Goal: Contribute content: Contribute content

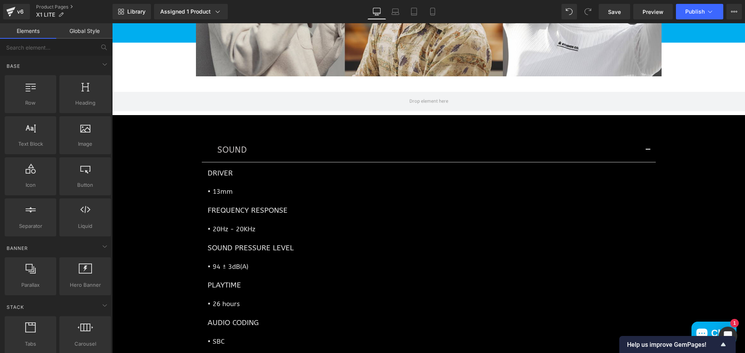
scroll to position [2017, 0]
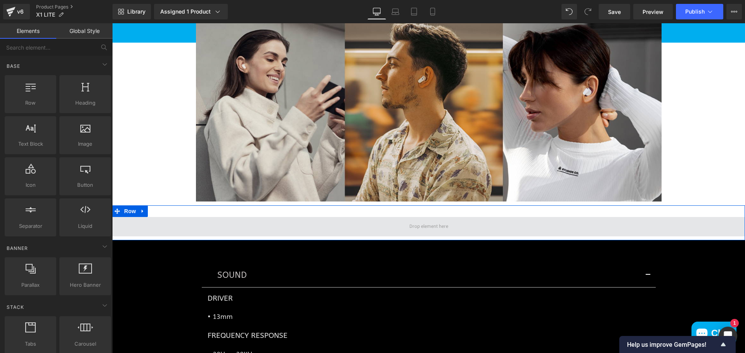
click at [462, 235] on span at bounding box center [428, 226] width 633 height 19
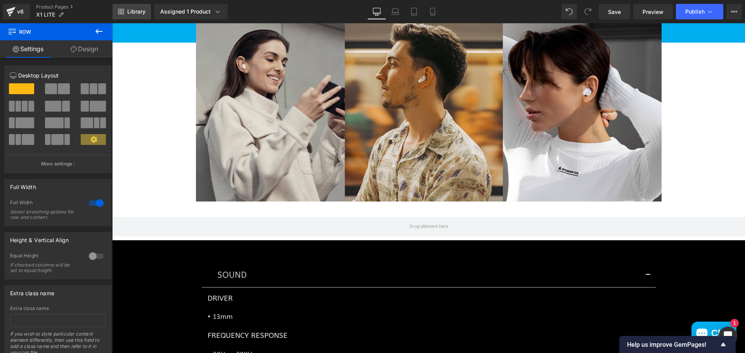
click at [143, 12] on span "Library" at bounding box center [136, 11] width 18 height 7
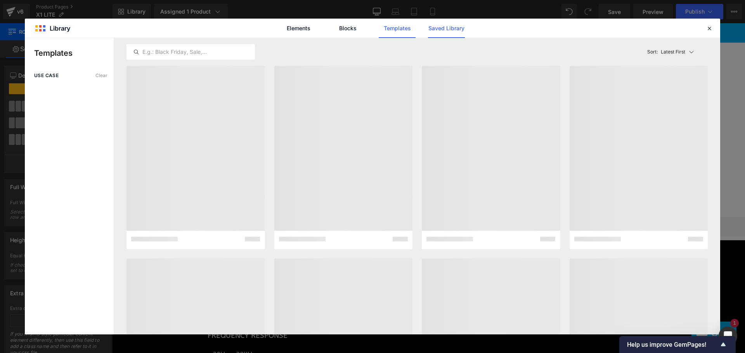
click at [445, 30] on link "Saved Library" at bounding box center [446, 28] width 37 height 19
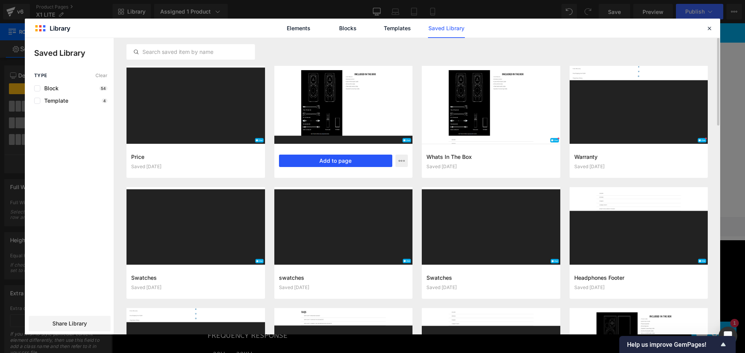
click at [342, 157] on button "Add to page" at bounding box center [336, 161] width 114 height 12
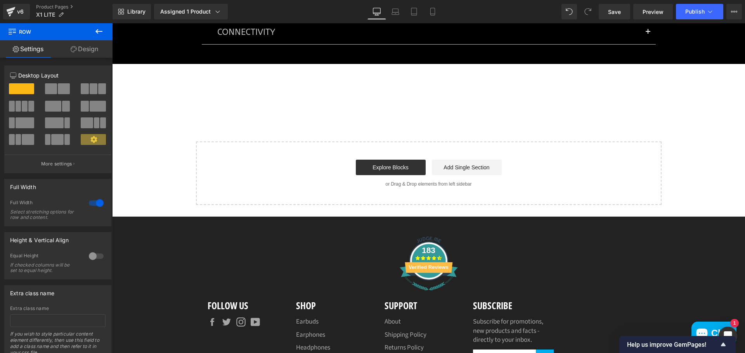
scroll to position [2539, 0]
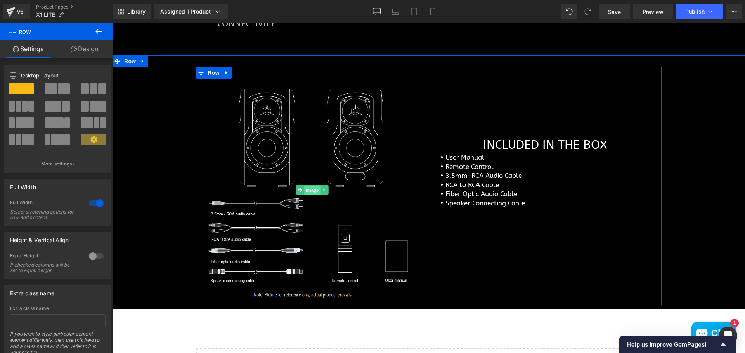
click at [310, 195] on span "Image" at bounding box center [312, 190] width 16 height 9
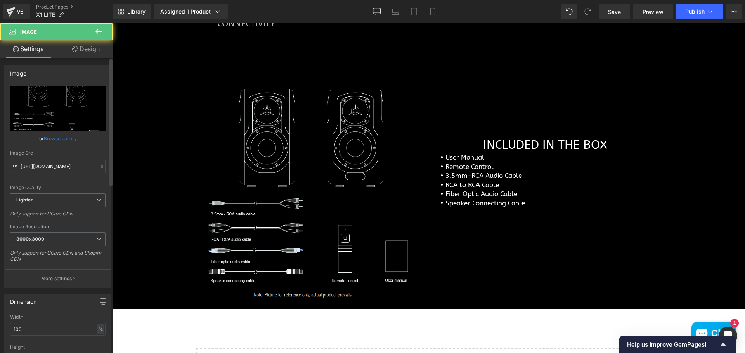
click at [71, 138] on link "Browse gallery" at bounding box center [60, 139] width 33 height 14
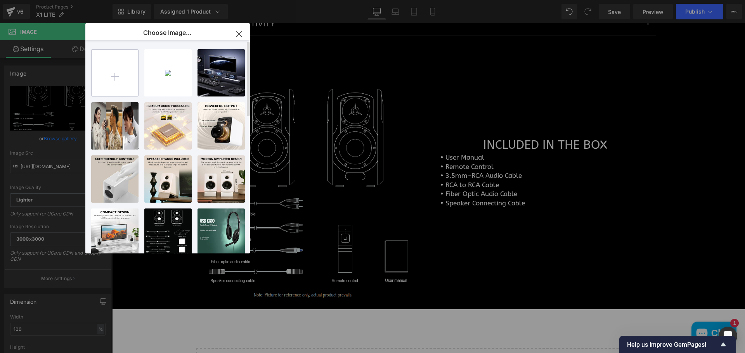
click at [119, 70] on input "file" at bounding box center [115, 73] width 47 height 47
type input "C:\fakepath\Line Drawing copy.jpg"
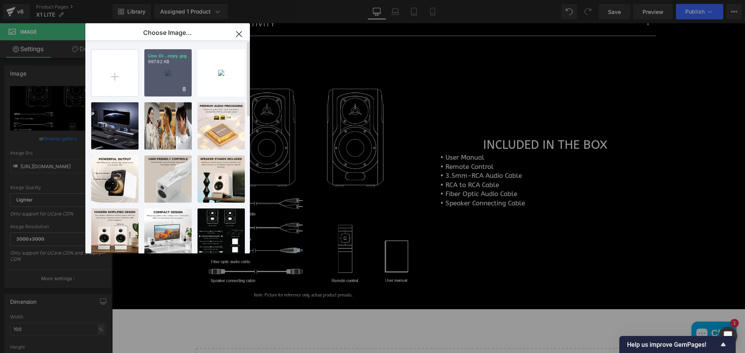
click at [162, 84] on div "Line Dr...copy.jpg 697.92 KB" at bounding box center [167, 72] width 47 height 47
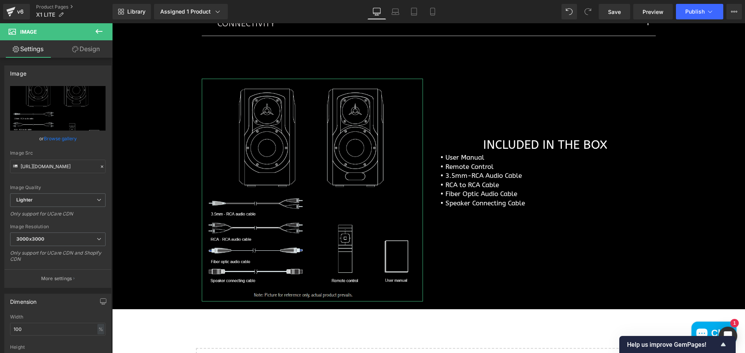
click at [68, 139] on link "Browse gallery" at bounding box center [60, 139] width 33 height 14
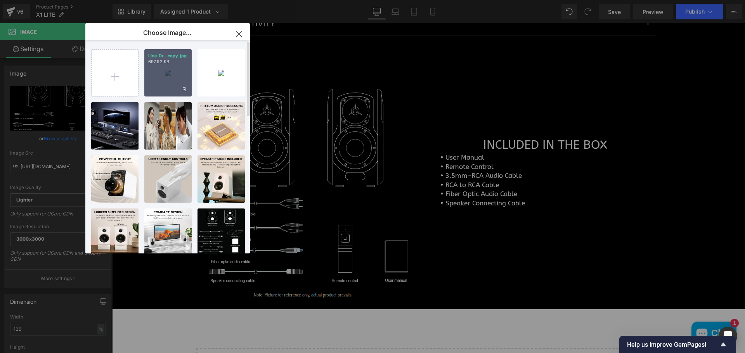
click at [168, 75] on div "Line Dr...copy.jpg 697.92 KB" at bounding box center [167, 72] width 47 height 47
type input "[URL][DOMAIN_NAME]"
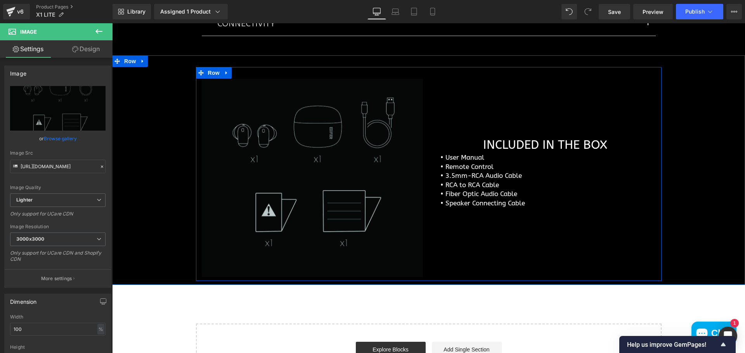
click at [607, 233] on div "Image INCLUDED IN THE BOX Heading • User Manual • Remote Control • 3.5mm-RCA Au…" at bounding box center [428, 174] width 465 height 214
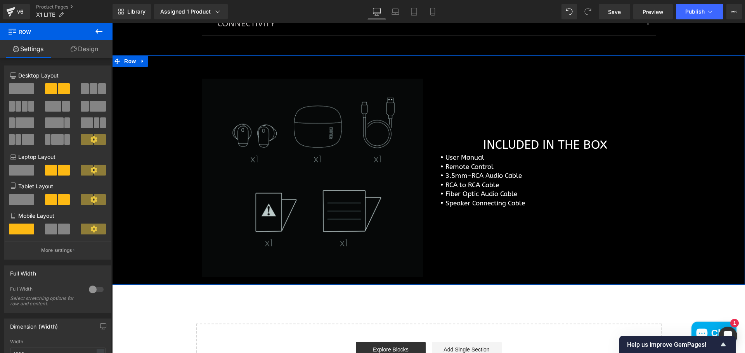
click at [166, 218] on div "Image INCLUDED IN THE BOX Heading • User Manual • Remote Control • 3.5mm-RCA Au…" at bounding box center [428, 174] width 633 height 214
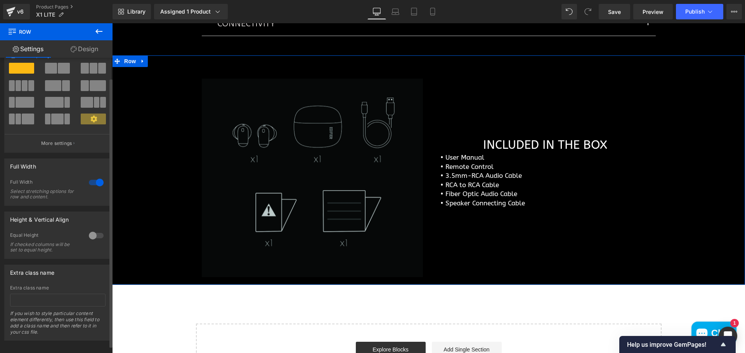
scroll to position [0, 0]
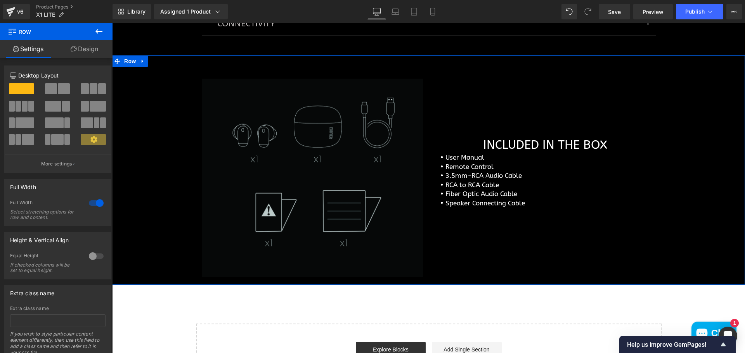
click at [86, 52] on link "Design" at bounding box center [84, 48] width 56 height 17
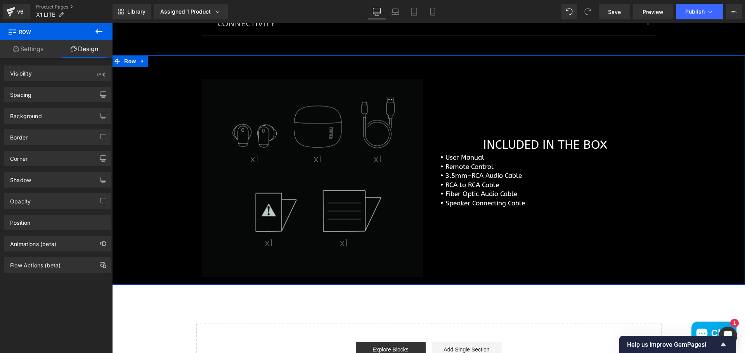
type input "#000000"
type input "100"
click at [52, 116] on div "Background" at bounding box center [58, 116] width 106 height 15
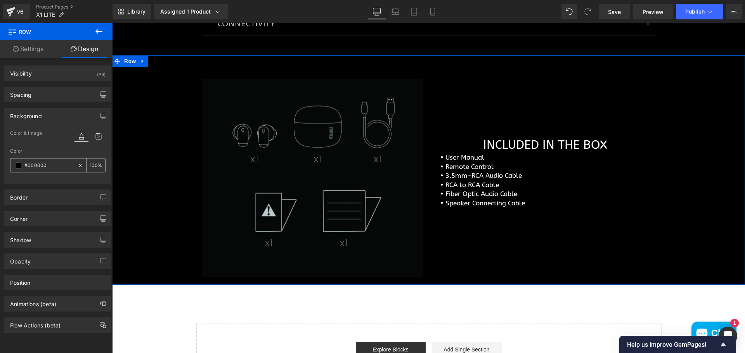
click at [27, 162] on input "#000000" at bounding box center [49, 165] width 50 height 9
click at [16, 167] on span at bounding box center [18, 166] width 6 height 6
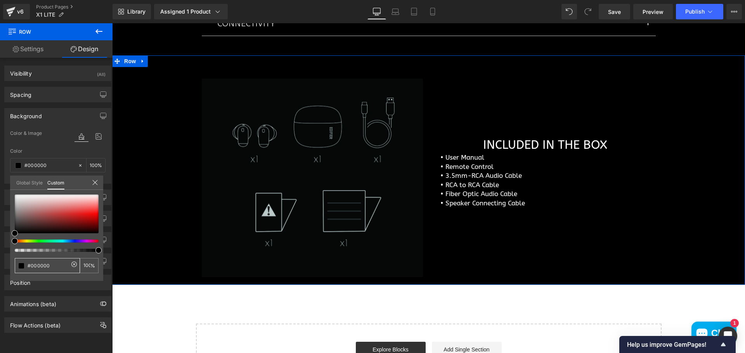
click at [54, 267] on input "#000000" at bounding box center [48, 266] width 41 height 8
drag, startPoint x: 55, startPoint y: 266, endPoint x: 8, endPoint y: 265, distance: 47.7
click at [8, 184] on div "Background Color & Image color rgba(0, 0, 0, 1) Color #000000 100 % Image Repla…" at bounding box center [58, 142] width 116 height 81
paste input "080909"
type input "080909"
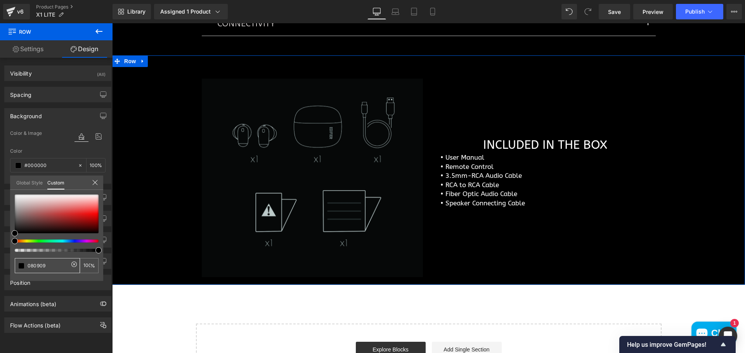
type input "080909"
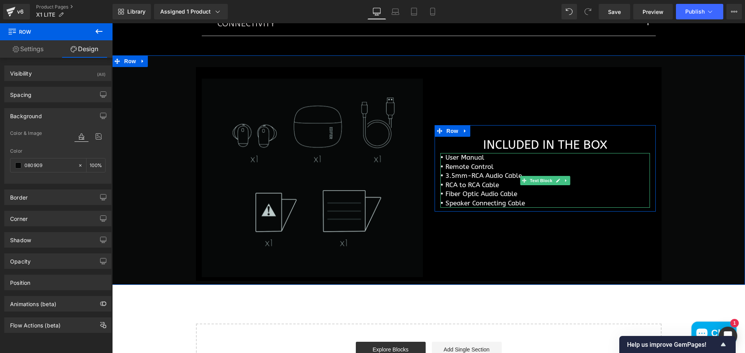
click at [609, 245] on div "Image INCLUDED IN THE BOX Heading • User Manual • Remote Control • 3.5mm-RCA Au…" at bounding box center [428, 174] width 465 height 214
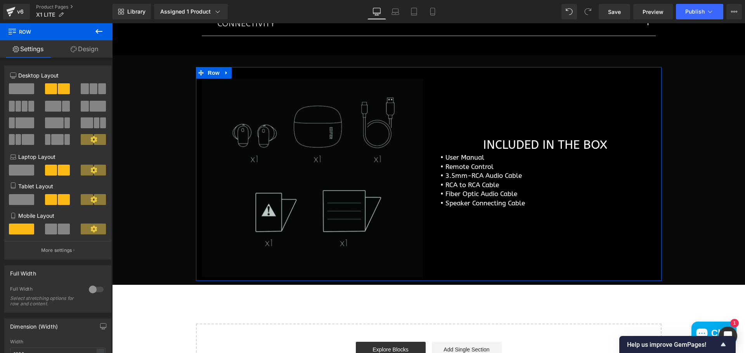
click at [91, 50] on link "Design" at bounding box center [84, 48] width 56 height 17
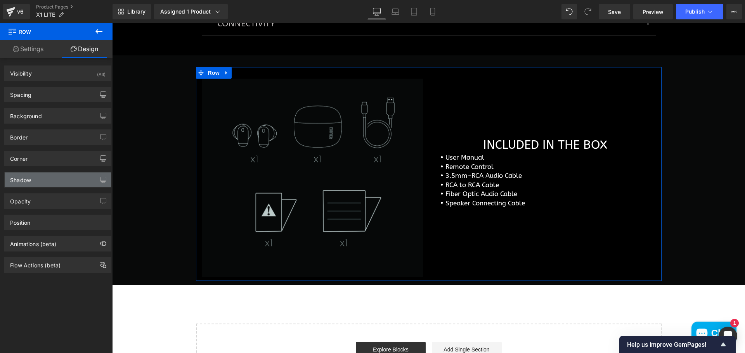
type input "#000000"
type input "100"
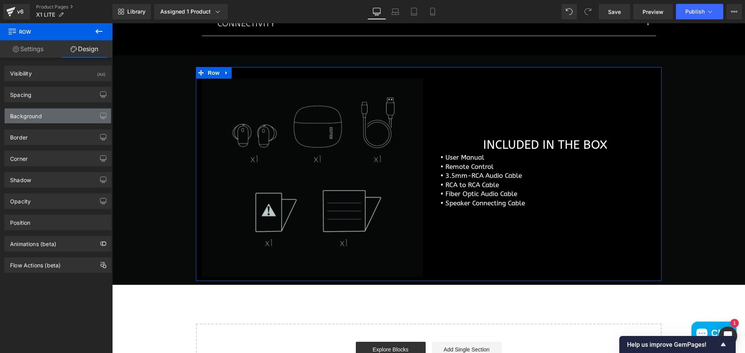
click at [50, 118] on div "Background" at bounding box center [58, 116] width 106 height 15
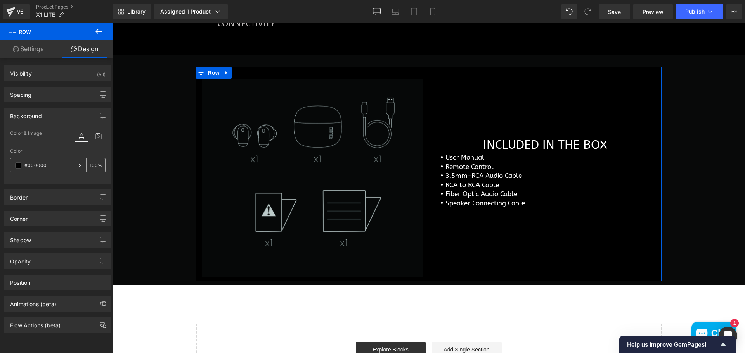
click at [17, 165] on span at bounding box center [18, 166] width 6 height 6
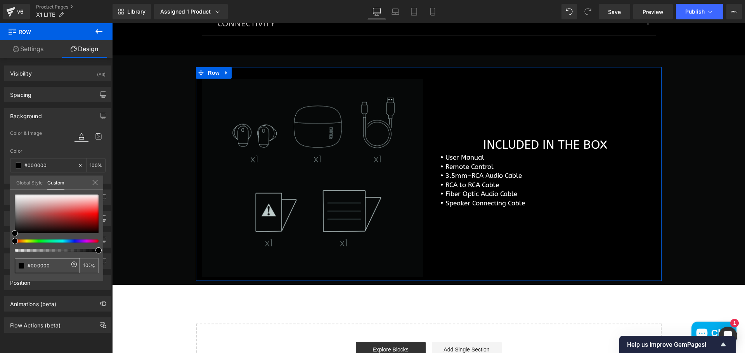
click at [66, 270] on div "#000000" at bounding box center [47, 265] width 65 height 15
drag, startPoint x: 59, startPoint y: 267, endPoint x: -11, endPoint y: 263, distance: 70.4
click at [0, 263] on html "Image You are previewing how the will restyle your page. You can not edit Eleme…" at bounding box center [372, 176] width 745 height 353
paste input "080909"
type input "080909"
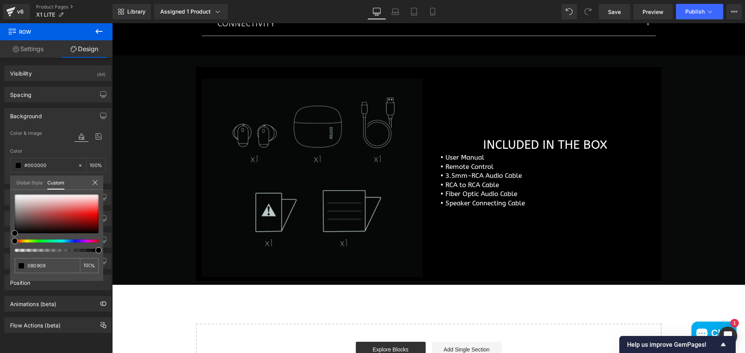
type input "080909"
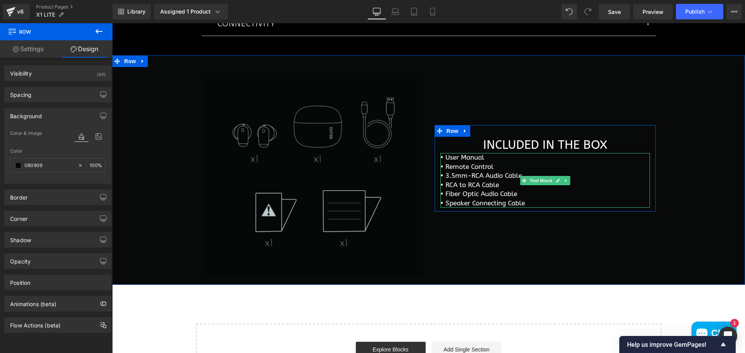
click at [487, 190] on p "• RCA to RCA Cable" at bounding box center [544, 185] width 209 height 9
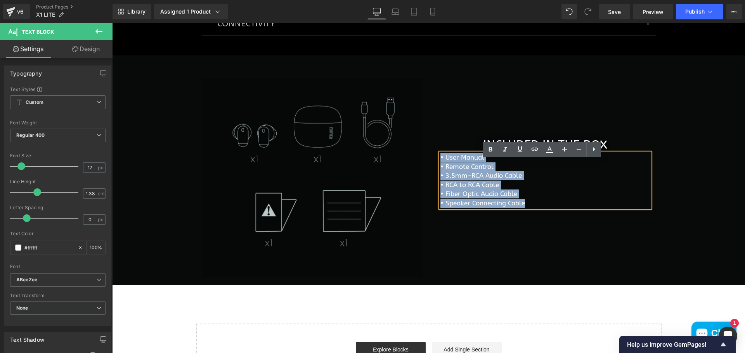
drag, startPoint x: 523, startPoint y: 211, endPoint x: 438, endPoint y: 164, distance: 96.9
click at [440, 164] on div "• User Manual • Remote Control • 3.5mm-RCA Audio Cable • RCA to RCA Cable • Fib…" at bounding box center [544, 180] width 209 height 55
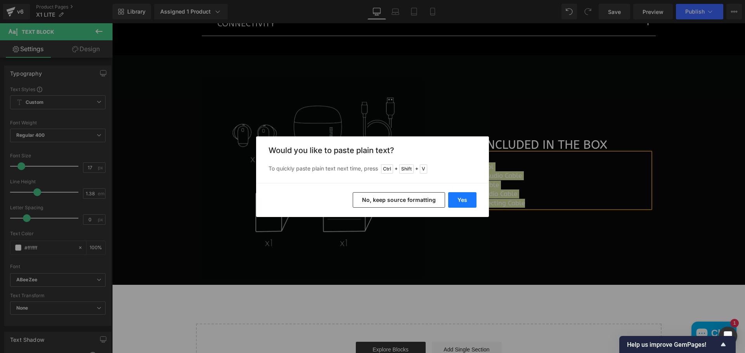
click at [459, 199] on button "Yes" at bounding box center [462, 200] width 28 height 16
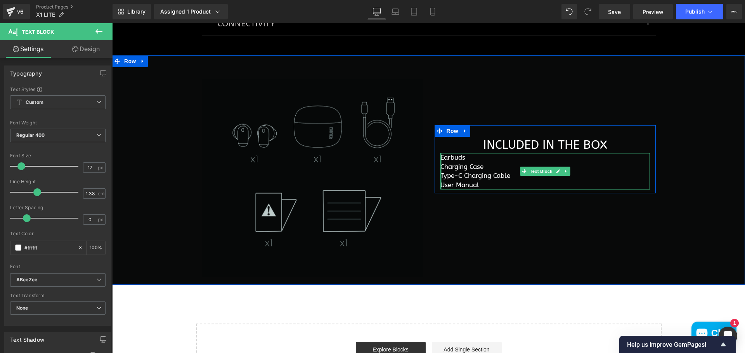
click at [440, 164] on div "Earbuds Charging Case Type-C Charging Cable User Manual Text Block" at bounding box center [544, 171] width 209 height 36
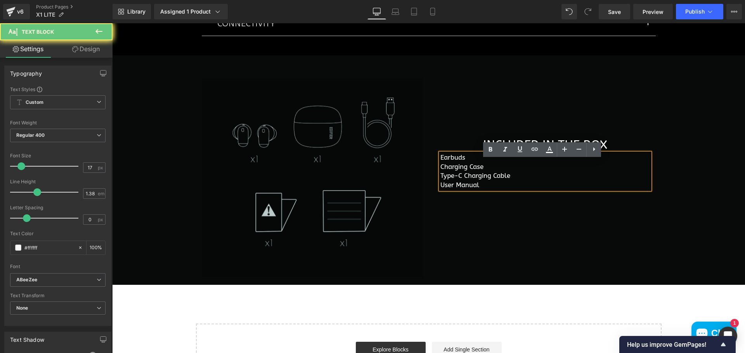
click at [440, 162] on p "Earbuds" at bounding box center [544, 157] width 209 height 9
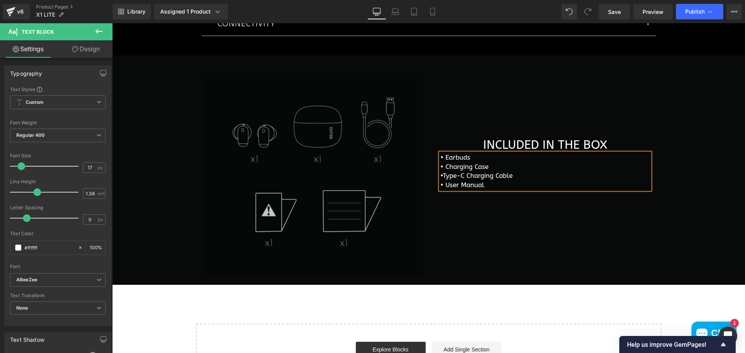
click at [652, 231] on div "Image INCLUDED IN THE BOX Heading • Earbuds • Charging Case •Type-C Charging …" at bounding box center [428, 174] width 465 height 214
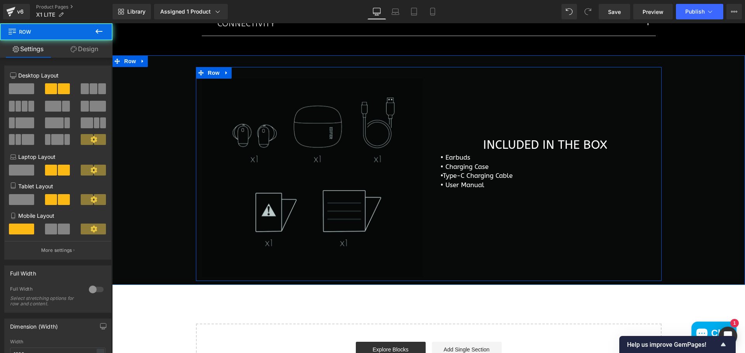
click at [112, 23] on div at bounding box center [112, 23] width 0 height 0
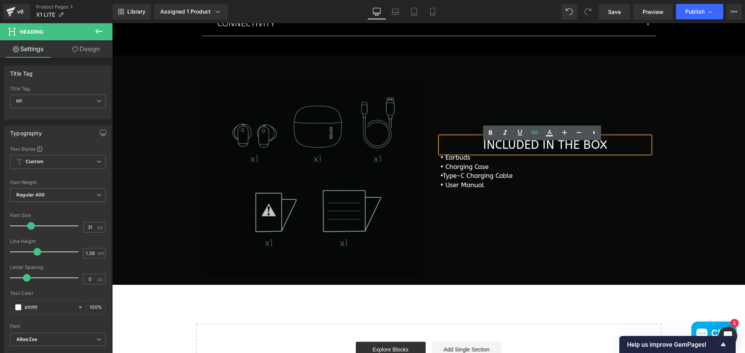
click at [560, 153] on h1 "INCLUDED IN THE BOX" at bounding box center [544, 145] width 209 height 17
click at [548, 216] on div "Image INCLUDED IN THE BOX Heading • Earbuds • Charging Case •Type-C Charging …" at bounding box center [428, 174] width 465 height 214
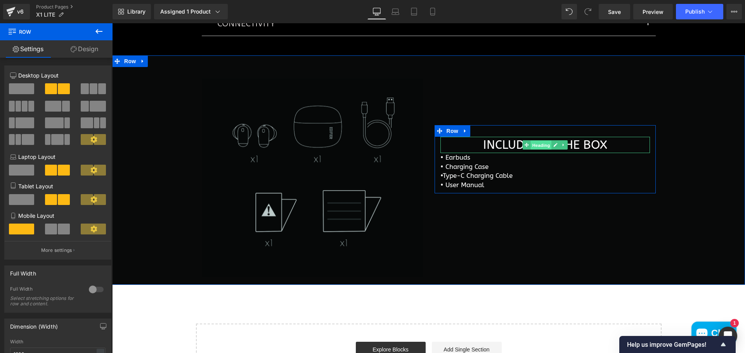
click at [538, 150] on span "Heading" at bounding box center [540, 145] width 21 height 9
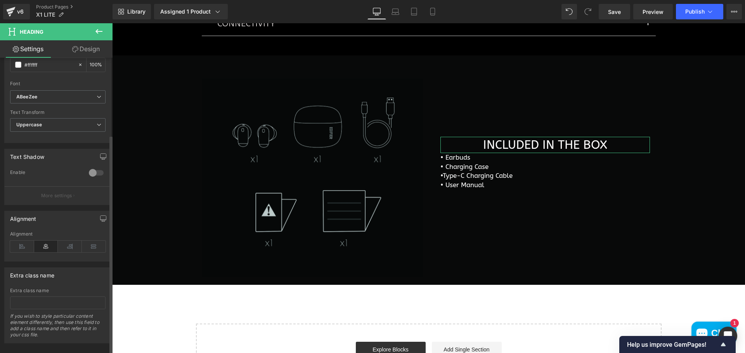
scroll to position [255, 0]
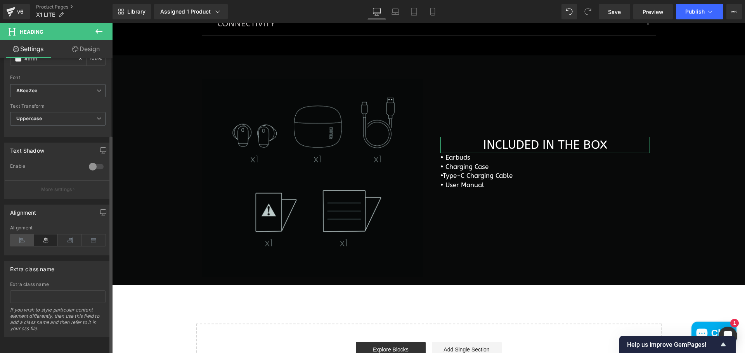
click at [23, 235] on icon at bounding box center [22, 241] width 24 height 12
click at [566, 242] on div "Image INCLUDED IN THE BOX Heading • Earbuds • Charging Case •Type-C Charging …" at bounding box center [428, 174] width 465 height 214
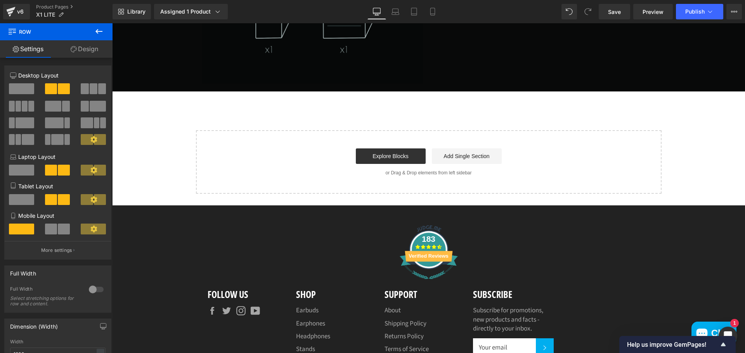
scroll to position [2733, 0]
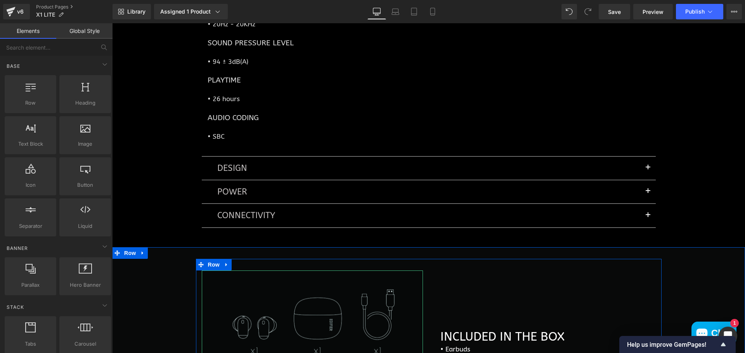
scroll to position [2345, 0]
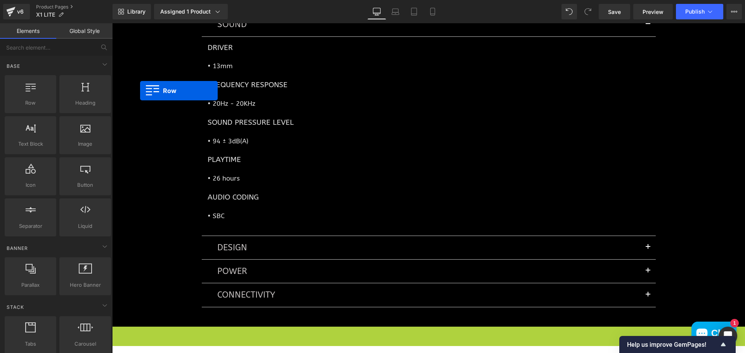
drag, startPoint x: 118, startPoint y: 260, endPoint x: 140, endPoint y: 91, distance: 170.5
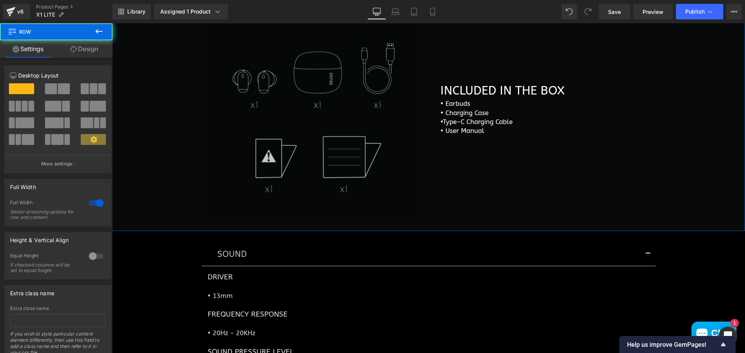
scroll to position [2497, 0]
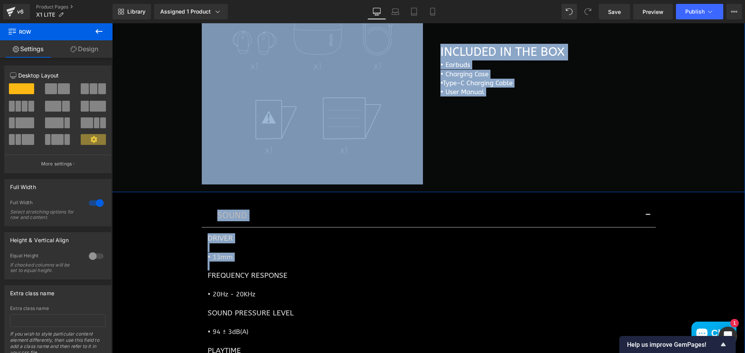
drag, startPoint x: 578, startPoint y: 95, endPoint x: 324, endPoint y: 94, distance: 254.1
click at [324, 94] on div "Image INCLUDED IN THE BOX Heading • Earbuds • Charging Case •Type-C Charging …" at bounding box center [428, 238] width 633 height 552
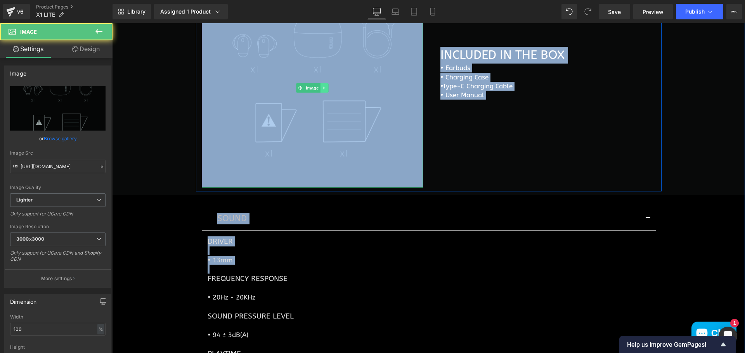
scroll to position [2265, 0]
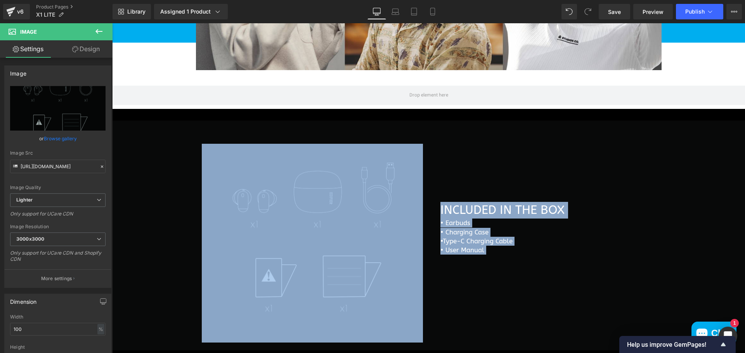
click at [706, 258] on div "Image INCLUDED IN THE BOX Heading • Earbuds • Charging Case •Type-C Charging …" at bounding box center [428, 239] width 633 height 214
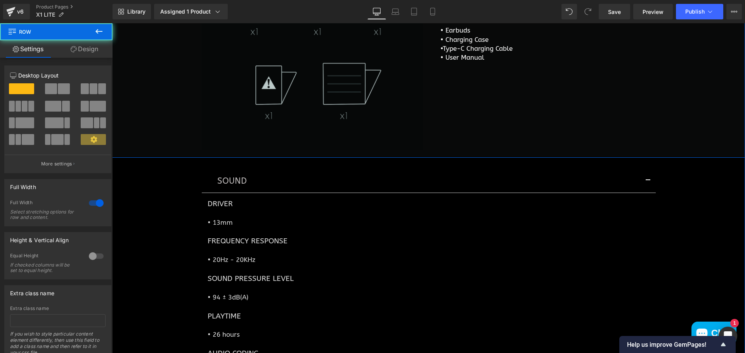
scroll to position [2342, 0]
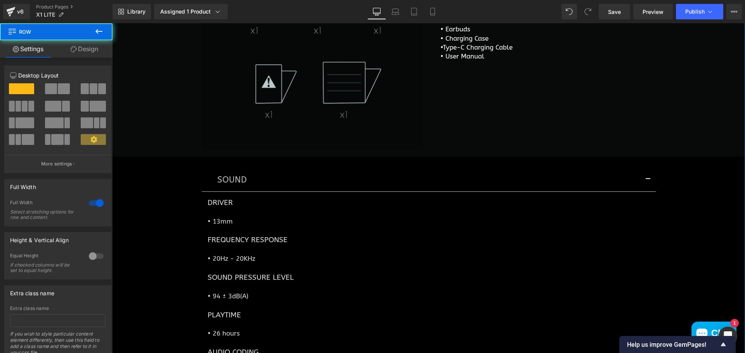
click at [635, 244] on h1 "FREQUENCY RESPONSE" at bounding box center [429, 240] width 442 height 10
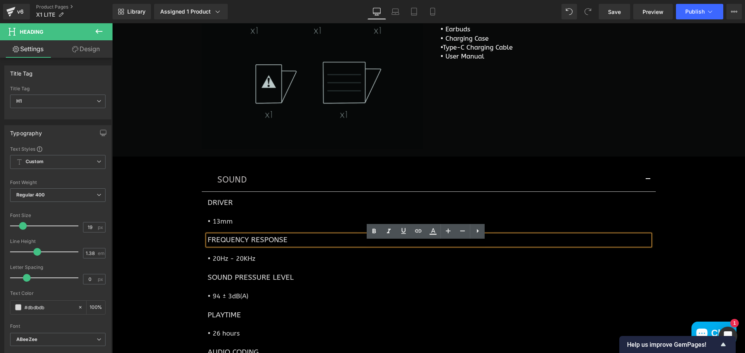
click at [648, 183] on button "button" at bounding box center [648, 179] width 16 height 23
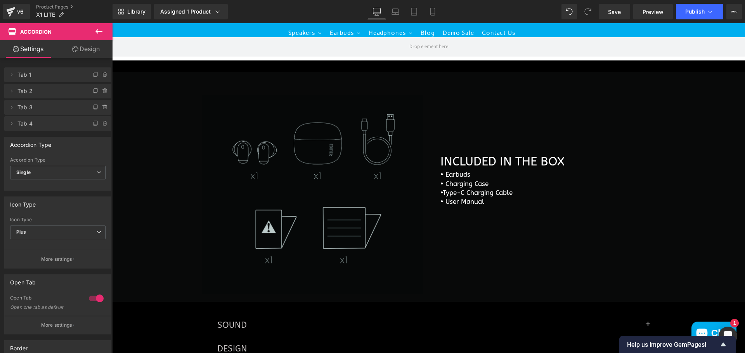
scroll to position [2148, 0]
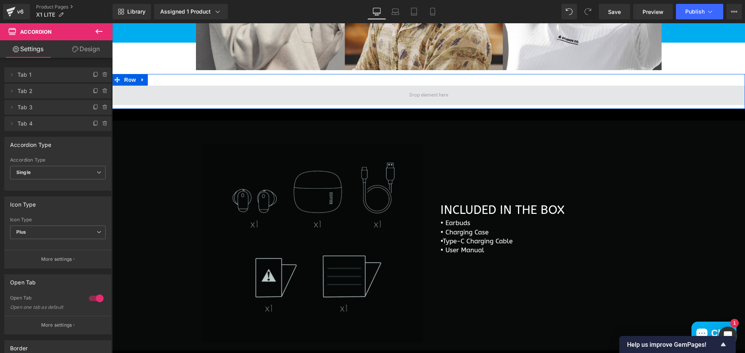
click at [493, 100] on span at bounding box center [428, 95] width 633 height 19
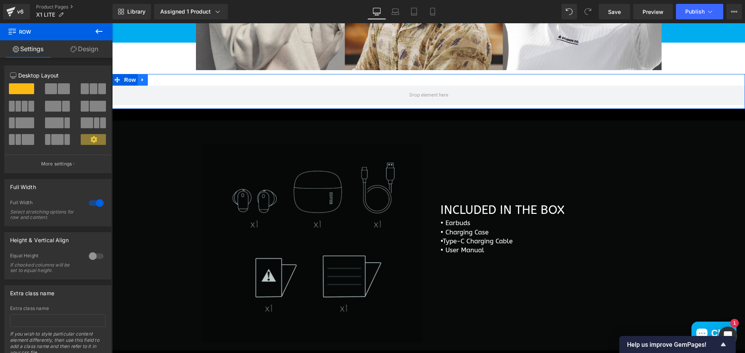
click at [140, 83] on icon at bounding box center [142, 80] width 5 height 6
click at [161, 83] on icon at bounding box center [162, 79] width 5 height 5
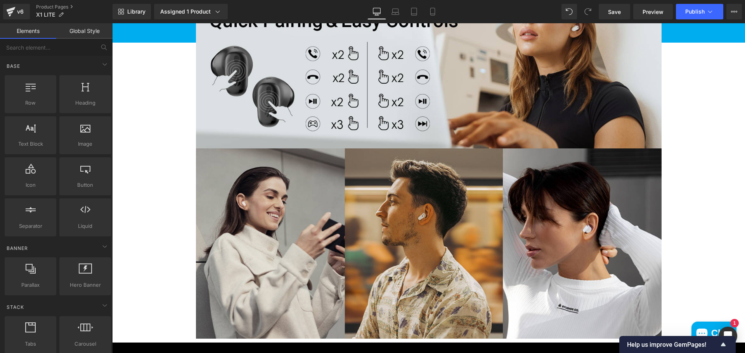
scroll to position [1877, 0]
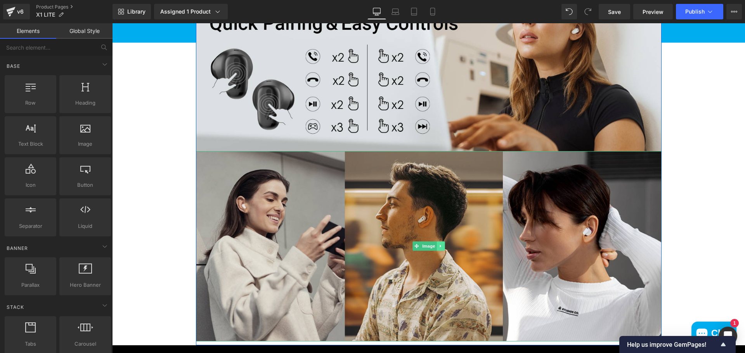
click at [441, 251] on link at bounding box center [440, 246] width 8 height 9
click at [443, 249] on icon at bounding box center [444, 246] width 4 height 4
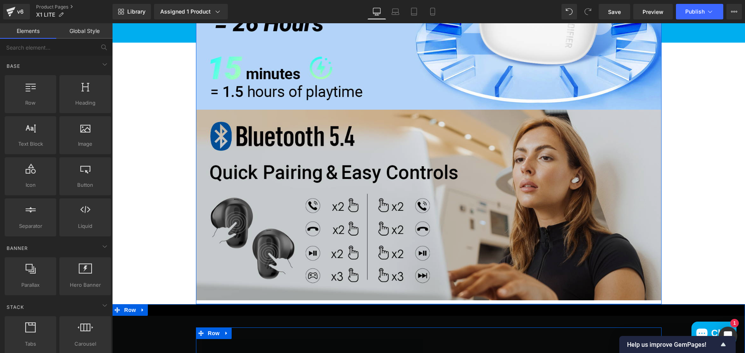
scroll to position [1722, 0]
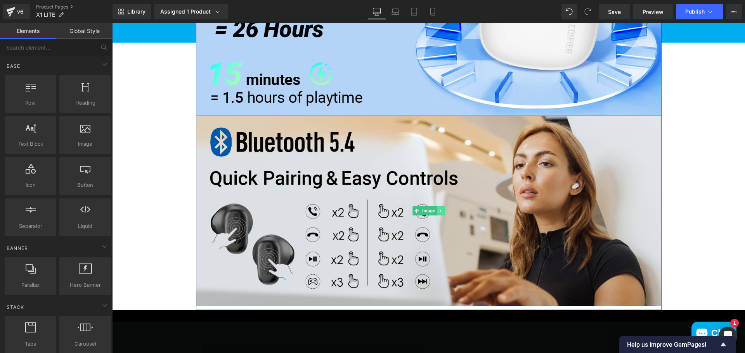
click at [439, 212] on icon at bounding box center [439, 210] width 1 height 3
click at [443, 213] on icon at bounding box center [444, 211] width 4 height 4
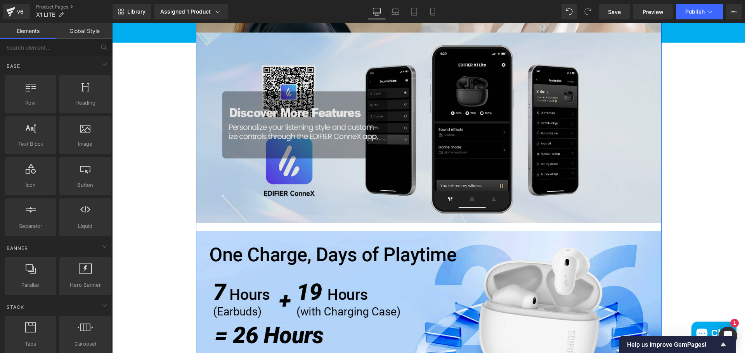
scroll to position [1411, 0]
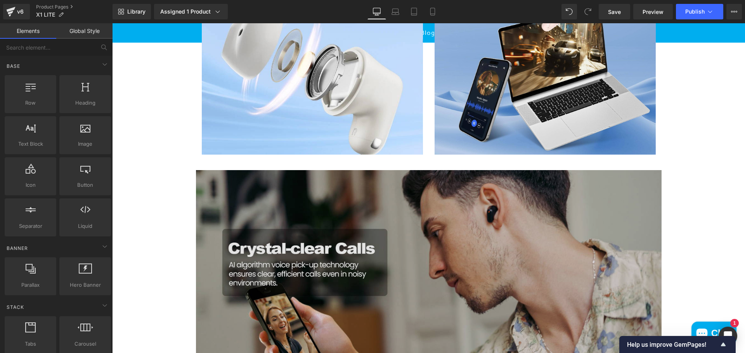
scroll to position [791, 0]
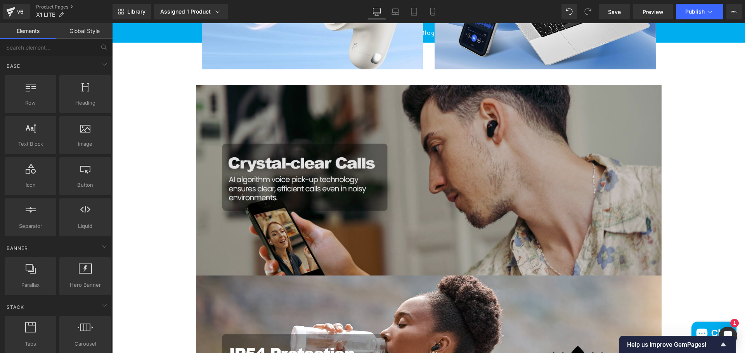
click at [423, 192] on img at bounding box center [428, 180] width 465 height 191
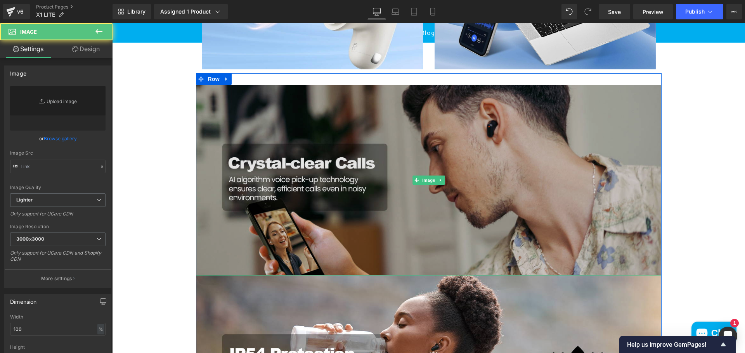
type input "[URL][DOMAIN_NAME]"
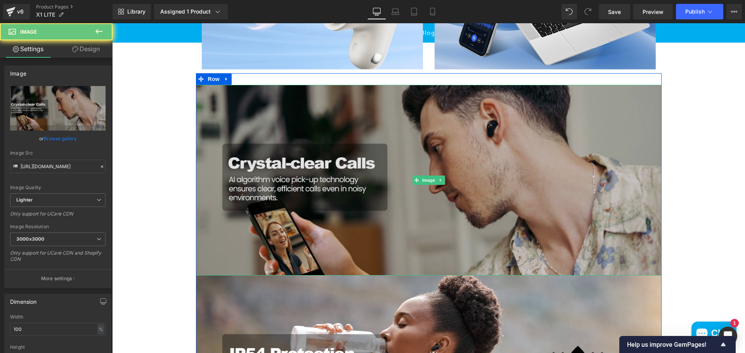
click at [564, 208] on img at bounding box center [428, 180] width 465 height 191
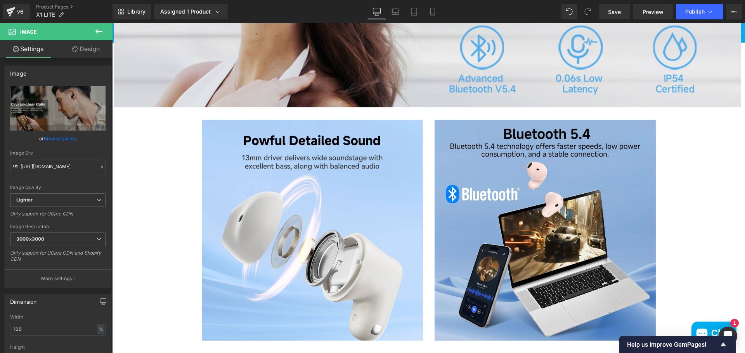
scroll to position [713, 0]
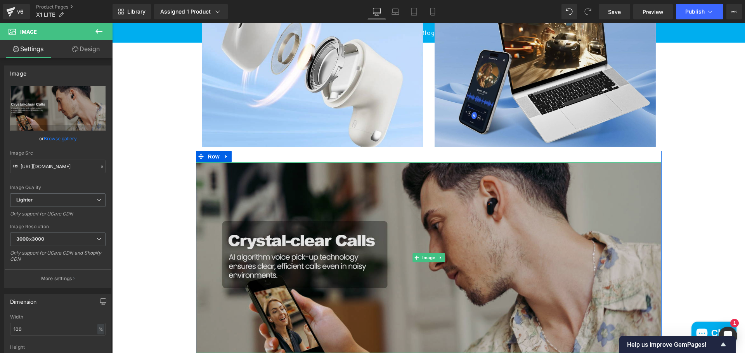
click at [491, 236] on img at bounding box center [428, 258] width 465 height 191
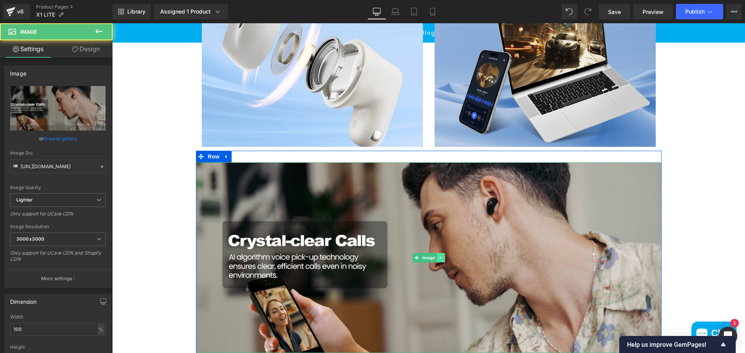
click at [438, 260] on icon at bounding box center [440, 258] width 4 height 5
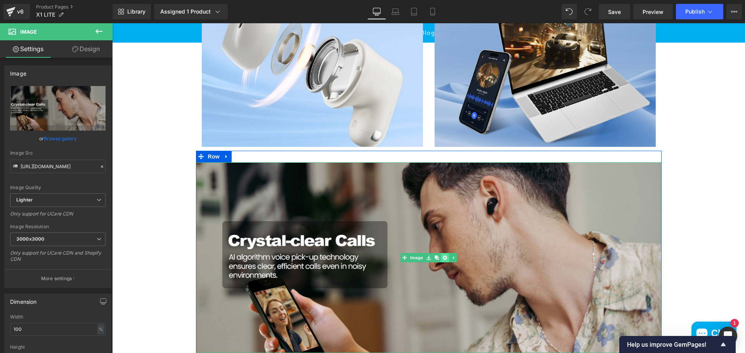
click at [443, 260] on icon at bounding box center [444, 258] width 4 height 4
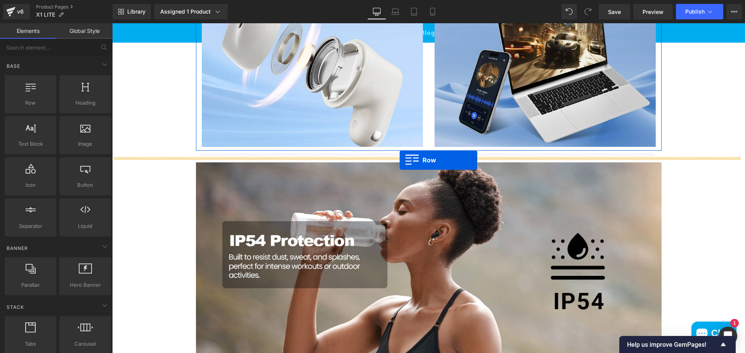
drag, startPoint x: 217, startPoint y: 131, endPoint x: 399, endPoint y: 160, distance: 184.6
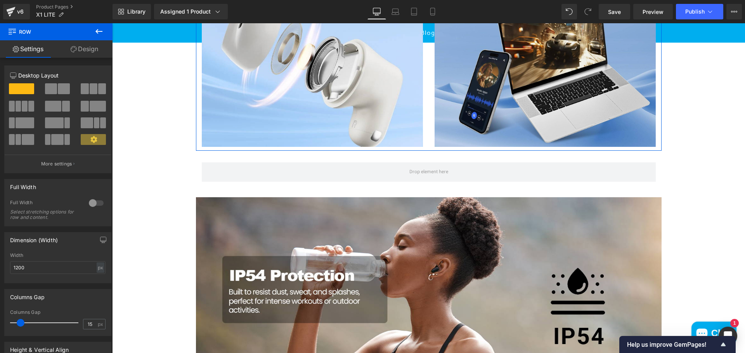
click at [90, 34] on button at bounding box center [98, 31] width 27 height 17
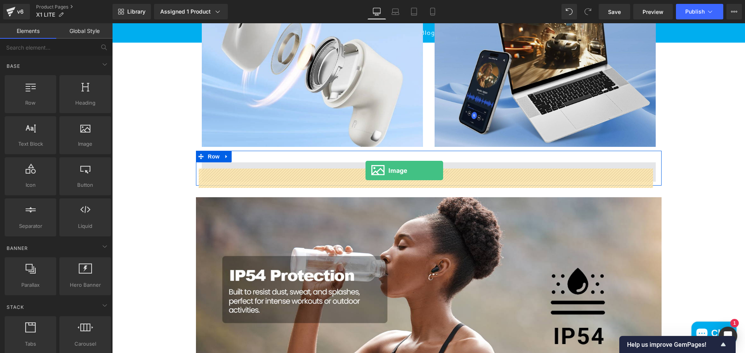
drag, startPoint x: 223, startPoint y: 173, endPoint x: 365, endPoint y: 171, distance: 142.0
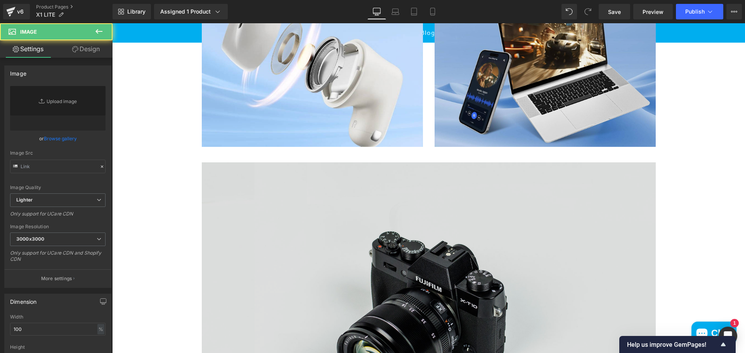
type input "//[DOMAIN_NAME][URL]"
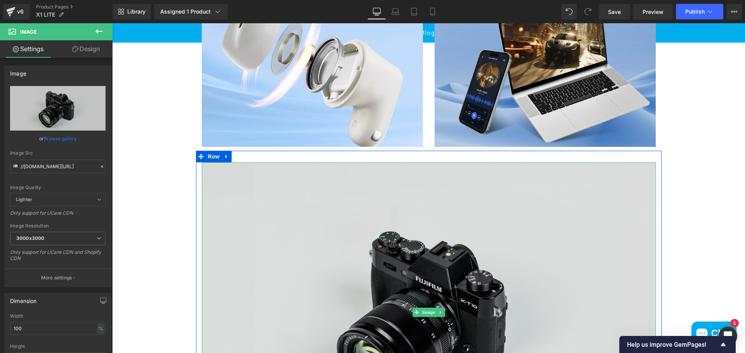
click at [476, 274] on img at bounding box center [429, 313] width 454 height 301
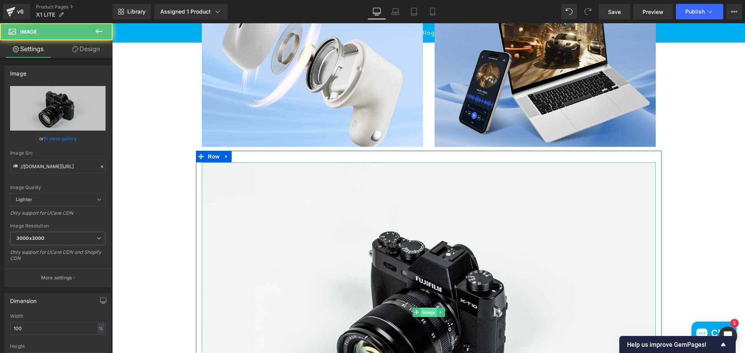
click at [423, 317] on span "Image" at bounding box center [428, 312] width 16 height 9
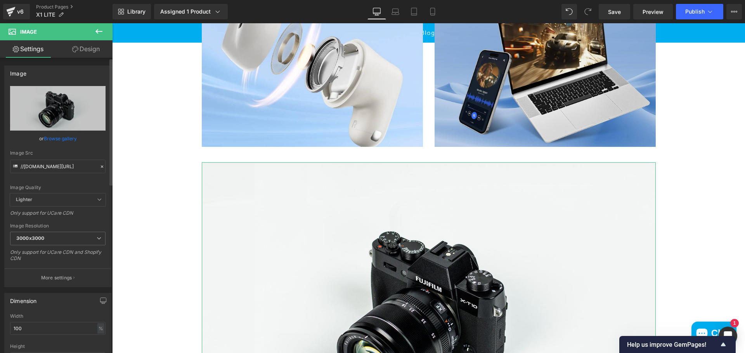
click at [66, 139] on link "Browse gallery" at bounding box center [60, 139] width 33 height 14
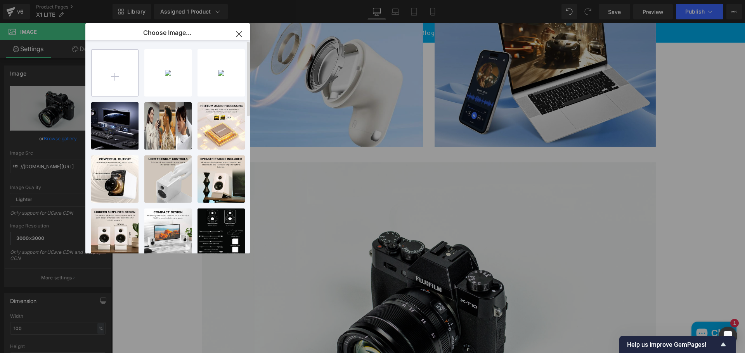
click at [122, 81] on input "file" at bounding box center [115, 73] width 47 height 47
type input "C:\fakepath\image (14).png"
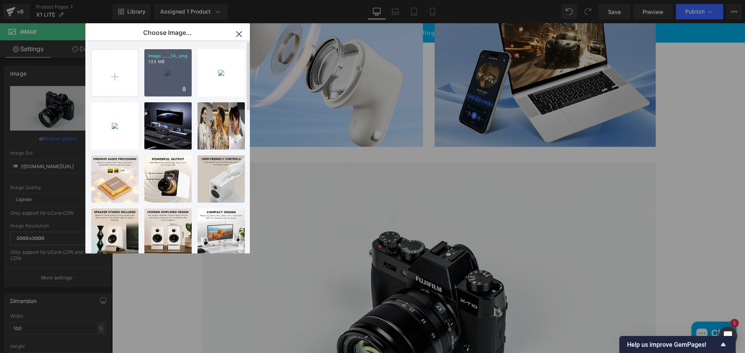
click at [160, 82] on div "image _..._14_.png 1.53 MB" at bounding box center [167, 72] width 47 height 47
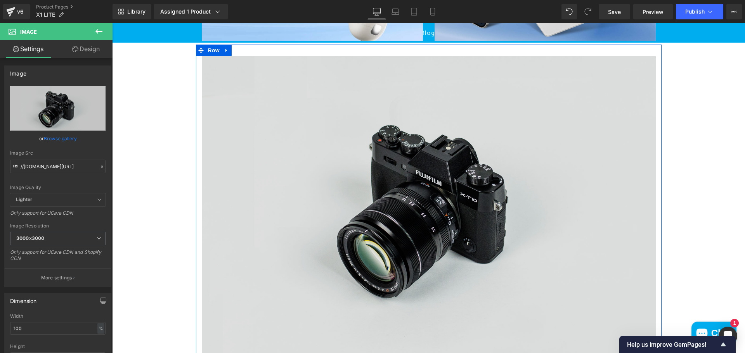
scroll to position [830, 0]
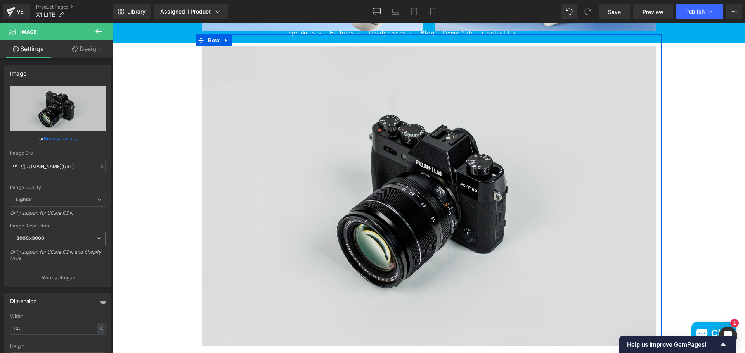
click at [413, 254] on img at bounding box center [429, 196] width 454 height 301
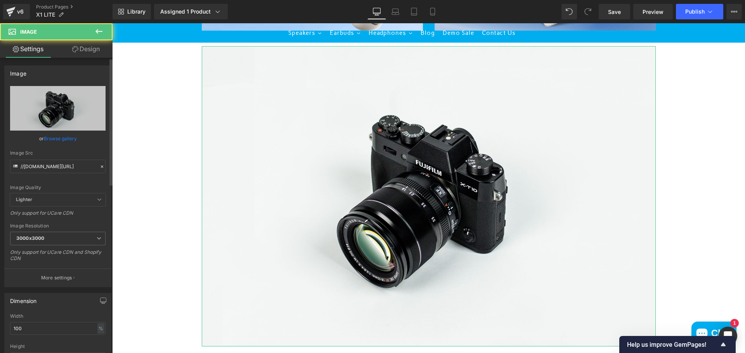
click at [55, 143] on link "Browse gallery" at bounding box center [60, 139] width 33 height 14
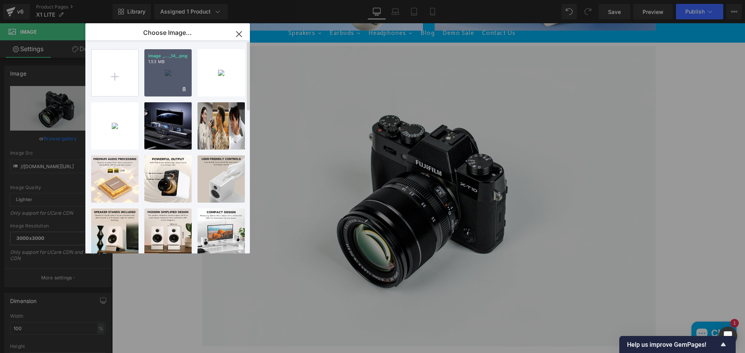
click at [165, 86] on div "image _..._14_.png 1.53 MB" at bounding box center [167, 72] width 47 height 47
type input "[URL][DOMAIN_NAME]"
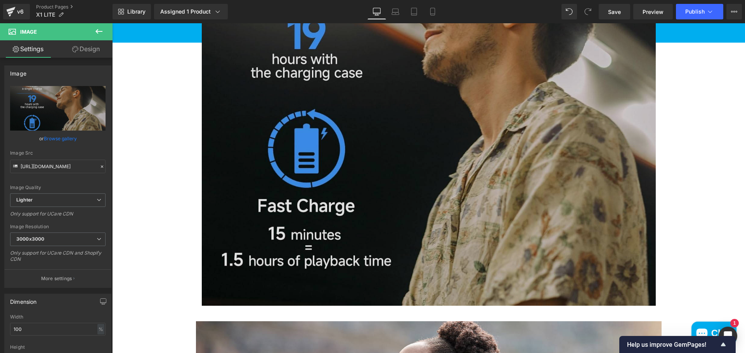
scroll to position [1295, 0]
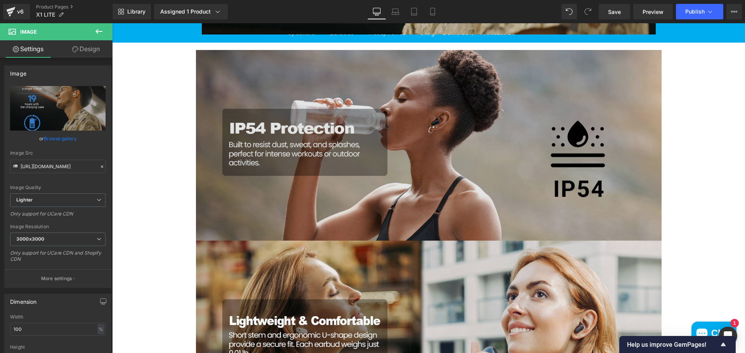
click at [481, 135] on img at bounding box center [428, 145] width 465 height 191
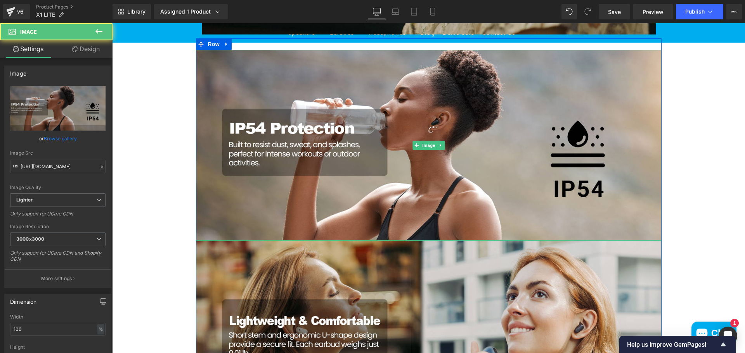
click at [438, 148] on icon at bounding box center [440, 145] width 4 height 5
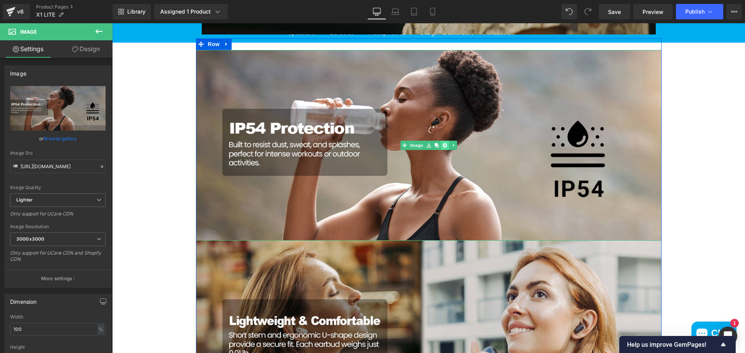
click at [441, 150] on link at bounding box center [445, 145] width 8 height 9
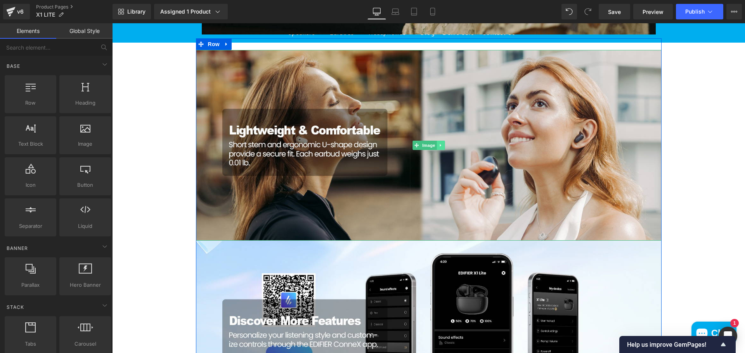
click at [439, 148] on icon at bounding box center [440, 145] width 4 height 5
click at [443, 148] on icon at bounding box center [444, 145] width 4 height 5
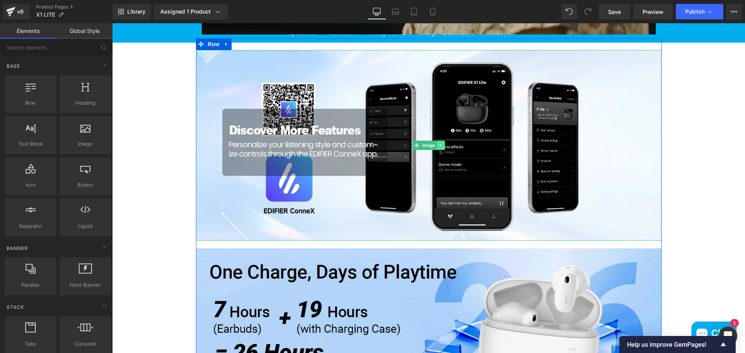
click at [440, 150] on link at bounding box center [440, 145] width 8 height 9
click at [442, 147] on icon at bounding box center [444, 145] width 4 height 4
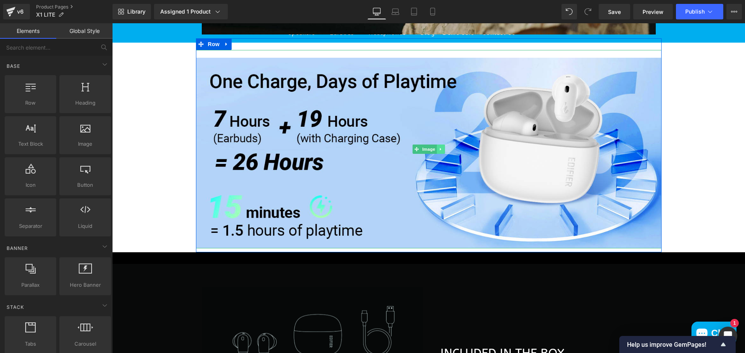
click at [441, 154] on link at bounding box center [440, 149] width 8 height 9
click at [442, 151] on icon at bounding box center [444, 149] width 4 height 4
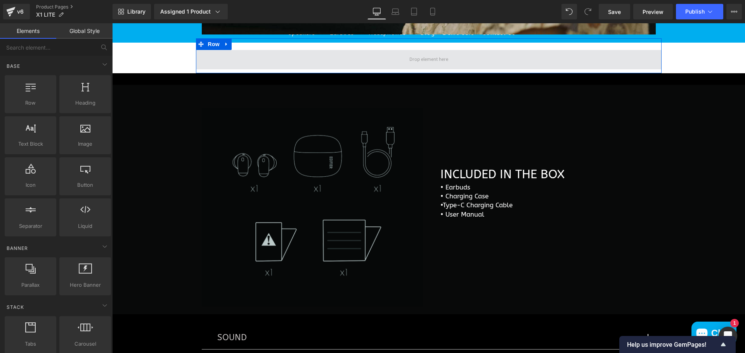
click at [258, 62] on span at bounding box center [428, 59] width 465 height 19
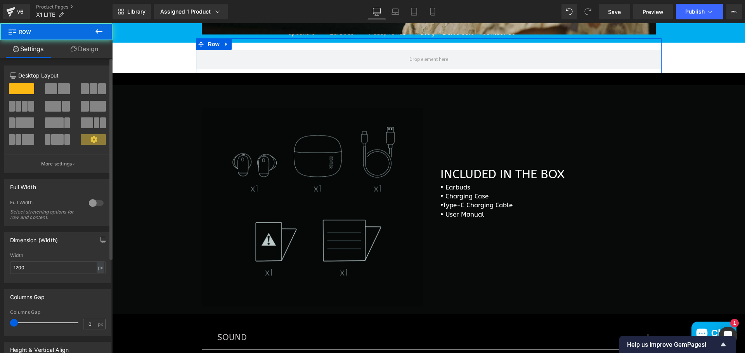
click at [52, 92] on span at bounding box center [51, 88] width 12 height 11
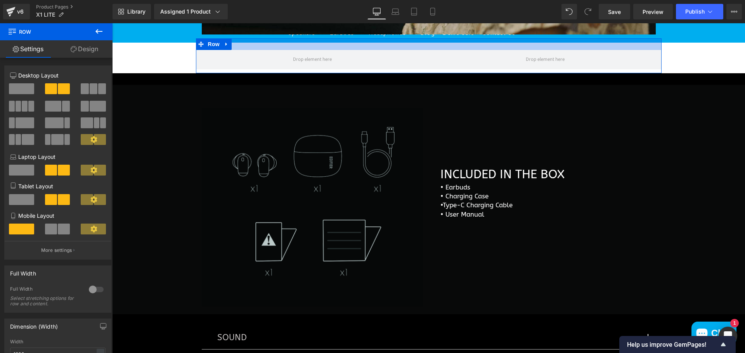
click at [388, 50] on div at bounding box center [428, 44] width 465 height 12
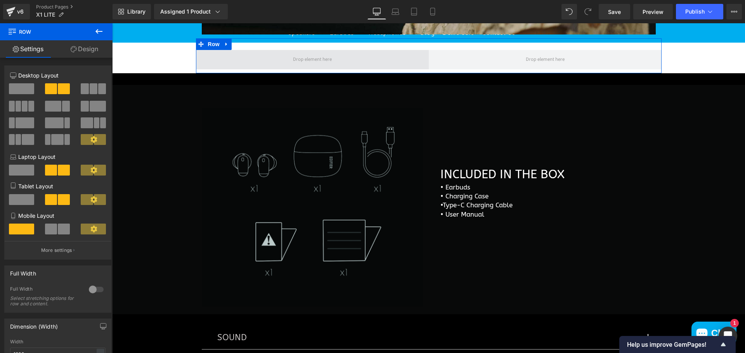
click at [369, 63] on span at bounding box center [312, 59] width 233 height 19
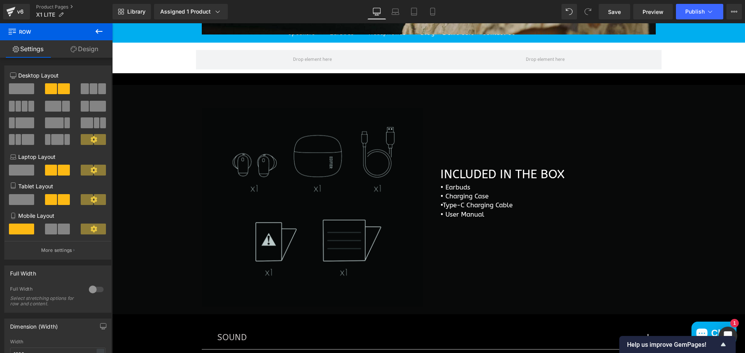
click at [96, 32] on icon at bounding box center [98, 31] width 7 height 5
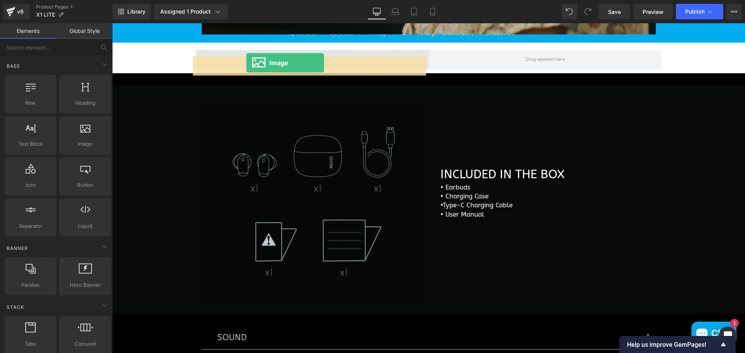
drag, startPoint x: 197, startPoint y: 161, endPoint x: 246, endPoint y: 63, distance: 110.0
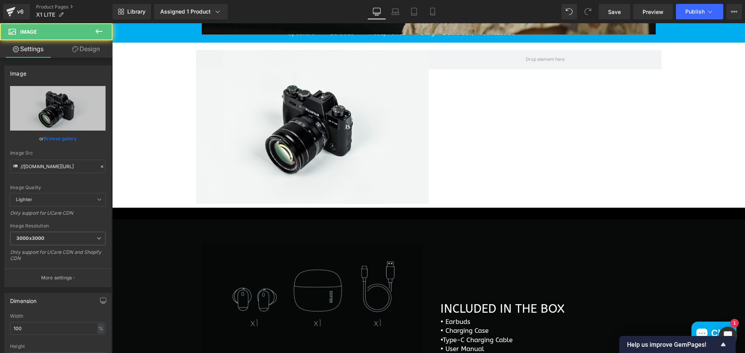
click at [95, 33] on icon at bounding box center [98, 31] width 9 height 9
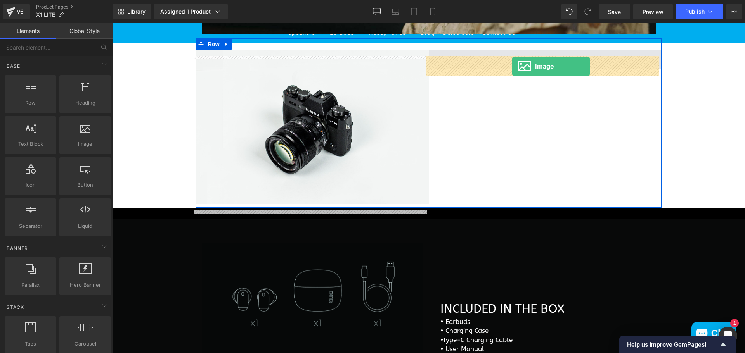
drag, startPoint x: 203, startPoint y: 167, endPoint x: 512, endPoint y: 66, distance: 324.8
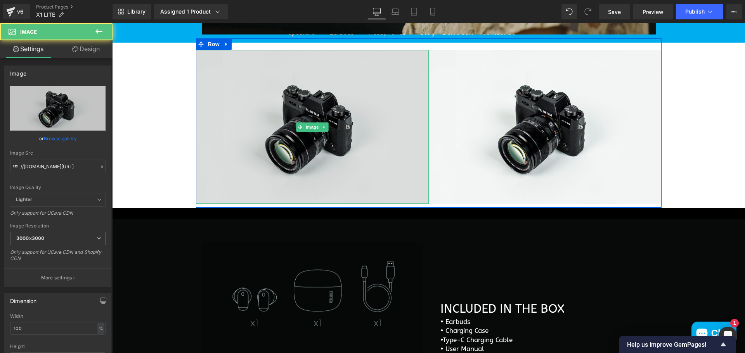
click at [314, 125] on img at bounding box center [312, 127] width 233 height 154
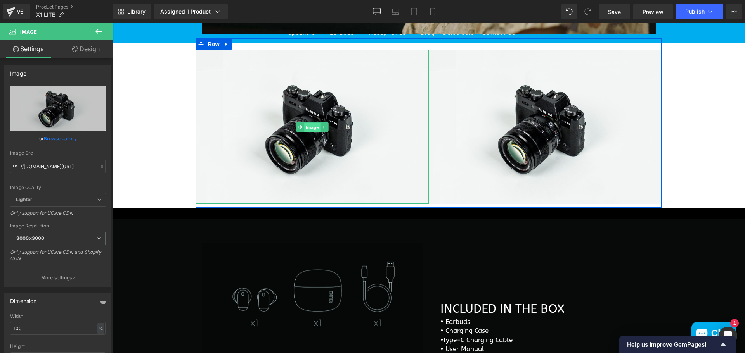
click at [312, 132] on span "Image" at bounding box center [312, 127] width 16 height 9
click at [63, 136] on link "Browse gallery" at bounding box center [60, 139] width 33 height 14
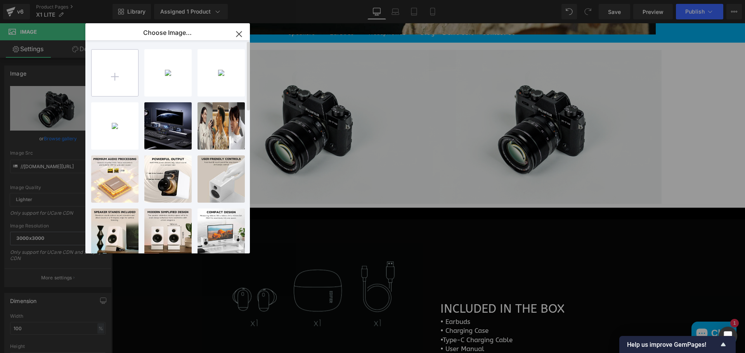
click at [104, 76] on input "file" at bounding box center [115, 73] width 47 height 47
type input "C:\fakepath\image (5).png"
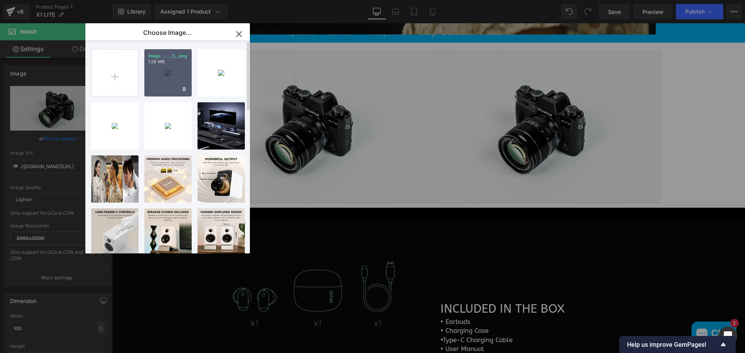
click at [171, 90] on div "image _... _5_.png 1.28 MB" at bounding box center [167, 72] width 47 height 47
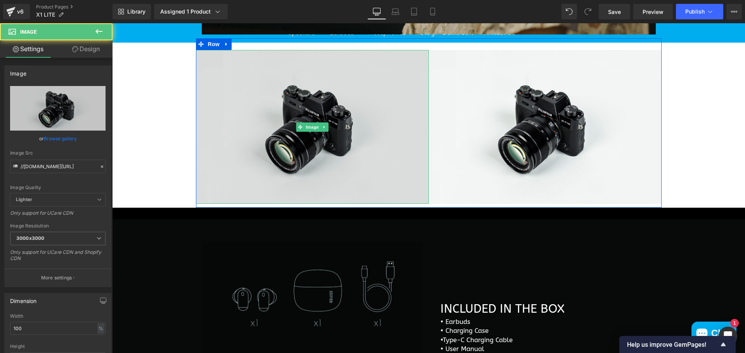
click at [336, 158] on img at bounding box center [312, 127] width 233 height 154
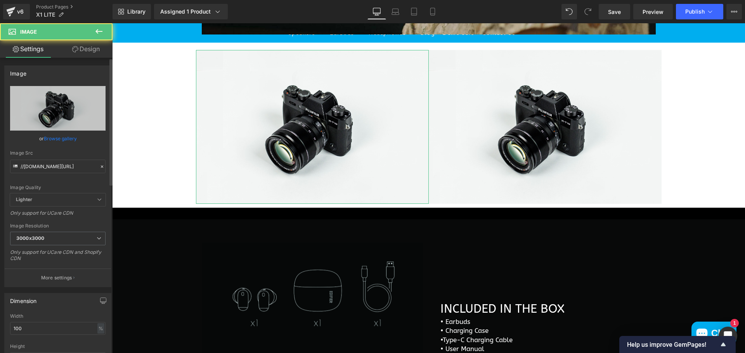
click at [57, 139] on link "Browse gallery" at bounding box center [60, 139] width 33 height 14
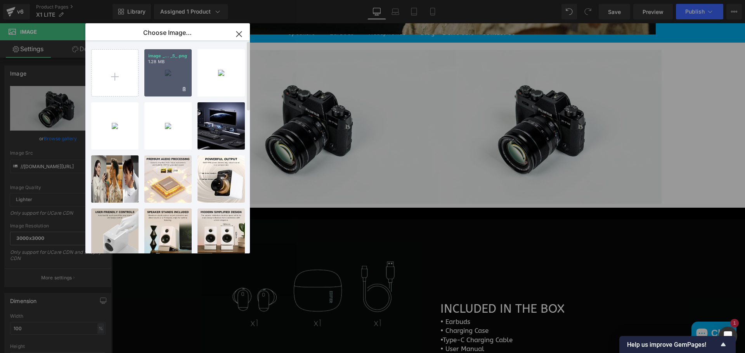
drag, startPoint x: 187, startPoint y: 84, endPoint x: 74, endPoint y: 61, distance: 114.9
click at [187, 84] on div "image _... _5_.png 1.28 MB" at bounding box center [167, 72] width 47 height 47
type input "[URL][DOMAIN_NAME]"
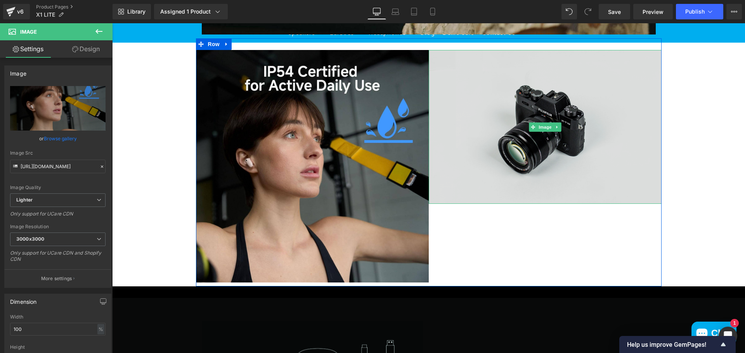
click at [521, 133] on img at bounding box center [545, 127] width 233 height 154
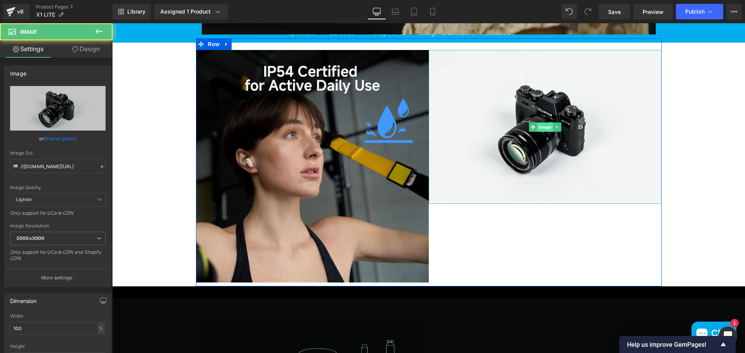
click at [540, 132] on span "Image" at bounding box center [545, 127] width 16 height 9
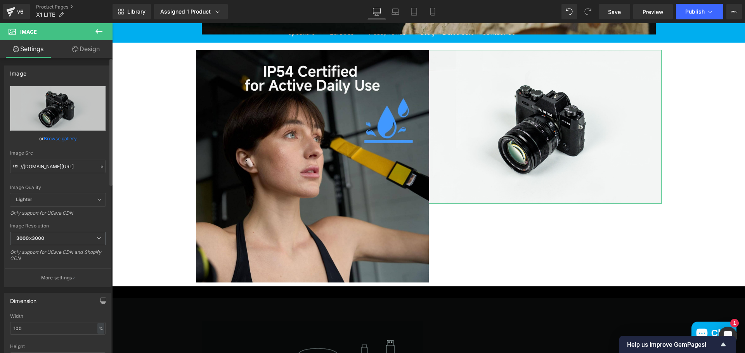
click at [56, 140] on link "Browse gallery" at bounding box center [60, 139] width 33 height 14
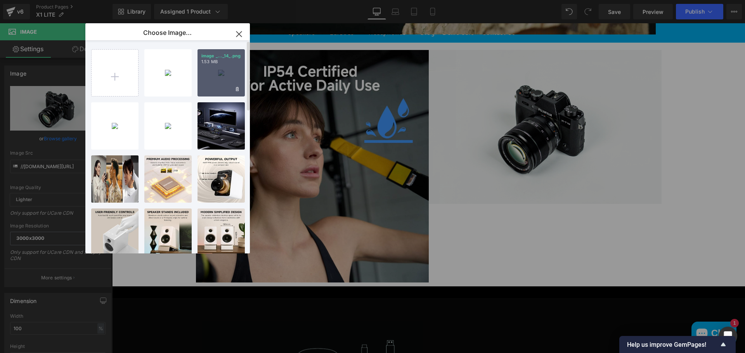
click at [211, 77] on div "image _..._14_.png 1.53 MB" at bounding box center [220, 72] width 47 height 47
type input "[URL][DOMAIN_NAME]"
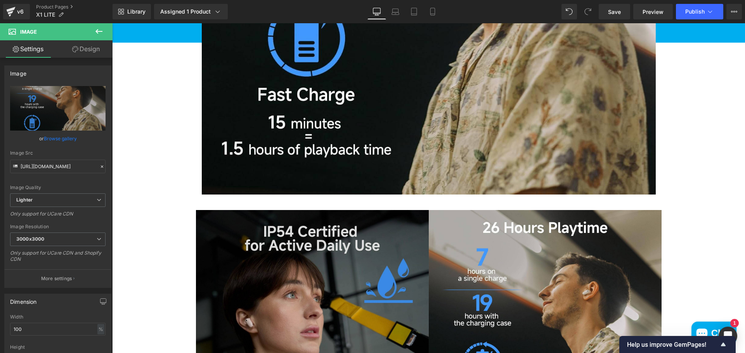
scroll to position [1218, 0]
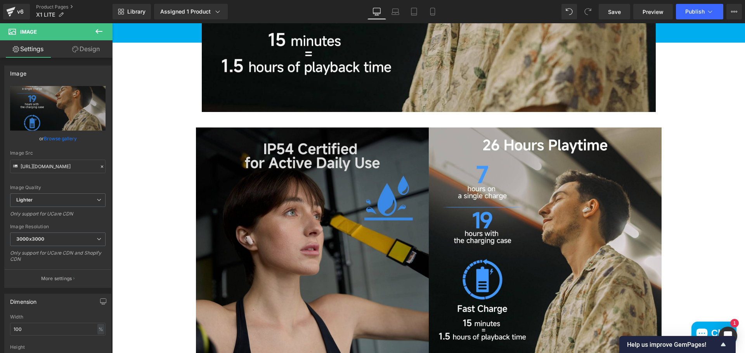
click at [419, 221] on img at bounding box center [312, 244] width 233 height 233
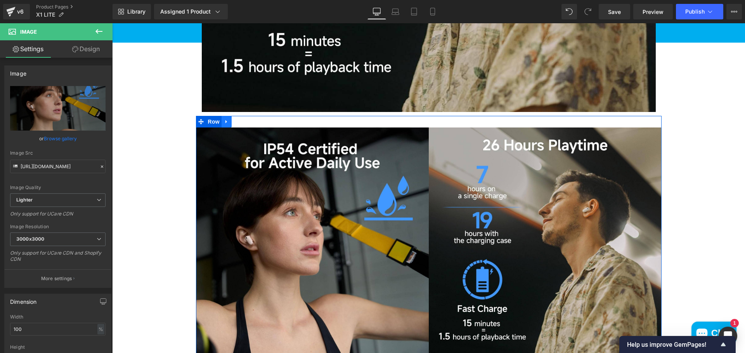
click at [225, 123] on icon at bounding box center [226, 121] width 2 height 3
click at [244, 125] on icon at bounding box center [246, 122] width 5 height 6
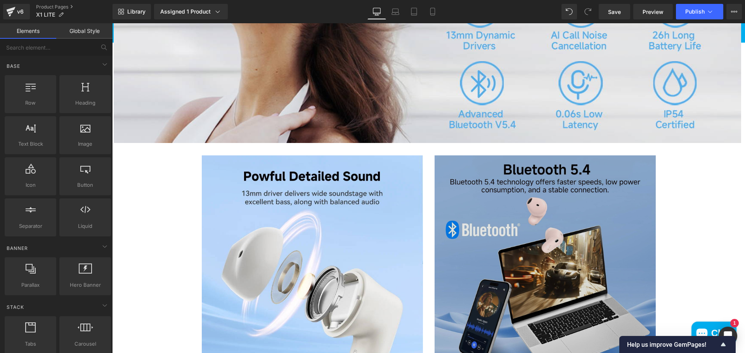
scroll to position [481, 0]
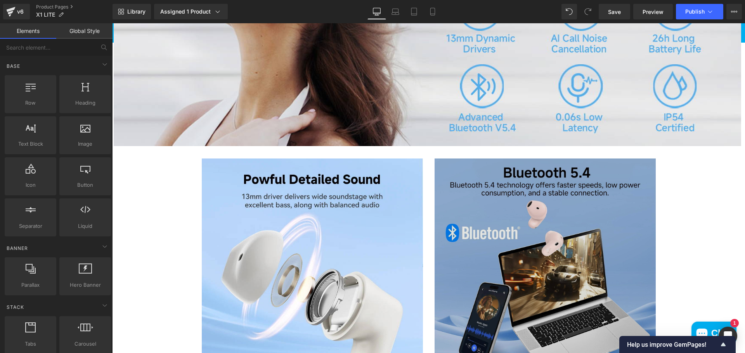
click at [489, 223] on img at bounding box center [544, 269] width 221 height 221
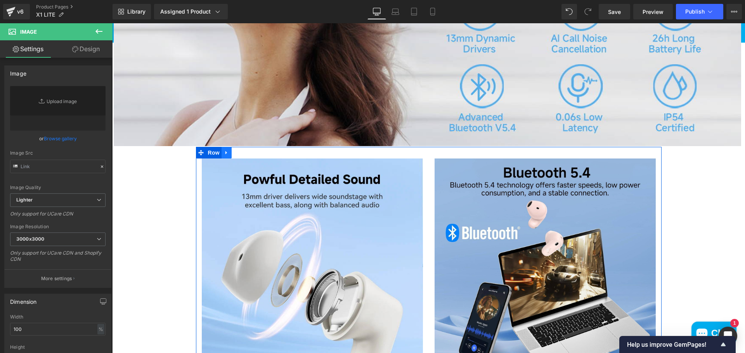
type input "[URL][DOMAIN_NAME]"
click at [227, 159] on link at bounding box center [226, 153] width 10 height 12
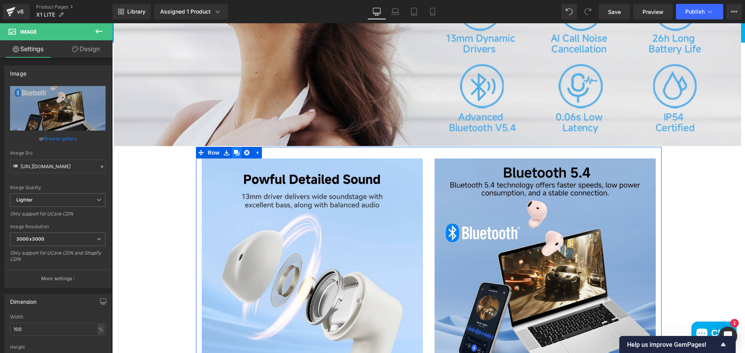
click at [234, 156] on icon at bounding box center [236, 152] width 5 height 5
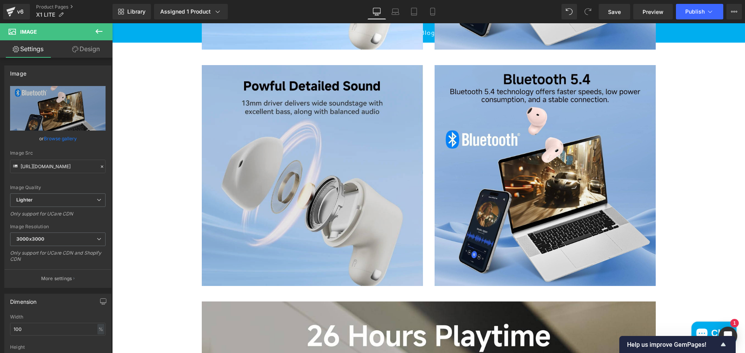
scroll to position [816, 0]
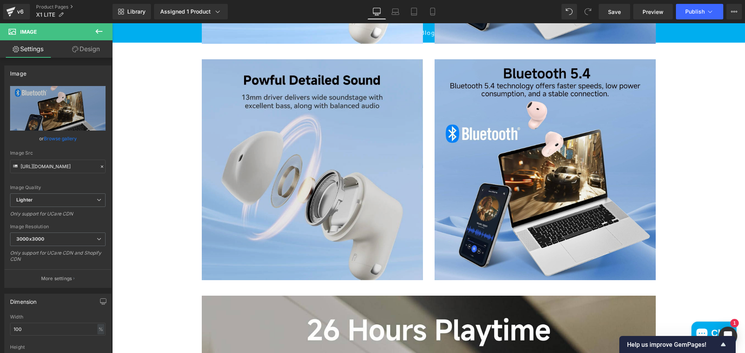
click at [309, 165] on img at bounding box center [312, 169] width 221 height 221
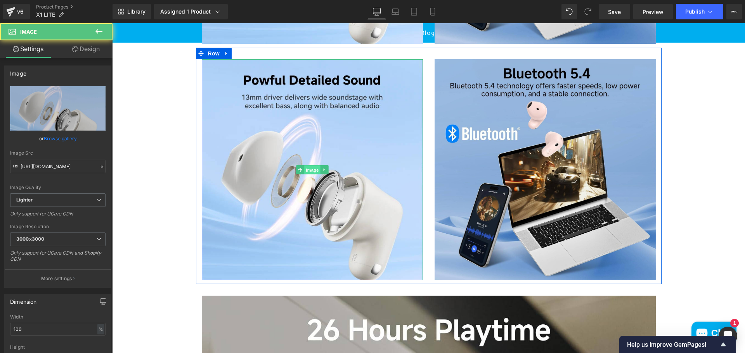
click at [307, 175] on span "Image" at bounding box center [312, 170] width 16 height 9
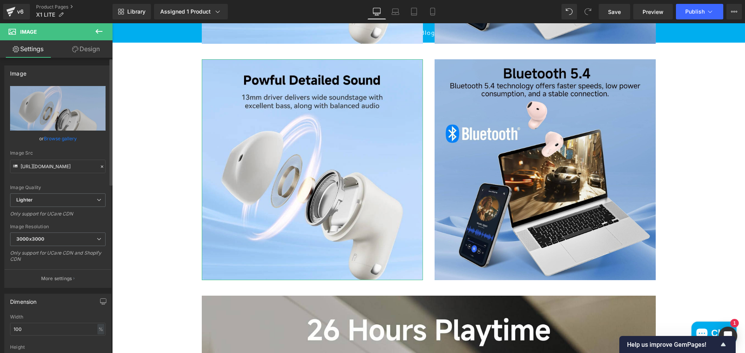
click at [71, 140] on link "Browse gallery" at bounding box center [60, 139] width 33 height 14
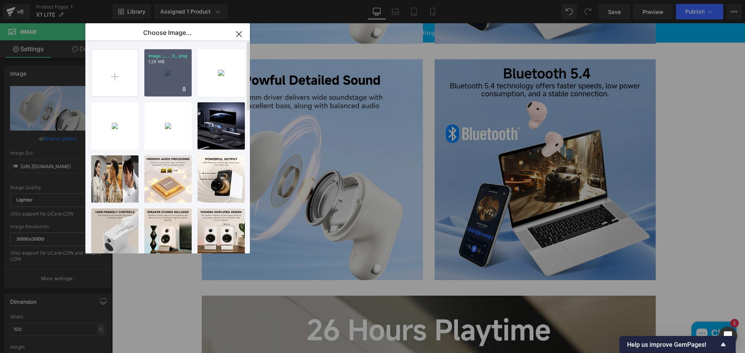
click at [170, 67] on div "image _... _5_.png 1.28 MB" at bounding box center [167, 72] width 47 height 47
type input "[URL][DOMAIN_NAME]"
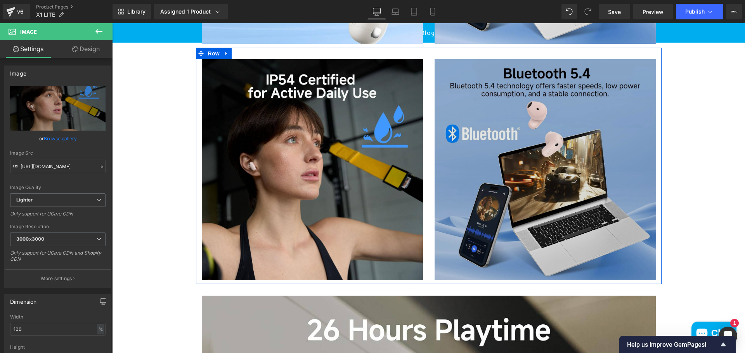
click at [539, 143] on img at bounding box center [544, 169] width 221 height 221
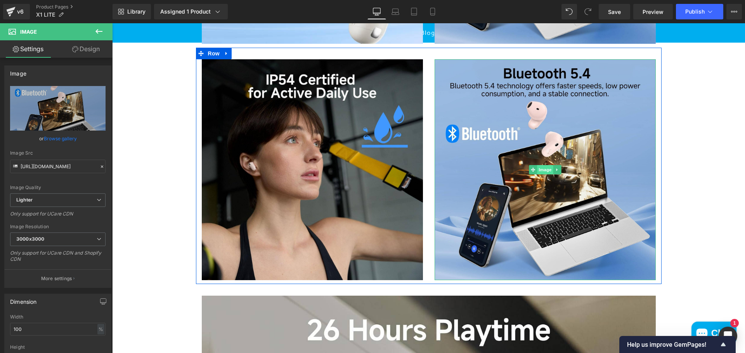
click at [539, 175] on span "Image" at bounding box center [545, 169] width 16 height 9
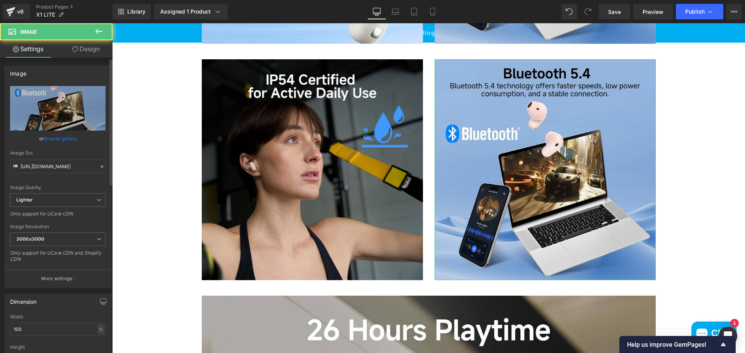
click at [69, 141] on link "Browse gallery" at bounding box center [60, 139] width 33 height 14
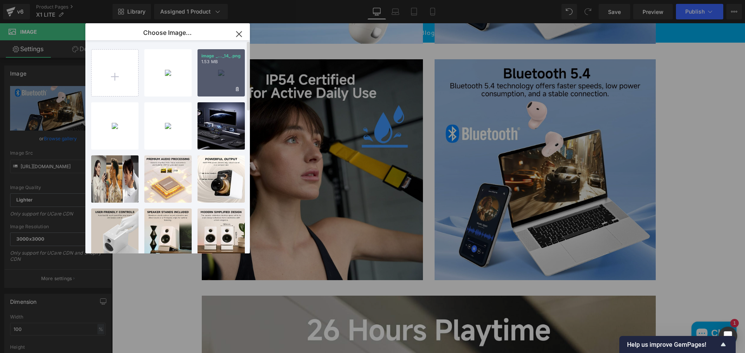
click at [224, 79] on div "image _..._14_.png 1.53 MB" at bounding box center [220, 72] width 47 height 47
type input "[URL][DOMAIN_NAME]"
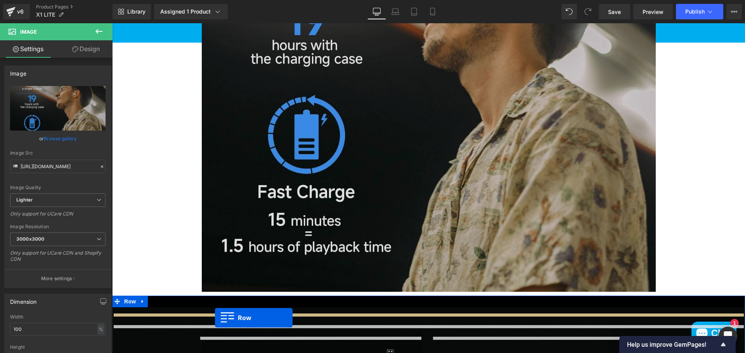
scroll to position [1072, 0]
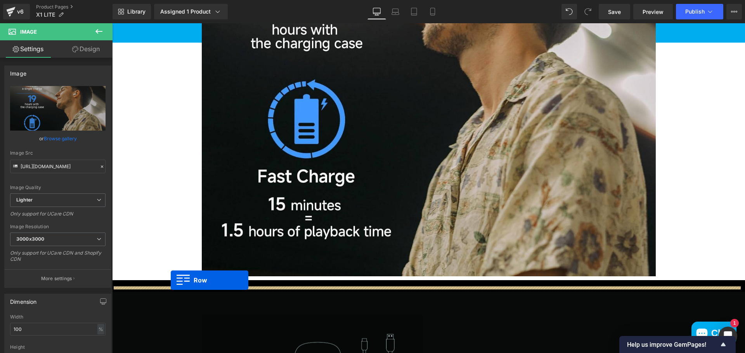
drag, startPoint x: 195, startPoint y: 58, endPoint x: 171, endPoint y: 280, distance: 223.6
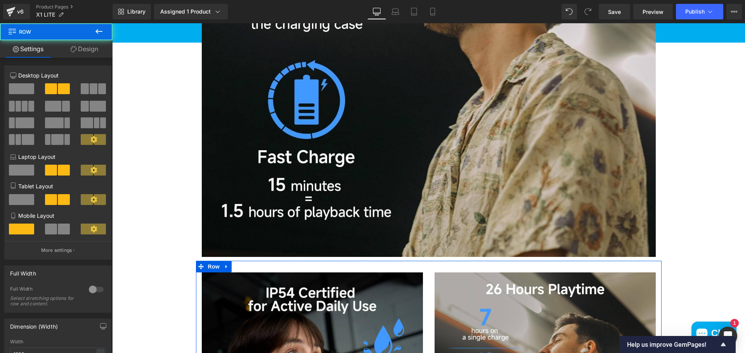
scroll to position [1053, 0]
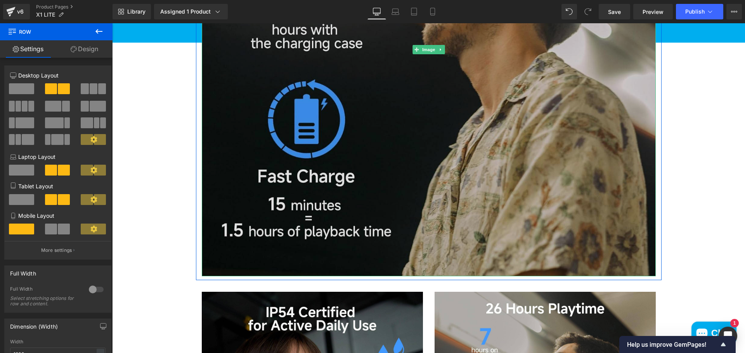
click at [510, 206] on img at bounding box center [429, 50] width 454 height 454
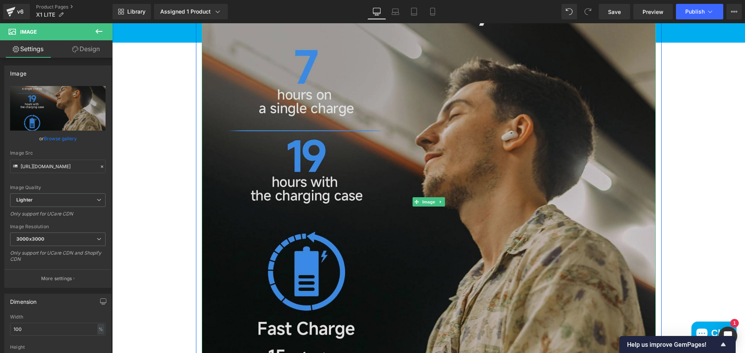
scroll to position [898, 0]
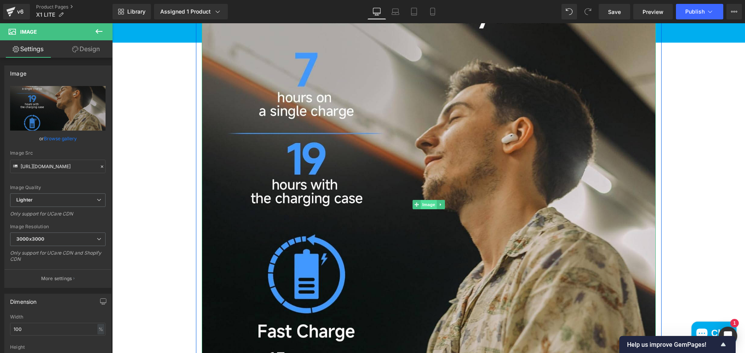
click at [426, 209] on span "Image" at bounding box center [428, 204] width 16 height 9
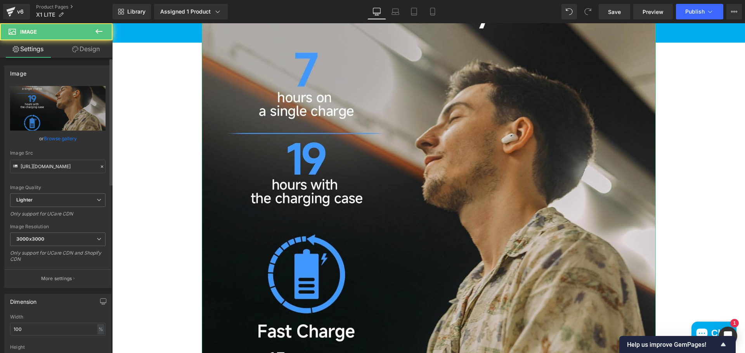
click at [54, 141] on link "Browse gallery" at bounding box center [60, 139] width 33 height 14
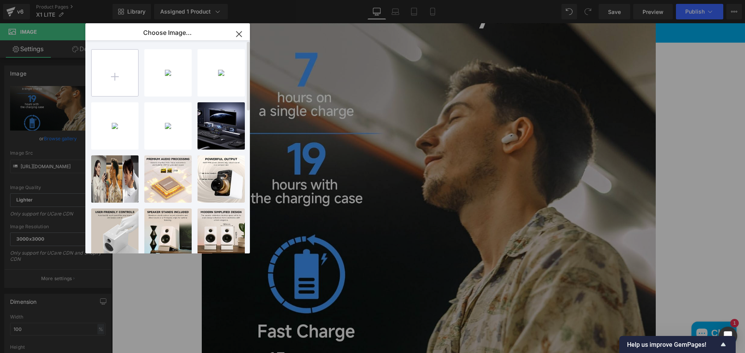
click at [123, 78] on input "file" at bounding box center [115, 73] width 47 height 47
type input "C:\fakepath\a91e3bdf-2679-4e59-8a74-bc519cabc145.__CR0,0,1464,600_PT0_SX1464_V1…"
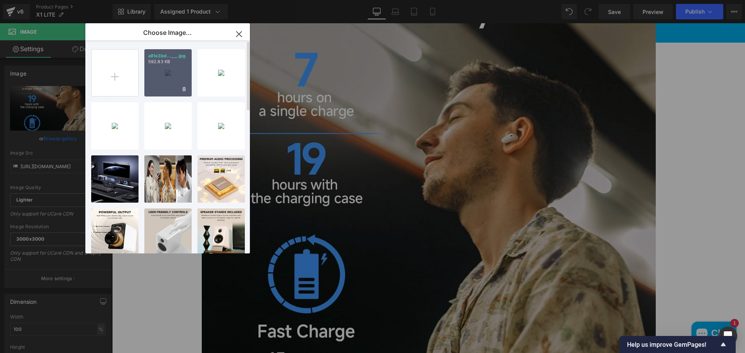
click at [176, 73] on div "a91e3bd...___.jpg 592.83 KB" at bounding box center [167, 72] width 47 height 47
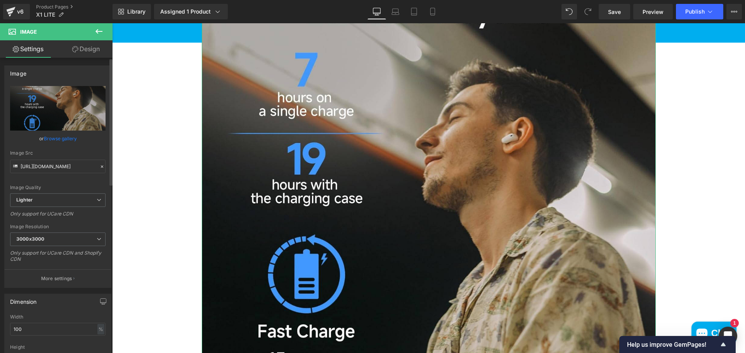
click at [71, 138] on link "Browse gallery" at bounding box center [60, 139] width 33 height 14
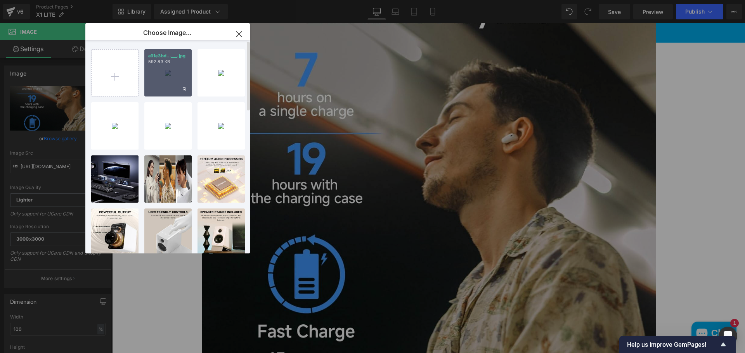
drag, startPoint x: 164, startPoint y: 86, endPoint x: 52, endPoint y: 63, distance: 114.6
click at [164, 86] on div "a91e3bd...___.jpg 592.83 KB" at bounding box center [167, 72] width 47 height 47
type input "[URL][DOMAIN_NAME]"
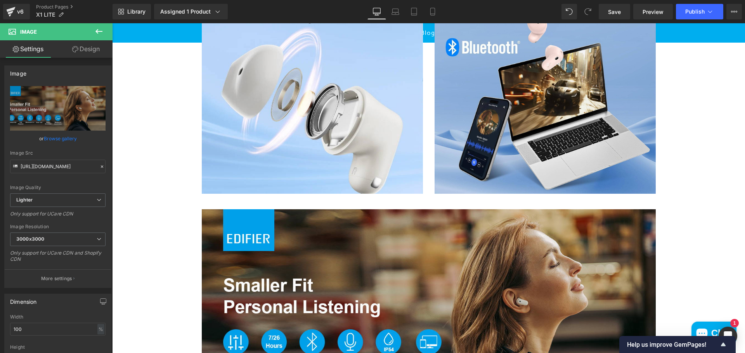
scroll to position [665, 0]
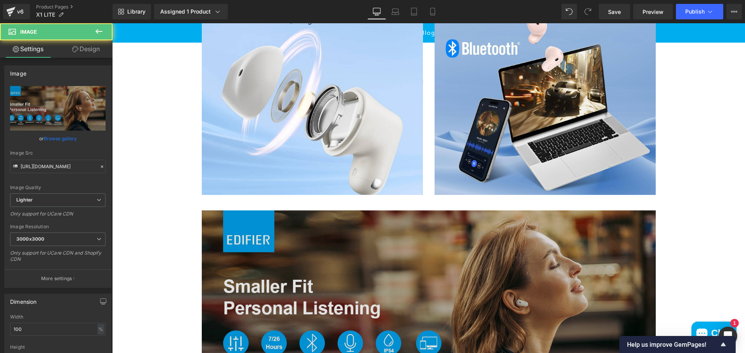
click at [233, 254] on img at bounding box center [429, 304] width 454 height 186
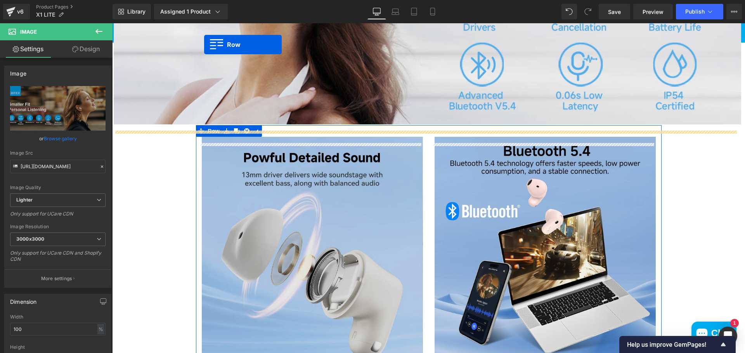
scroll to position [471, 0]
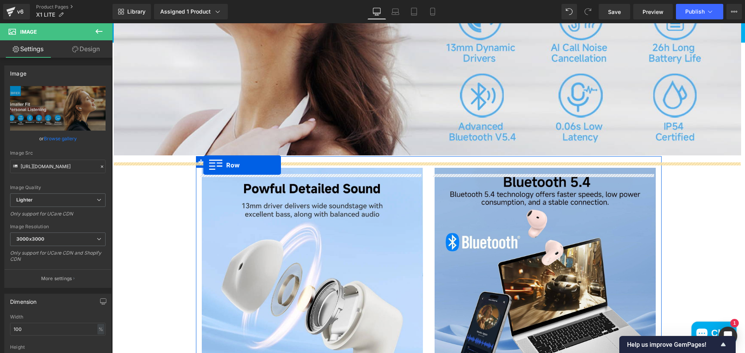
drag, startPoint x: 197, startPoint y: 212, endPoint x: 203, endPoint y: 165, distance: 47.0
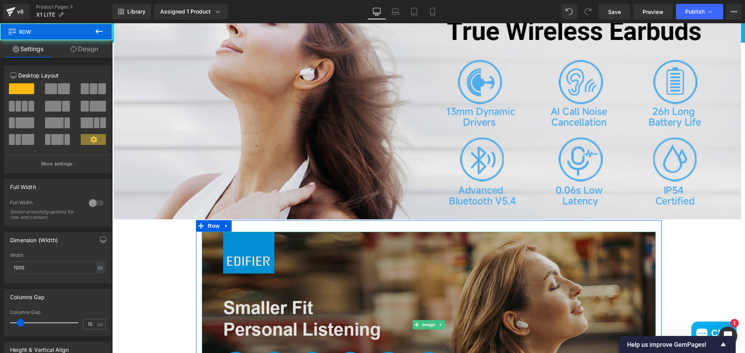
scroll to position [316, 0]
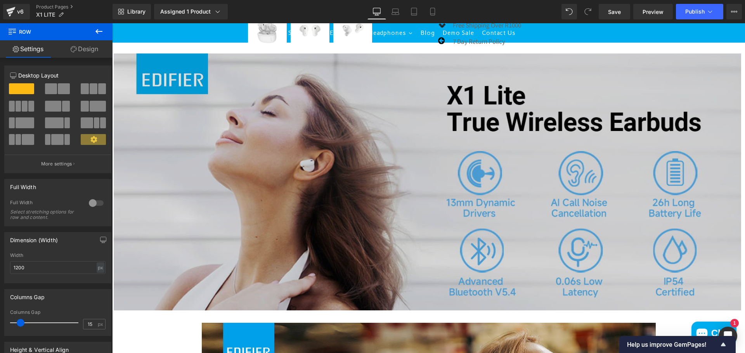
click at [328, 204] on img at bounding box center [427, 182] width 627 height 257
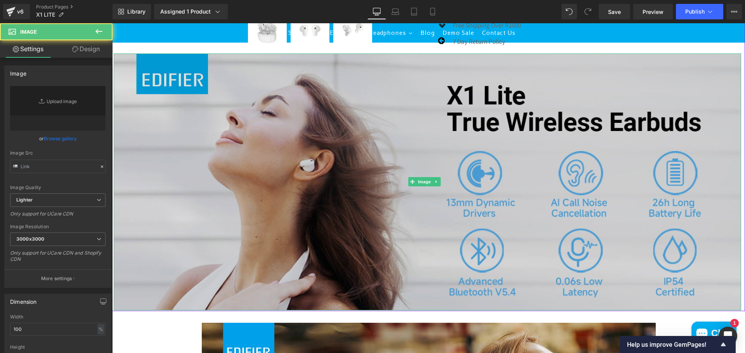
type input "[URL][DOMAIN_NAME]"
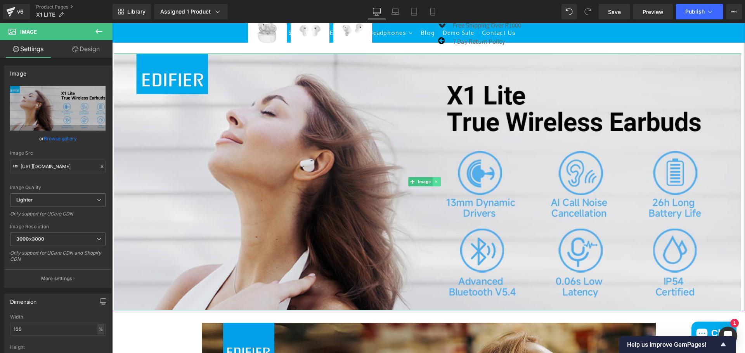
click at [436, 184] on icon at bounding box center [436, 182] width 4 height 5
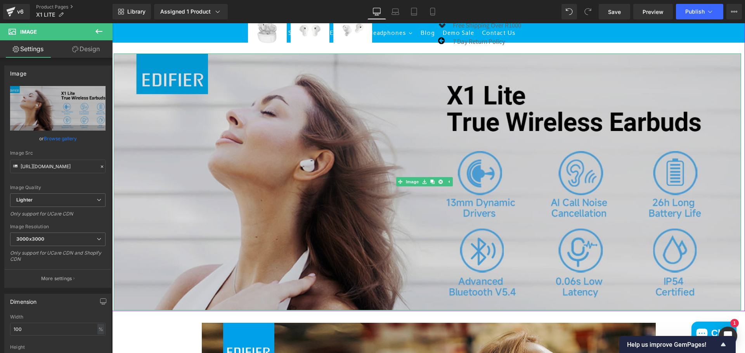
click at [308, 201] on img at bounding box center [427, 182] width 627 height 257
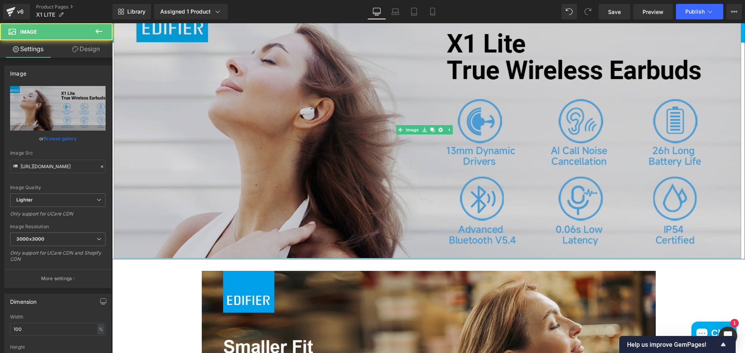
scroll to position [510, 0]
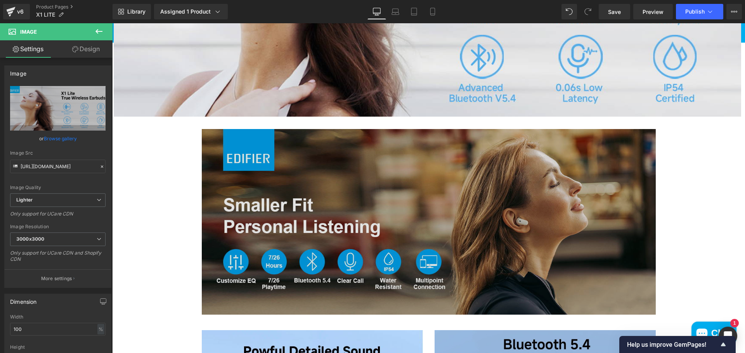
click at [522, 199] on img at bounding box center [429, 222] width 454 height 186
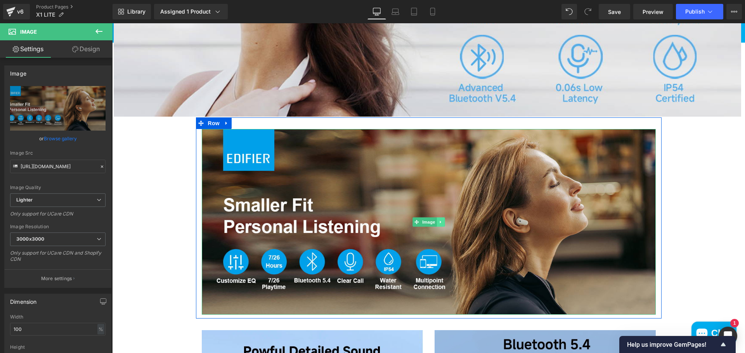
click at [438, 225] on icon at bounding box center [440, 222] width 4 height 5
click at [443, 224] on icon at bounding box center [444, 222] width 4 height 4
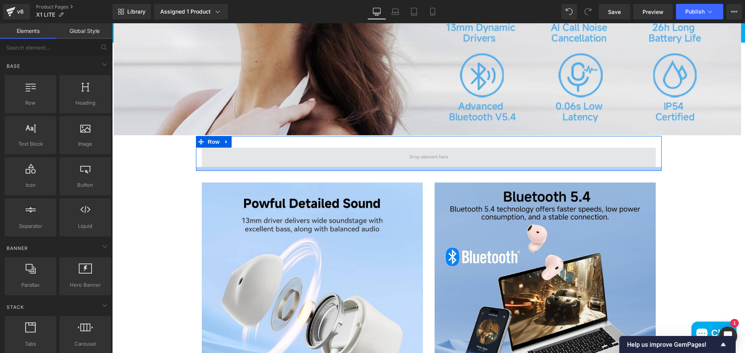
scroll to position [471, 0]
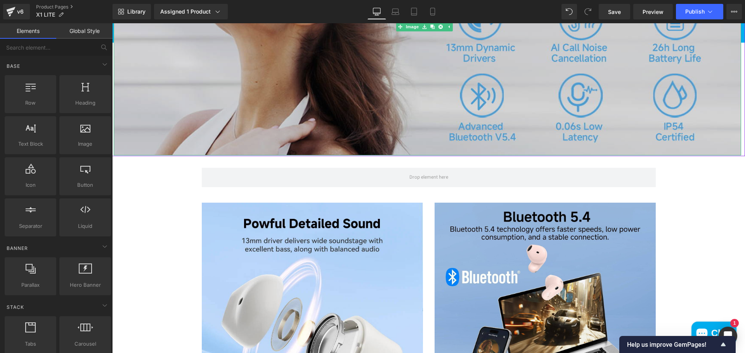
click at [351, 88] on img at bounding box center [427, 26] width 627 height 257
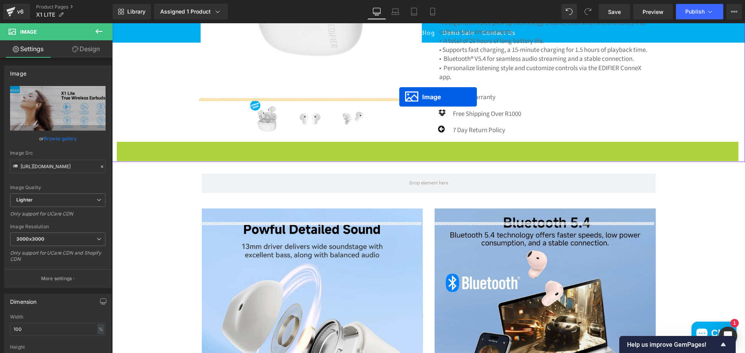
scroll to position [223, 0]
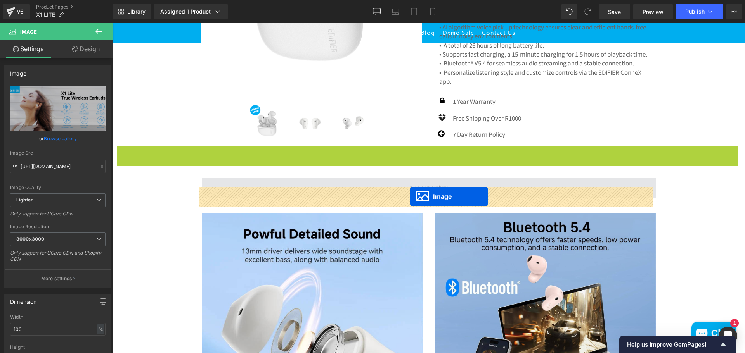
drag, startPoint x: 400, startPoint y: 34, endPoint x: 410, endPoint y: 197, distance: 163.2
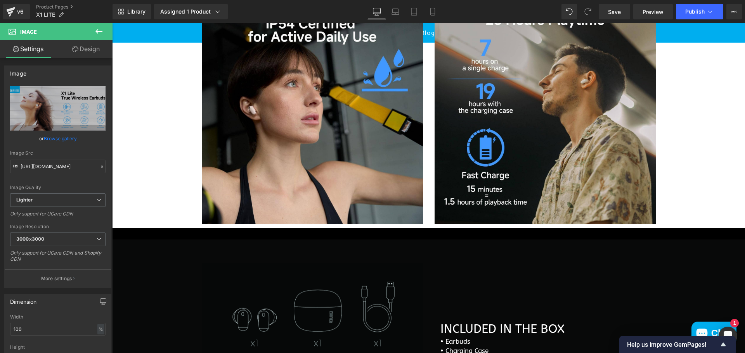
scroll to position [844, 0]
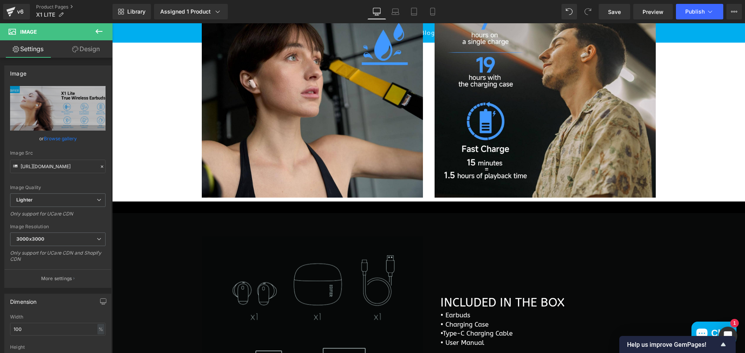
click at [112, 23] on div at bounding box center [112, 23] width 0 height 0
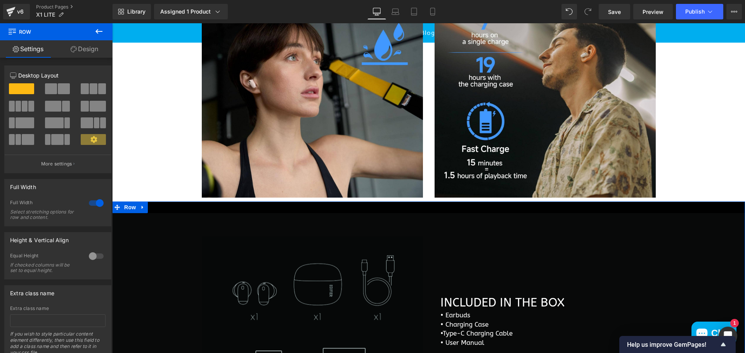
click at [83, 49] on link "Design" at bounding box center [84, 48] width 56 height 17
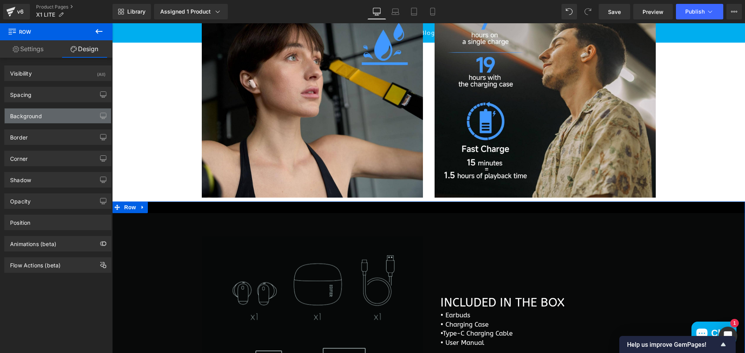
type input "#000000"
type input "100"
click at [66, 118] on div "Background" at bounding box center [58, 116] width 106 height 15
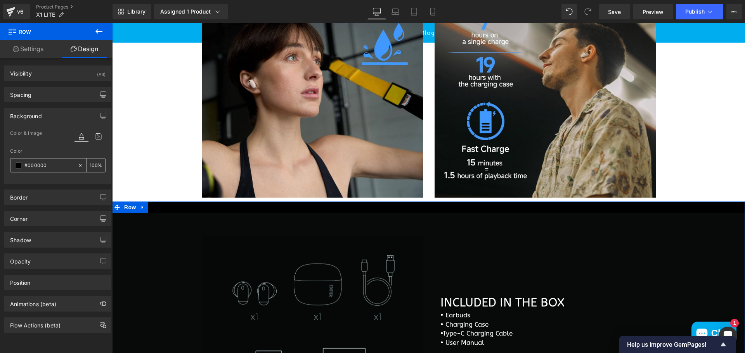
click at [15, 169] on div "#000000" at bounding box center [43, 166] width 67 height 14
click at [18, 166] on span at bounding box center [18, 166] width 6 height 6
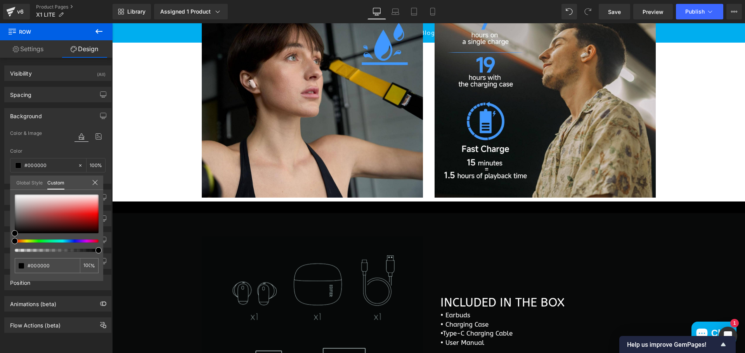
click at [206, 261] on body "Skip to content Free Delivery Over R1000 in [GEOGRAPHIC_DATA] Close Search Spea…" at bounding box center [428, 46] width 633 height 1733
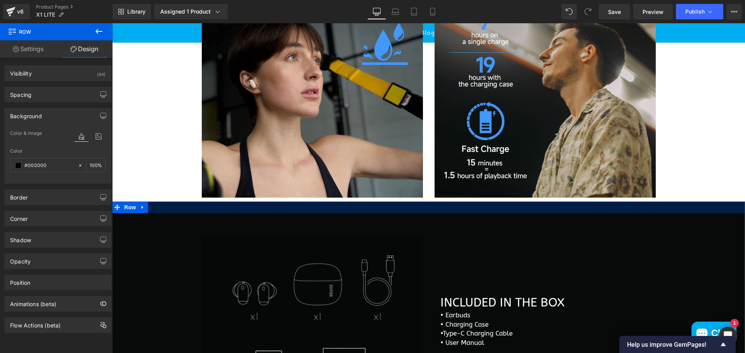
click at [183, 213] on div at bounding box center [428, 208] width 633 height 12
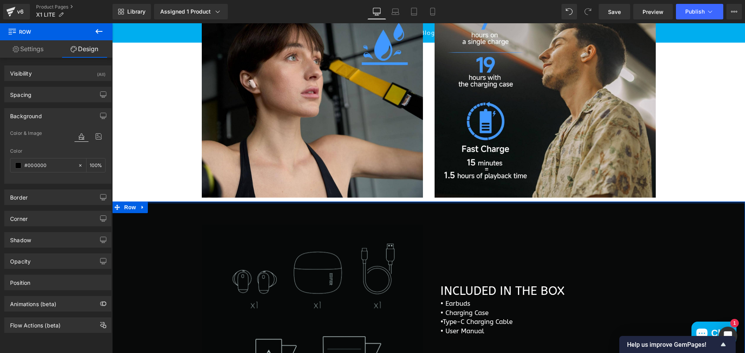
drag, startPoint x: 183, startPoint y: 221, endPoint x: 184, endPoint y: 204, distance: 16.7
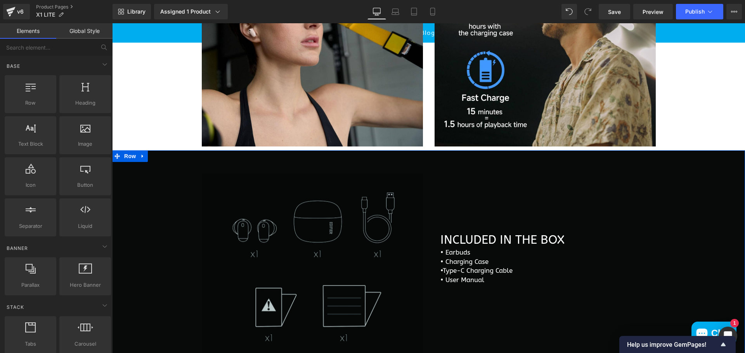
scroll to position [882, 0]
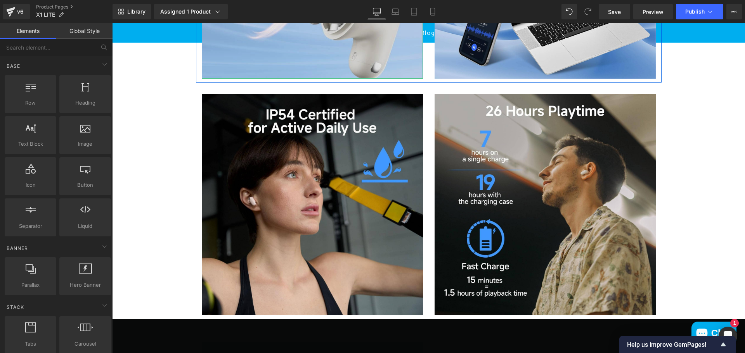
scroll to position [727, 0]
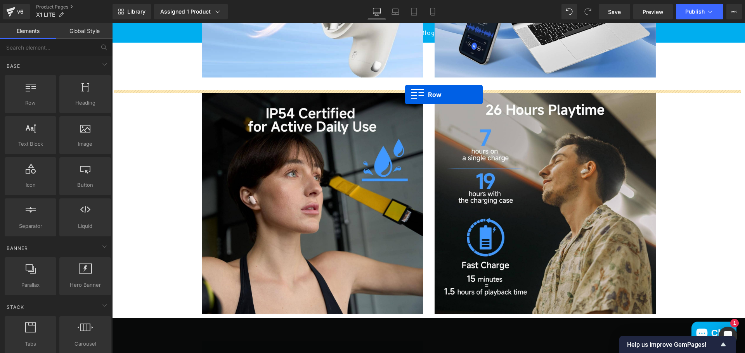
drag, startPoint x: 212, startPoint y: 121, endPoint x: 405, endPoint y: 95, distance: 194.9
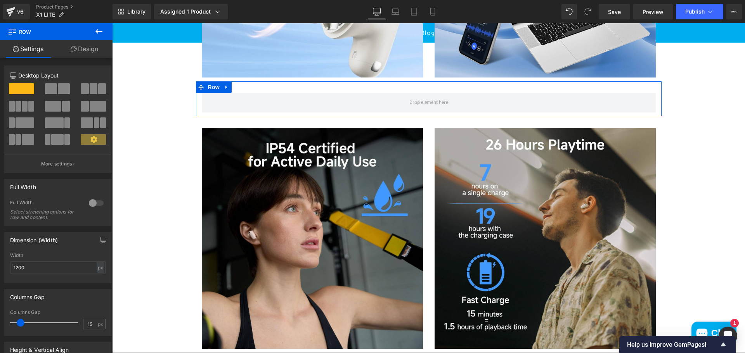
drag, startPoint x: 166, startPoint y: 112, endPoint x: 275, endPoint y: 96, distance: 110.5
click at [55, 87] on button at bounding box center [58, 88] width 26 height 11
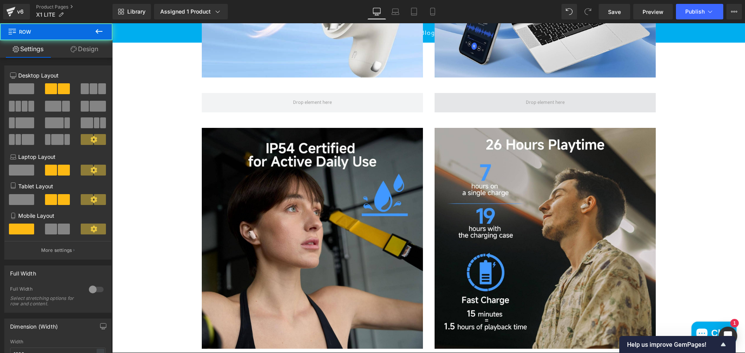
click at [507, 112] on span at bounding box center [544, 102] width 221 height 19
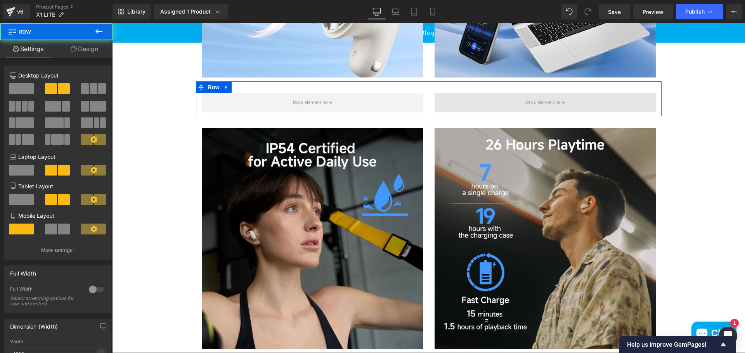
click at [566, 109] on span at bounding box center [544, 102] width 221 height 19
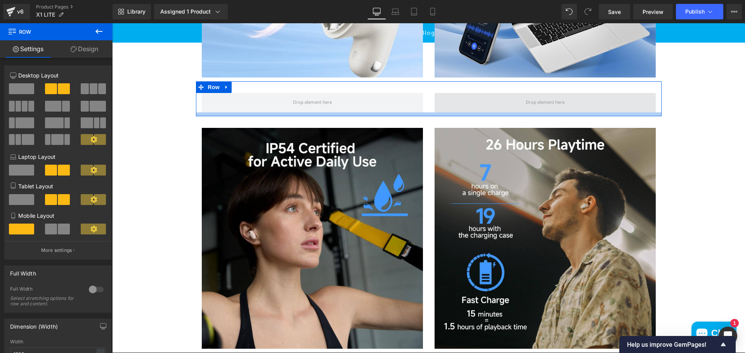
drag, startPoint x: 537, startPoint y: 121, endPoint x: 531, endPoint y: 105, distance: 16.6
click at [537, 116] on div at bounding box center [428, 114] width 465 height 4
click at [531, 105] on span at bounding box center [544, 102] width 221 height 19
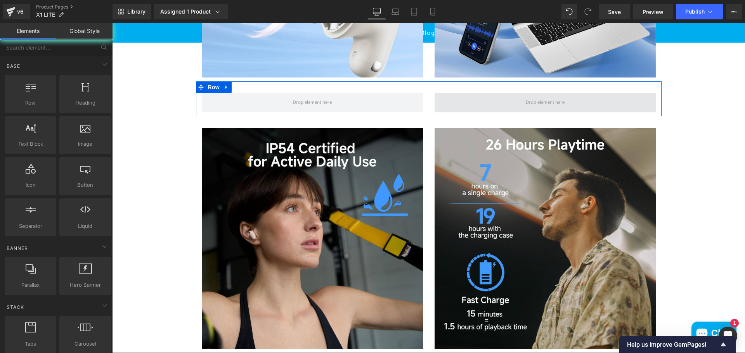
click at [531, 108] on span at bounding box center [545, 102] width 44 height 11
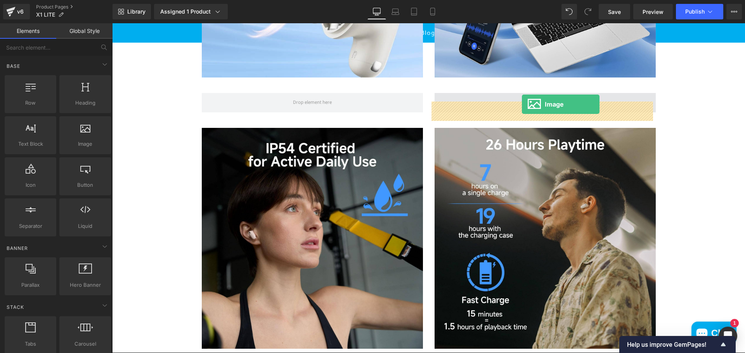
drag, startPoint x: 189, startPoint y: 168, endPoint x: 522, endPoint y: 104, distance: 339.1
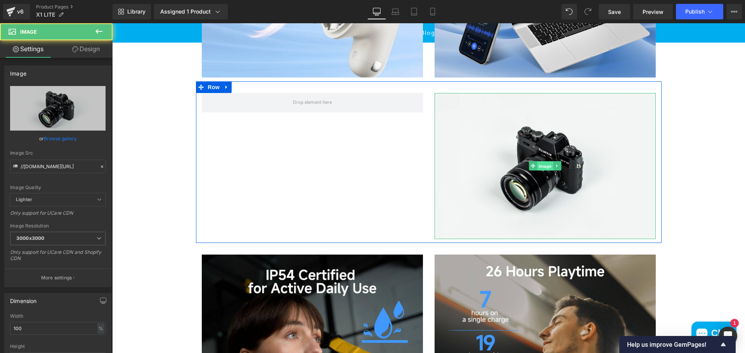
click at [541, 171] on span "Image" at bounding box center [545, 166] width 16 height 9
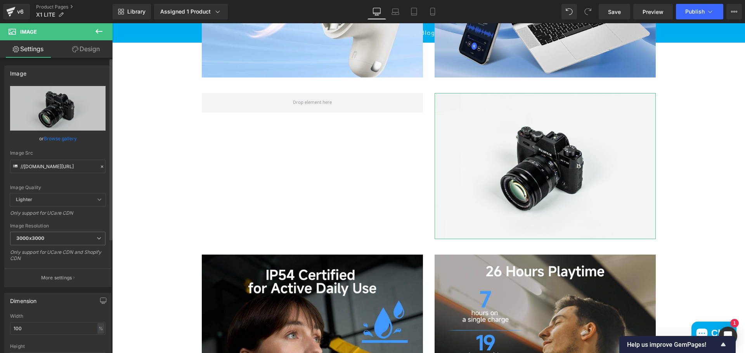
click at [57, 138] on link "Browse gallery" at bounding box center [60, 139] width 33 height 14
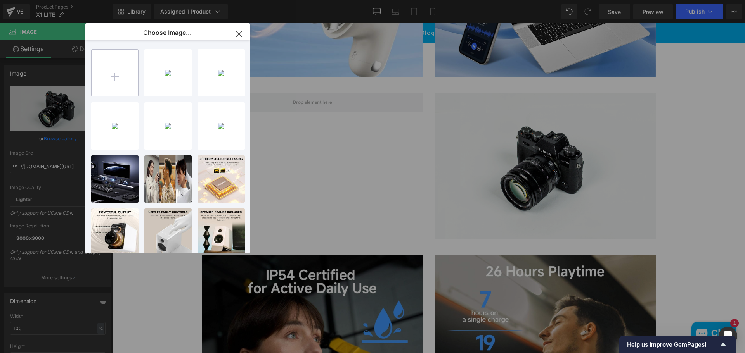
click at [121, 74] on input "file" at bounding box center [115, 73] width 47 height 47
type input "C:\fakepath\WhatsApp Image [DATE] at 10.25.49_3ea253c2.jpg"
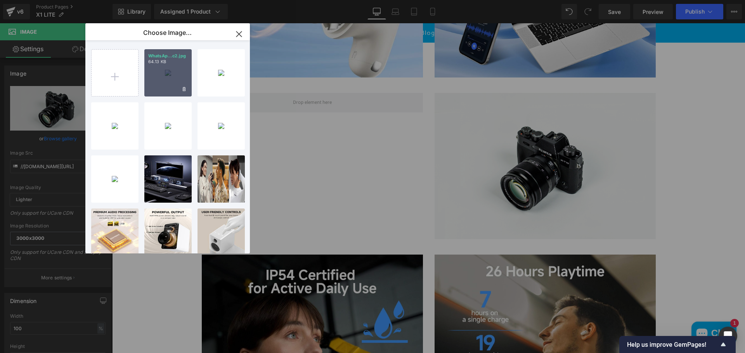
click at [171, 77] on div "WhatsAp...c2.jpg 64.13 KB" at bounding box center [167, 72] width 47 height 47
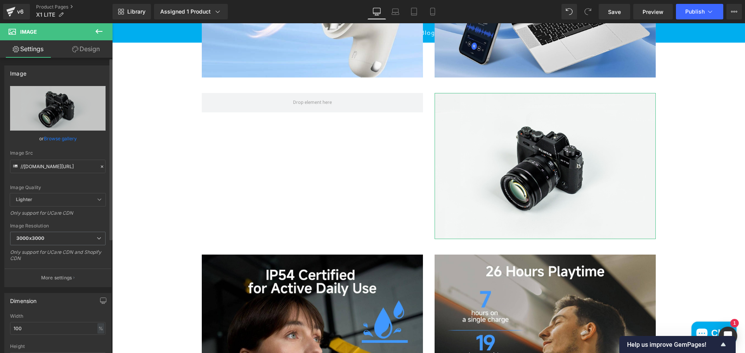
click at [56, 138] on link "Browse gallery" at bounding box center [60, 139] width 33 height 14
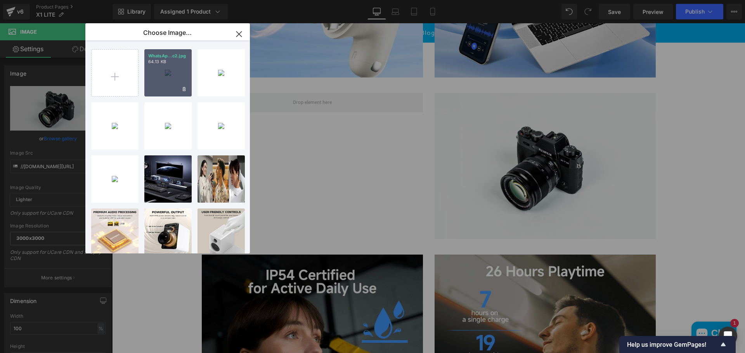
click at [168, 68] on div "WhatsAp...c2.jpg 64.13 KB" at bounding box center [167, 72] width 47 height 47
type input "[URL][DOMAIN_NAME]"
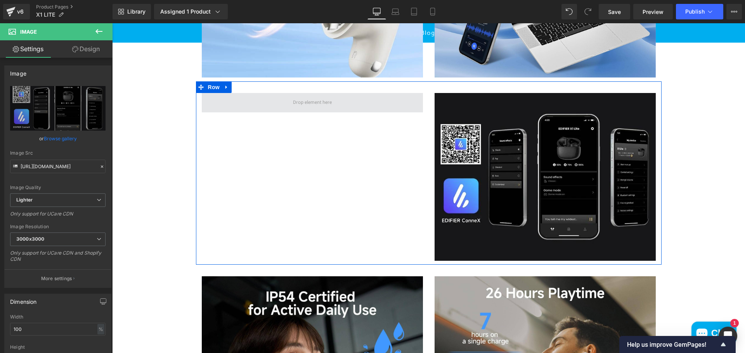
click at [308, 112] on span at bounding box center [312, 102] width 221 height 19
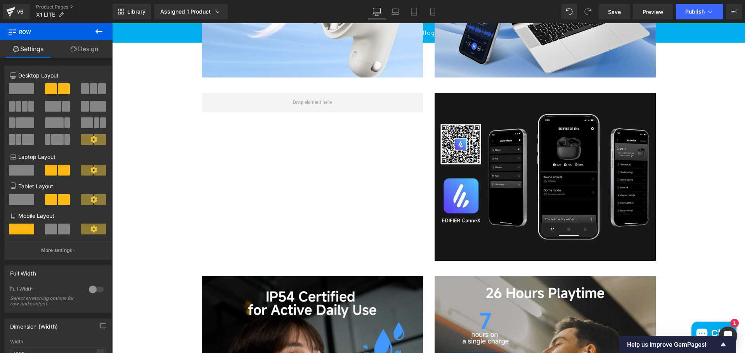
click at [94, 35] on icon at bounding box center [98, 31] width 9 height 9
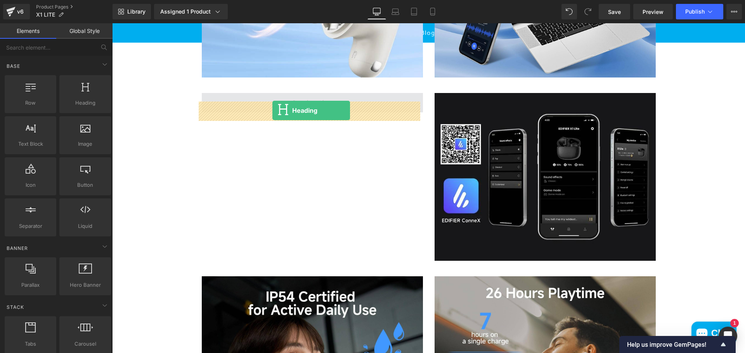
drag, startPoint x: 194, startPoint y: 121, endPoint x: 273, endPoint y: 111, distance: 79.8
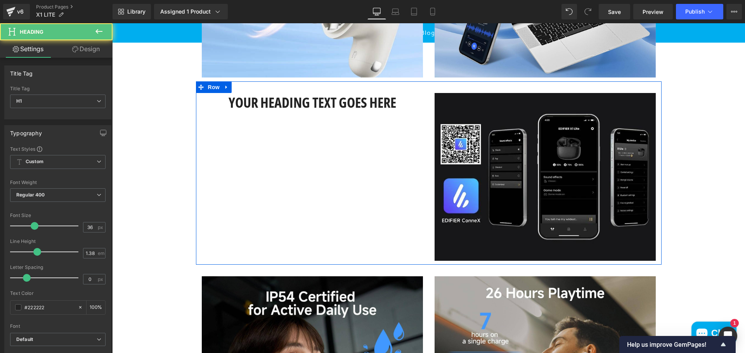
click at [256, 112] on h1 "Your heading text goes here" at bounding box center [312, 102] width 221 height 19
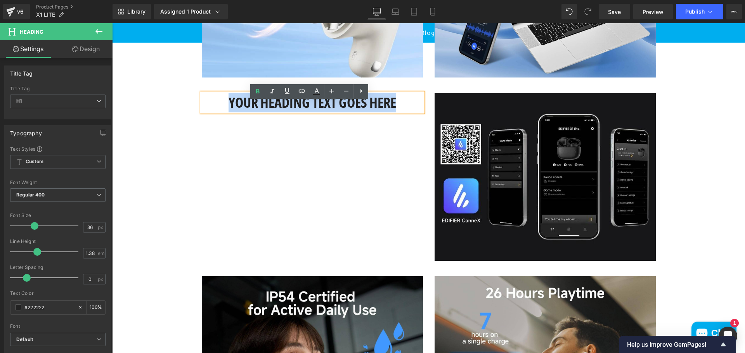
drag, startPoint x: 224, startPoint y: 112, endPoint x: 410, endPoint y: 116, distance: 186.2
click at [410, 112] on h1 "Your heading text goes here" at bounding box center [312, 102] width 221 height 19
paste div
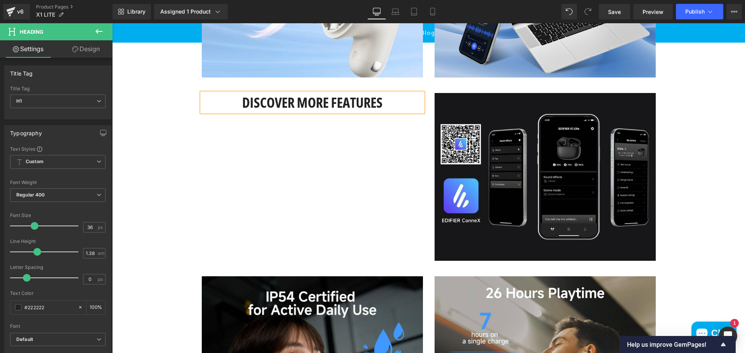
click at [338, 214] on div "Discover More Features Heading Image Row" at bounding box center [428, 172] width 465 height 183
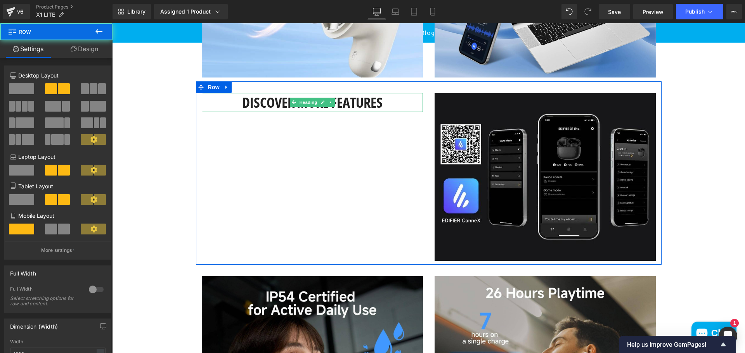
click at [390, 112] on h1 "Discover More Features" at bounding box center [312, 102] width 221 height 19
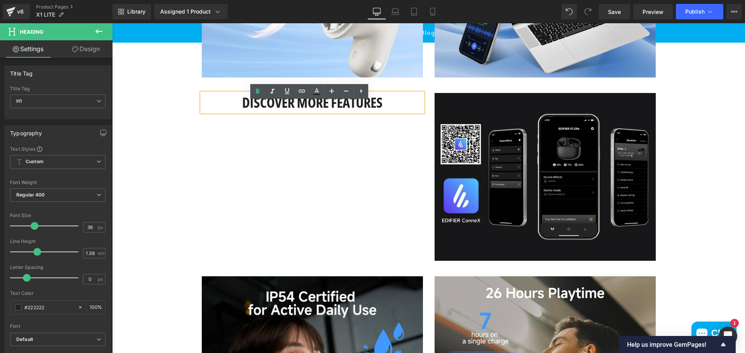
click at [228, 182] on div "Discover More Features Heading Image Row" at bounding box center [428, 172] width 465 height 183
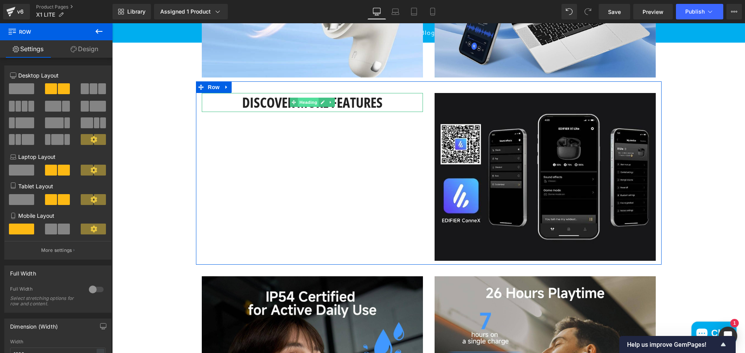
click at [299, 107] on span "Heading" at bounding box center [307, 102] width 21 height 9
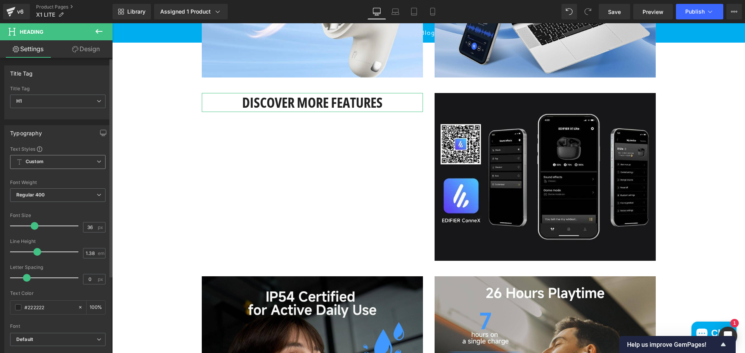
click at [46, 163] on span "Custom Setup Global Style" at bounding box center [57, 162] width 95 height 14
click at [46, 163] on span "Custom Setup Global Style" at bounding box center [56, 162] width 92 height 14
click at [52, 195] on span "Regular 400" at bounding box center [57, 196] width 95 height 14
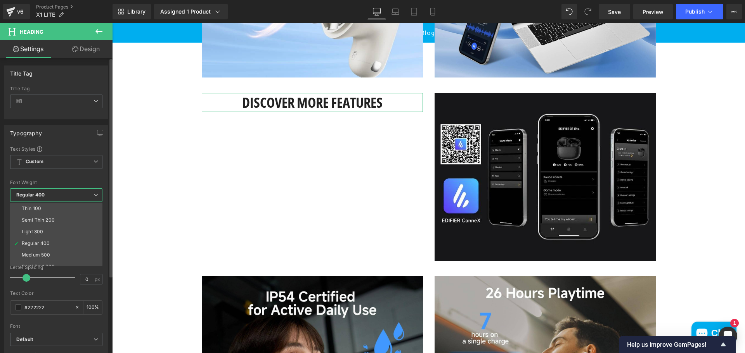
click at [52, 195] on span "Regular 400" at bounding box center [56, 196] width 92 height 14
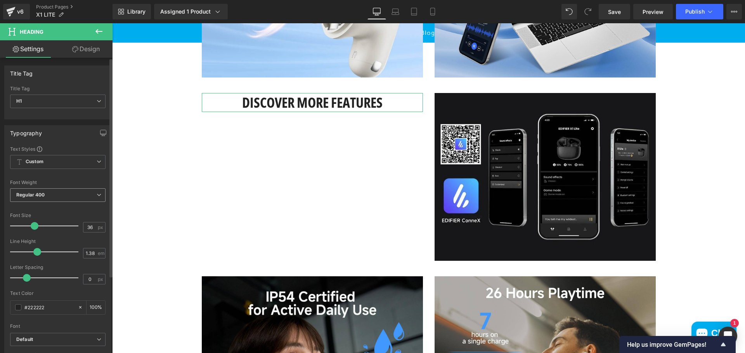
click at [52, 195] on span "Regular 400" at bounding box center [57, 196] width 95 height 14
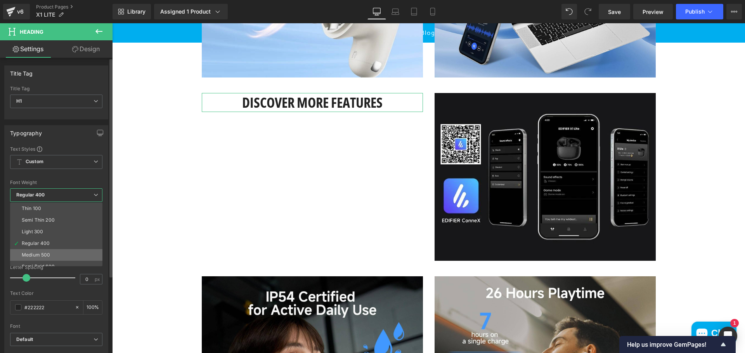
click at [45, 255] on div "Medium 500" at bounding box center [36, 254] width 28 height 5
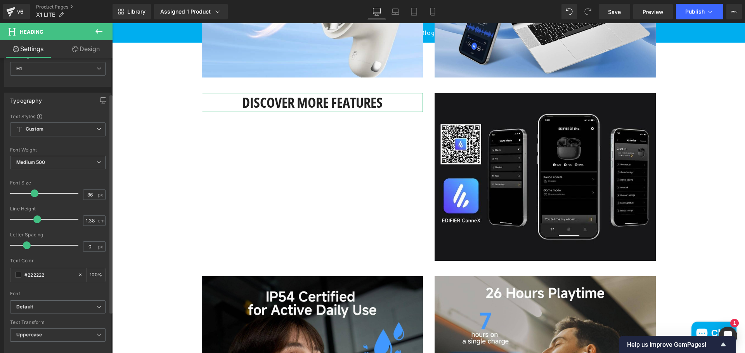
scroll to position [116, 0]
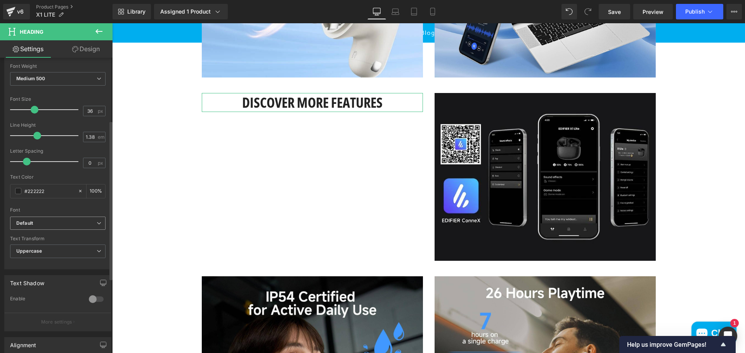
click at [52, 223] on b "Default" at bounding box center [56, 223] width 80 height 7
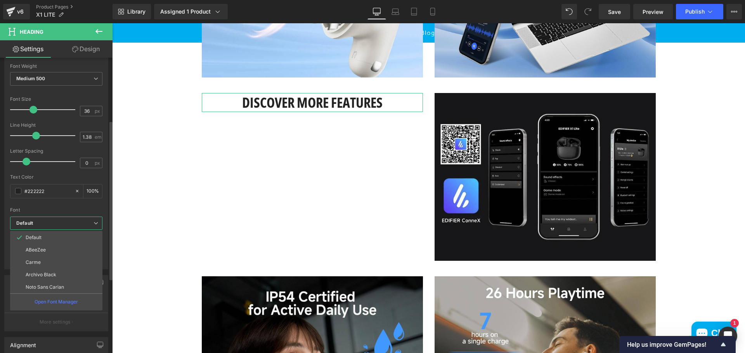
click at [47, 264] on li "Carme" at bounding box center [56, 262] width 92 height 12
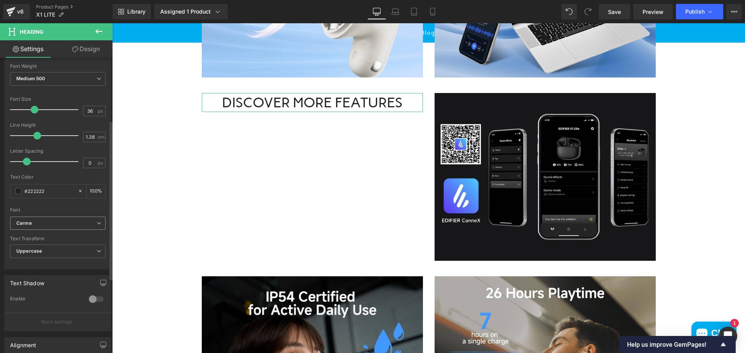
click at [50, 232] on div "Carme Default ABeeZee Carme Archivo Black [PERSON_NAME] Sans Carian Open Font M…" at bounding box center [57, 226] width 95 height 18
click at [48, 225] on b "Carme" at bounding box center [56, 223] width 80 height 7
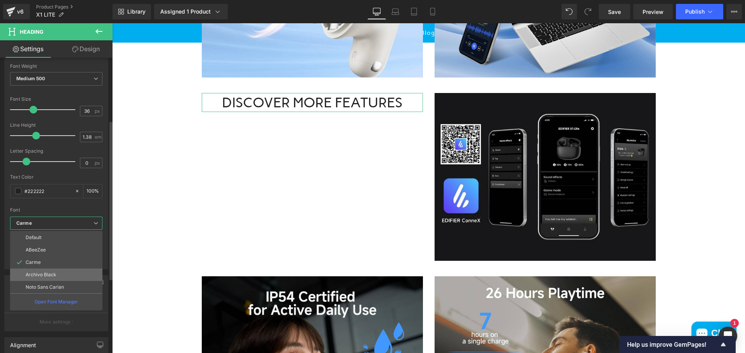
click at [46, 276] on p "Archivo Black" at bounding box center [41, 274] width 31 height 5
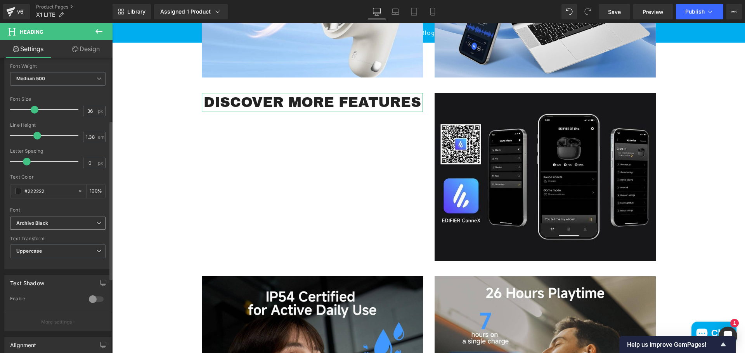
click at [54, 221] on b "Archivo Black" at bounding box center [56, 223] width 80 height 7
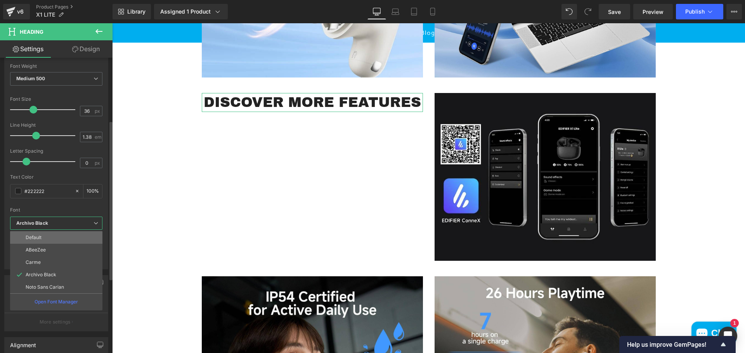
click at [48, 237] on li "Default" at bounding box center [56, 238] width 92 height 12
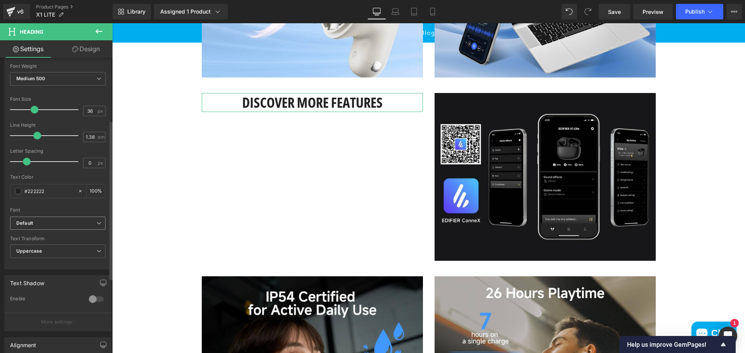
click at [54, 225] on b "Default" at bounding box center [56, 223] width 80 height 7
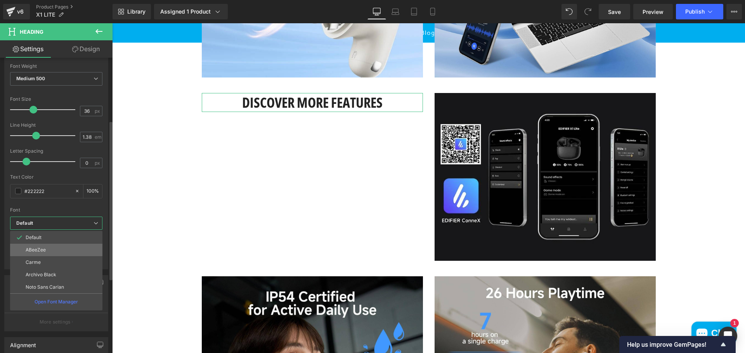
click at [51, 251] on li "ABeeZee" at bounding box center [56, 250] width 92 height 12
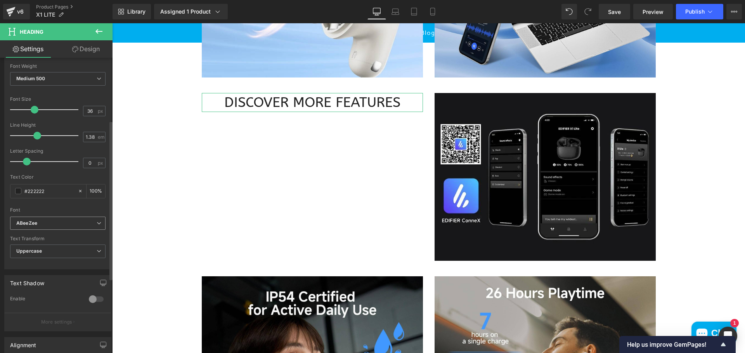
click at [52, 225] on b "ABeeZee" at bounding box center [56, 223] width 80 height 7
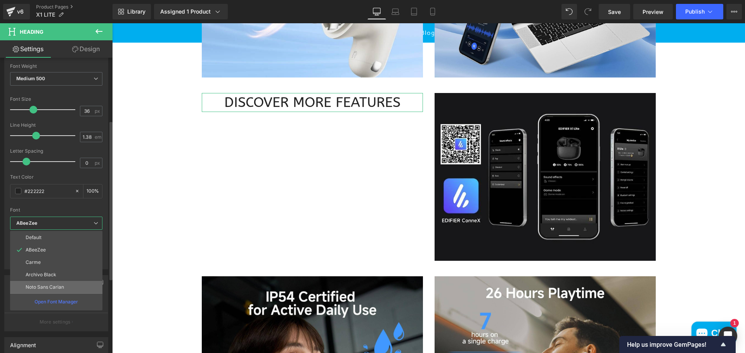
click at [48, 284] on li "Noto Sans Carian" at bounding box center [56, 287] width 92 height 12
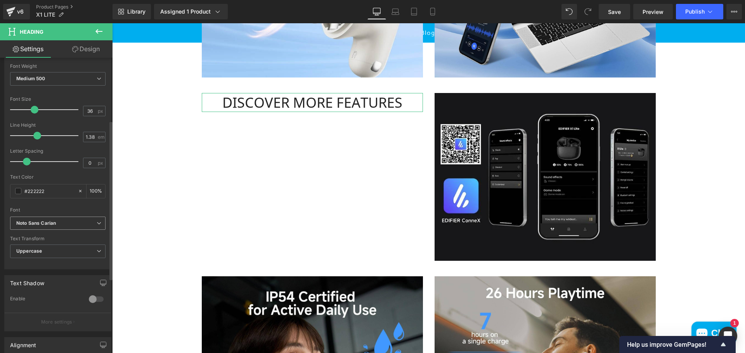
click at [47, 224] on icon "Noto Sans Carian" at bounding box center [36, 223] width 40 height 7
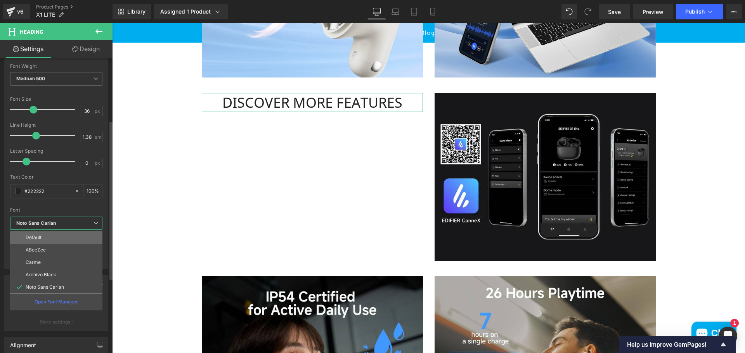
click at [47, 240] on li "Default" at bounding box center [56, 238] width 92 height 12
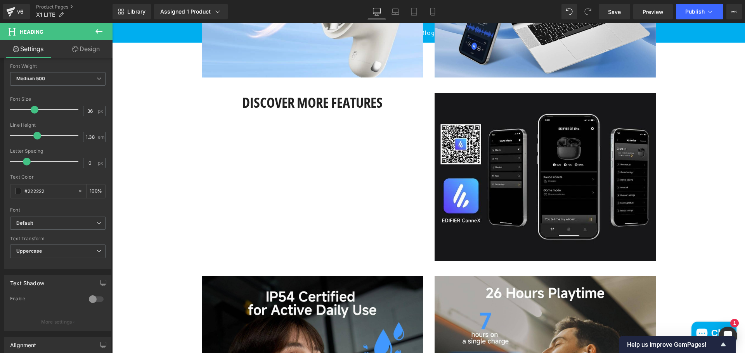
click at [263, 169] on div "Discover More Features Heading Image Row" at bounding box center [428, 172] width 465 height 183
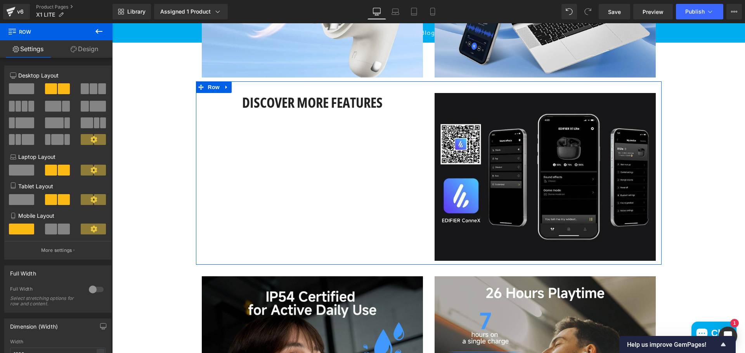
click at [90, 50] on link "Design" at bounding box center [84, 48] width 56 height 17
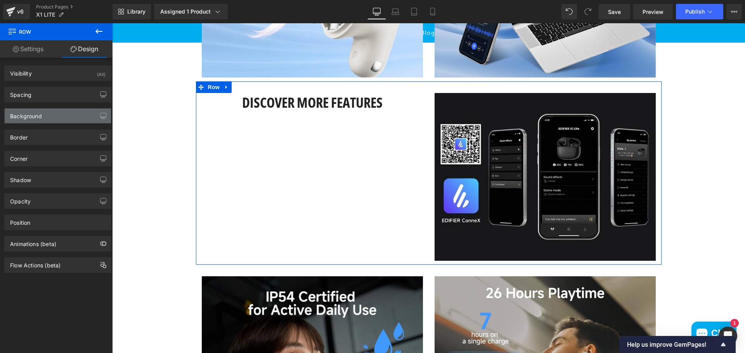
type input "transparent"
type input "0"
click at [35, 117] on div "Background" at bounding box center [26, 114] width 32 height 11
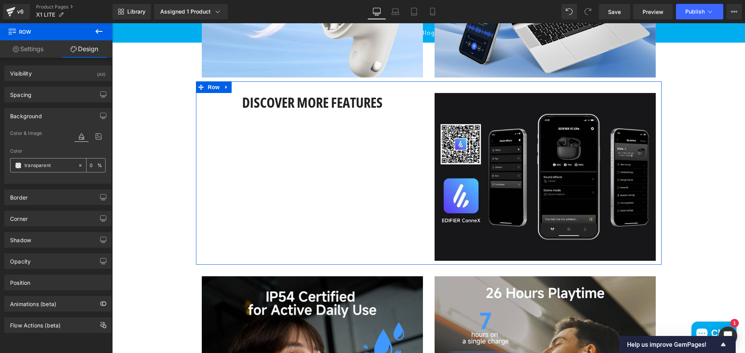
click at [18, 164] on span at bounding box center [18, 166] width 6 height 6
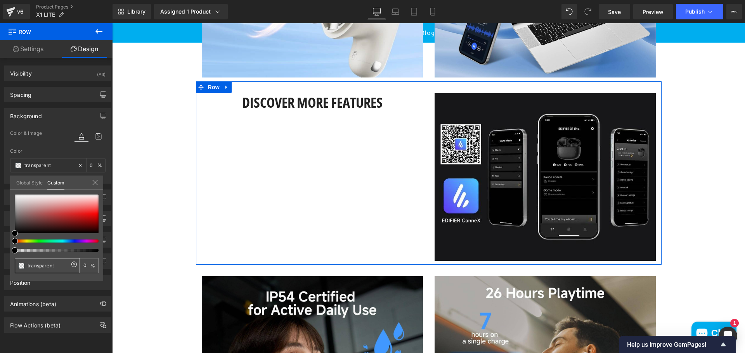
click at [57, 268] on input "transparent" at bounding box center [48, 266] width 41 height 8
drag, startPoint x: 61, startPoint y: 266, endPoint x: 8, endPoint y: 265, distance: 52.8
click at [8, 184] on div "Background Color & Image color transparent Color transparent 0 % Image Replace …" at bounding box center [58, 142] width 116 height 81
paste input "Discover More Features"
type input "Discover More Features"
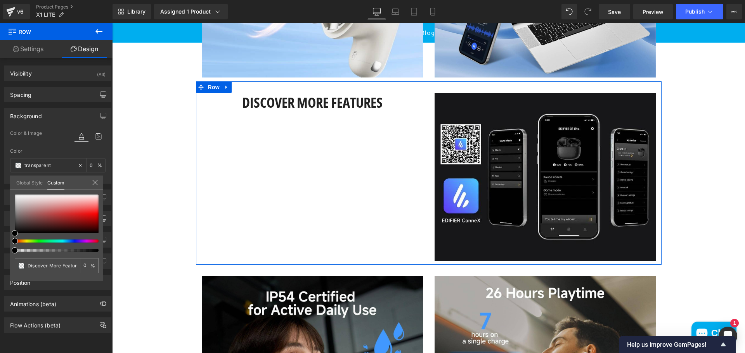
scroll to position [0, 4]
type input "Discover More Features"
type input "D"
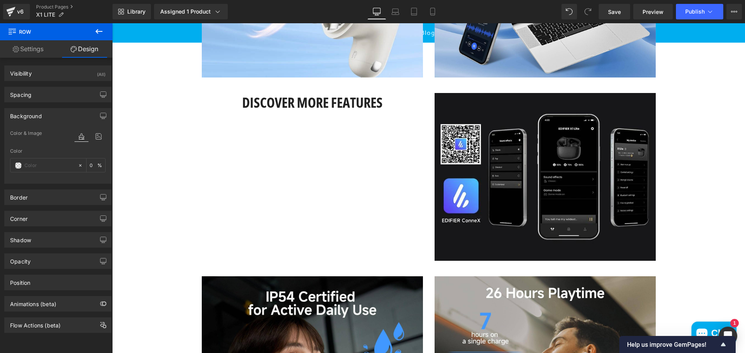
click at [327, 171] on body "Skip to content Free Delivery Over R1000 in [GEOGRAPHIC_DATA] Close Search Spea…" at bounding box center [428, 248] width 633 height 1905
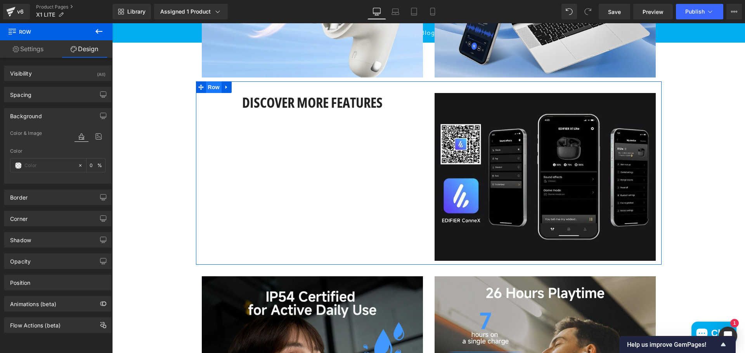
click at [211, 93] on span "Row" at bounding box center [214, 87] width 16 height 12
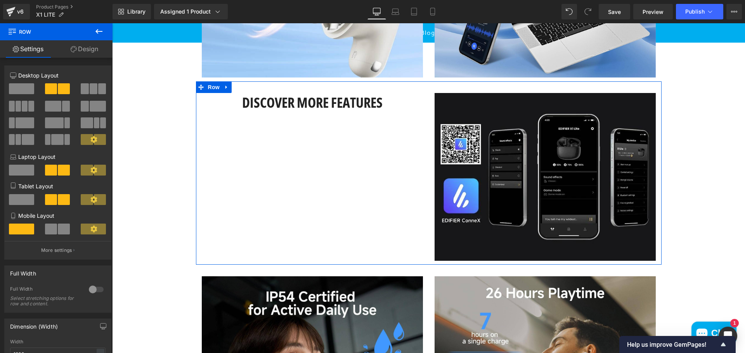
drag, startPoint x: 93, startPoint y: 46, endPoint x: 52, endPoint y: 119, distance: 83.3
click at [93, 46] on link "Design" at bounding box center [84, 48] width 56 height 17
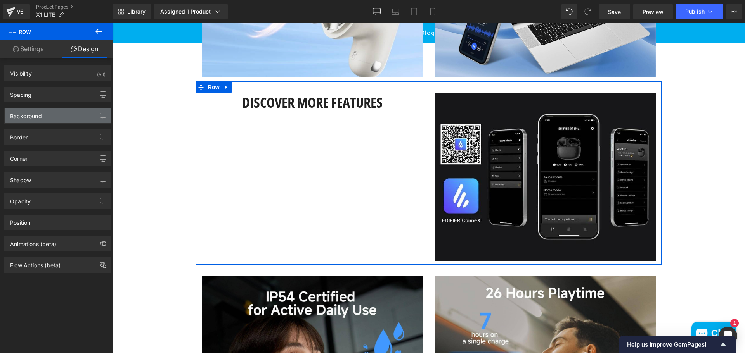
type input "transparent"
type input "0"
click at [52, 119] on div "Background" at bounding box center [58, 116] width 106 height 15
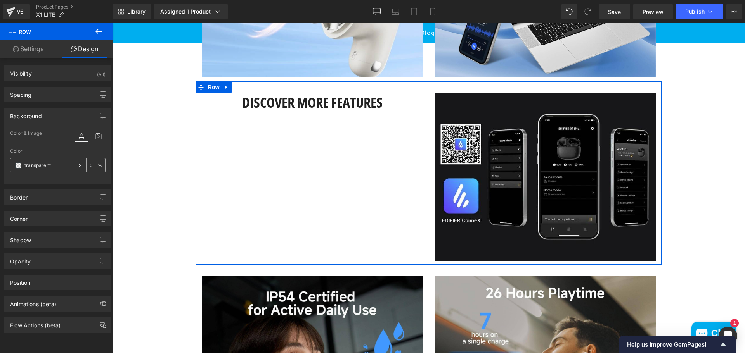
click at [51, 163] on input "transparent" at bounding box center [49, 165] width 50 height 9
paste input "171719"
type input "171719"
type input "100"
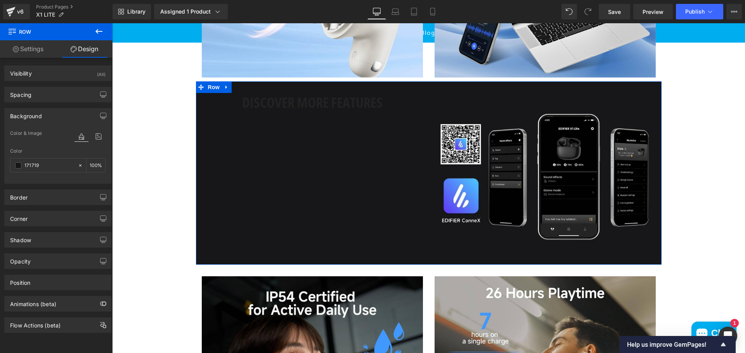
click at [332, 112] on h1 "Discover More Features" at bounding box center [312, 102] width 221 height 19
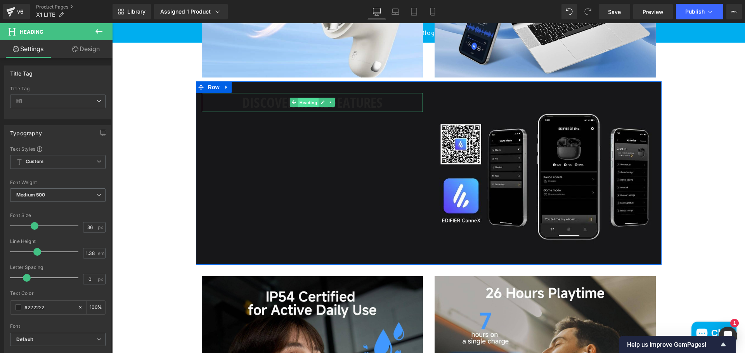
click at [307, 107] on span "Heading" at bounding box center [307, 102] width 21 height 9
click at [17, 308] on span at bounding box center [18, 307] width 6 height 6
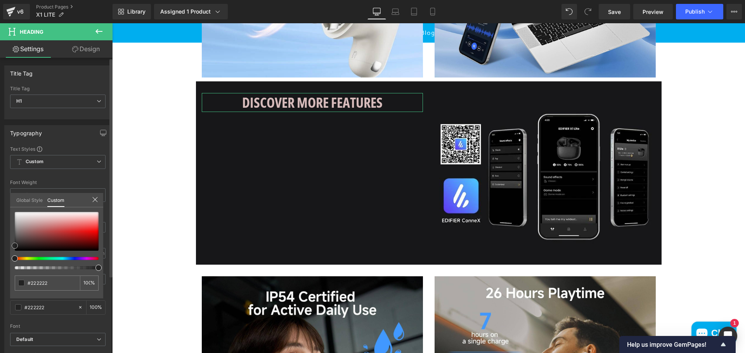
type input "#d7bbbb"
type input "#f3f1f1"
type input "#ffffff"
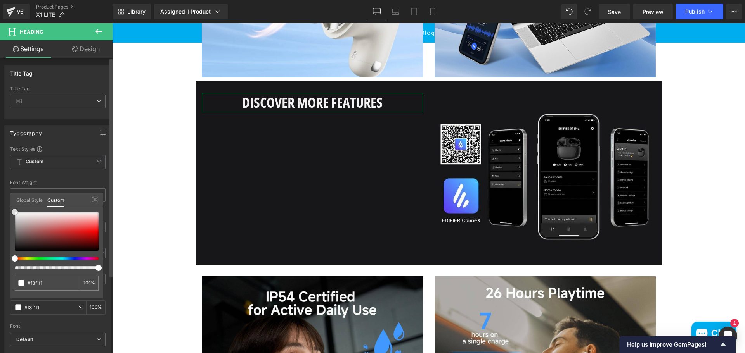
type input "#ffffff"
drag, startPoint x: 14, startPoint y: 211, endPoint x: 6, endPoint y: 196, distance: 17.0
click at [6, 196] on div "Typography Text Styles Custom Custom Setup Global Style Custom Setup Global Sty…" at bounding box center [58, 252] width 116 height 266
click at [374, 113] on body "Skip to content Free Delivery Over R1000 in [GEOGRAPHIC_DATA] Close Search Spea…" at bounding box center [428, 248] width 633 height 1905
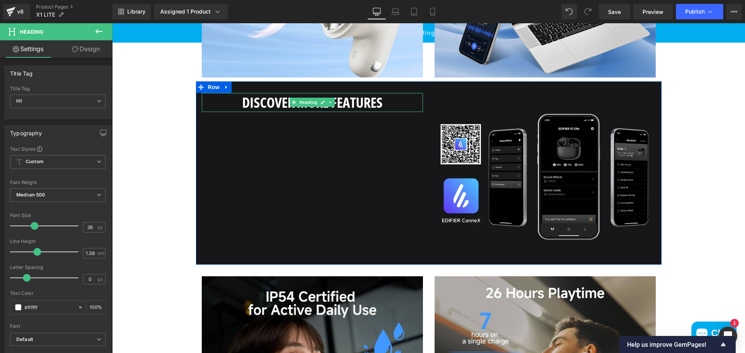
click at [408, 112] on h1 "Discover More Features" at bounding box center [312, 102] width 221 height 19
click at [93, 33] on button at bounding box center [98, 31] width 27 height 17
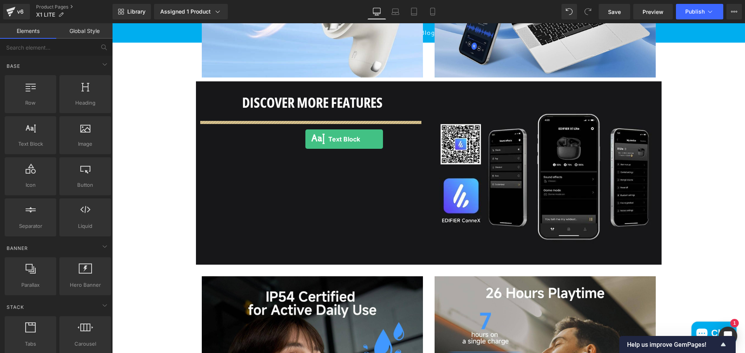
drag, startPoint x: 147, startPoint y: 165, endPoint x: 305, endPoint y: 139, distance: 160.7
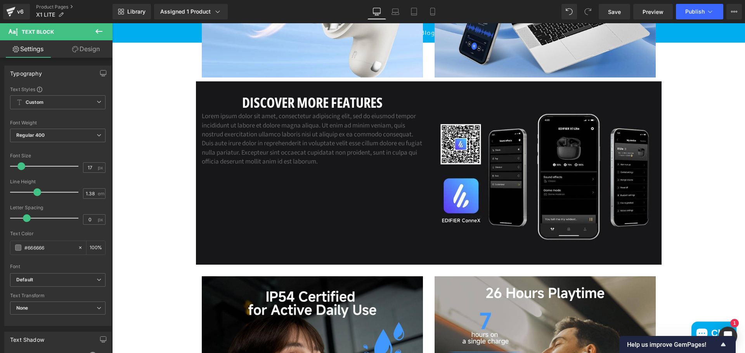
click at [294, 145] on div "Lorem ipsum dolor sit amet, consectetur adipiscing elit, sed do eiusmod tempor …" at bounding box center [312, 139] width 221 height 54
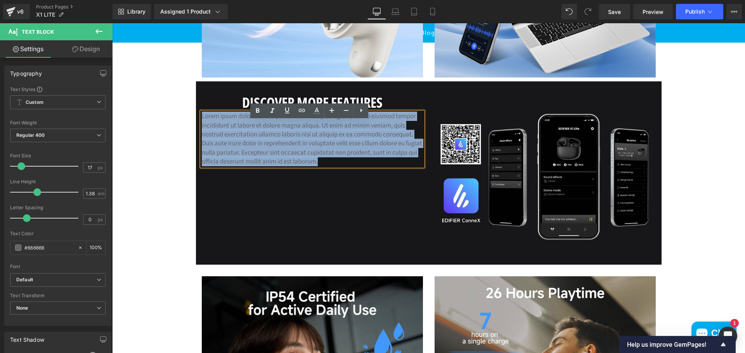
drag, startPoint x: 345, startPoint y: 173, endPoint x: 193, endPoint y: 120, distance: 160.6
click at [196, 120] on div "Discover More Features Heading Lorem ipsum dolor sit amet, consectetur adipisci…" at bounding box center [312, 130] width 233 height 74
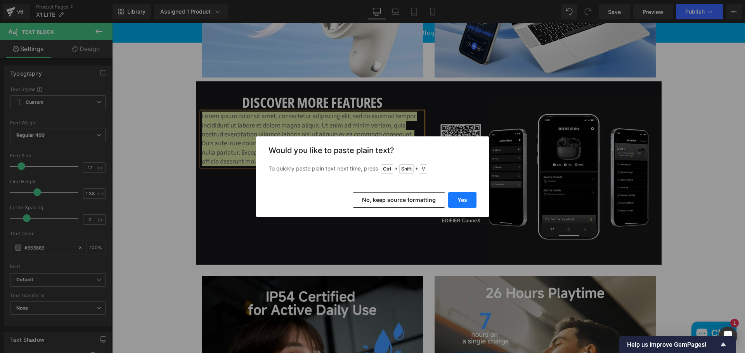
click at [458, 202] on button "Yes" at bounding box center [462, 200] width 28 height 16
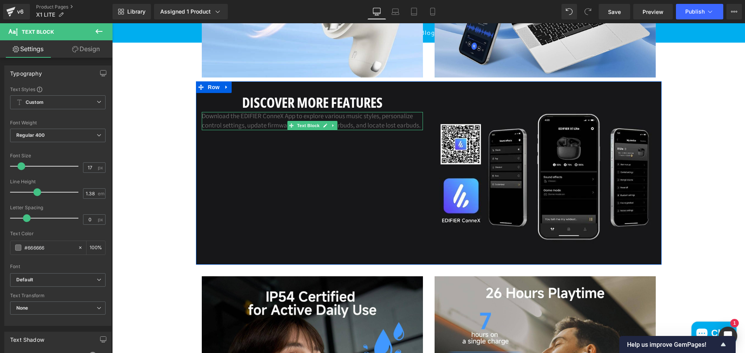
click at [232, 130] on p "Download the EDIFIER ConneX App to explore various music styles, personalize co…" at bounding box center [312, 121] width 221 height 18
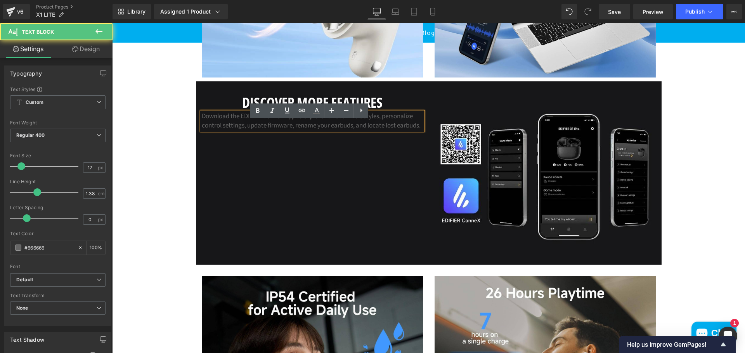
click at [325, 182] on div "Discover More Features Heading Download the EDIFIER ConneX App to explore vario…" at bounding box center [428, 172] width 465 height 183
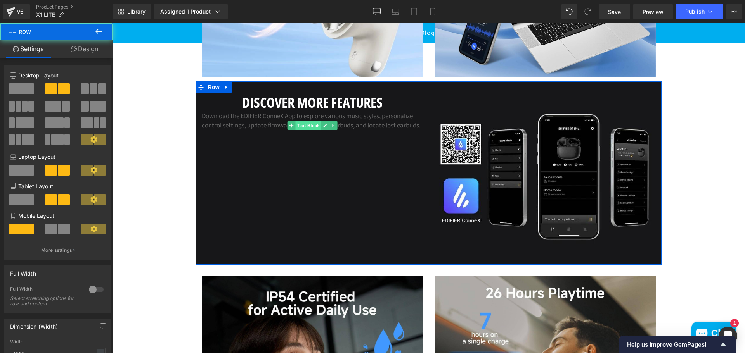
click at [309, 130] on span "Text Block" at bounding box center [308, 125] width 26 height 9
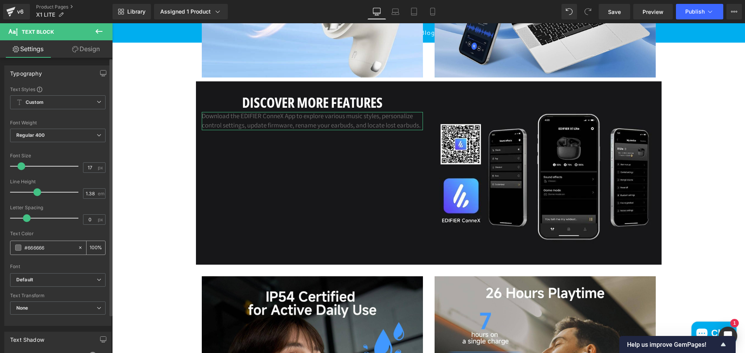
click at [17, 249] on span at bounding box center [18, 248] width 6 height 6
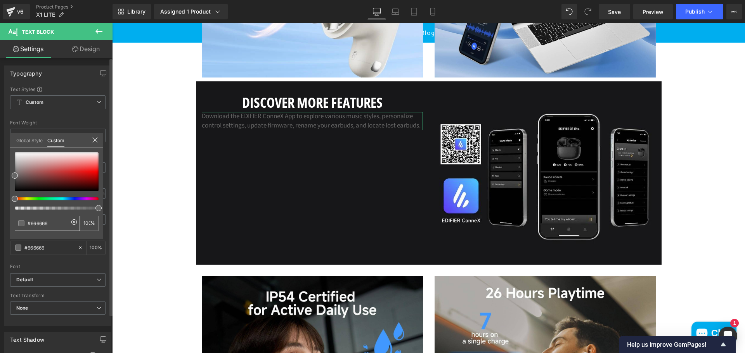
drag, startPoint x: 35, startPoint y: 221, endPoint x: 34, endPoint y: 215, distance: 6.4
click at [35, 220] on input "#666666" at bounding box center [48, 224] width 41 height 8
type input "#686868"
type input "#d6d6d6"
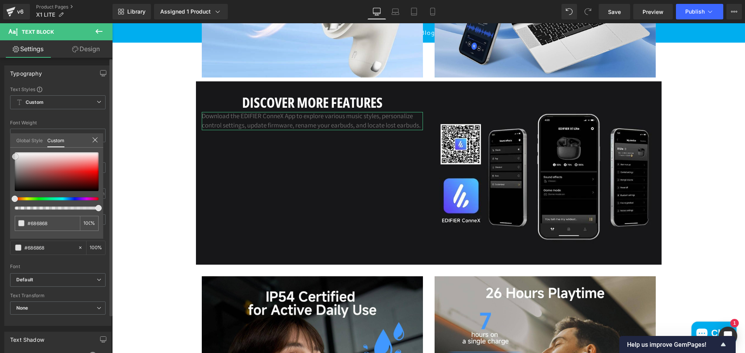
type input "#d6d6d6"
type input "#ffffff"
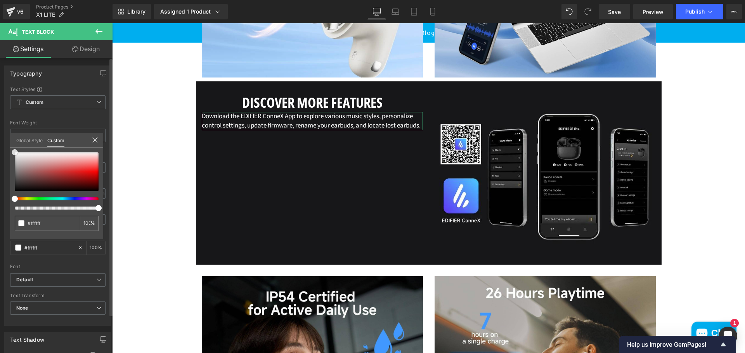
drag, startPoint x: 14, startPoint y: 156, endPoint x: 9, endPoint y: 132, distance: 24.7
click at [9, 132] on div "Typography Text Styles Custom Custom Setup Global Style Custom Setup Global Sty…" at bounding box center [58, 193] width 116 height 266
click at [290, 123] on body "Skip to content Free Delivery Over R1000 in [GEOGRAPHIC_DATA] Close Search Spea…" at bounding box center [428, 248] width 633 height 1905
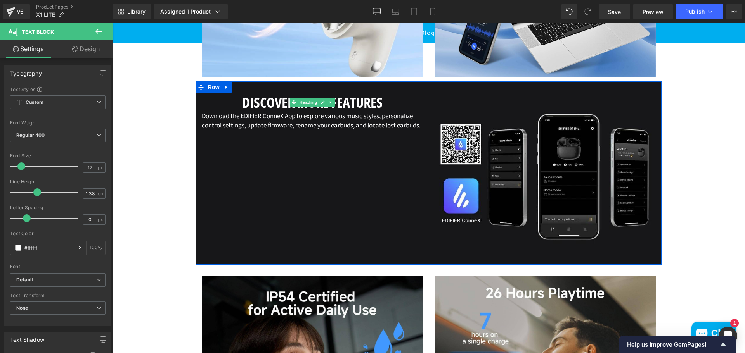
click at [301, 107] on h1 "Discover More Features" at bounding box center [312, 102] width 221 height 19
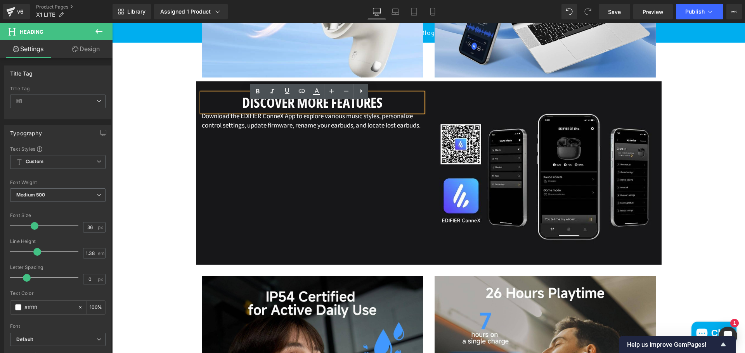
click at [166, 241] on div "(P) Image (P) Image List Liquid X1 LITE" at bounding box center [428, 155] width 633 height 1610
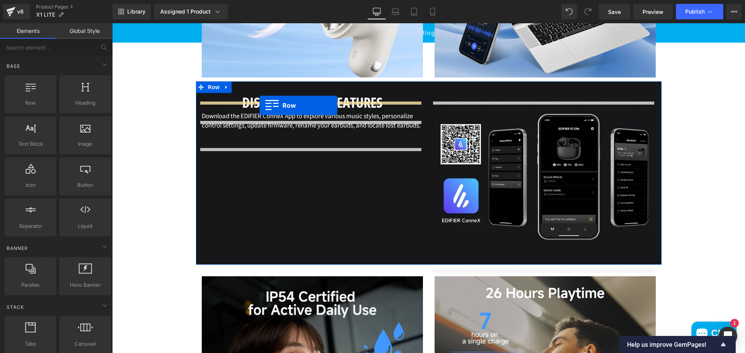
drag, startPoint x: 141, startPoint y: 125, endPoint x: 259, endPoint y: 105, distance: 120.2
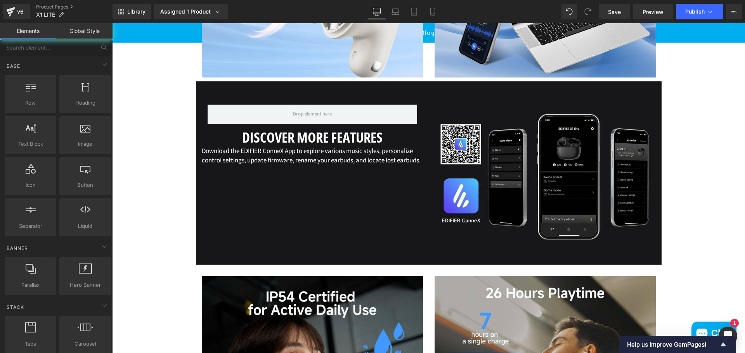
click at [164, 176] on div "(P) Image (P) Image List Liquid X1 LITE" at bounding box center [428, 155] width 633 height 1610
click at [254, 165] on p "Download the EDIFIER ConneX App to explore various music styles, personalize co…" at bounding box center [312, 156] width 221 height 18
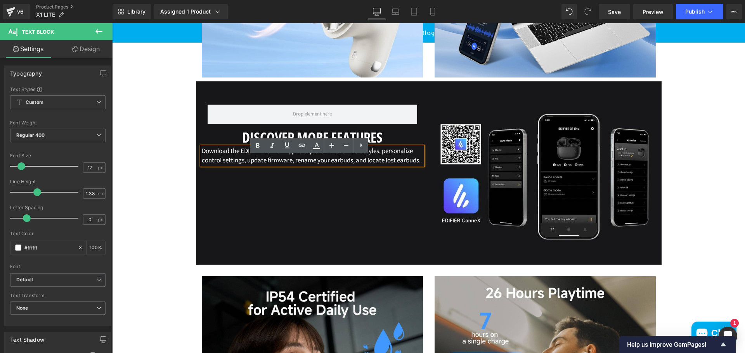
click at [179, 196] on div "(P) Image (P) Image List Liquid X1 LITE" at bounding box center [428, 155] width 633 height 1610
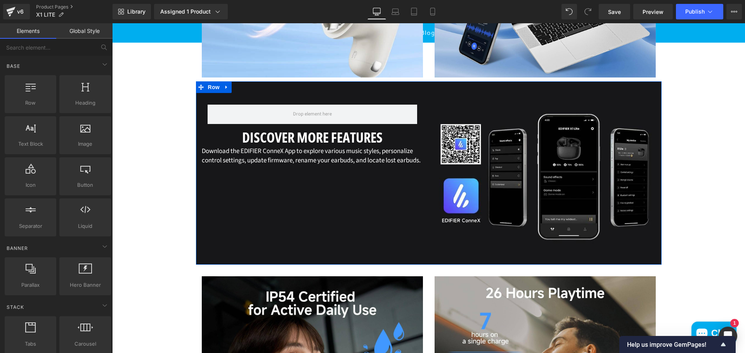
click at [370, 165] on p "Download the EDIFIER ConneX App to explore various music styles, personalize co…" at bounding box center [312, 156] width 221 height 18
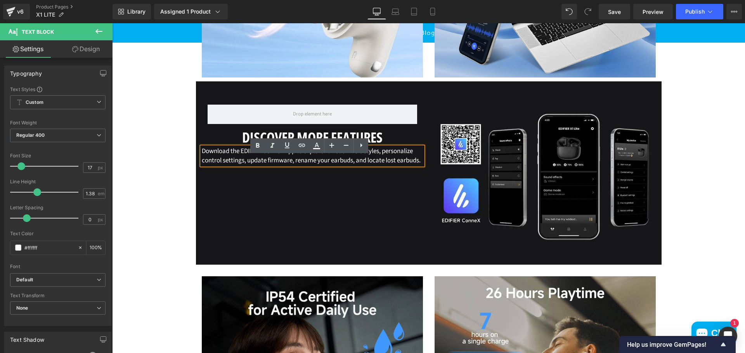
click at [169, 221] on div "(P) Image (P) Image List Liquid X1 LITE" at bounding box center [428, 155] width 633 height 1610
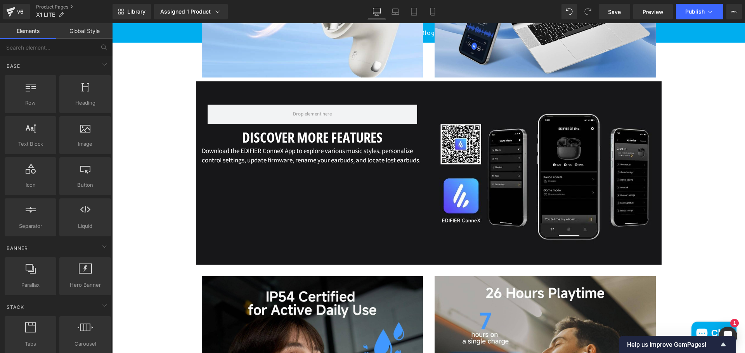
click at [379, 147] on h1 "Discover More Features" at bounding box center [312, 137] width 221 height 19
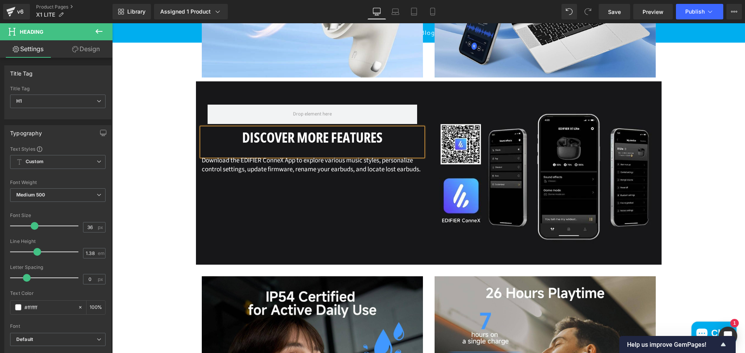
click at [123, 214] on div "(P) Image (P) Image List Liquid X1 LITE" at bounding box center [428, 155] width 633 height 1610
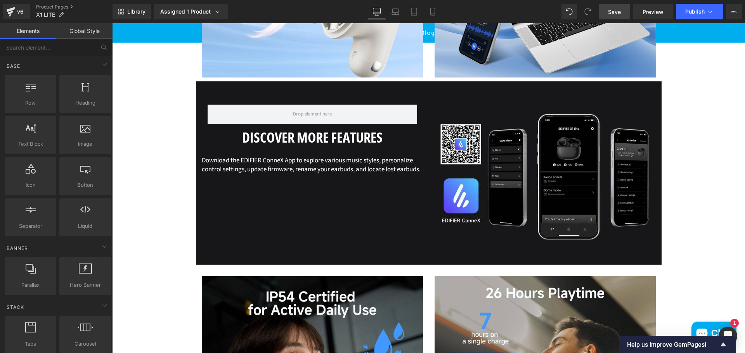
drag, startPoint x: 609, startPoint y: 9, endPoint x: 561, endPoint y: 113, distance: 114.5
click at [609, 9] on span "Save" at bounding box center [614, 12] width 13 height 8
click at [245, 144] on h1 "Discover More Features" at bounding box center [312, 137] width 221 height 19
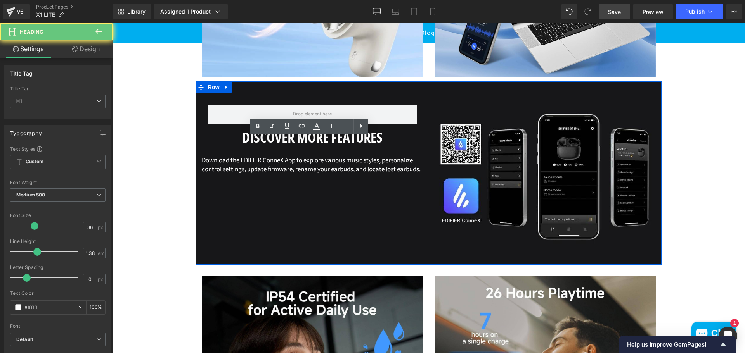
click at [238, 147] on h1 "Discover More Features" at bounding box center [312, 137] width 221 height 19
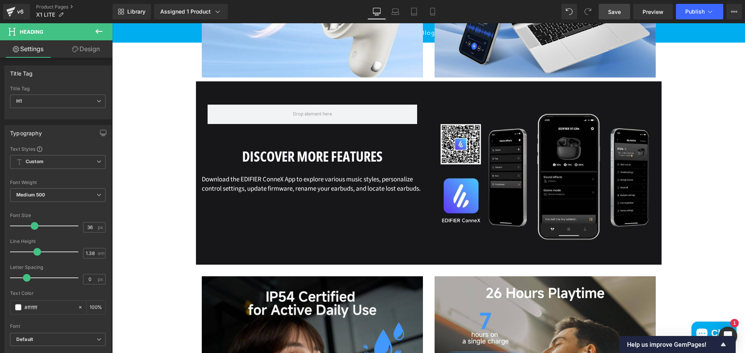
click at [150, 197] on div "(P) Image (P) Image List Liquid X1 LITE" at bounding box center [428, 155] width 633 height 1610
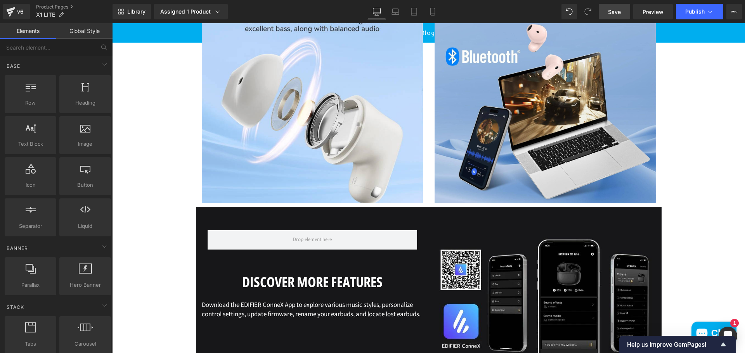
scroll to position [727, 0]
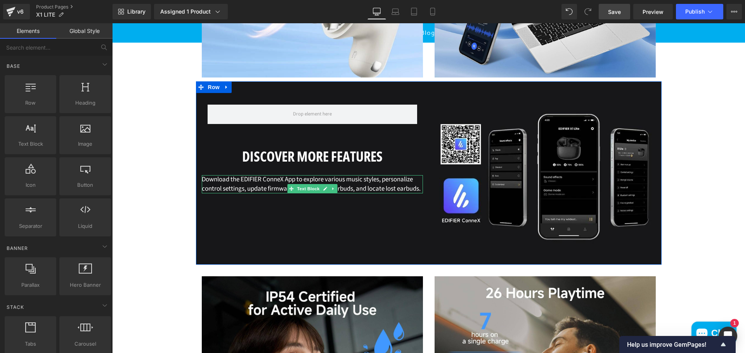
click at [384, 188] on p "Download the EDIFIER ConneX App to explore various music styles, personalize co…" at bounding box center [312, 184] width 221 height 18
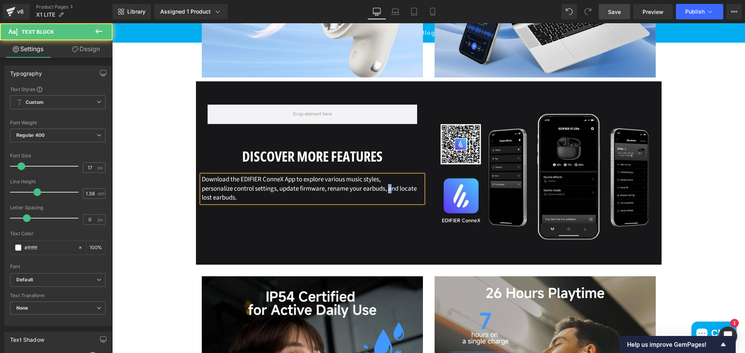
click at [389, 198] on p "personalize control settings, update firmware, rename your earbuds, and locate …" at bounding box center [312, 194] width 221 height 18
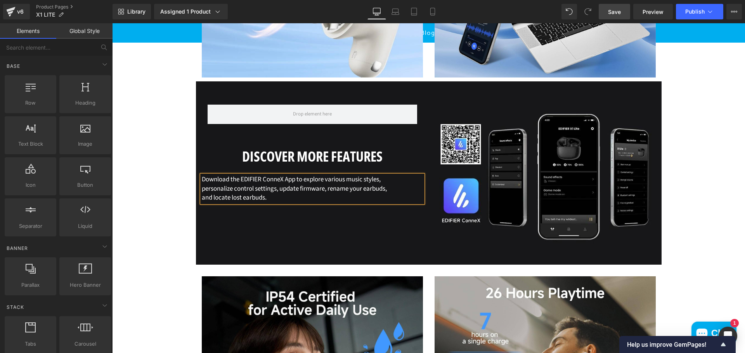
click at [127, 193] on div "(P) Image (P) Image List Liquid X1 LITE" at bounding box center [428, 155] width 633 height 1610
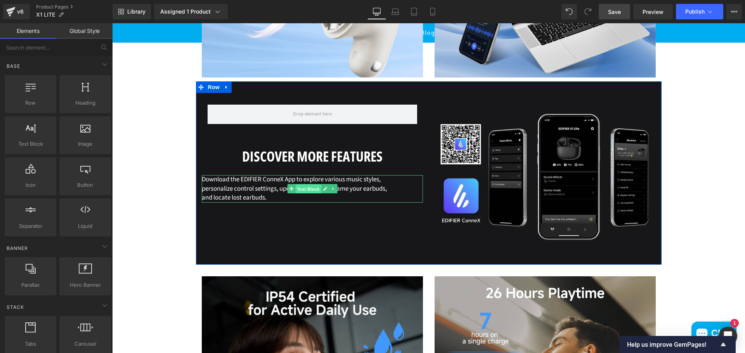
click at [305, 194] on span "Text Block" at bounding box center [308, 189] width 26 height 9
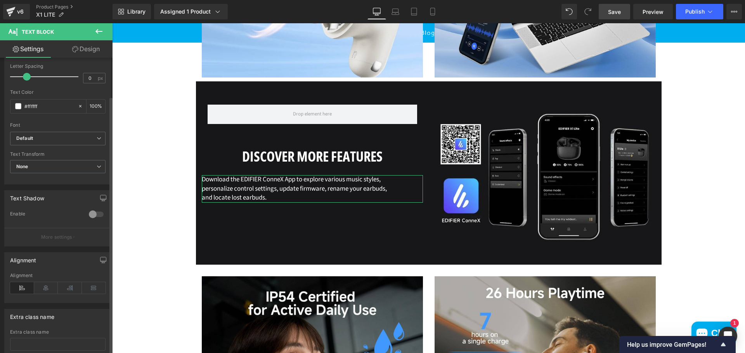
scroll to position [155, 0]
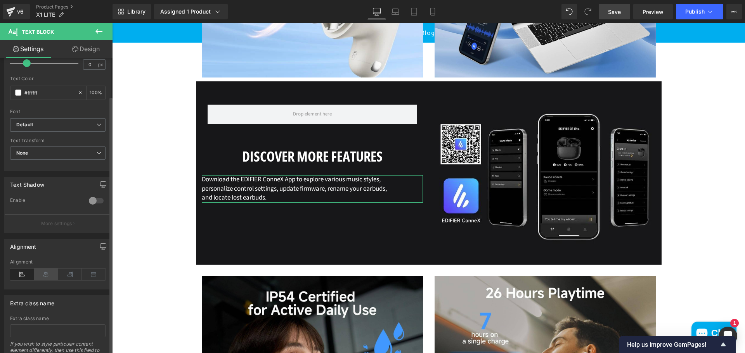
click at [48, 273] on icon at bounding box center [46, 275] width 24 height 12
click at [165, 218] on div "(P) Image (P) Image List Liquid X1 LITE" at bounding box center [428, 155] width 633 height 1610
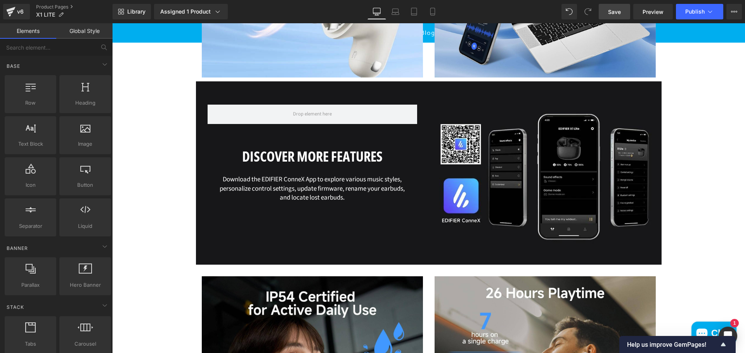
scroll to position [921, 0]
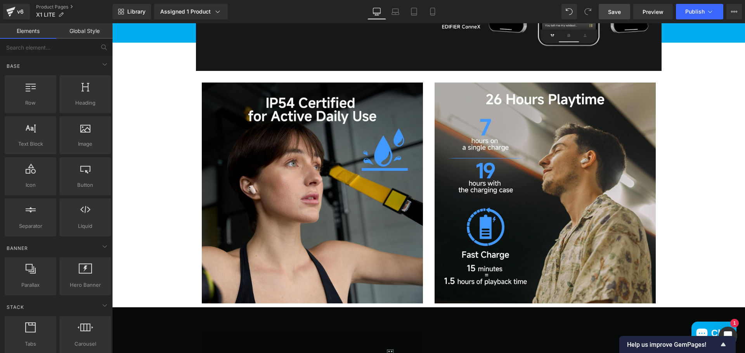
click at [625, 14] on link "Save" at bounding box center [613, 12] width 31 height 16
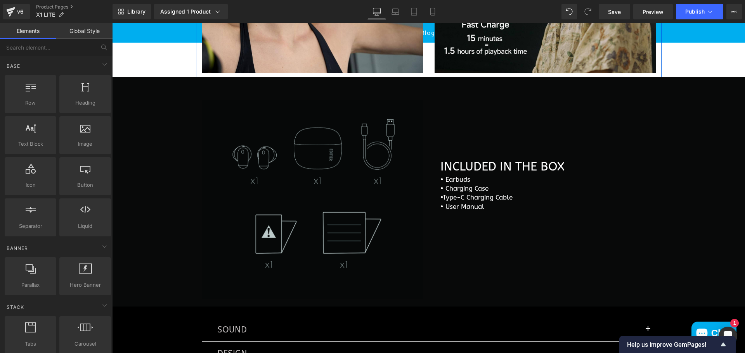
scroll to position [1154, 0]
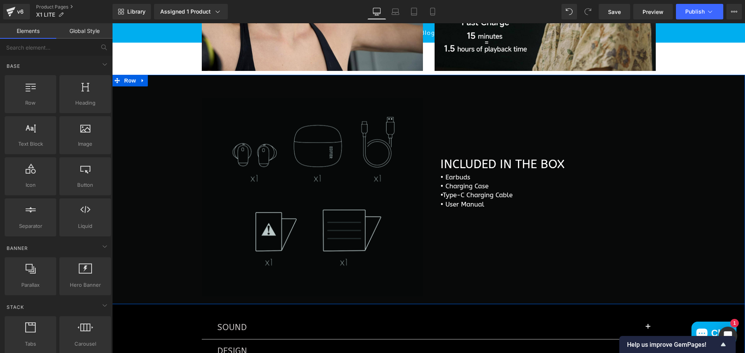
click at [662, 86] on div at bounding box center [428, 81] width 633 height 12
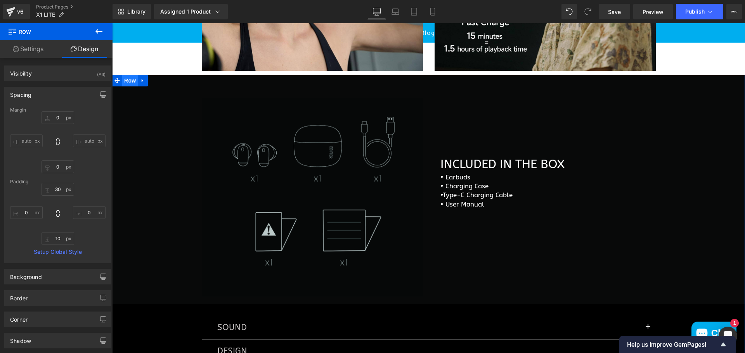
click at [128, 86] on span "Row" at bounding box center [130, 81] width 16 height 12
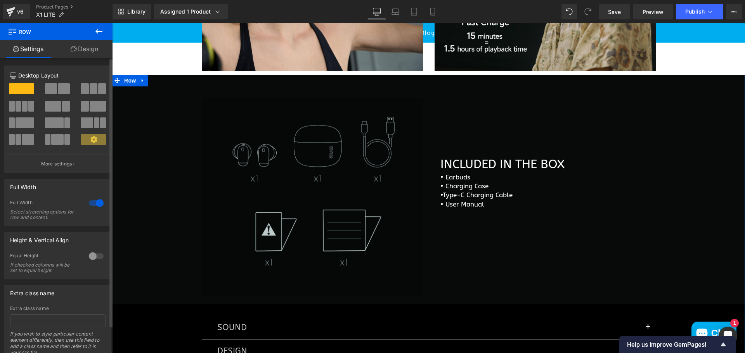
click at [90, 207] on div at bounding box center [96, 203] width 19 height 12
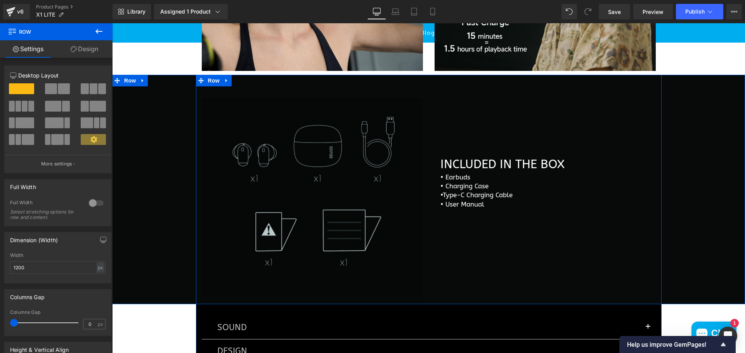
click at [152, 245] on div "Image INCLUDED IN THE BOX Heading • Earbuds • Charging Case •Type-C Charging …" at bounding box center [428, 193] width 633 height 214
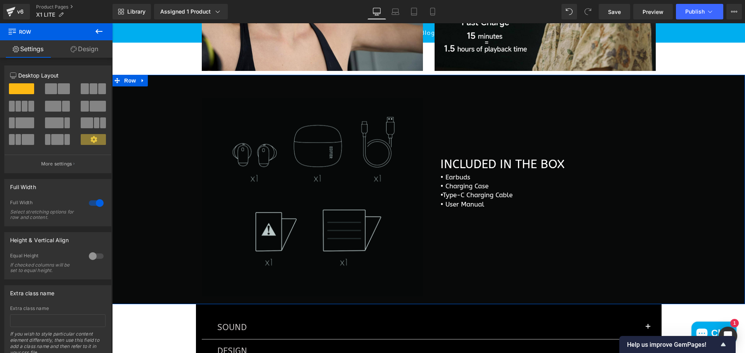
click at [93, 45] on link "Design" at bounding box center [84, 48] width 56 height 17
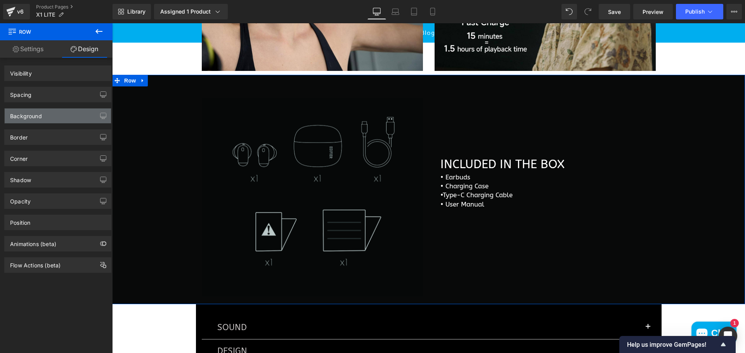
click at [43, 117] on div "Background" at bounding box center [58, 116] width 106 height 15
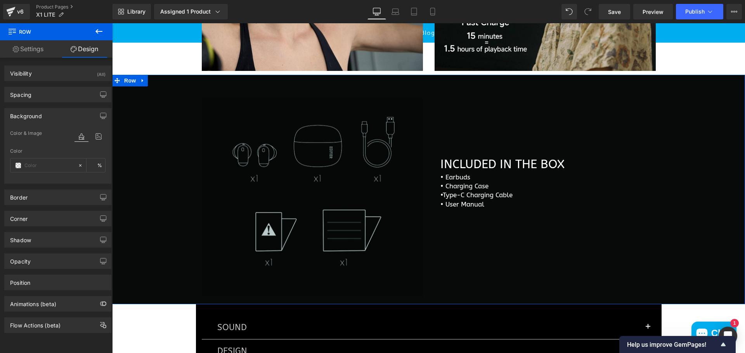
type input "#080909"
type input "100"
click at [21, 165] on span at bounding box center [18, 166] width 6 height 6
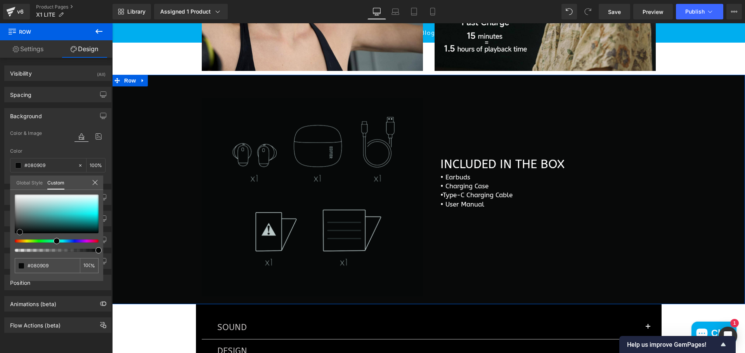
type input "#0b0d0d"
type input "#0e1010"
type input "#101313"
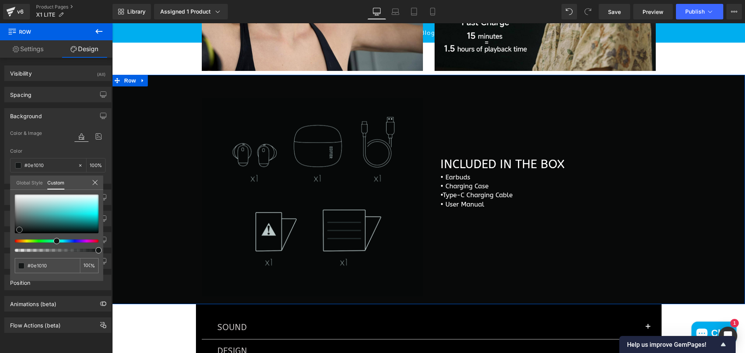
type input "#101313"
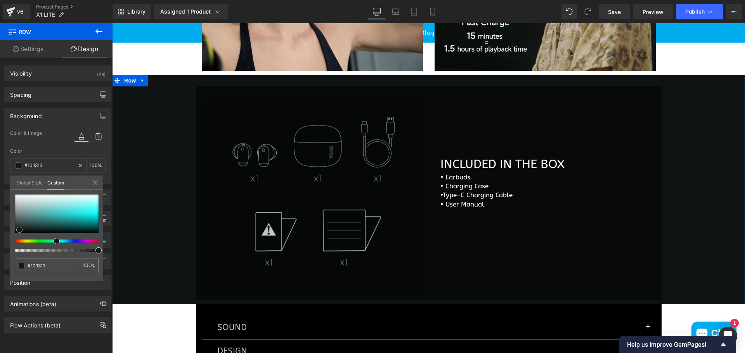
type input "#333737"
type input "#b7b7b7"
type input "#ffffff"
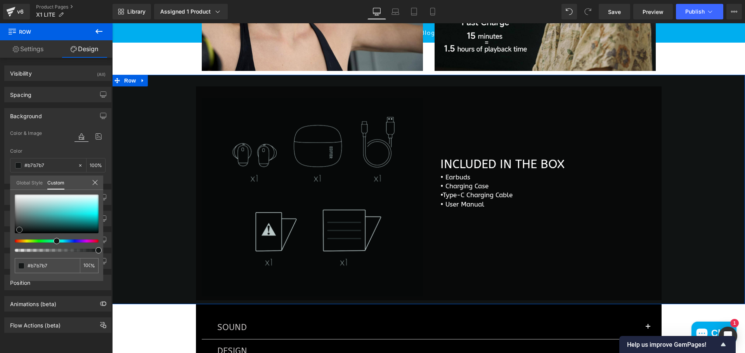
type input "#ffffff"
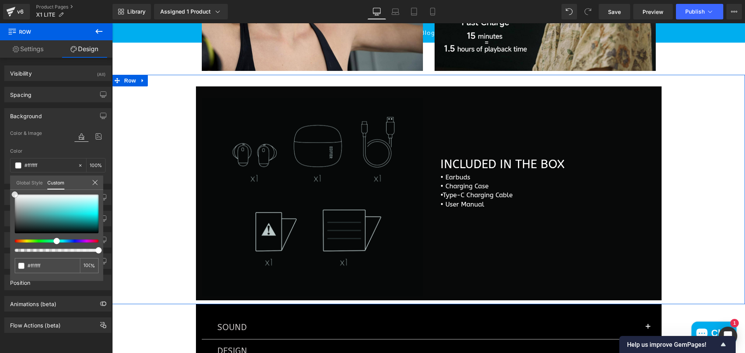
drag, startPoint x: 17, startPoint y: 229, endPoint x: 2, endPoint y: 171, distance: 59.8
click at [2, 171] on div "Background Color & Image color rgba(255, 255, 255, 1) Color #ffffff 100 % Image…" at bounding box center [58, 142] width 116 height 81
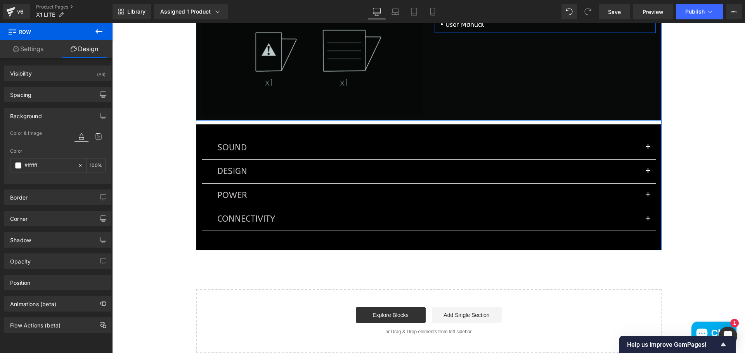
scroll to position [1348, 0]
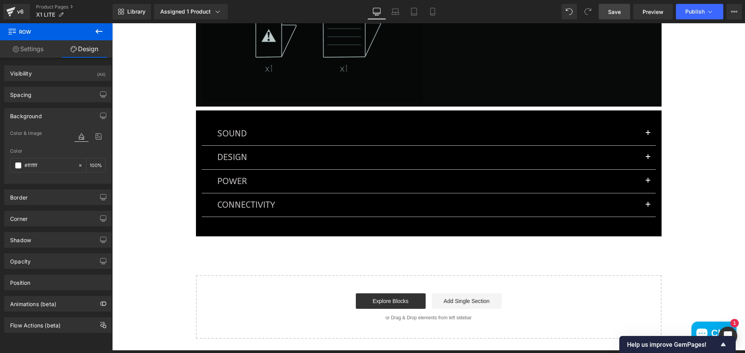
click at [619, 10] on span "Save" at bounding box center [614, 12] width 13 height 8
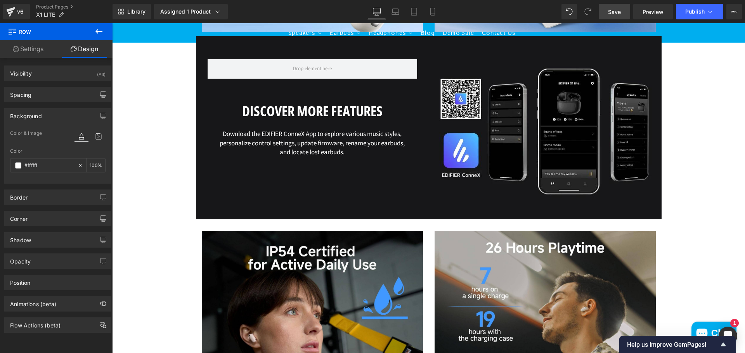
scroll to position [844, 0]
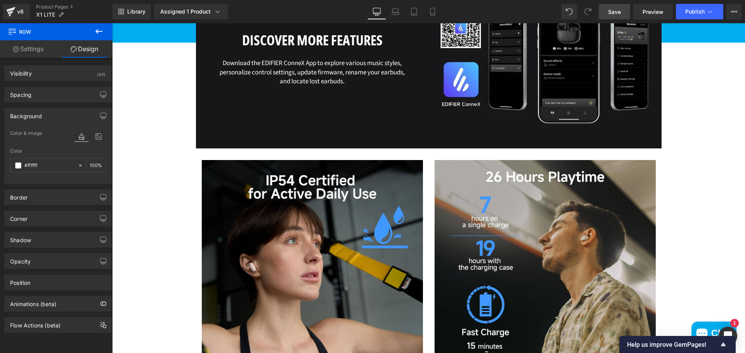
click at [99, 33] on icon at bounding box center [98, 31] width 9 height 9
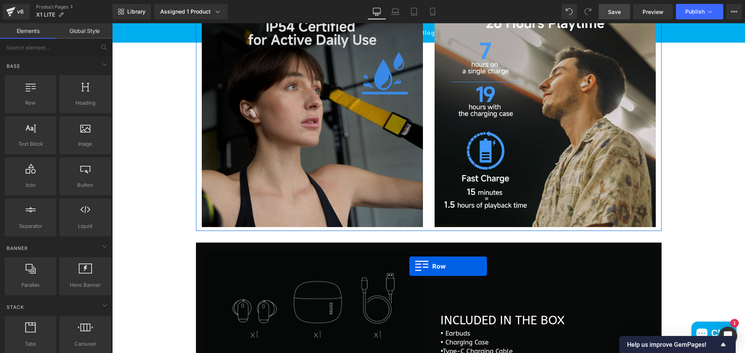
scroll to position [999, 0]
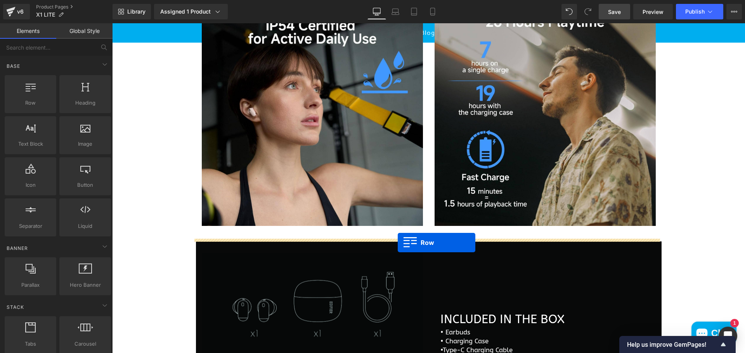
drag, startPoint x: 276, startPoint y: 189, endPoint x: 398, endPoint y: 243, distance: 133.0
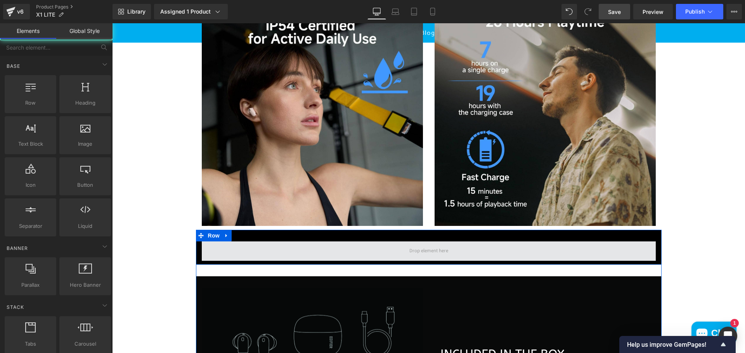
click at [430, 257] on span at bounding box center [428, 251] width 44 height 11
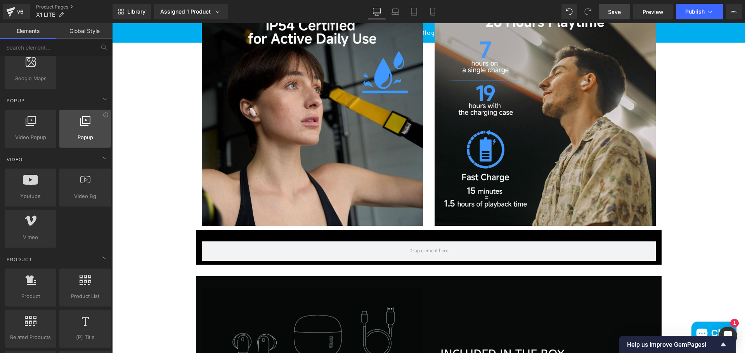
scroll to position [427, 0]
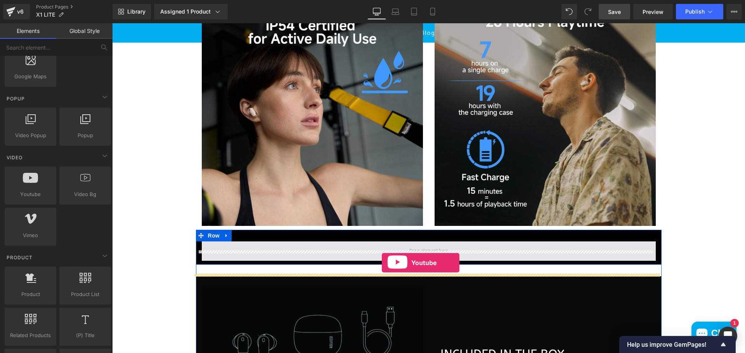
drag, startPoint x: 142, startPoint y: 212, endPoint x: 382, endPoint y: 263, distance: 245.9
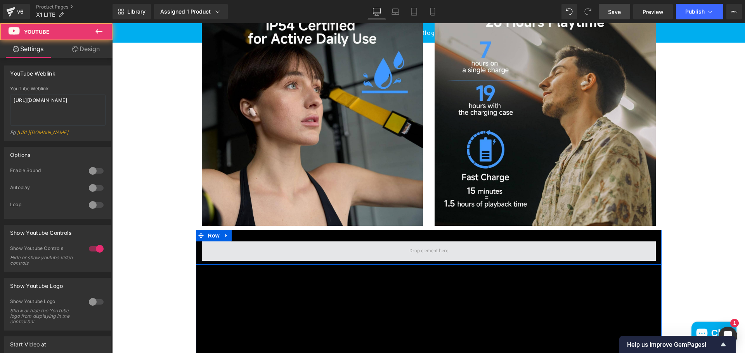
scroll to position [1154, 0]
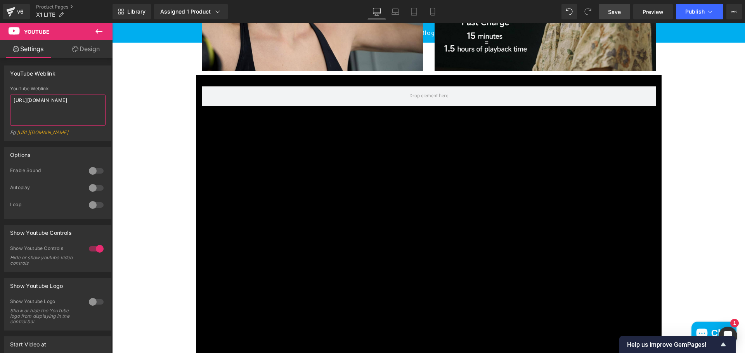
drag, startPoint x: 69, startPoint y: 109, endPoint x: -47, endPoint y: 95, distance: 116.0
click at [0, 95] on html "Youtube You are previewing how the will restyle your page. You can not edit Ele…" at bounding box center [372, 176] width 745 height 353
paste textarea "naDQ-Ogu3pg"
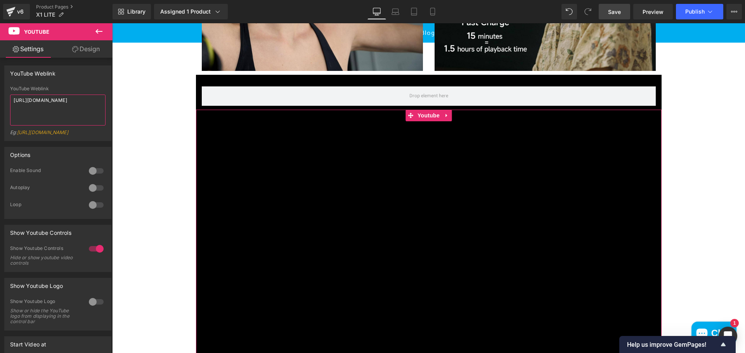
type textarea "[URL][DOMAIN_NAME]"
click at [95, 176] on div at bounding box center [96, 171] width 19 height 12
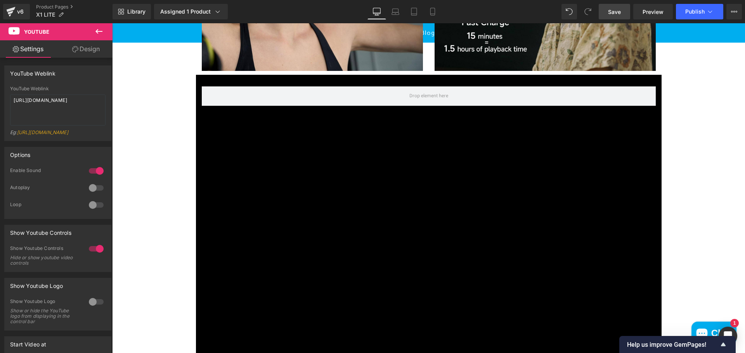
click at [92, 193] on div at bounding box center [96, 188] width 19 height 12
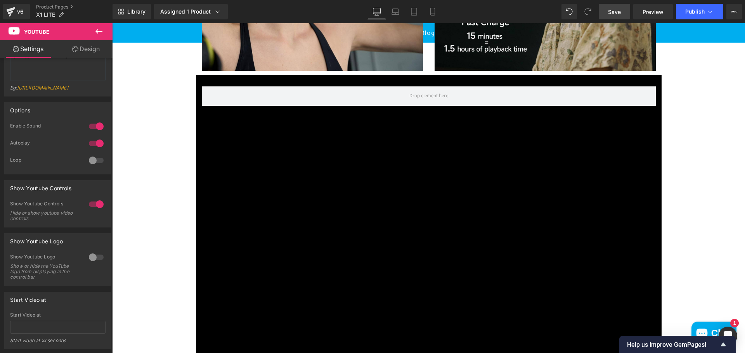
scroll to position [155, 0]
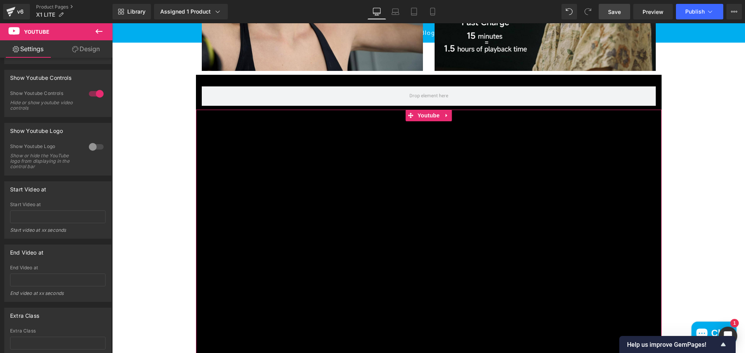
click at [97, 149] on div at bounding box center [96, 147] width 19 height 12
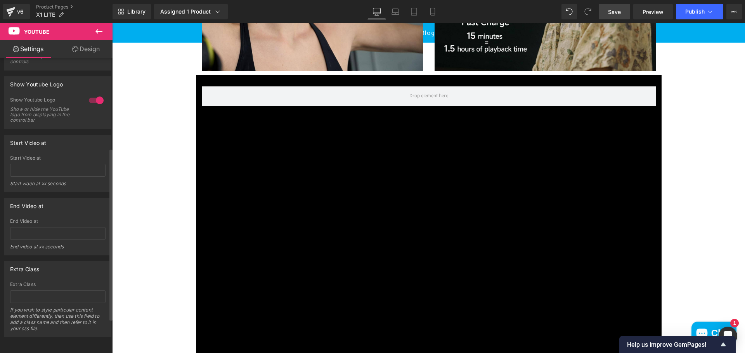
scroll to position [214, 0]
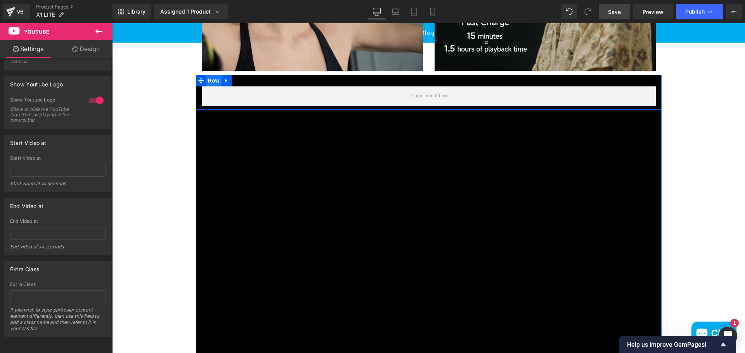
drag, startPoint x: 347, startPoint y: 94, endPoint x: 217, endPoint y: 94, distance: 129.5
click at [347, 94] on div "Row" at bounding box center [428, 92] width 465 height 35
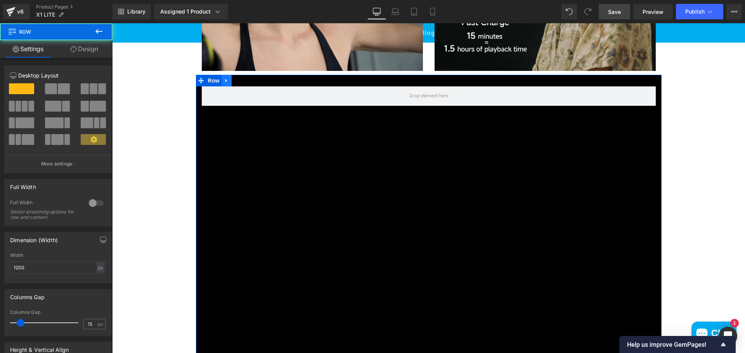
click at [224, 83] on icon at bounding box center [226, 81] width 5 height 6
click at [244, 83] on icon at bounding box center [246, 80] width 5 height 5
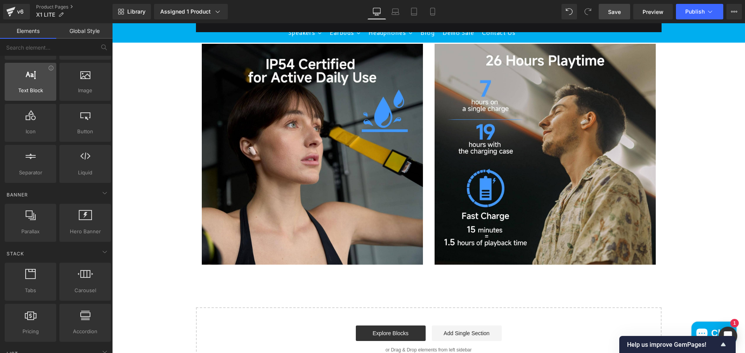
scroll to position [0, 0]
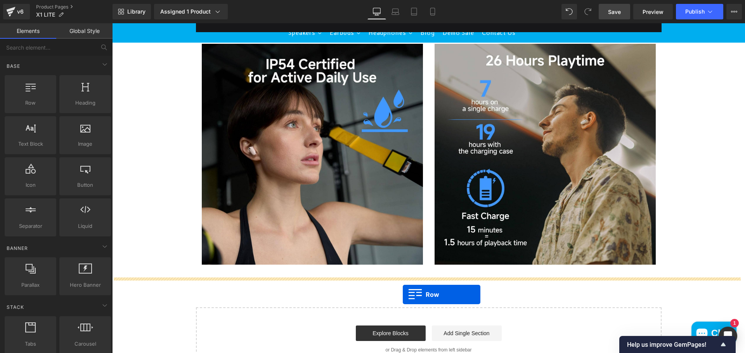
drag, startPoint x: 213, startPoint y: 190, endPoint x: 403, endPoint y: 295, distance: 216.3
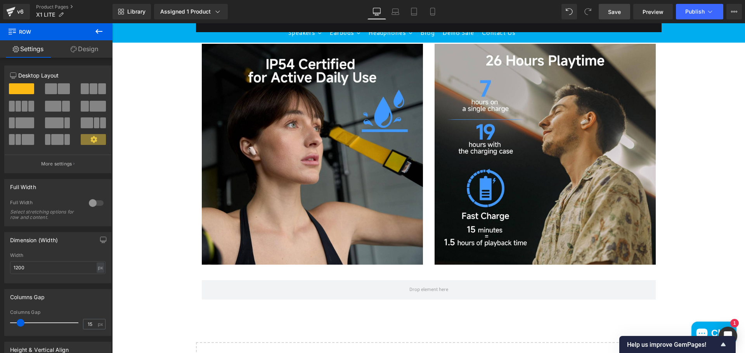
click at [102, 30] on icon at bounding box center [98, 31] width 9 height 9
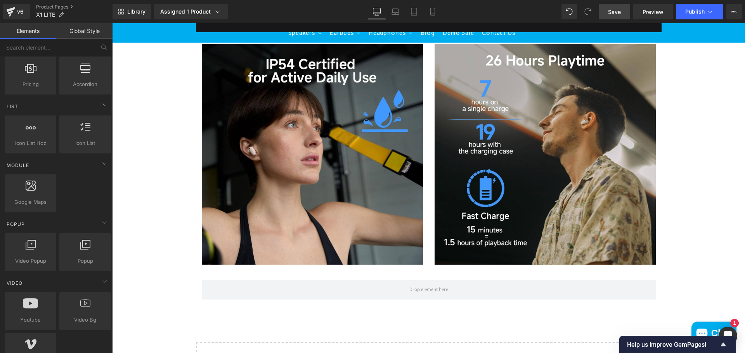
scroll to position [388, 0]
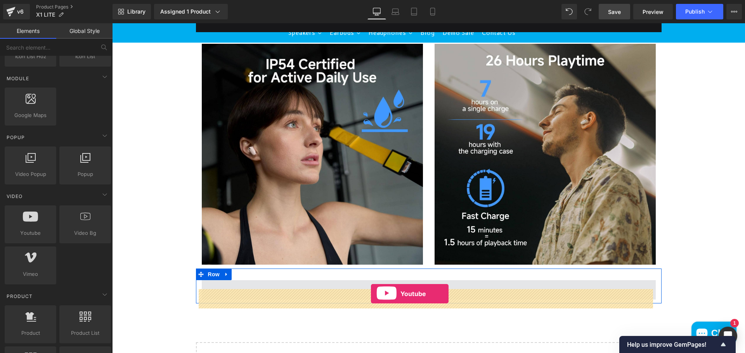
drag, startPoint x: 143, startPoint y: 252, endPoint x: 371, endPoint y: 294, distance: 231.5
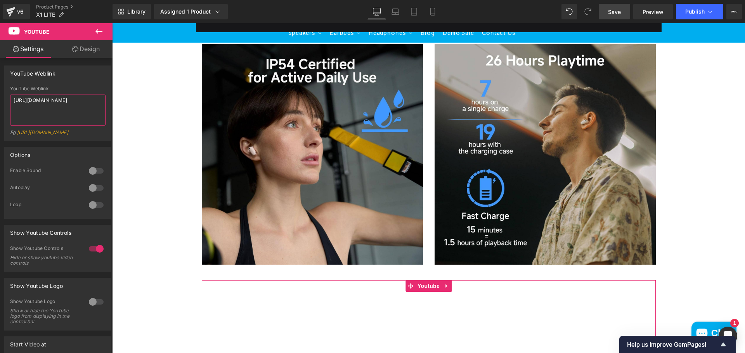
drag, startPoint x: 55, startPoint y: 107, endPoint x: 0, endPoint y: 92, distance: 57.3
click at [0, 92] on html "Youtube You are previewing how the will restyle your page. You can not edit Ele…" at bounding box center [372, 176] width 745 height 353
paste textarea "naDQ-Ogu3pg"
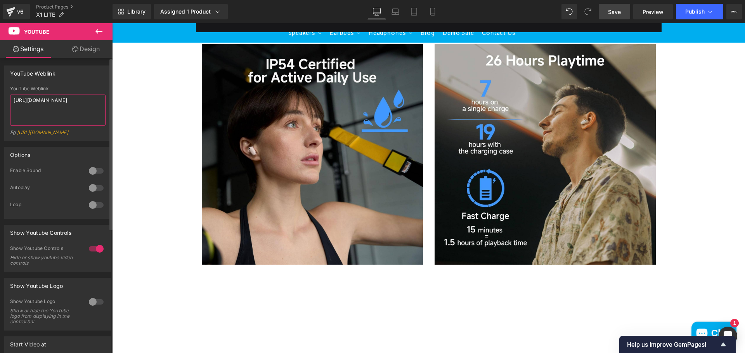
type textarea "[URL][DOMAIN_NAME]"
click at [99, 177] on div at bounding box center [96, 171] width 19 height 12
click at [93, 191] on div at bounding box center [96, 188] width 19 height 12
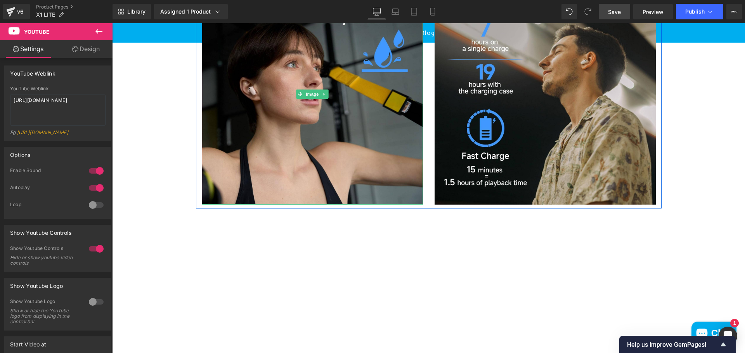
scroll to position [1154, 0]
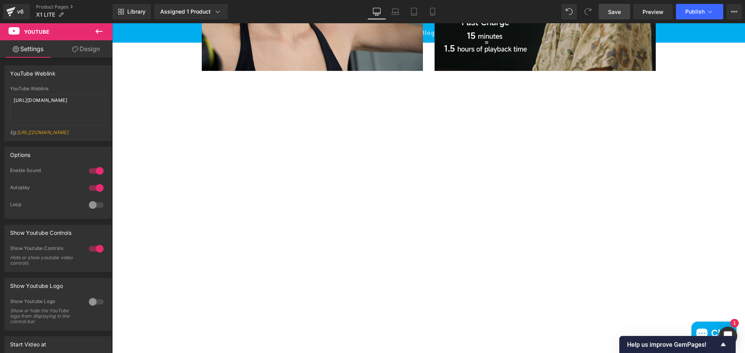
click at [621, 10] on link "Save" at bounding box center [613, 12] width 31 height 16
click at [616, 13] on span "Save" at bounding box center [614, 12] width 13 height 8
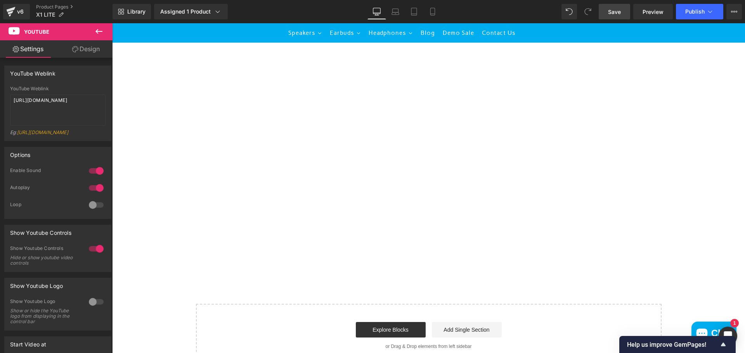
scroll to position [1348, 0]
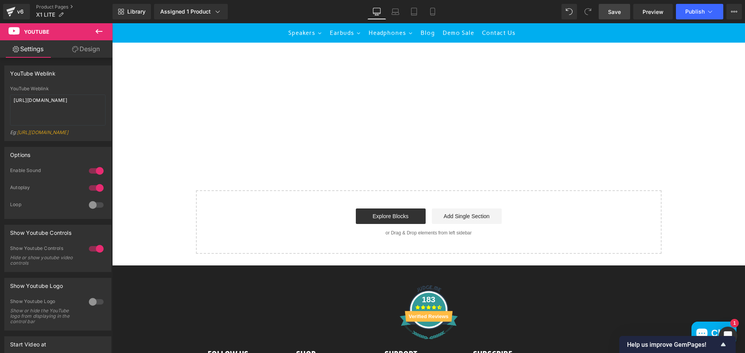
click at [96, 32] on icon at bounding box center [98, 31] width 7 height 5
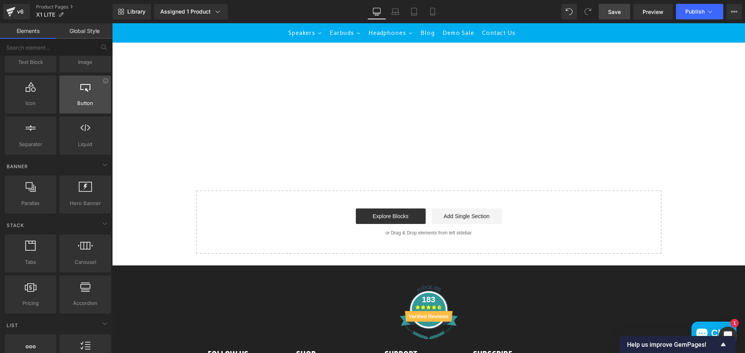
scroll to position [0, 0]
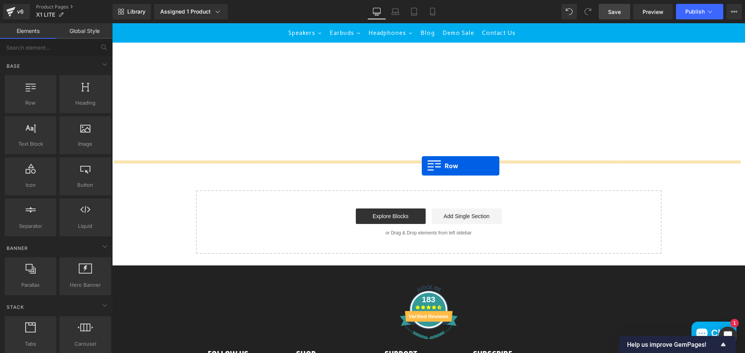
drag, startPoint x: 144, startPoint y: 118, endPoint x: 422, endPoint y: 166, distance: 281.9
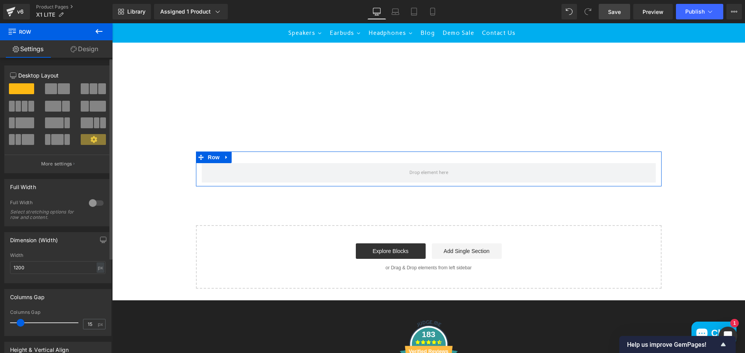
click at [18, 105] on span at bounding box center [19, 106] width 6 height 11
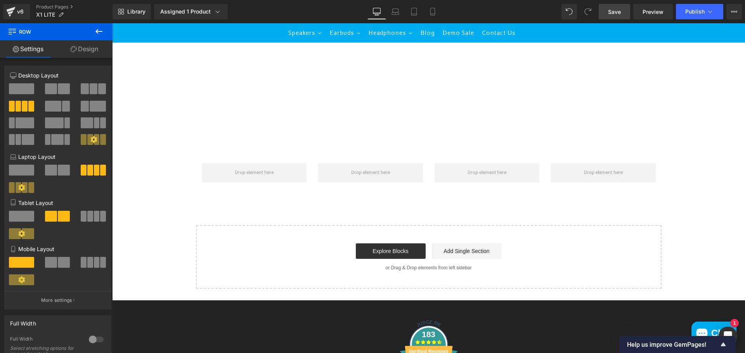
click at [97, 30] on icon at bounding box center [98, 31] width 7 height 5
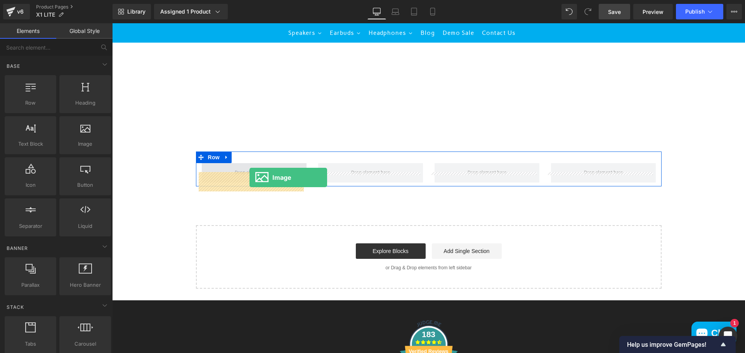
drag, startPoint x: 201, startPoint y: 162, endPoint x: 249, endPoint y: 178, distance: 50.9
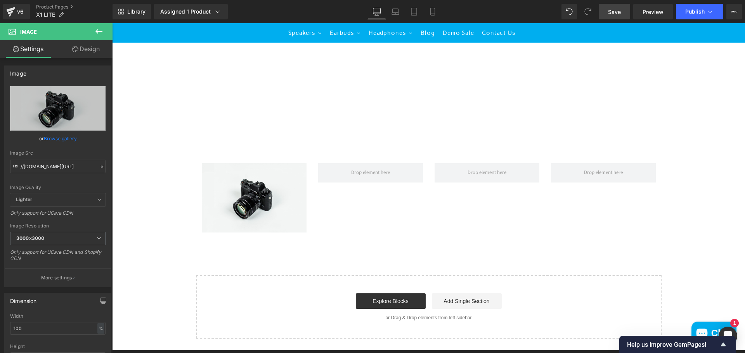
click at [101, 33] on icon at bounding box center [98, 31] width 9 height 9
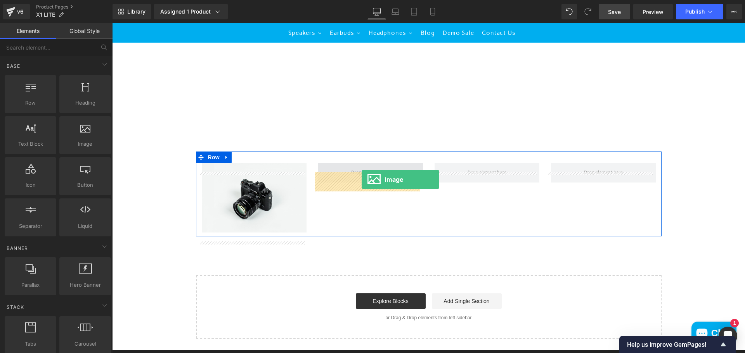
drag, startPoint x: 201, startPoint y: 164, endPoint x: 361, endPoint y: 180, distance: 161.7
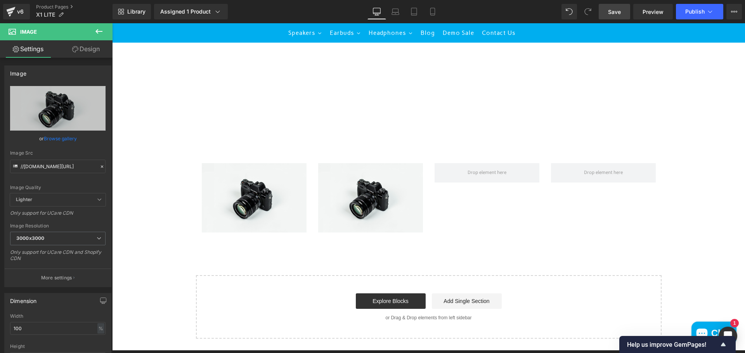
click at [101, 29] on icon at bounding box center [98, 31] width 9 height 9
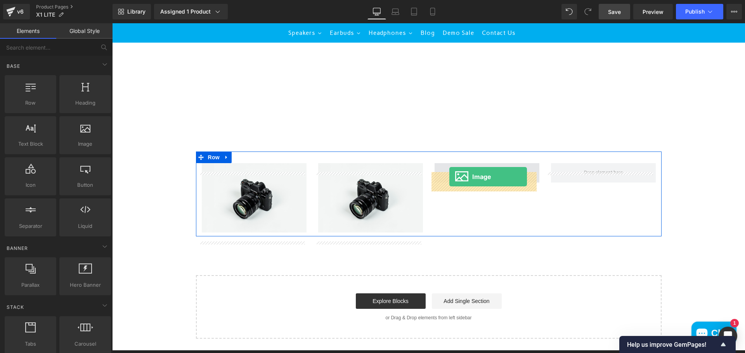
drag, startPoint x: 194, startPoint y: 160, endPoint x: 449, endPoint y: 177, distance: 256.1
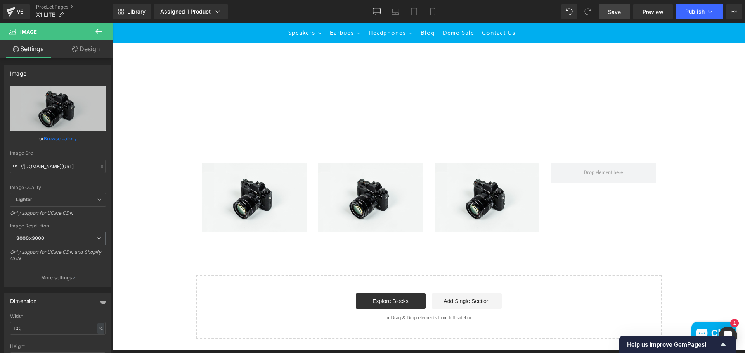
click at [99, 34] on icon at bounding box center [98, 31] width 9 height 9
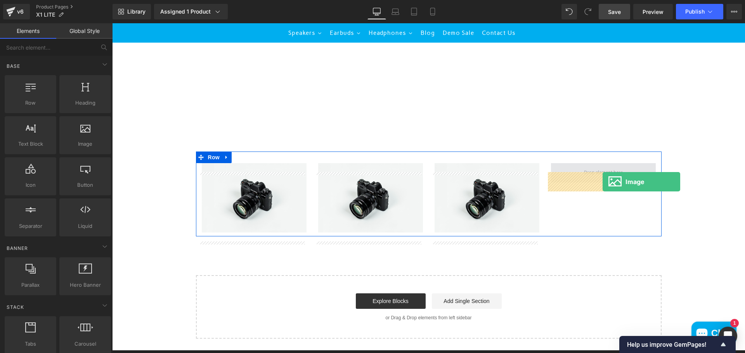
drag, startPoint x: 202, startPoint y: 166, endPoint x: 602, endPoint y: 182, distance: 401.0
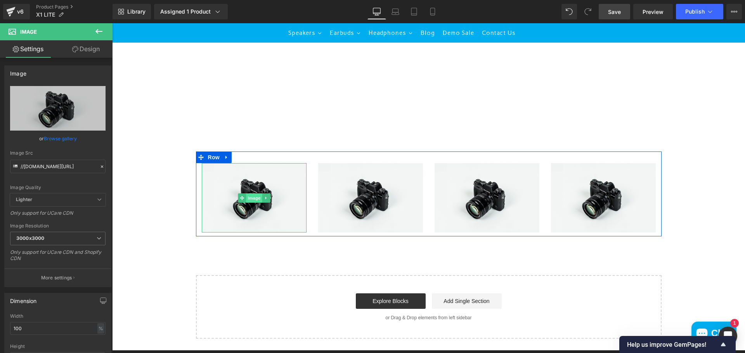
click at [246, 203] on span "Image" at bounding box center [254, 198] width 16 height 9
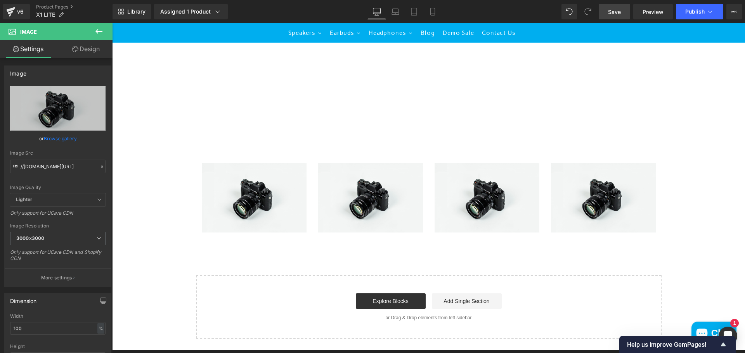
click at [101, 29] on icon at bounding box center [98, 31] width 9 height 9
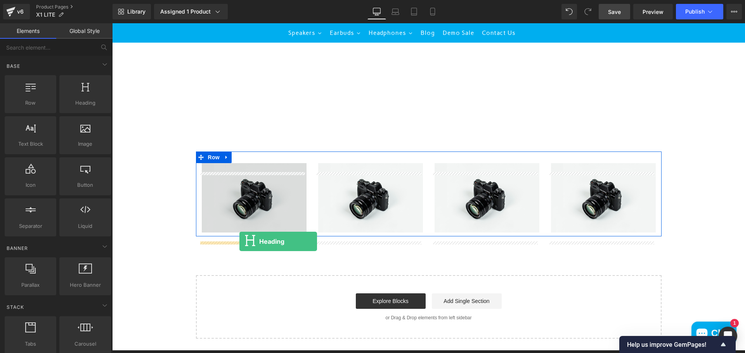
drag, startPoint x: 221, startPoint y: 148, endPoint x: 239, endPoint y: 242, distance: 95.3
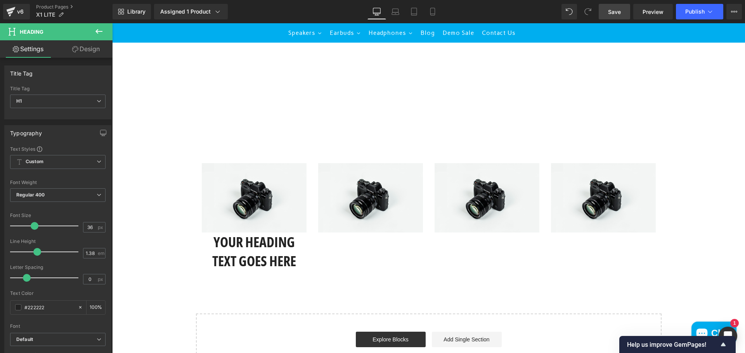
click at [102, 31] on icon at bounding box center [98, 31] width 7 height 5
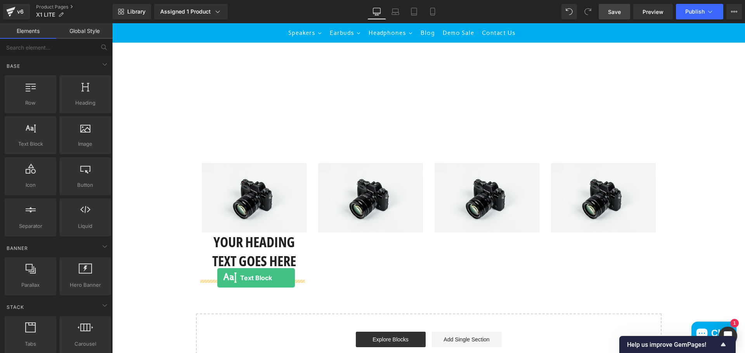
drag, startPoint x: 140, startPoint y: 156, endPoint x: 217, endPoint y: 278, distance: 144.2
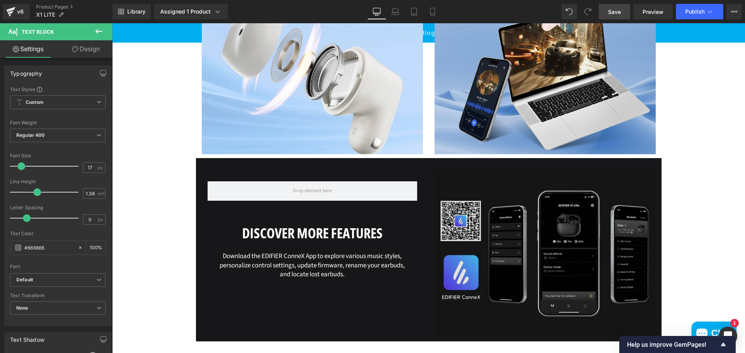
scroll to position [650, 0]
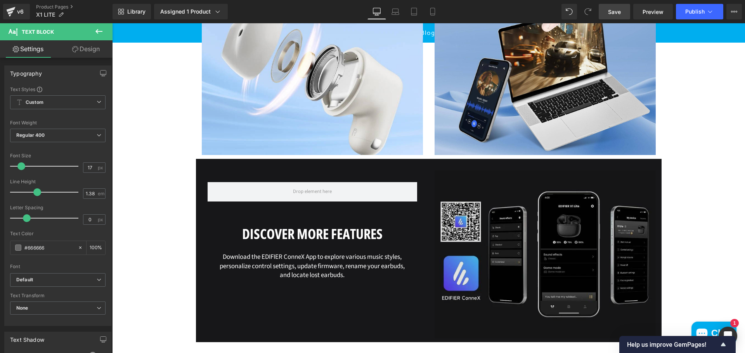
click at [489, 241] on img at bounding box center [544, 255] width 221 height 168
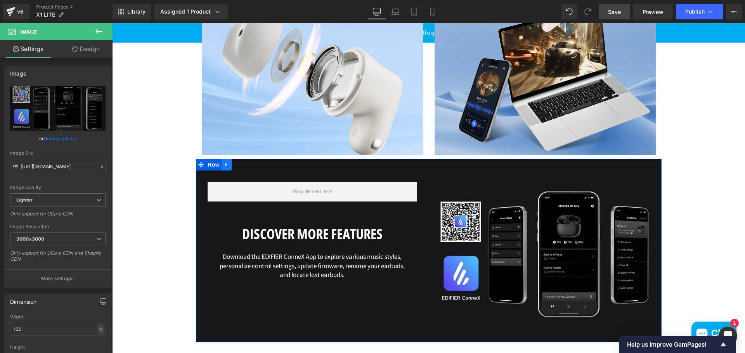
click at [224, 168] on icon at bounding box center [226, 165] width 5 height 6
click at [244, 168] on icon at bounding box center [246, 165] width 5 height 6
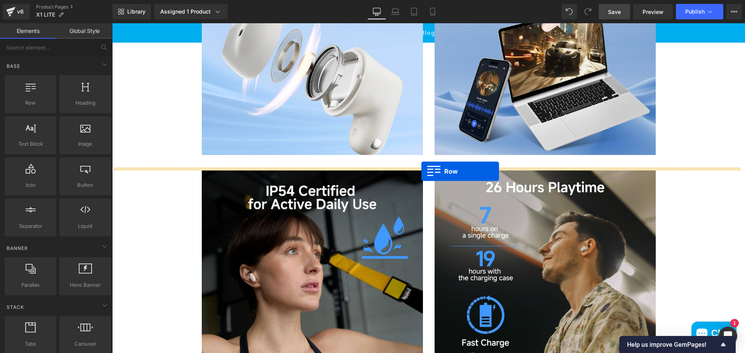
drag, startPoint x: 218, startPoint y: 147, endPoint x: 421, endPoint y: 171, distance: 204.3
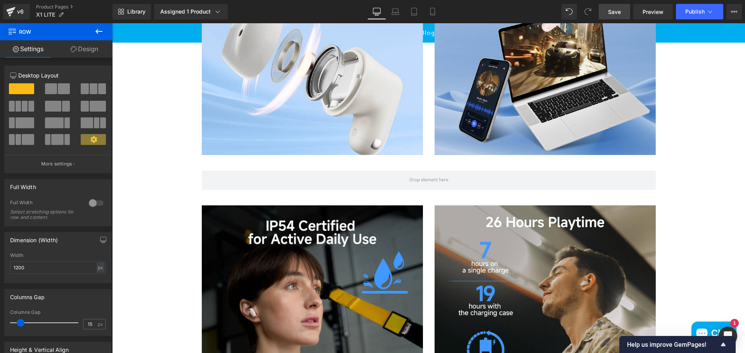
drag, startPoint x: 98, startPoint y: 35, endPoint x: 100, endPoint y: 40, distance: 5.6
click at [98, 35] on icon at bounding box center [98, 31] width 9 height 9
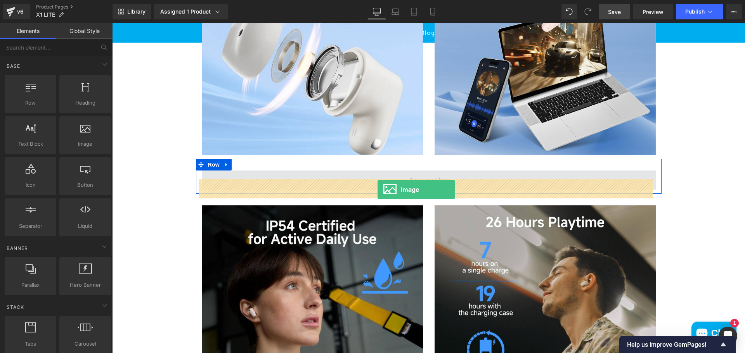
drag, startPoint x: 147, startPoint y: 152, endPoint x: 378, endPoint y: 190, distance: 234.1
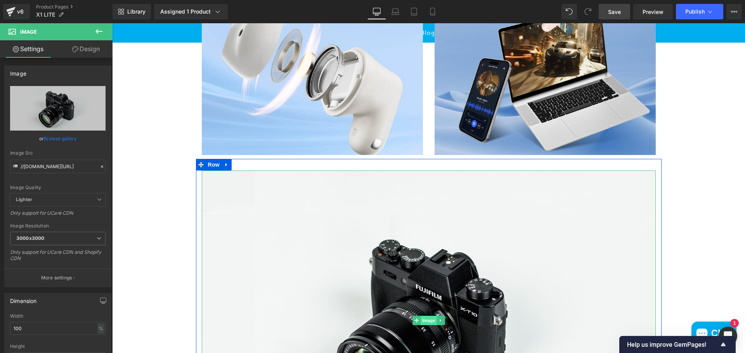
click at [424, 325] on span "Image" at bounding box center [428, 320] width 16 height 9
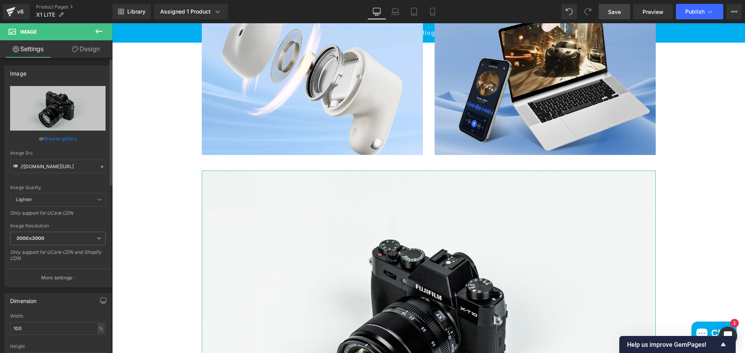
click at [65, 139] on link "Browse gallery" at bounding box center [60, 139] width 33 height 14
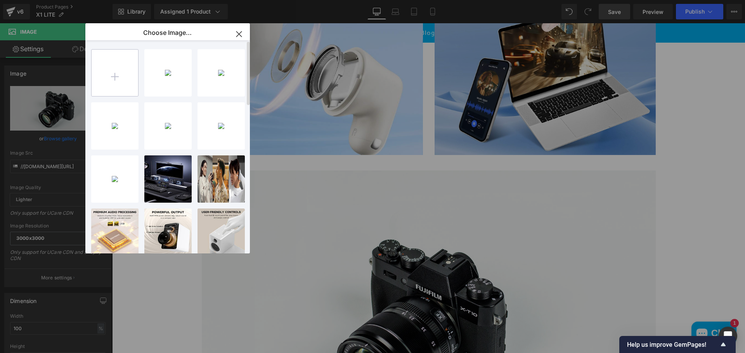
click at [114, 78] on input "file" at bounding box center [115, 73] width 47 height 47
type input "C:\fakepath\Screenshot [DATE] 104753.jpg"
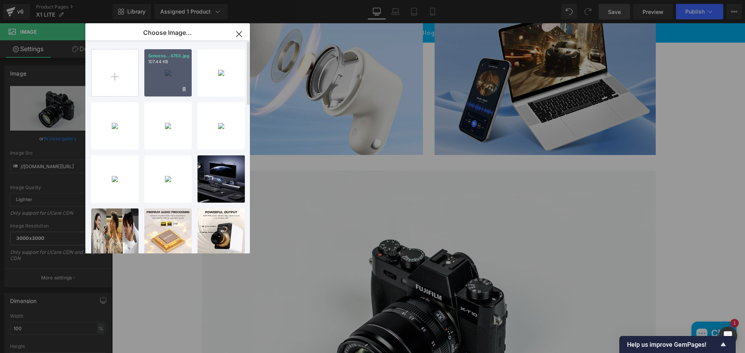
click at [175, 74] on div "Screens...4753.jpg 107.44 KB" at bounding box center [167, 72] width 47 height 47
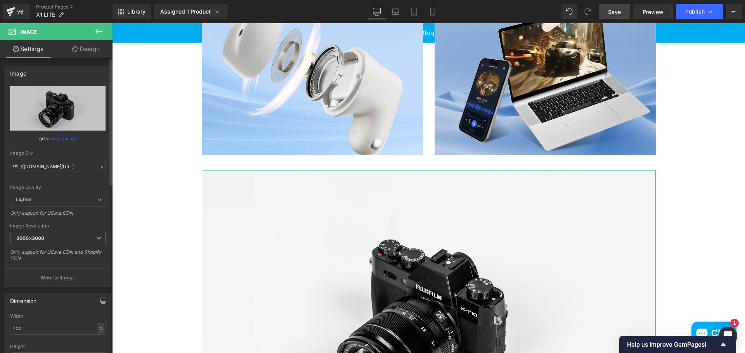
click at [62, 140] on link "Browse gallery" at bounding box center [60, 139] width 33 height 14
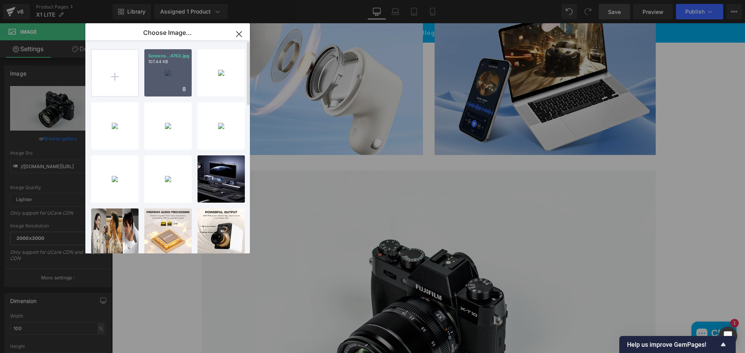
click at [158, 86] on div "Screens...4753.jpg 107.44 KB" at bounding box center [167, 72] width 47 height 47
type input "[URL][DOMAIN_NAME]"
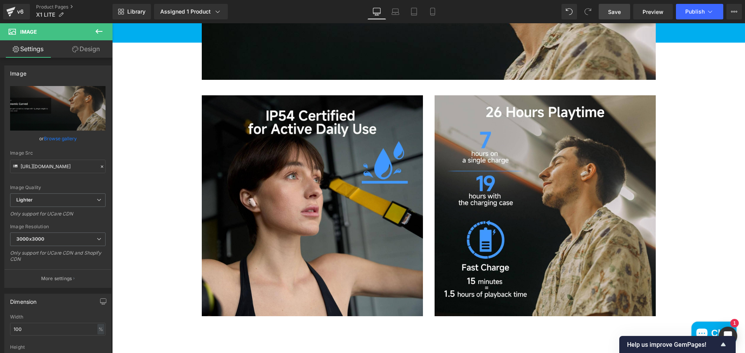
scroll to position [921, 0]
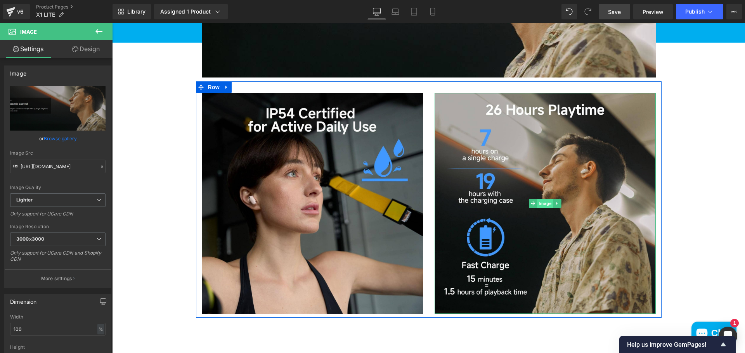
click at [540, 208] on span "Image" at bounding box center [545, 203] width 16 height 9
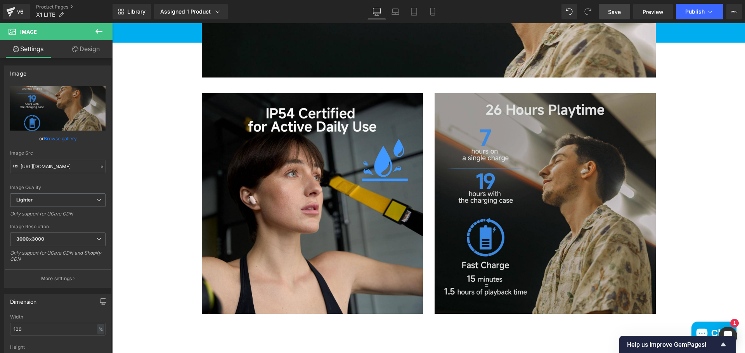
click at [558, 214] on div "Image" at bounding box center [544, 203] width 221 height 221
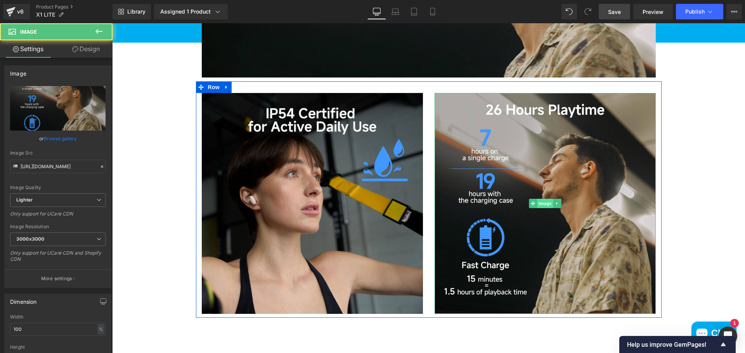
click at [543, 208] on span "Image" at bounding box center [545, 203] width 16 height 9
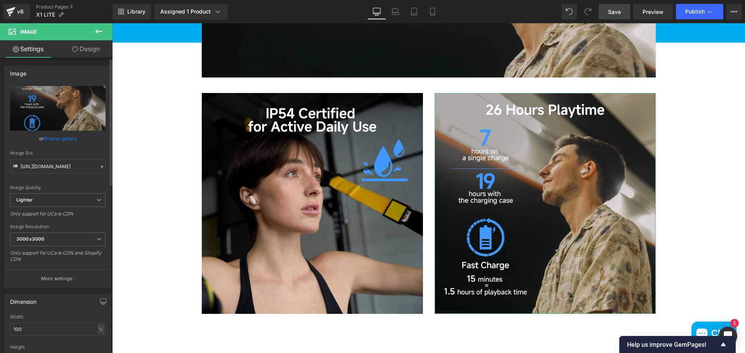
click at [54, 142] on link "Browse gallery" at bounding box center [60, 139] width 33 height 14
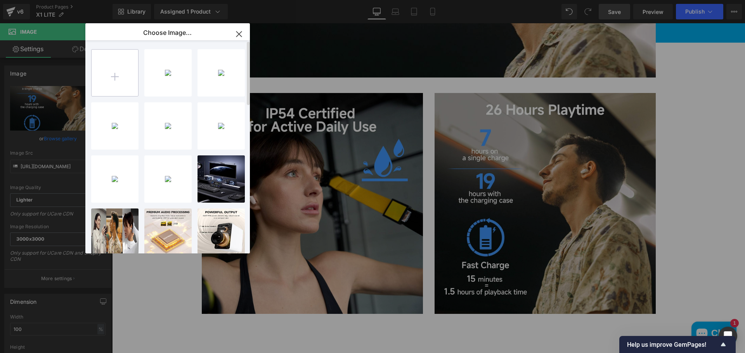
click at [115, 76] on input "file" at bounding box center [115, 73] width 47 height 47
type input "C:\fakepath\71vCYDrhSIL._AC_SL1500_.jpg"
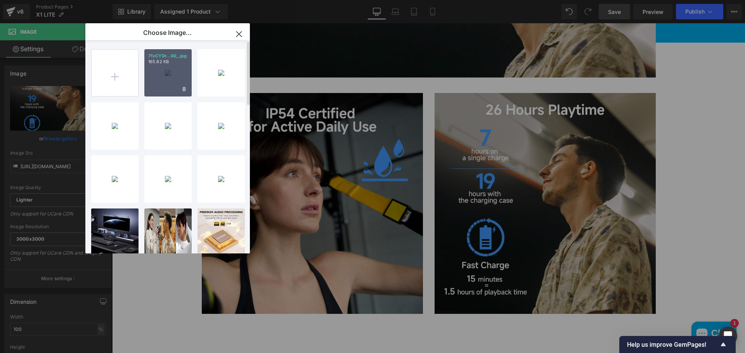
click at [166, 81] on div "71vCYDr...00_.jpg 165.82 KB" at bounding box center [167, 72] width 47 height 47
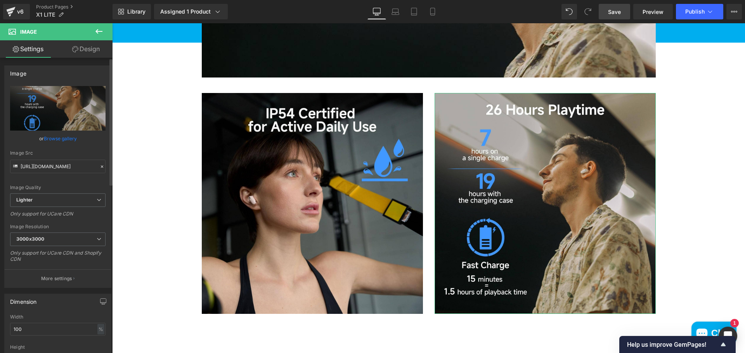
click at [49, 140] on link "Browse gallery" at bounding box center [60, 139] width 33 height 14
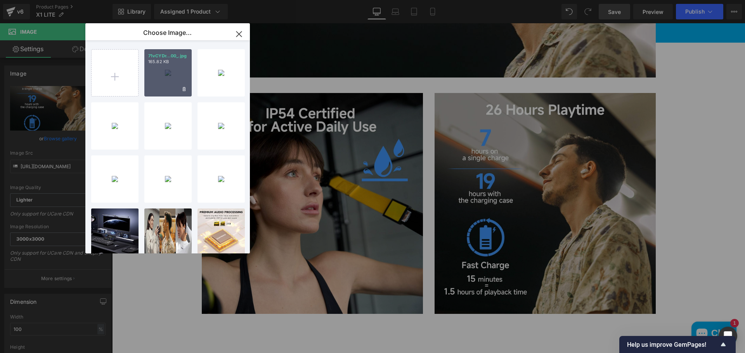
click at [151, 79] on div "71vCYDr...00_.jpg 165.82 KB" at bounding box center [167, 72] width 47 height 47
type input "[URL][DOMAIN_NAME]"
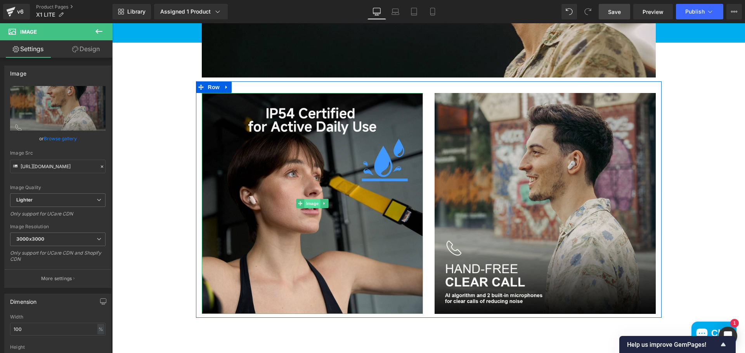
click at [308, 208] on span "Image" at bounding box center [312, 203] width 16 height 9
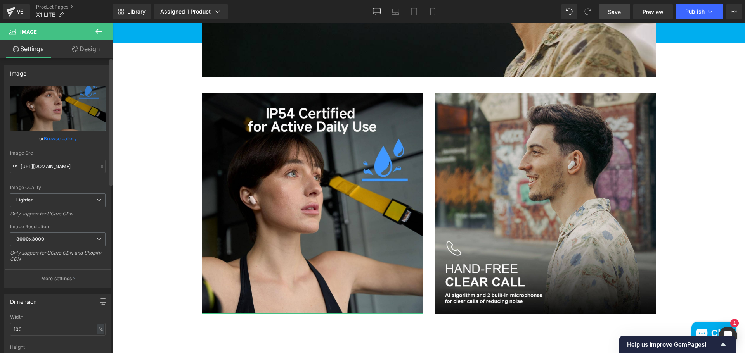
click at [54, 135] on link "Browse gallery" at bounding box center [60, 139] width 33 height 14
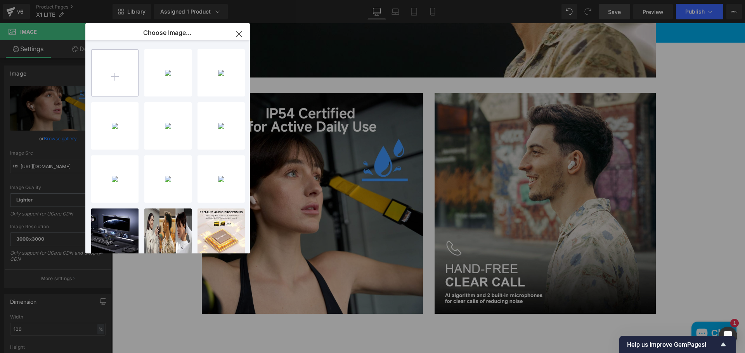
click at [117, 79] on input "file" at bounding box center [115, 73] width 47 height 47
type input "C:\fakepath\71KiegRZ7vL._AC_SL1500_.jpg"
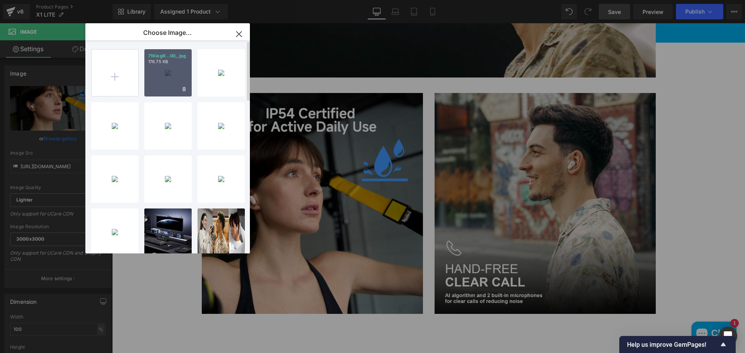
click at [173, 88] on div "71KiegR...00_.jpg 176.75 KB" at bounding box center [167, 72] width 47 height 47
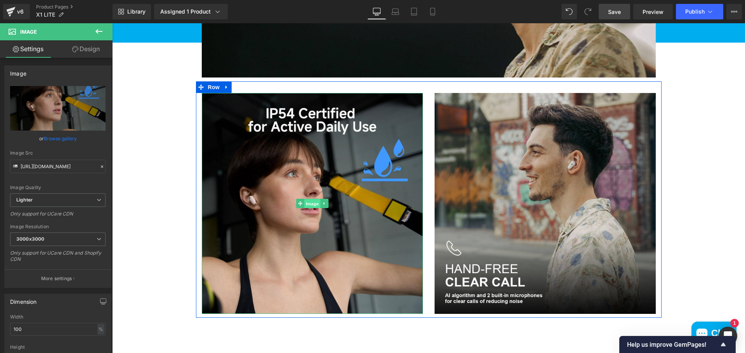
click at [305, 209] on span "Image" at bounding box center [312, 203] width 16 height 9
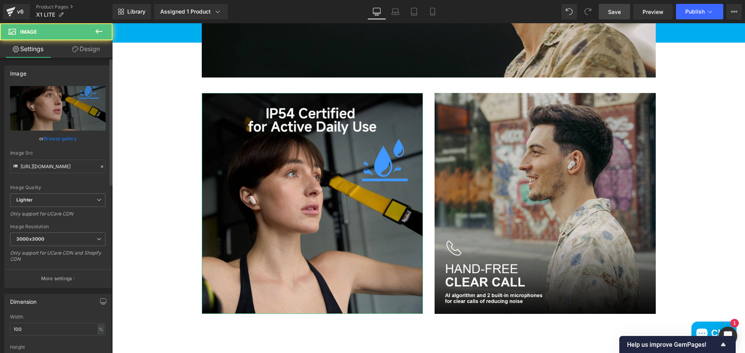
click at [55, 140] on link "Browse gallery" at bounding box center [60, 139] width 33 height 14
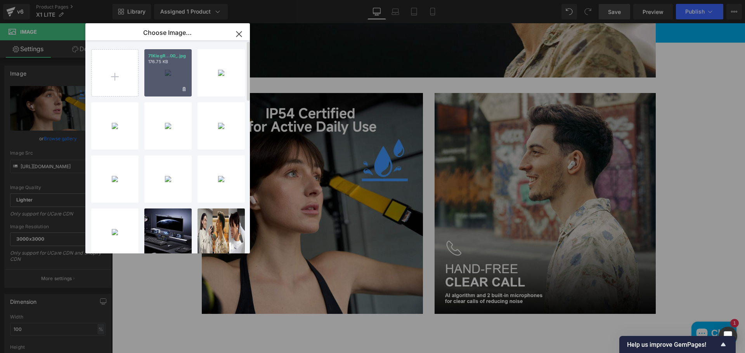
click at [162, 75] on div "71KiegR...00_.jpg 176.75 KB" at bounding box center [167, 72] width 47 height 47
type input "[URL][DOMAIN_NAME]"
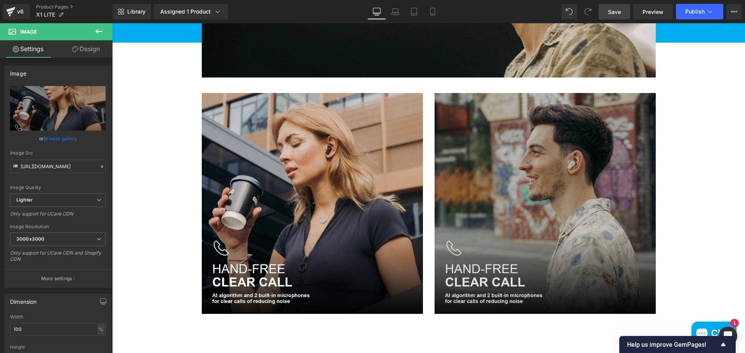
click at [504, 188] on img at bounding box center [544, 203] width 221 height 221
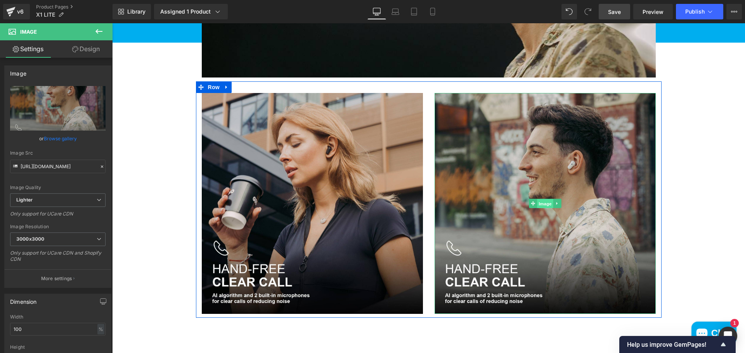
click at [544, 209] on span "Image" at bounding box center [545, 203] width 16 height 9
click at [307, 209] on span "Image" at bounding box center [312, 203] width 16 height 9
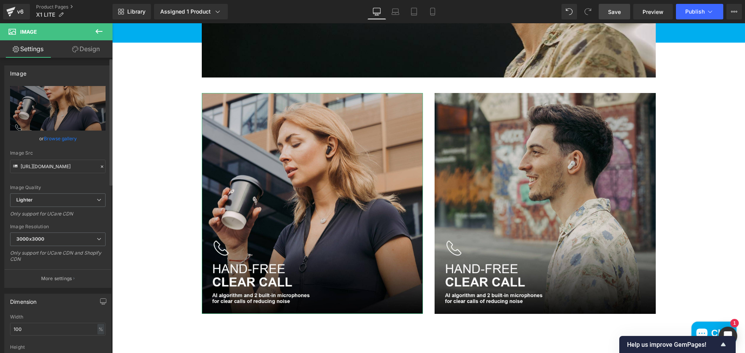
click at [56, 138] on link "Browse gallery" at bounding box center [60, 139] width 33 height 14
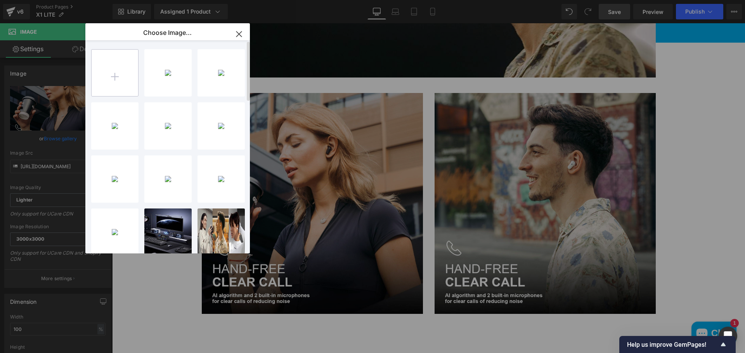
click at [121, 78] on input "file" at bounding box center [115, 73] width 47 height 47
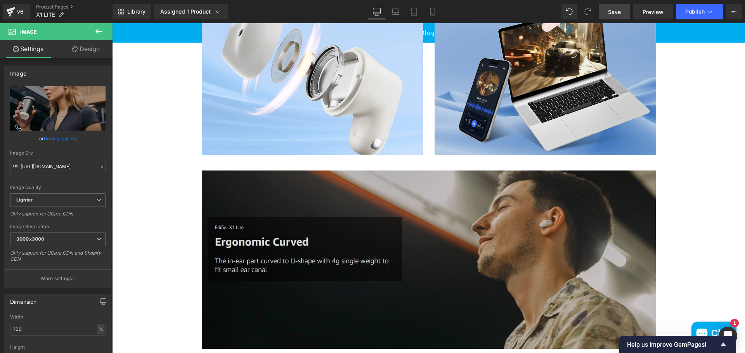
click at [411, 257] on img at bounding box center [429, 260] width 454 height 178
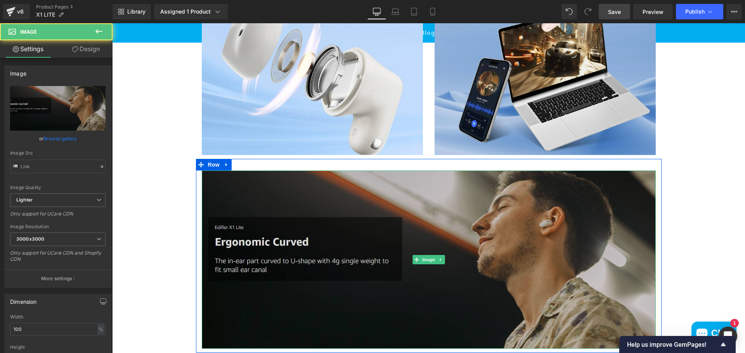
type input "[URL][DOMAIN_NAME]"
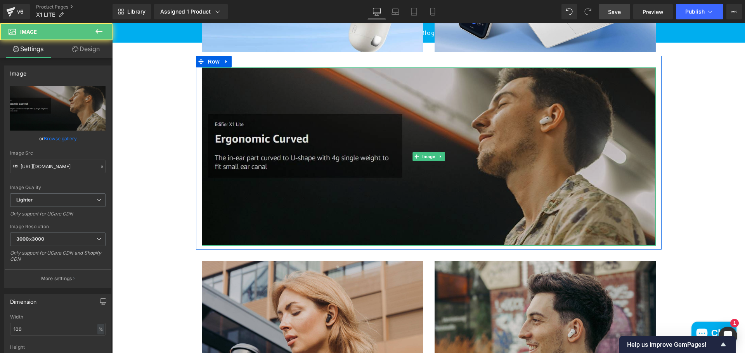
scroll to position [766, 0]
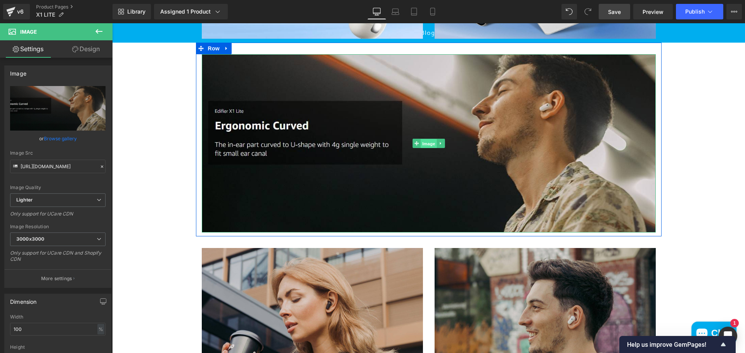
click at [424, 149] on span "Image" at bounding box center [428, 143] width 16 height 9
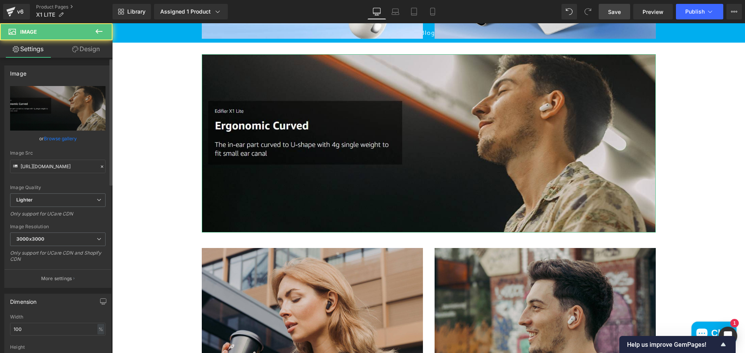
click at [61, 139] on link "Browse gallery" at bounding box center [60, 139] width 33 height 14
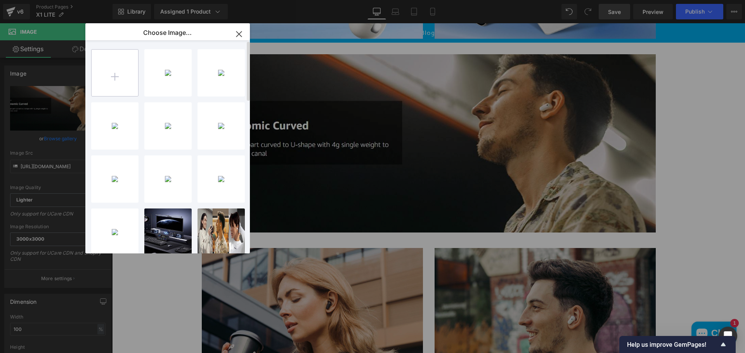
click at [106, 80] on input "file" at bounding box center [115, 73] width 47 height 47
type input "C:\fakepath\Screenshot [DATE] 104827.jpg"
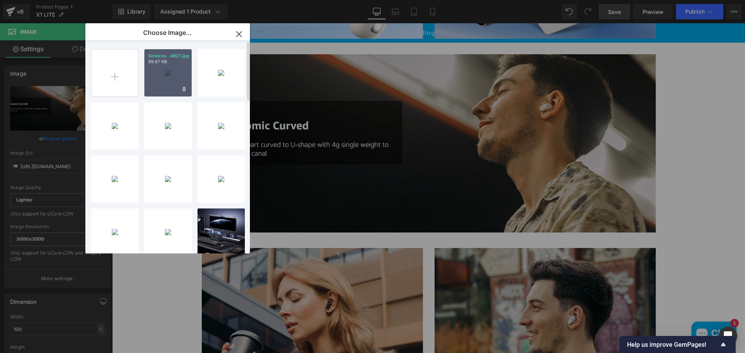
click at [156, 82] on div "Screens...4827.jpg 99.97 KB" at bounding box center [167, 72] width 47 height 47
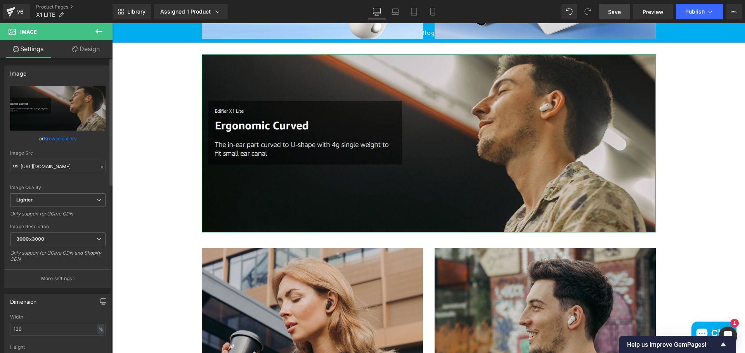
click at [54, 137] on link "Browse gallery" at bounding box center [60, 139] width 33 height 14
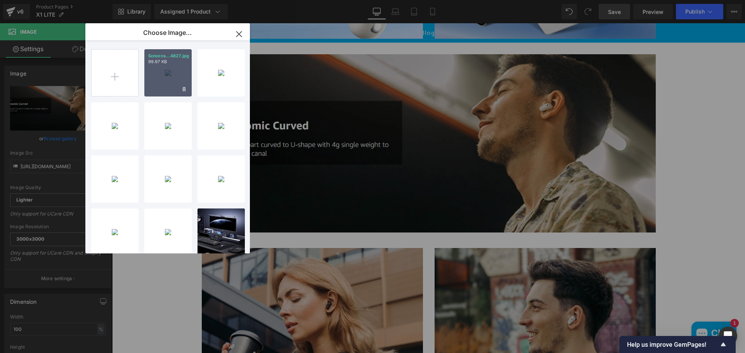
click at [173, 74] on div "Screens...4827.jpg 99.97 KB" at bounding box center [167, 72] width 47 height 47
type input "[URL][DOMAIN_NAME]"
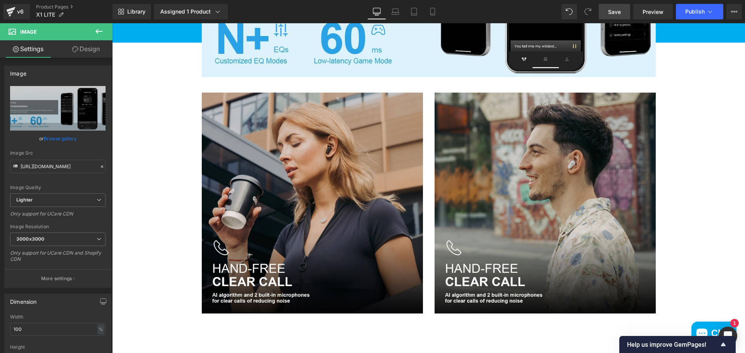
scroll to position [921, 0]
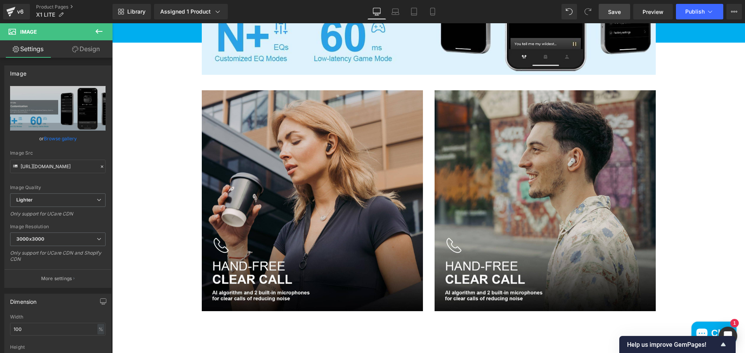
click at [287, 212] on img at bounding box center [312, 200] width 221 height 221
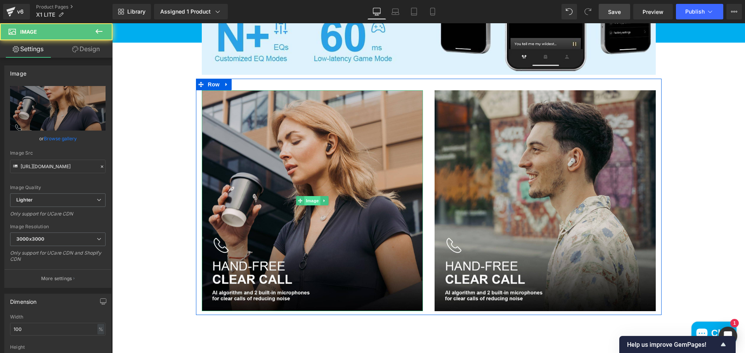
click at [310, 206] on span "Image" at bounding box center [312, 200] width 16 height 9
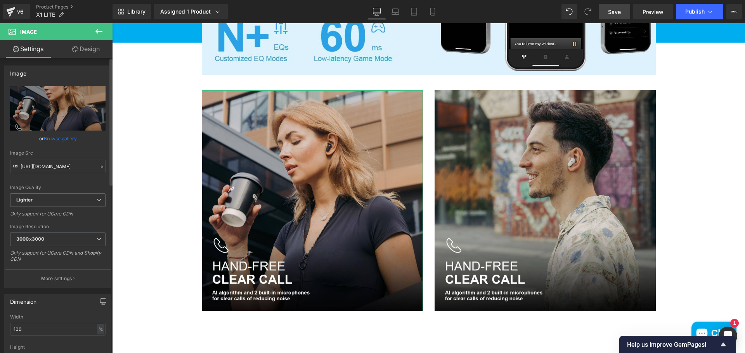
click at [66, 139] on link "Browse gallery" at bounding box center [60, 139] width 33 height 14
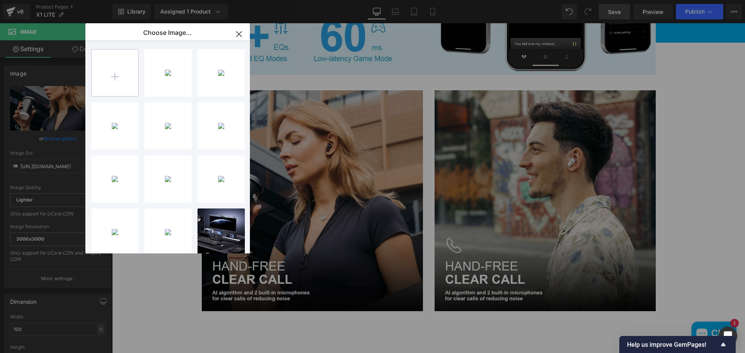
click at [118, 67] on input "file" at bounding box center [115, 73] width 47 height 47
click at [182, 186] on div "image _... _5_.png 1.28 MB" at bounding box center [167, 179] width 47 height 47
type input "[URL][DOMAIN_NAME]"
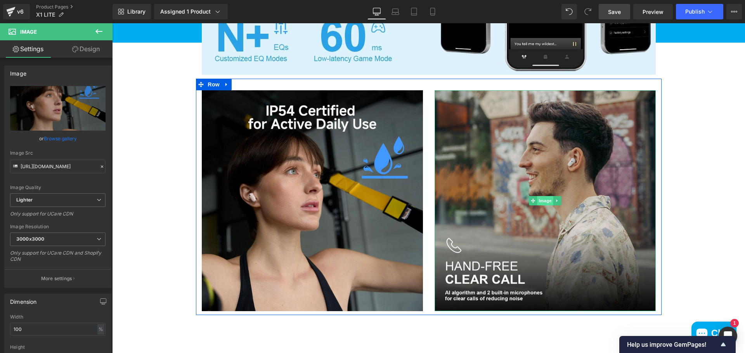
click at [531, 221] on img at bounding box center [544, 200] width 221 height 221
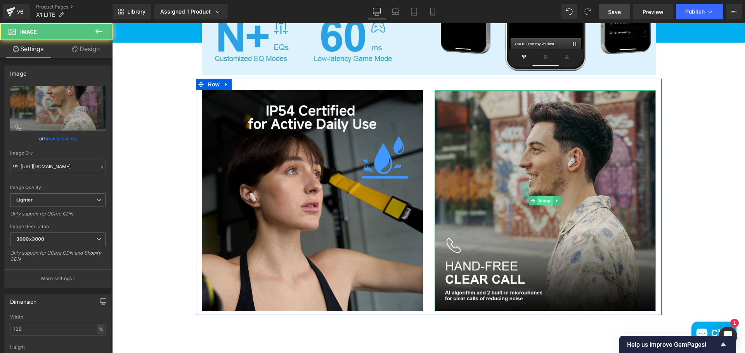
click at [543, 206] on span "Image" at bounding box center [545, 200] width 16 height 9
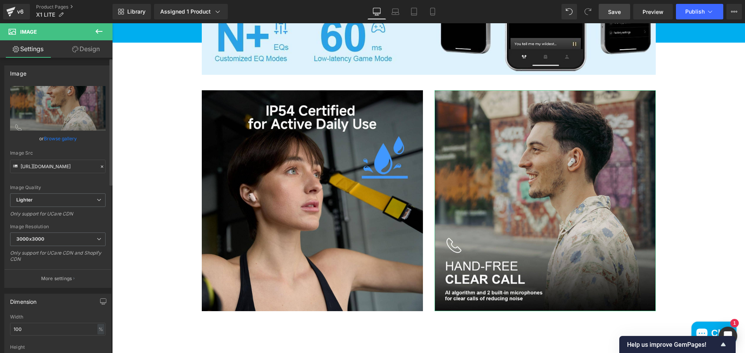
click at [62, 142] on link "Browse gallery" at bounding box center [60, 139] width 33 height 14
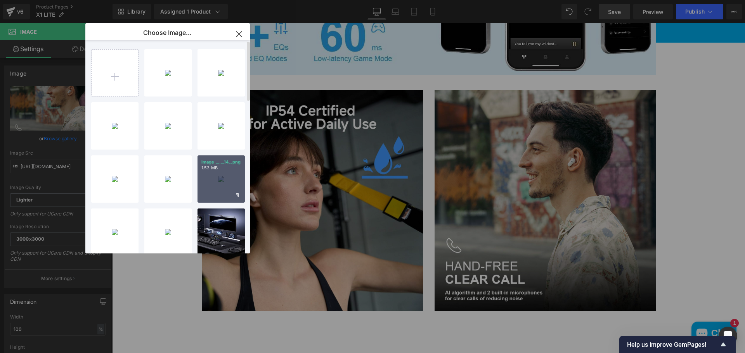
click at [222, 182] on div "image _..._14_.png 1.53 MB" at bounding box center [220, 179] width 47 height 47
type input "[URL][DOMAIN_NAME]"
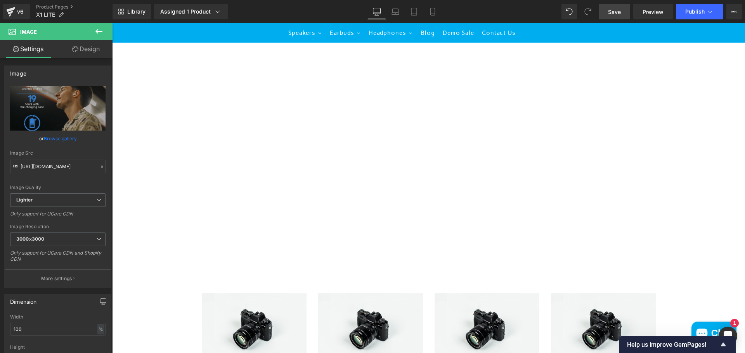
scroll to position [1231, 0]
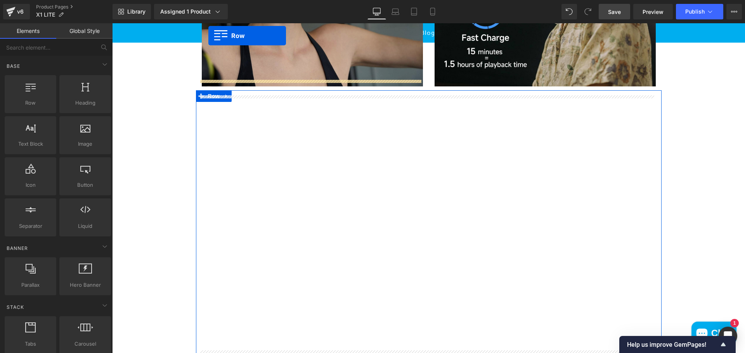
scroll to position [1069, 0]
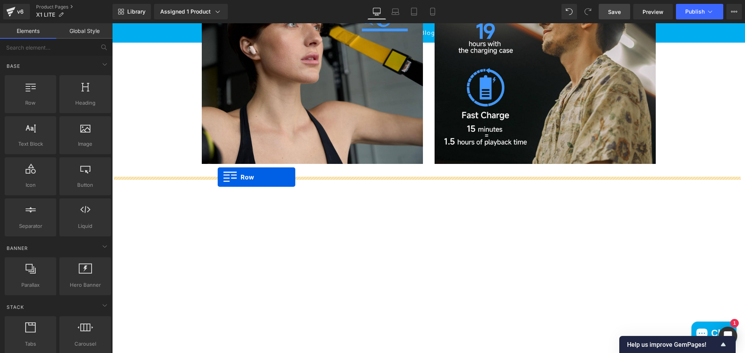
drag, startPoint x: 198, startPoint y: 252, endPoint x: 218, endPoint y: 177, distance: 77.4
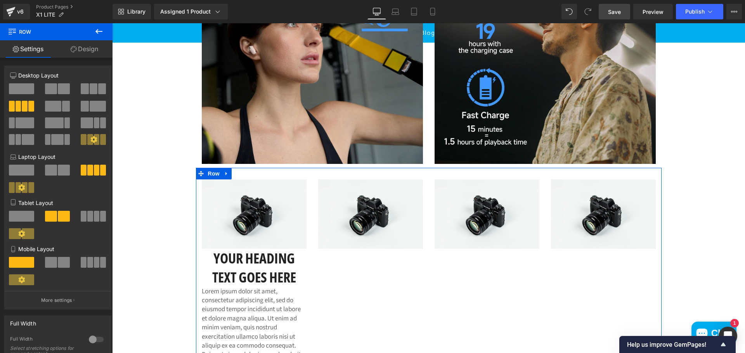
click at [260, 273] on link at bounding box center [264, 267] width 8 height 9
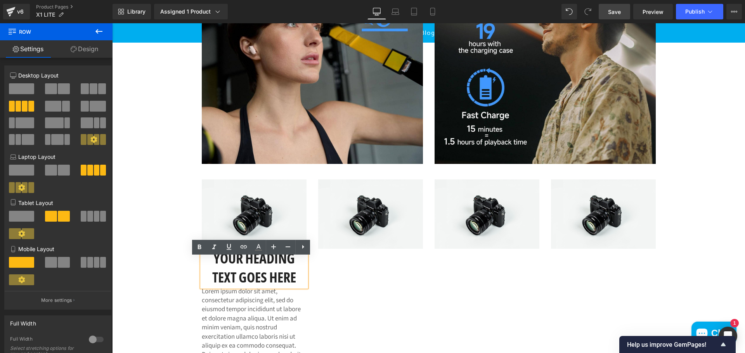
click at [285, 286] on h1 "Your heading text goes here" at bounding box center [254, 268] width 105 height 38
drag, startPoint x: 216, startPoint y: 266, endPoint x: 210, endPoint y: 266, distance: 5.8
click at [214, 266] on h1 "Your heading text goes here" at bounding box center [254, 268] width 105 height 38
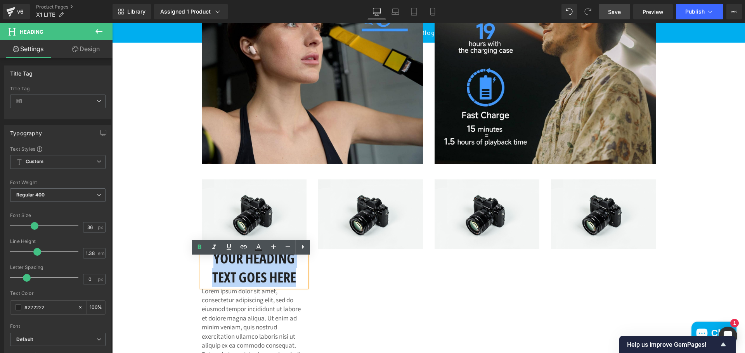
drag, startPoint x: 209, startPoint y: 265, endPoint x: 301, endPoint y: 289, distance: 95.2
click at [301, 287] on h1 "Your heading text goes here" at bounding box center [254, 268] width 105 height 38
paste div
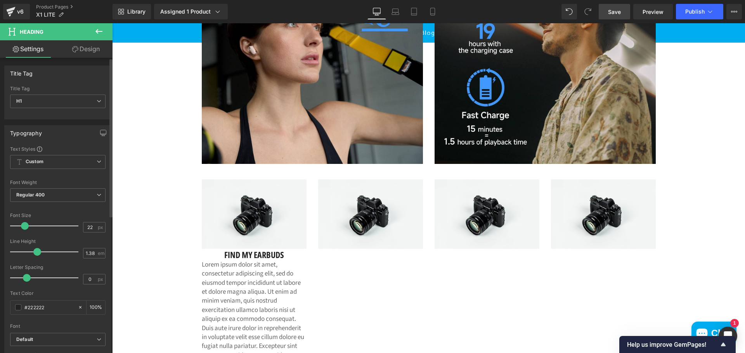
drag, startPoint x: 30, startPoint y: 228, endPoint x: 21, endPoint y: 227, distance: 8.6
click at [21, 226] on span at bounding box center [25, 226] width 8 height 8
type input "23"
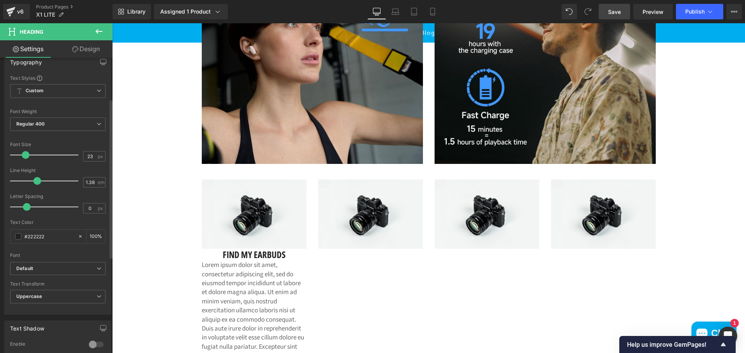
scroll to position [78, 0]
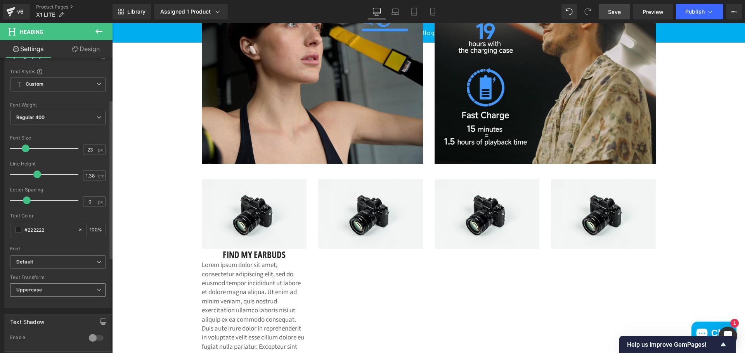
click at [41, 291] on b "Uppercase" at bounding box center [29, 290] width 26 height 6
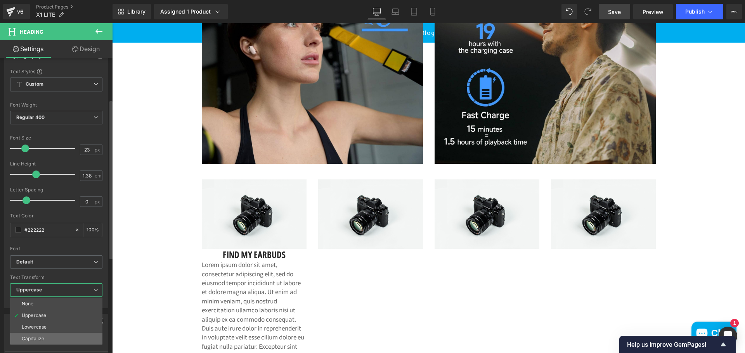
click at [40, 340] on div "Capitalize" at bounding box center [33, 338] width 22 height 5
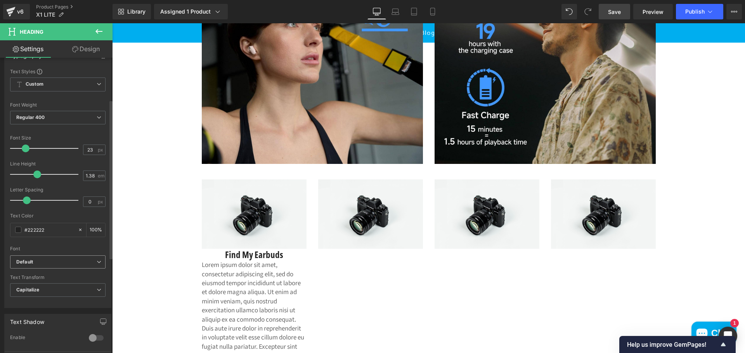
click at [45, 263] on b "Default" at bounding box center [56, 262] width 80 height 7
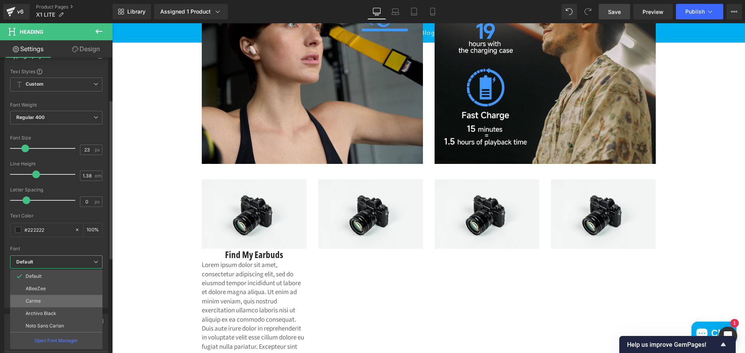
click at [43, 302] on li "Carme" at bounding box center [56, 301] width 92 height 12
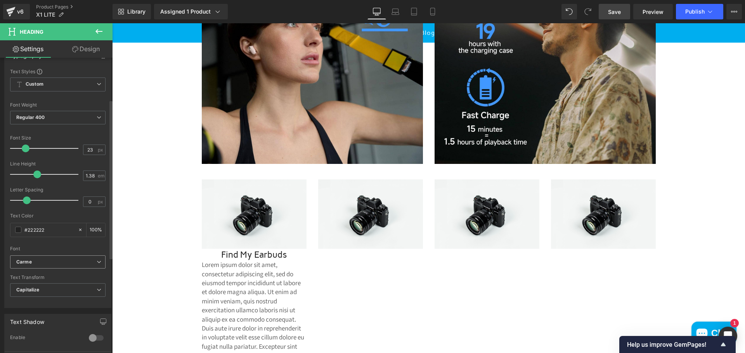
click at [41, 261] on b "Carme" at bounding box center [56, 262] width 80 height 7
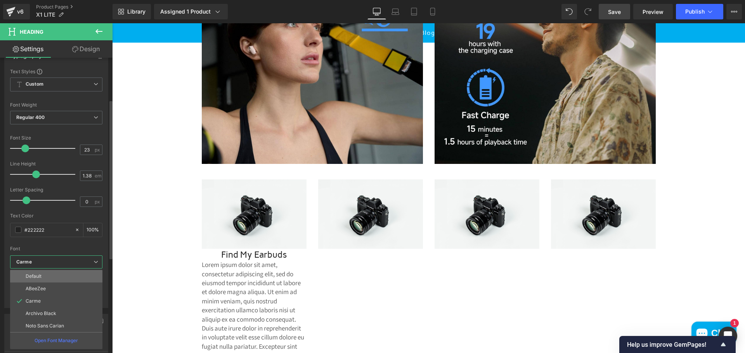
click at [40, 278] on p "Default" at bounding box center [34, 276] width 16 height 5
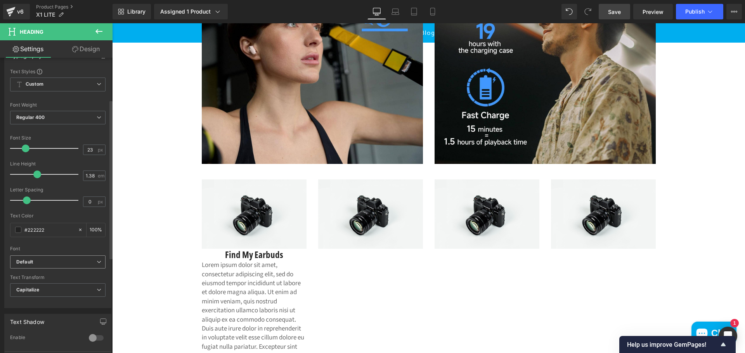
click at [52, 265] on b "Default" at bounding box center [56, 262] width 80 height 7
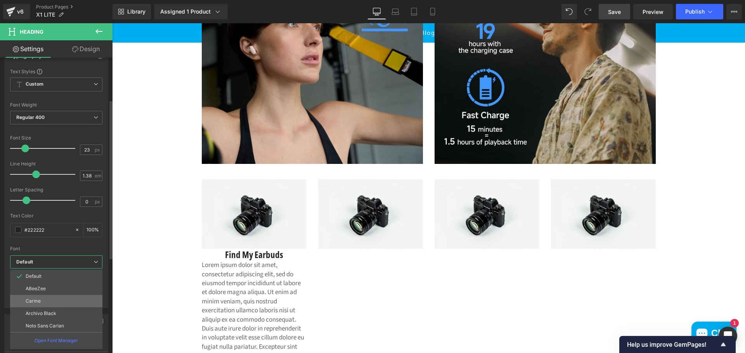
click at [46, 303] on li "Carme" at bounding box center [56, 301] width 92 height 12
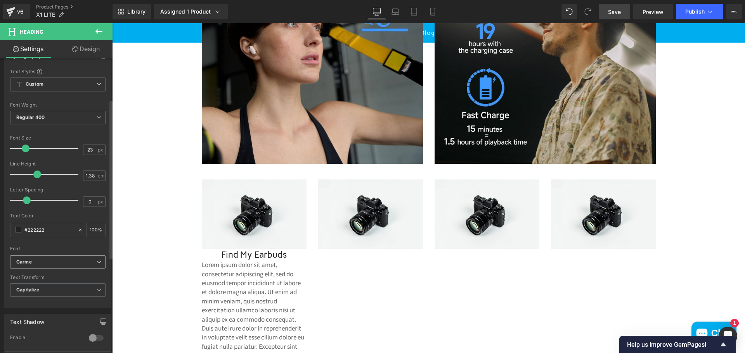
click at [45, 261] on b "Carme" at bounding box center [56, 262] width 80 height 7
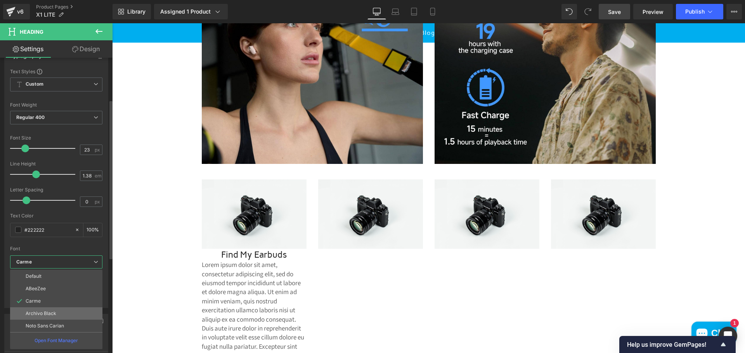
click at [47, 315] on p "Archivo Black" at bounding box center [41, 313] width 31 height 5
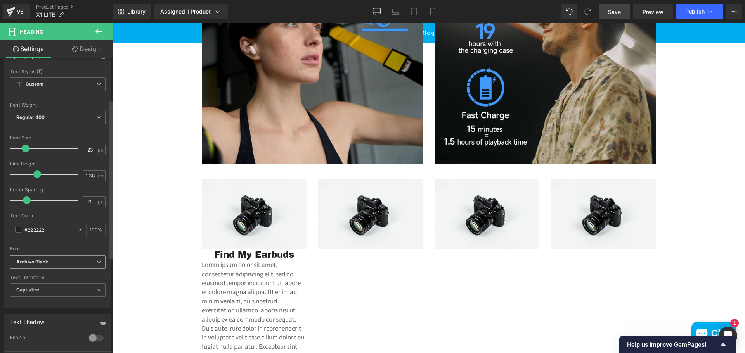
click at [52, 259] on b "Archivo Black" at bounding box center [56, 262] width 80 height 7
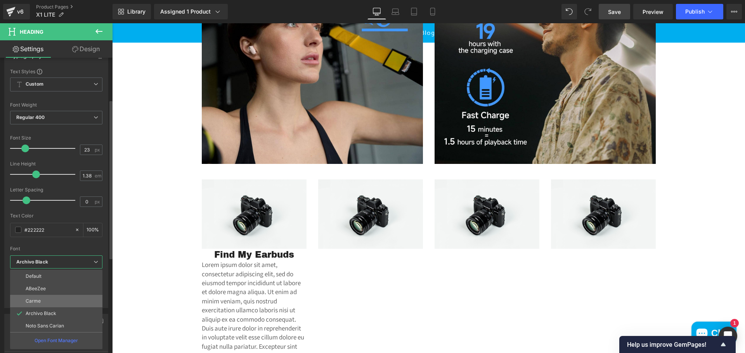
click at [52, 300] on li "Carme" at bounding box center [56, 301] width 92 height 12
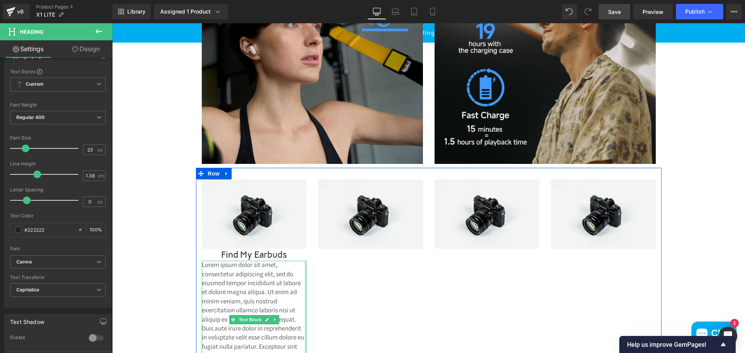
click at [304, 310] on div at bounding box center [305, 320] width 2 height 118
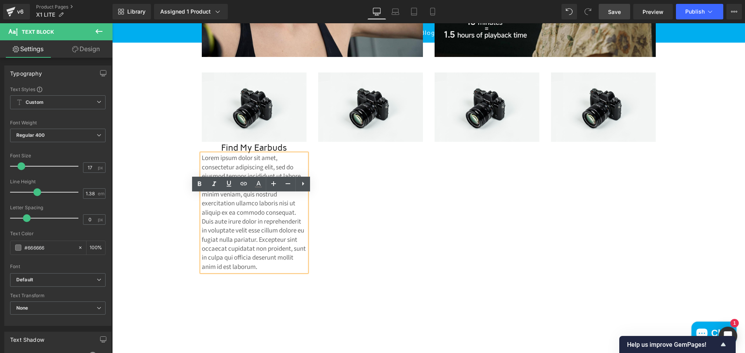
scroll to position [1185, 0]
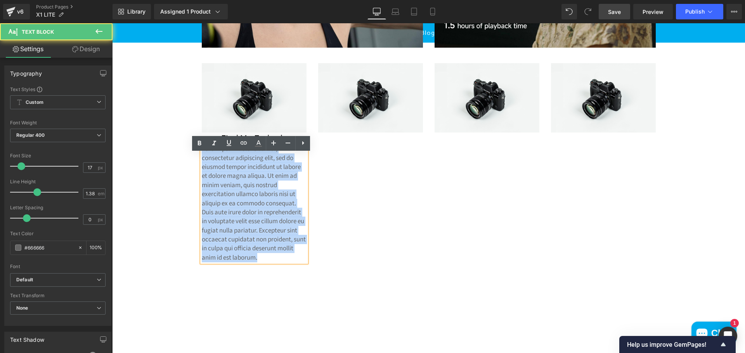
drag, startPoint x: 256, startPoint y: 268, endPoint x: 190, endPoint y: 159, distance: 127.6
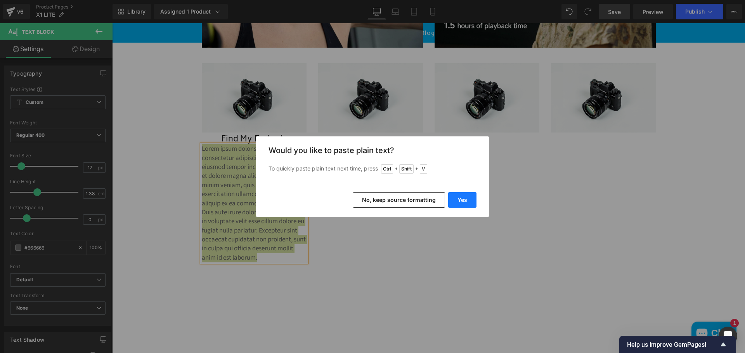
click at [460, 204] on button "Yes" at bounding box center [462, 200] width 28 height 16
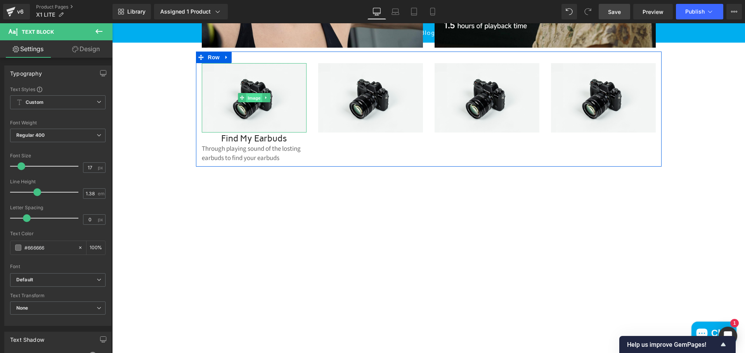
click at [253, 103] on span "Image" at bounding box center [254, 97] width 16 height 9
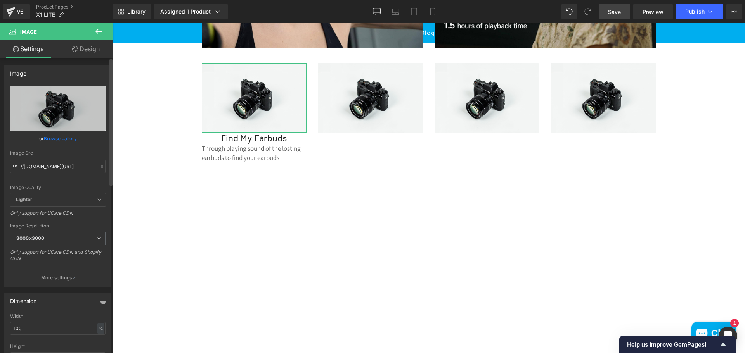
click at [66, 139] on link "Browse gallery" at bounding box center [60, 139] width 33 height 14
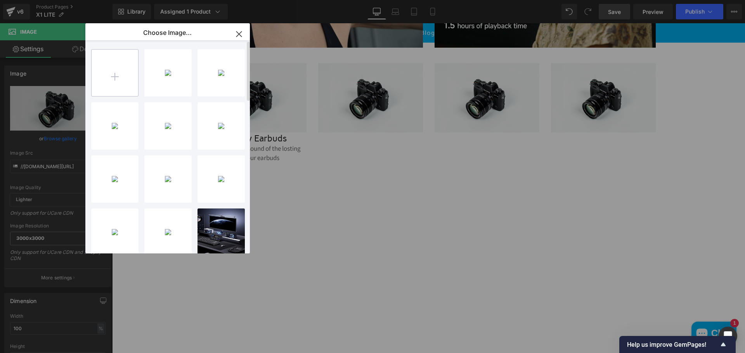
click at [116, 74] on input "file" at bounding box center [115, 73] width 47 height 47
type input "C:\fakepath\d2f6617e-3da2-42b9-8d5d-69bf6f48d19e.__CR0,0,300,225_PT0_SX300_V1__…"
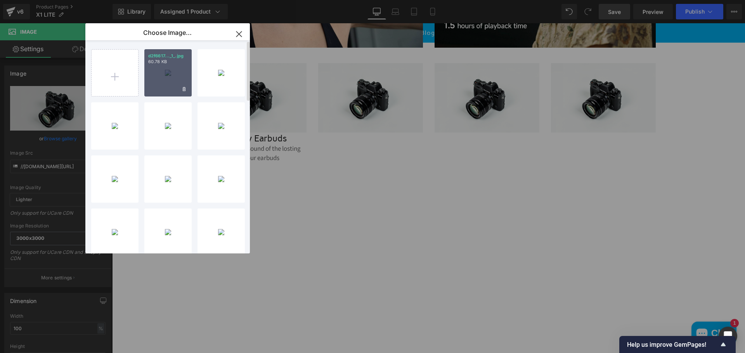
click at [175, 74] on div "d2f6617..._1_.jpg 60.78 KB" at bounding box center [167, 72] width 47 height 47
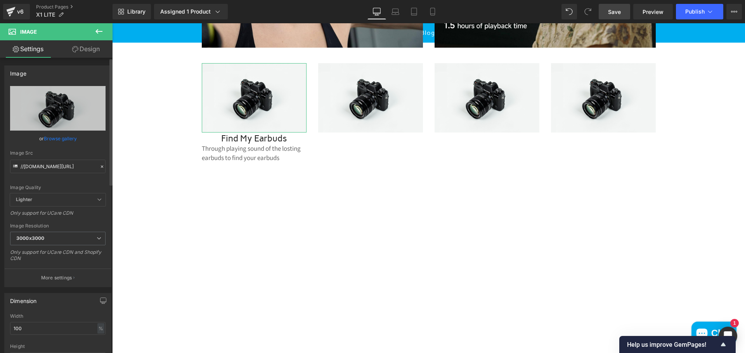
click at [62, 138] on link "Browse gallery" at bounding box center [60, 139] width 33 height 14
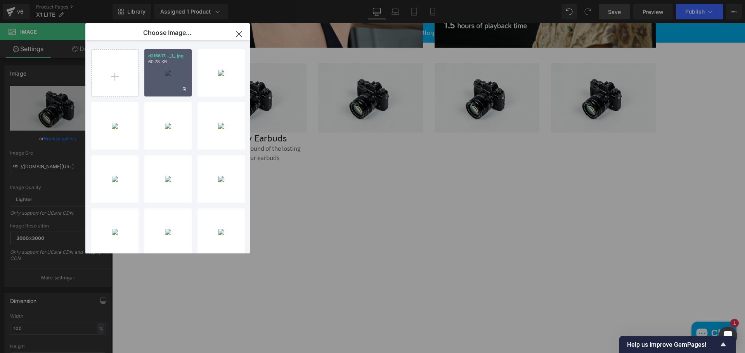
click at [175, 78] on div "d2f6617..._1_.jpg 60.78 KB" at bounding box center [167, 72] width 47 height 47
type input "[URL][DOMAIN_NAME]"
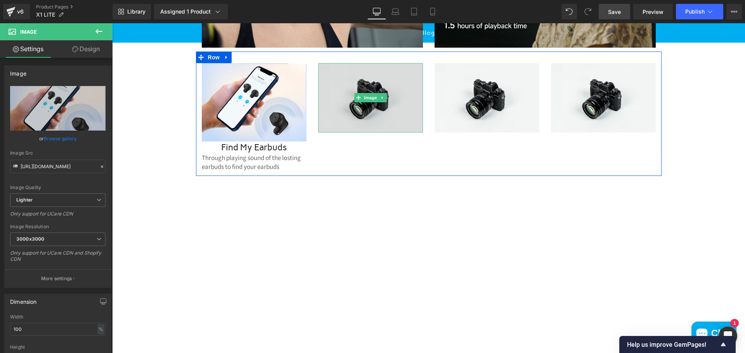
click at [351, 110] on img at bounding box center [370, 97] width 105 height 69
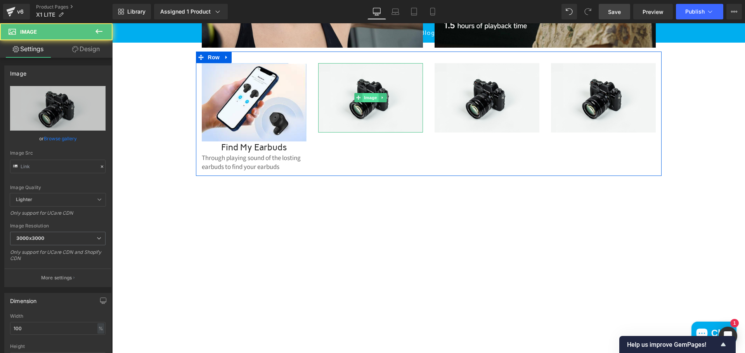
type input "//[DOMAIN_NAME][URL]"
click at [368, 102] on span "Image" at bounding box center [370, 97] width 16 height 9
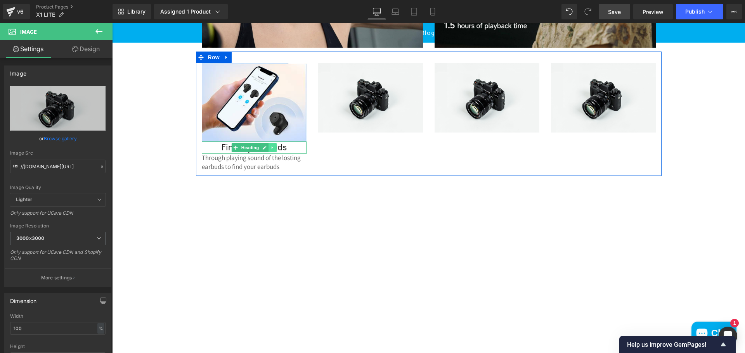
click at [270, 150] on icon at bounding box center [272, 147] width 4 height 5
click at [266, 150] on icon at bounding box center [268, 148] width 4 height 4
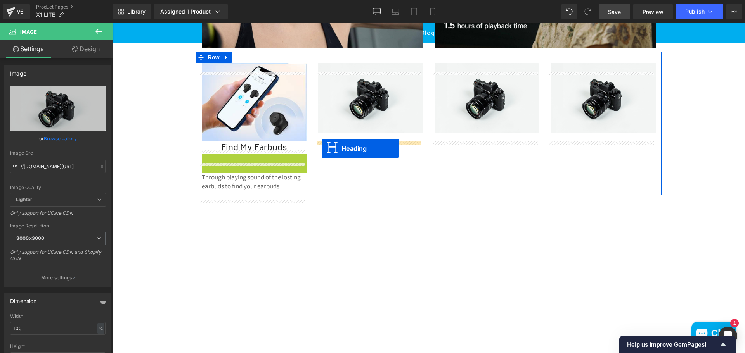
drag, startPoint x: 233, startPoint y: 169, endPoint x: 318, endPoint y: 161, distance: 85.4
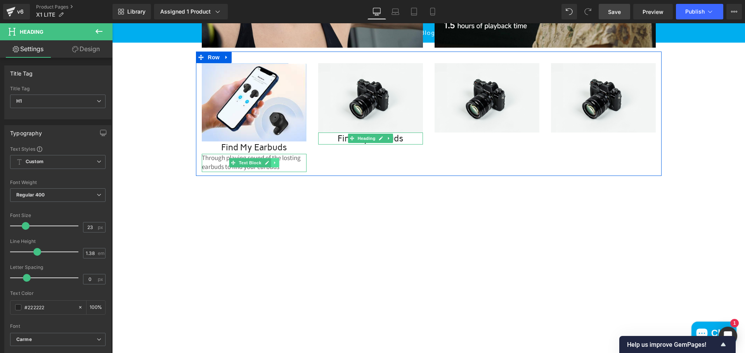
click at [271, 168] on link at bounding box center [275, 162] width 8 height 9
click at [268, 165] on icon at bounding box center [270, 163] width 4 height 5
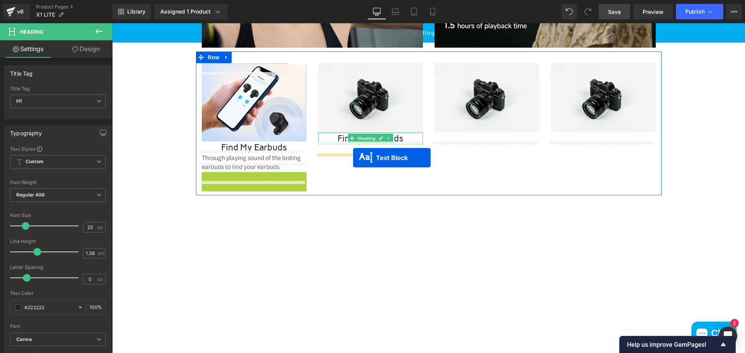
drag, startPoint x: 227, startPoint y: 192, endPoint x: 352, endPoint y: 160, distance: 129.1
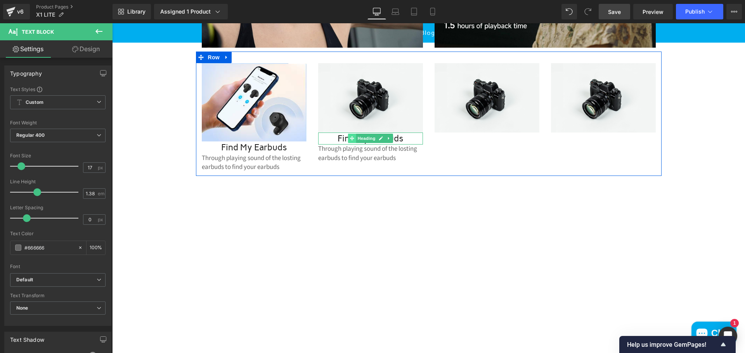
click at [349, 141] on icon at bounding box center [351, 138] width 4 height 5
click at [330, 145] on h1 "Find my Earbuds" at bounding box center [370, 139] width 105 height 12
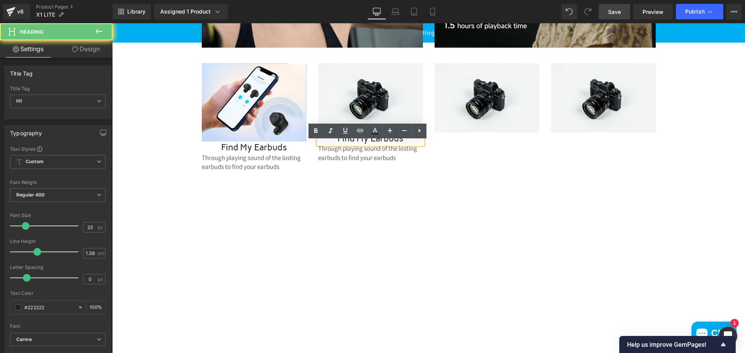
click at [336, 145] on h1 "Find my Earbuds" at bounding box center [370, 139] width 105 height 12
drag, startPoint x: 339, startPoint y: 147, endPoint x: 412, endPoint y: 149, distance: 72.9
click at [410, 145] on h1 "Find my Earbuds" at bounding box center [370, 139] width 105 height 12
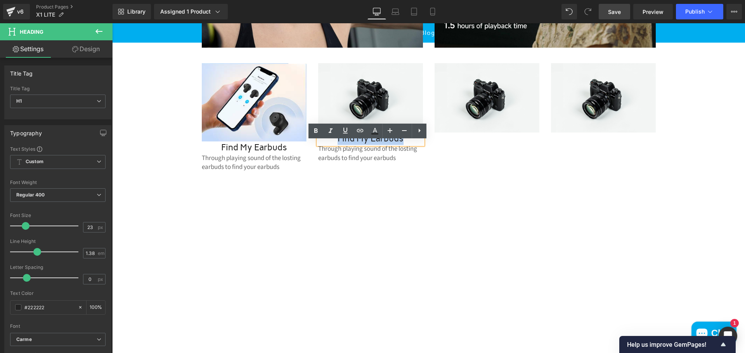
paste div
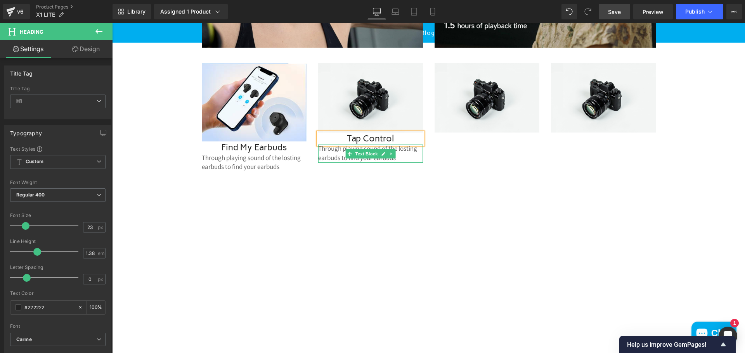
click at [390, 163] on div "Through playing sound of the losting earbuds to find your earbuds Text Block" at bounding box center [370, 154] width 105 height 18
click at [401, 163] on p "Through playing sound of the losting earbuds to find your earbuds" at bounding box center [370, 154] width 105 height 18
click at [400, 163] on p "Through playing sound of the losting earbuds to find your earbuds" at bounding box center [370, 154] width 105 height 18
drag, startPoint x: 402, startPoint y: 168, endPoint x: 306, endPoint y: 156, distance: 96.9
click at [306, 156] on div "Image Find my Earbuds Heading Through playing sound of the losting earbuds to f…" at bounding box center [428, 114] width 465 height 125
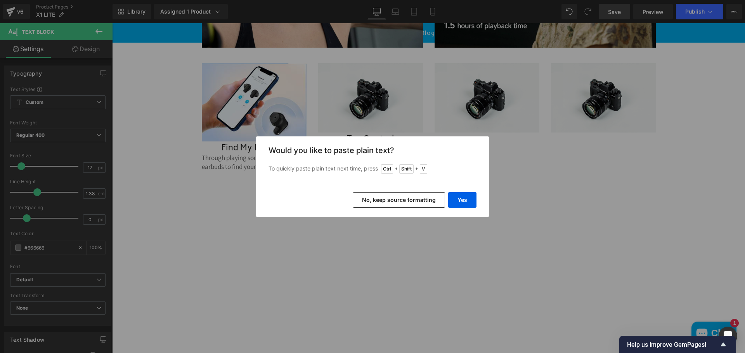
click at [457, 199] on button "Yes" at bounding box center [462, 200] width 28 height 16
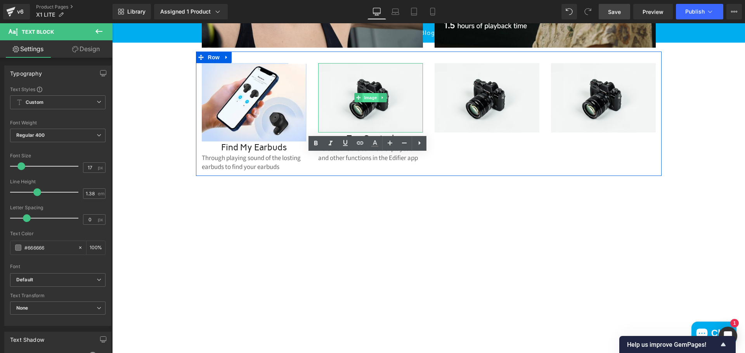
click at [372, 102] on span "Image" at bounding box center [370, 97] width 16 height 9
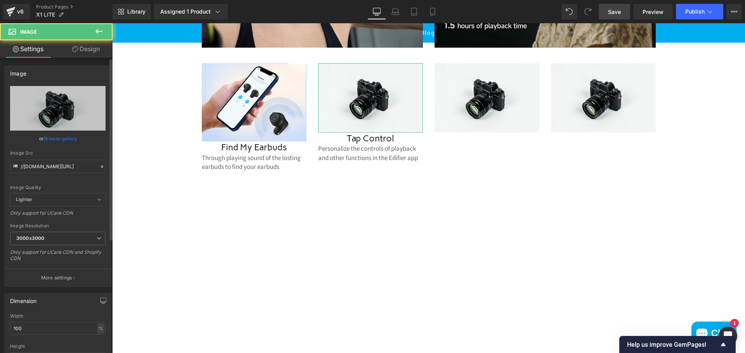
click at [62, 140] on link "Browse gallery" at bounding box center [60, 139] width 33 height 14
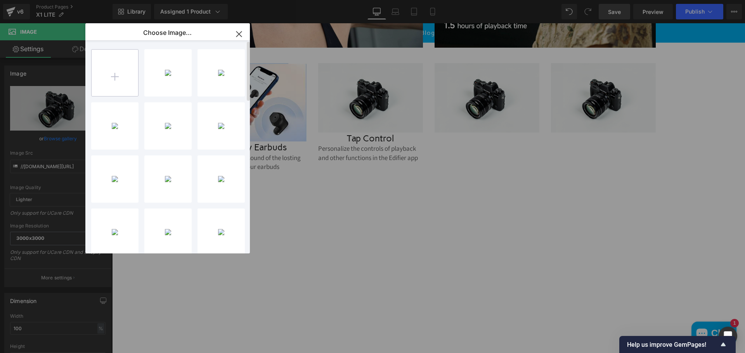
click at [120, 76] on input "file" at bounding box center [115, 73] width 47 height 47
type input "C:\fakepath\ded9b555-56c2-418d-823b-7a6749625e51.__CR0,0,300,225_PT0_SX300_V1__…"
click at [155, 84] on div "ded9b55...___.jpg 69.76 KB" at bounding box center [167, 72] width 47 height 47
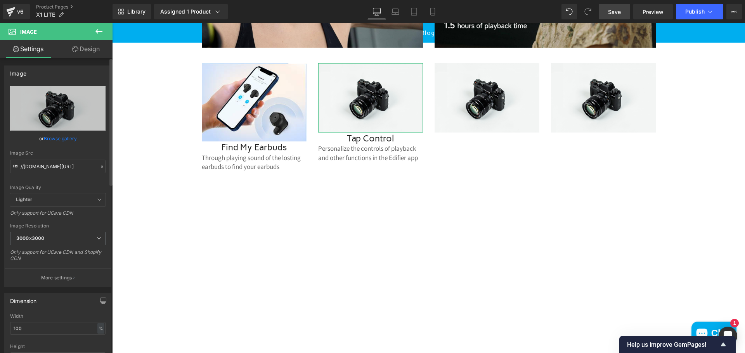
click at [48, 138] on link "Browse gallery" at bounding box center [60, 139] width 33 height 14
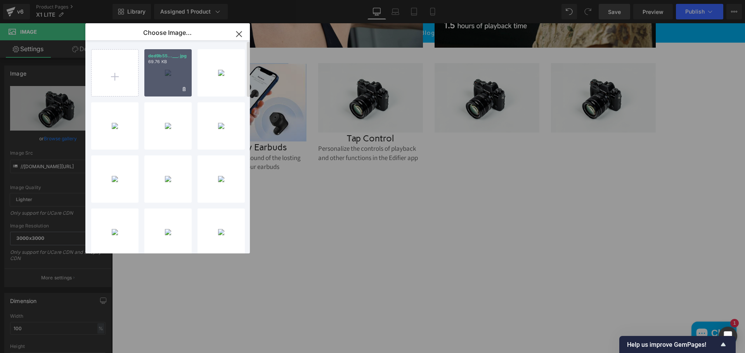
click at [165, 80] on div "ded9b55...___.jpg 69.76 KB" at bounding box center [167, 72] width 47 height 47
type input "[URL][DOMAIN_NAME]"
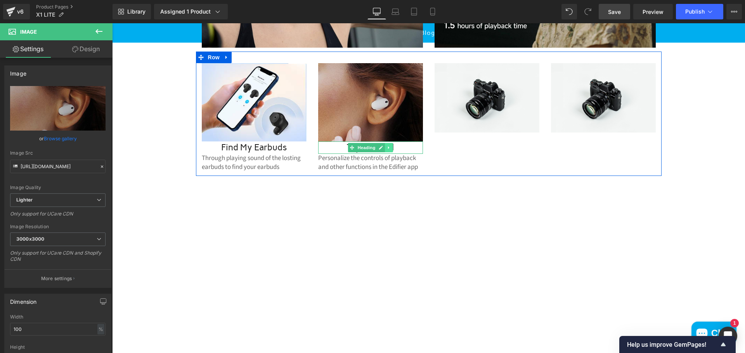
click at [387, 150] on icon at bounding box center [389, 147] width 4 height 5
click at [382, 150] on icon at bounding box center [384, 148] width 4 height 4
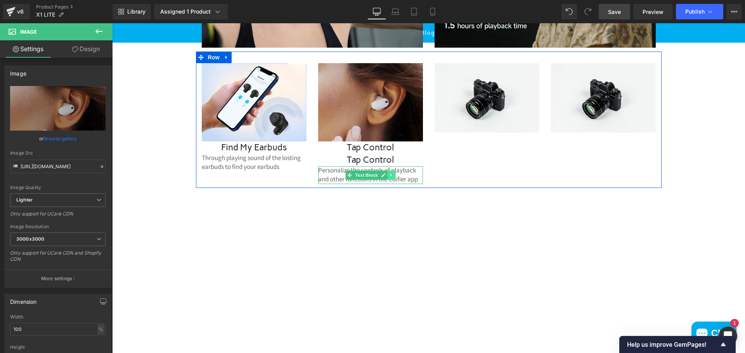
click at [389, 178] on icon at bounding box center [391, 175] width 4 height 5
click at [385, 177] on icon at bounding box center [387, 175] width 4 height 4
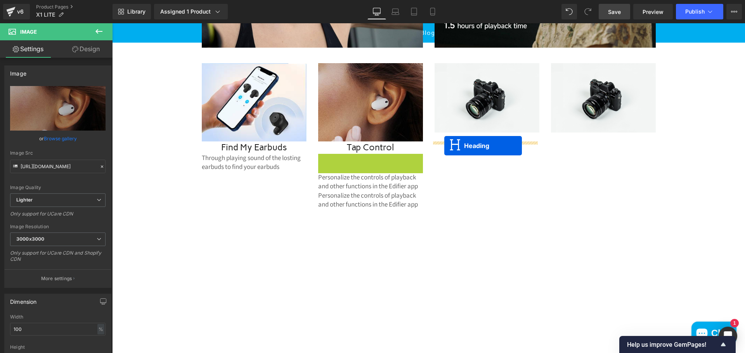
drag, startPoint x: 348, startPoint y: 168, endPoint x: 444, endPoint y: 146, distance: 99.2
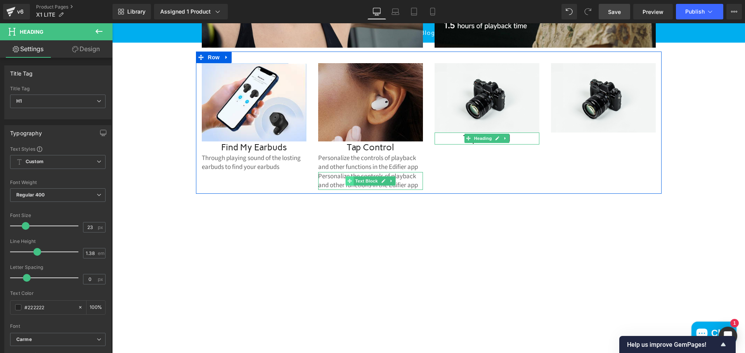
click at [370, 186] on span "Text Block" at bounding box center [366, 180] width 26 height 9
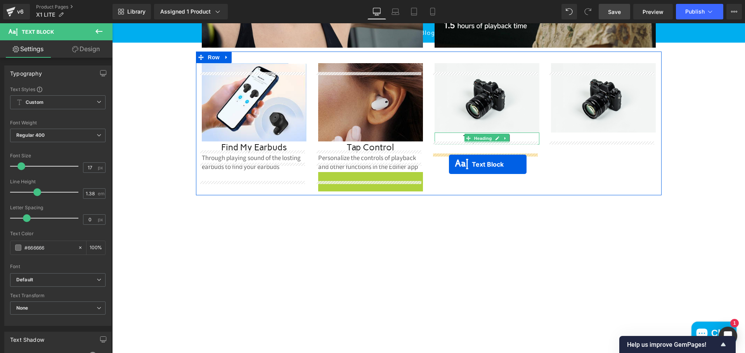
drag, startPoint x: 349, startPoint y: 189, endPoint x: 449, endPoint y: 164, distance: 103.0
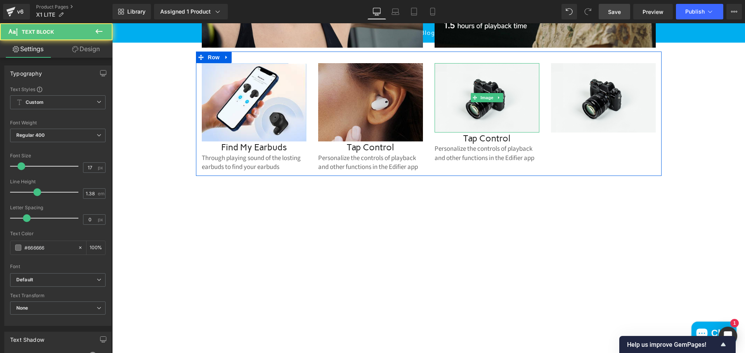
drag, startPoint x: 491, startPoint y: 105, endPoint x: 272, endPoint y: 160, distance: 226.3
click at [491, 102] on ul "Image" at bounding box center [486, 97] width 32 height 9
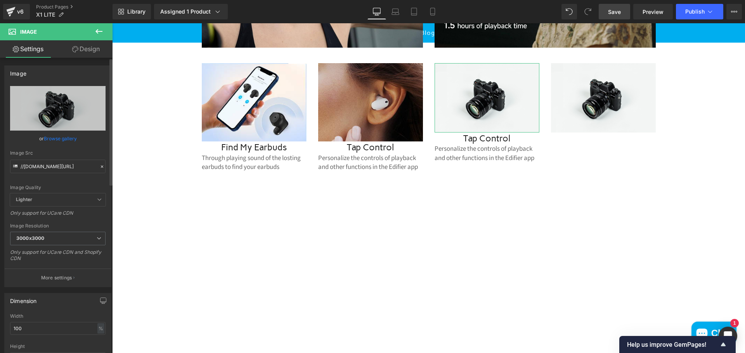
click at [61, 141] on link "Browse gallery" at bounding box center [60, 139] width 33 height 14
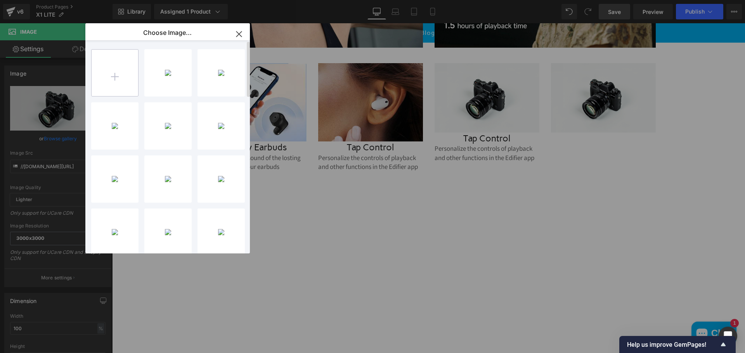
click at [124, 82] on input "file" at bounding box center [115, 73] width 47 height 47
type input "C:\fakepath\b97b74f8-f197-4180-99d6-1167335d56c1.__CR0,0,300,225_PT0_SX300_V1__…"
click at [162, 80] on div "b97b74f...___.jpg 31.57 KB" at bounding box center [167, 72] width 47 height 47
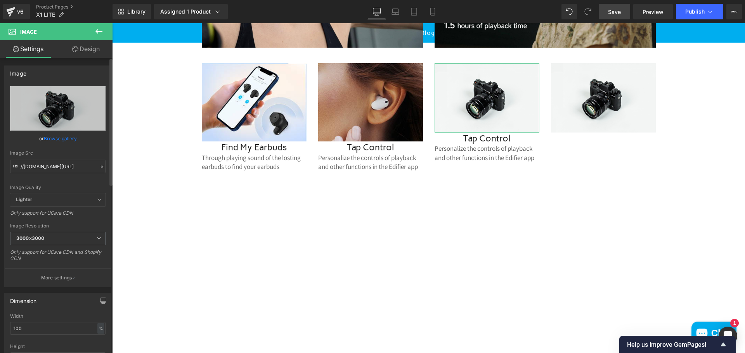
click at [54, 137] on link "Browse gallery" at bounding box center [60, 139] width 33 height 14
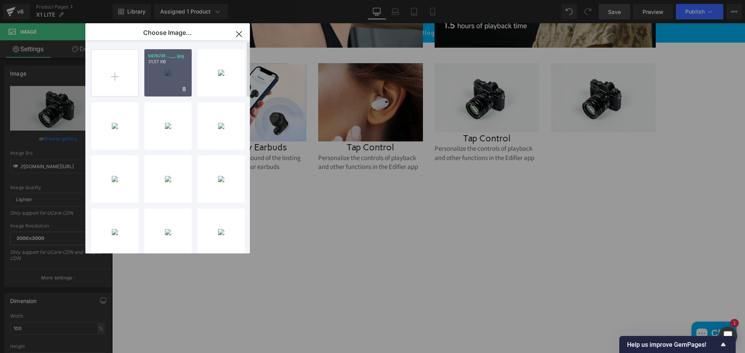
click at [154, 75] on div "b97b74f...___.jpg 31.57 KB" at bounding box center [167, 72] width 47 height 47
type input "[URL][DOMAIN_NAME]"
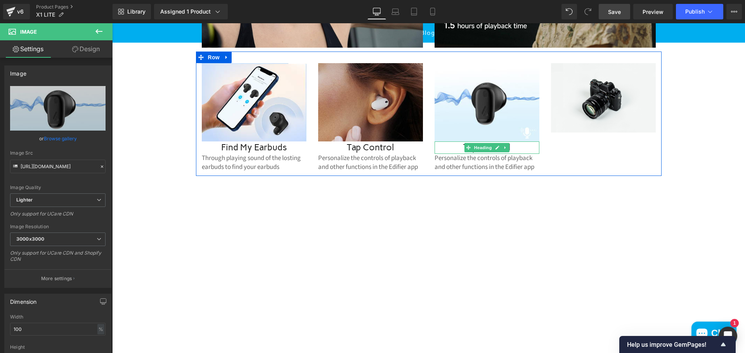
click at [518, 153] on h1 "Tap Control" at bounding box center [486, 148] width 105 height 12
click at [505, 154] on h1 "Tap Control" at bounding box center [486, 148] width 105 height 12
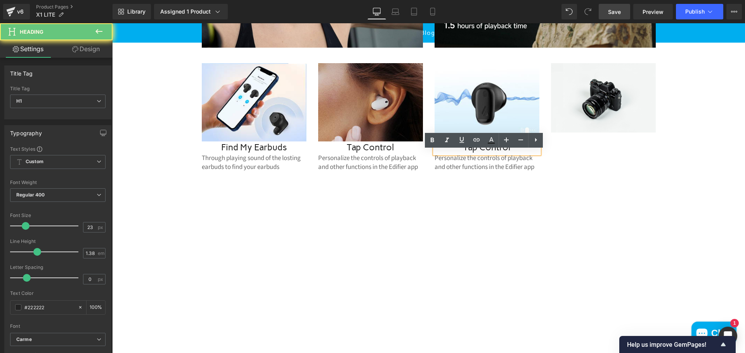
click at [508, 154] on h1 "Tap Control" at bounding box center [486, 148] width 105 height 12
drag, startPoint x: 508, startPoint y: 156, endPoint x: 441, endPoint y: 153, distance: 66.8
click at [441, 153] on h1 "Tap Control" at bounding box center [486, 148] width 105 height 12
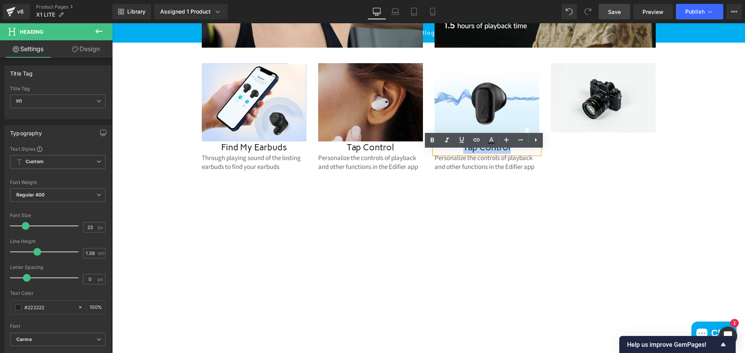
paste div
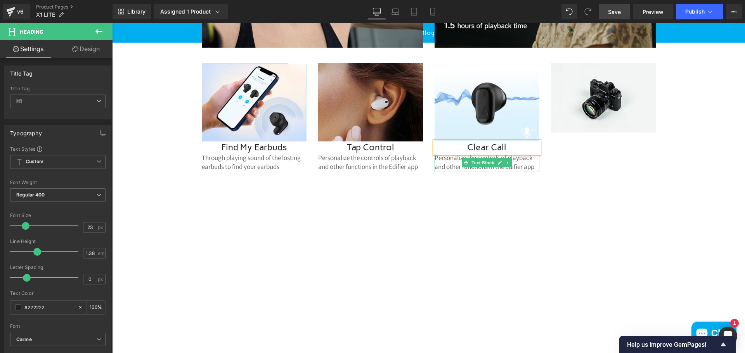
drag, startPoint x: 489, startPoint y: 173, endPoint x: 522, endPoint y: 178, distance: 33.0
click at [489, 168] on span "Text Block" at bounding box center [483, 162] width 26 height 9
click at [531, 172] on p "Personalize the controls of playback and other functions in the Edifier app" at bounding box center [486, 163] width 105 height 18
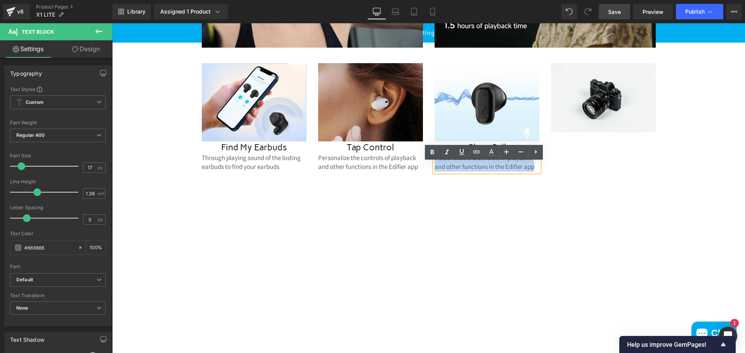
drag, startPoint x: 533, startPoint y: 177, endPoint x: 429, endPoint y: 168, distance: 104.7
click at [429, 168] on div "Image Clear Call Heading Personalize the controls of playback and other functio…" at bounding box center [487, 117] width 116 height 109
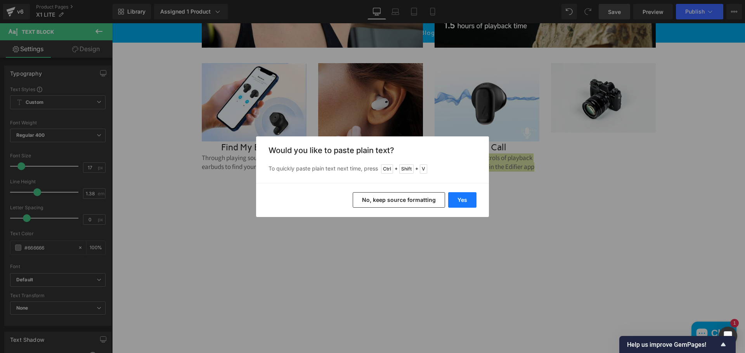
click at [461, 202] on button "Yes" at bounding box center [462, 200] width 28 height 16
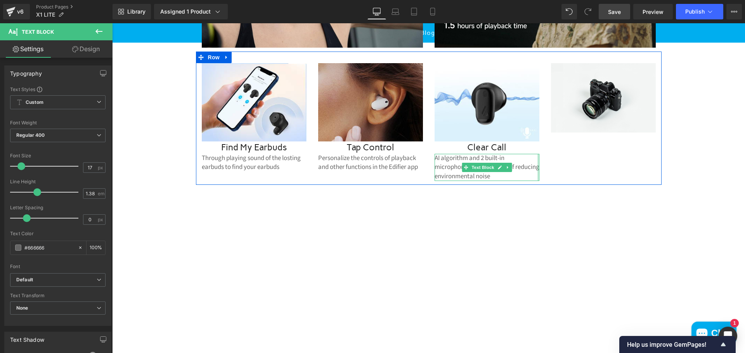
drag, startPoint x: 535, startPoint y: 176, endPoint x: 546, endPoint y: 175, distance: 10.5
click at [546, 175] on div "Image Find my Earbuds Heading Through playing sound of the losting earbuds to f…" at bounding box center [428, 118] width 465 height 133
click at [522, 166] on p "AI algorithm and 2 built-in microphones for clear calls of reducing environment…" at bounding box center [486, 167] width 105 height 27
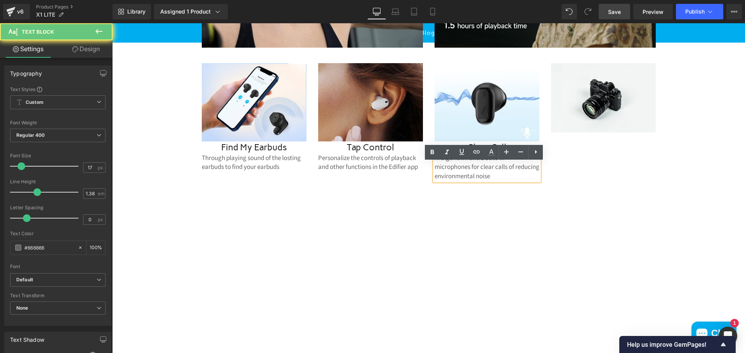
click at [510, 168] on p "AI algorithm and 2 built-in microphones for clear calls of reducing environment…" at bounding box center [486, 167] width 105 height 27
click at [515, 168] on p "AI algorithm and 2 built-in microphones for clear calls of reducing environment…" at bounding box center [486, 167] width 105 height 27
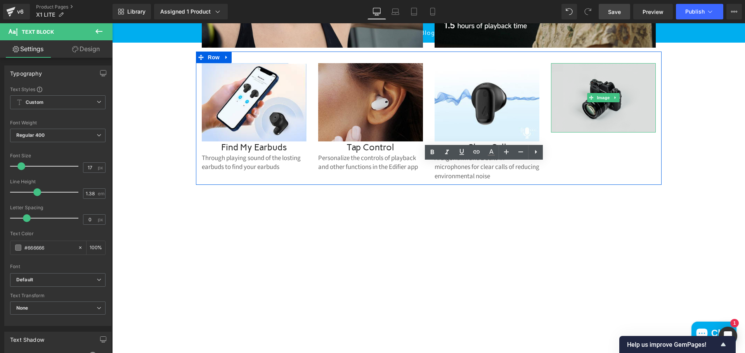
click at [602, 112] on img at bounding box center [603, 97] width 105 height 69
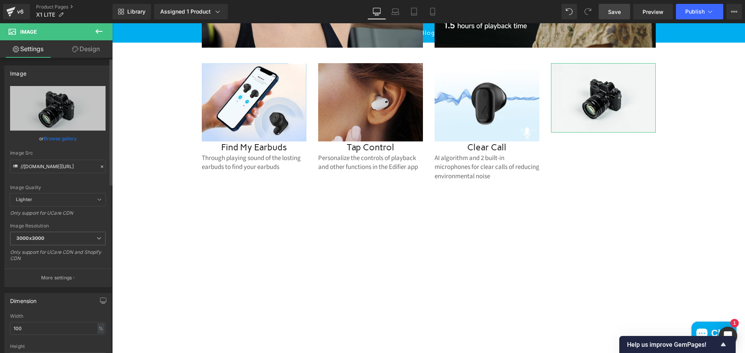
click at [56, 138] on link "Browse gallery" at bounding box center [60, 139] width 33 height 14
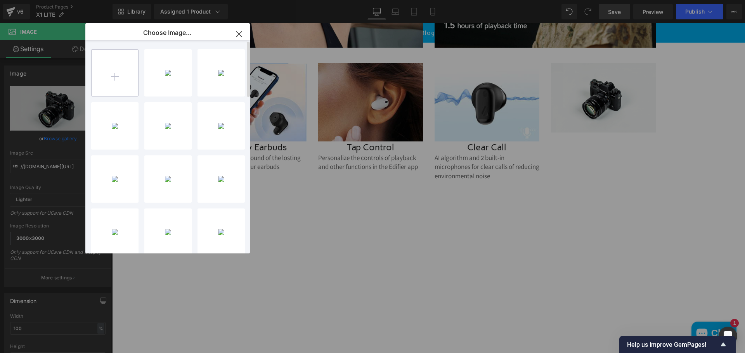
click at [119, 79] on input "file" at bounding box center [115, 73] width 47 height 47
type input "C:\fakepath\3e10f9e7-32af-4ab5-b089-04aec27b088c.__CR0,0,300,225_PT0_SX300_V1__…"
click at [167, 69] on div "3e10f9e...___.jpg 40.12 KB" at bounding box center [167, 72] width 47 height 47
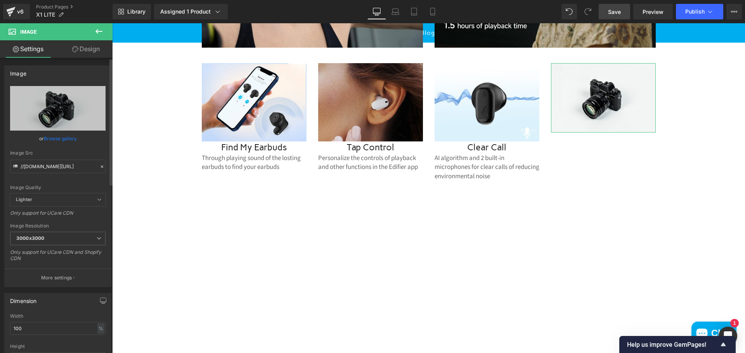
click at [60, 138] on link "Browse gallery" at bounding box center [60, 139] width 33 height 14
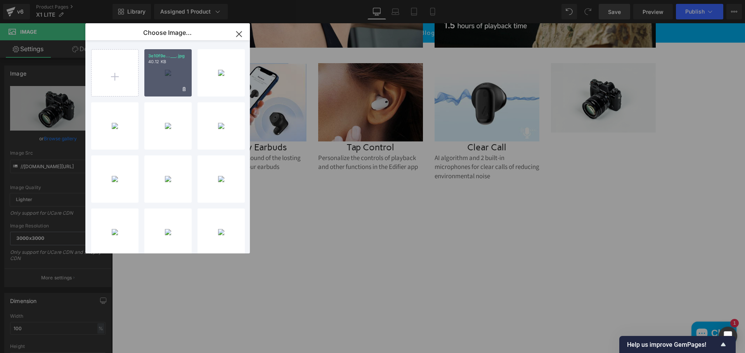
click at [157, 79] on div "3e10f9e...___.jpg 40.12 KB" at bounding box center [167, 72] width 47 height 47
type input "[URL][DOMAIN_NAME]"
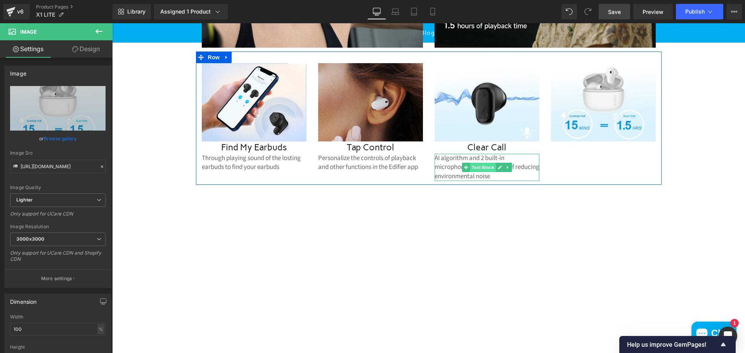
click at [483, 172] on span "Text Block" at bounding box center [483, 167] width 26 height 9
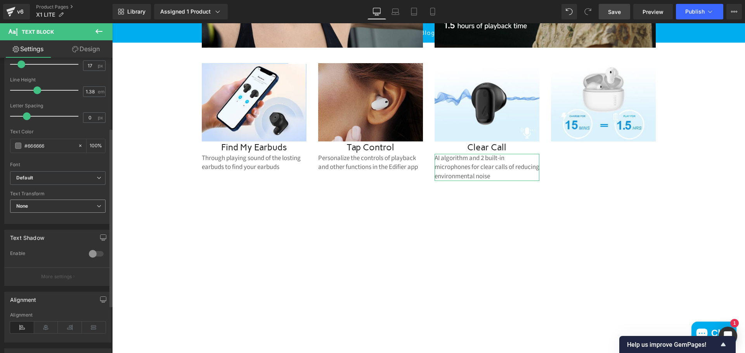
scroll to position [116, 0]
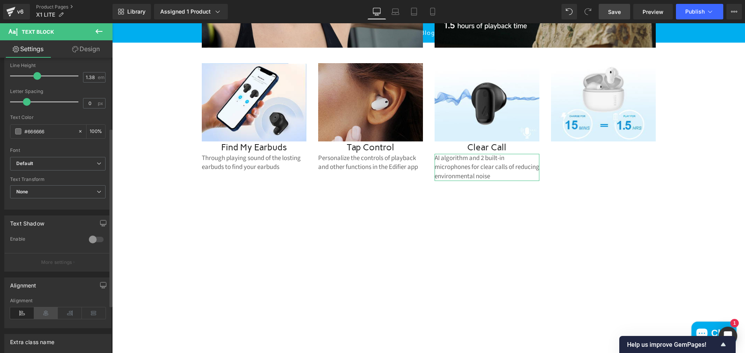
click at [46, 315] on icon at bounding box center [46, 314] width 24 height 12
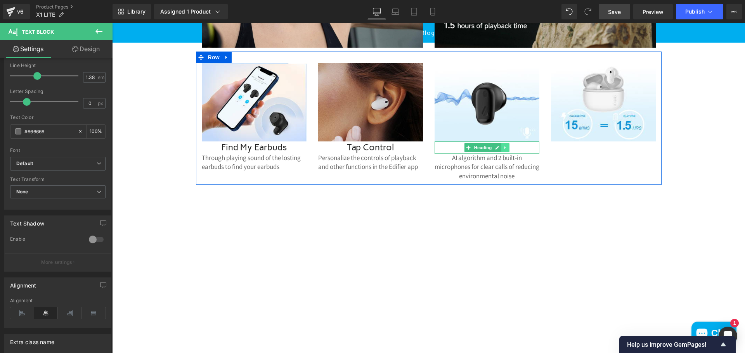
click at [503, 150] on icon at bounding box center [505, 147] width 4 height 5
click at [499, 150] on icon at bounding box center [501, 148] width 4 height 4
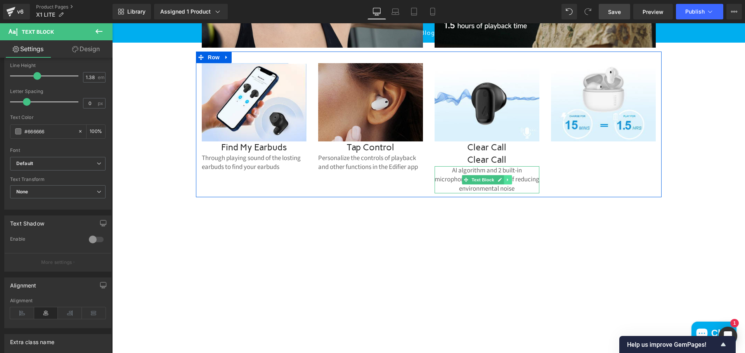
click at [507, 181] on icon at bounding box center [507, 179] width 1 height 3
click at [501, 182] on icon at bounding box center [503, 180] width 4 height 4
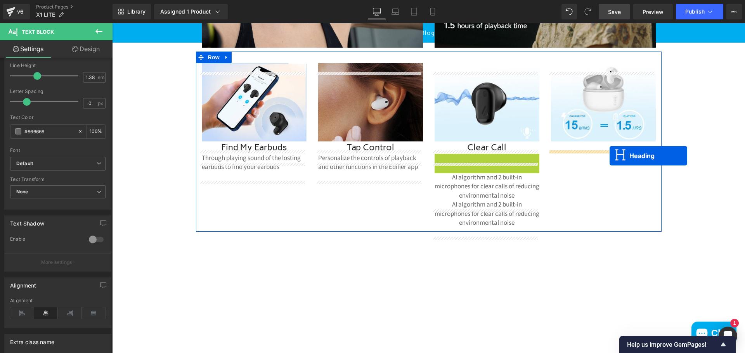
drag, startPoint x: 467, startPoint y: 169, endPoint x: 609, endPoint y: 156, distance: 143.0
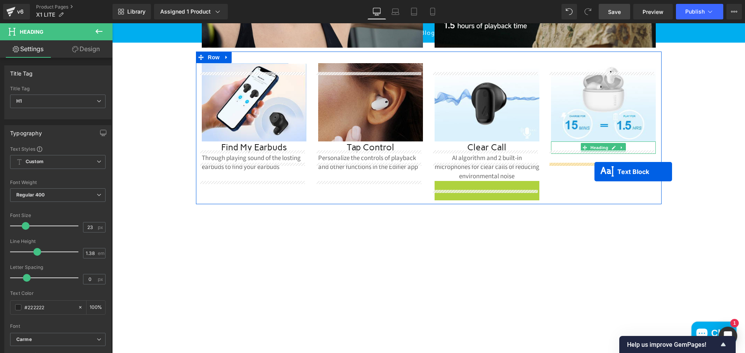
drag, startPoint x: 523, startPoint y: 189, endPoint x: 594, endPoint y: 171, distance: 73.4
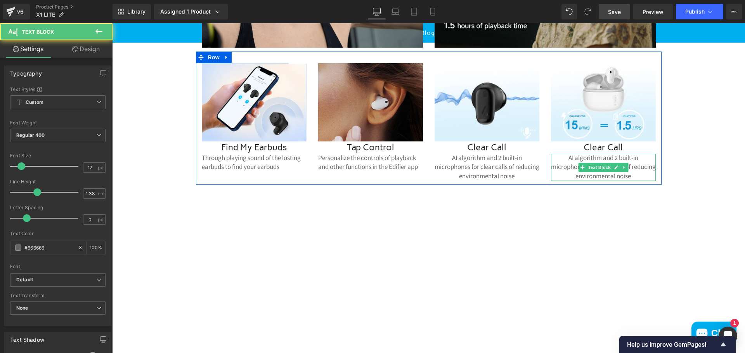
click at [631, 163] on p "AI algorithm and 2 built-in microphones for clear calls of reducing environment…" at bounding box center [603, 167] width 105 height 27
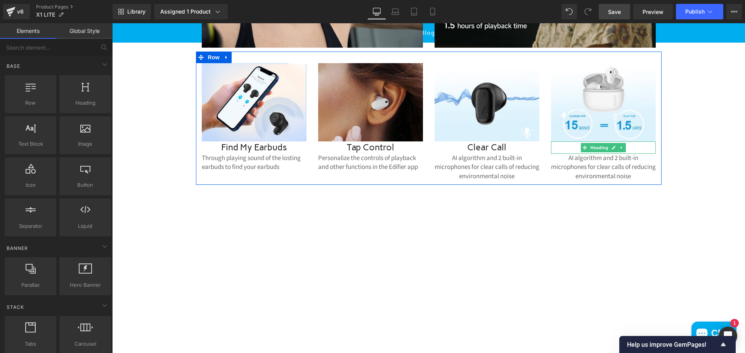
click at [633, 154] on h1 "Clear Call" at bounding box center [603, 148] width 105 height 12
click at [625, 154] on h1 "Clear Call" at bounding box center [603, 148] width 105 height 12
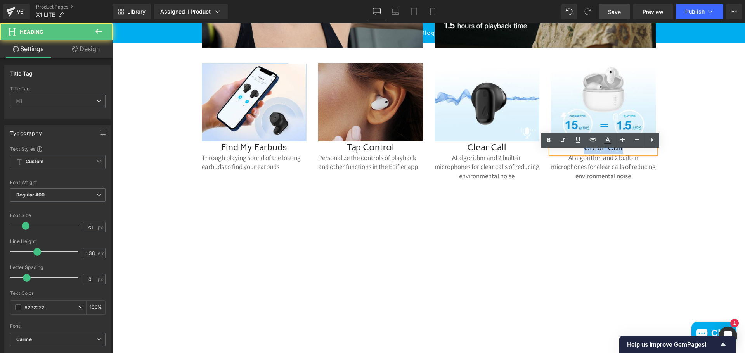
drag, startPoint x: 576, startPoint y: 157, endPoint x: 637, endPoint y: 159, distance: 61.3
click at [637, 154] on h1 "Clear Call" at bounding box center [603, 148] width 105 height 12
paste div
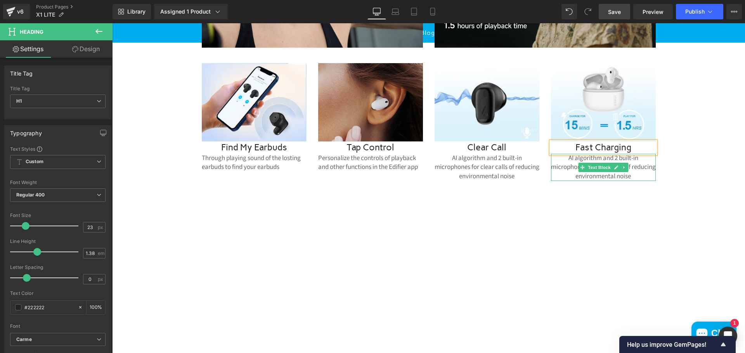
click at [604, 181] on p "AI algorithm and 2 built-in microphones for clear calls of reducing environment…" at bounding box center [603, 167] width 105 height 27
click at [610, 181] on p "AI algorithm and 2 built-in microphones for clear calls of reducing environment…" at bounding box center [603, 167] width 105 height 27
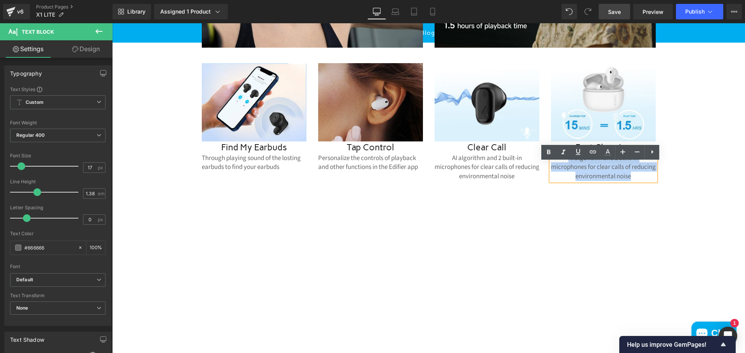
drag, startPoint x: 614, startPoint y: 188, endPoint x: 538, endPoint y: 164, distance: 79.7
click at [538, 164] on div "Image Find my Earbuds Heading Through playing sound of the losting earbuds to f…" at bounding box center [428, 119] width 465 height 134
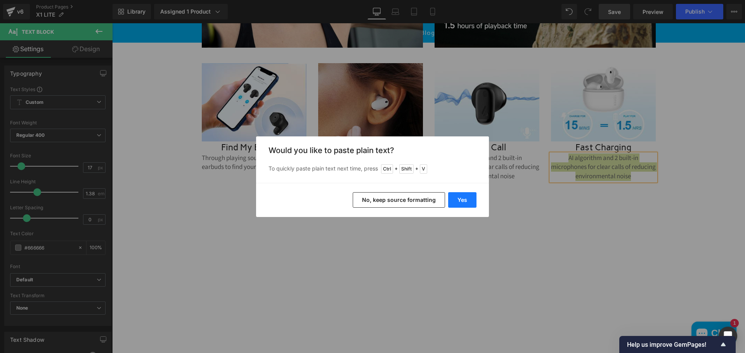
click at [462, 201] on button "Yes" at bounding box center [462, 200] width 28 height 16
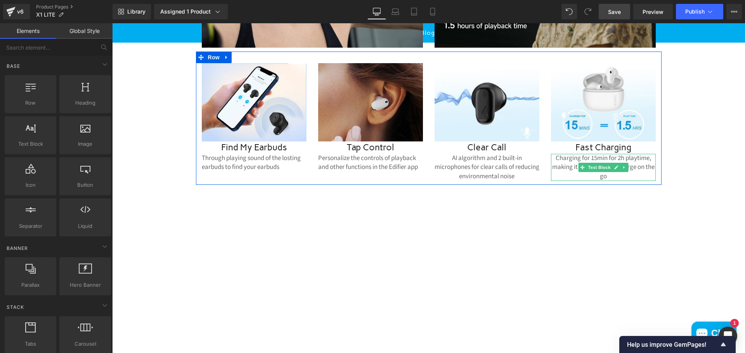
click at [610, 168] on p "Charging for 15min for 2h playtime, making it convenient to charge on the go" at bounding box center [603, 167] width 105 height 27
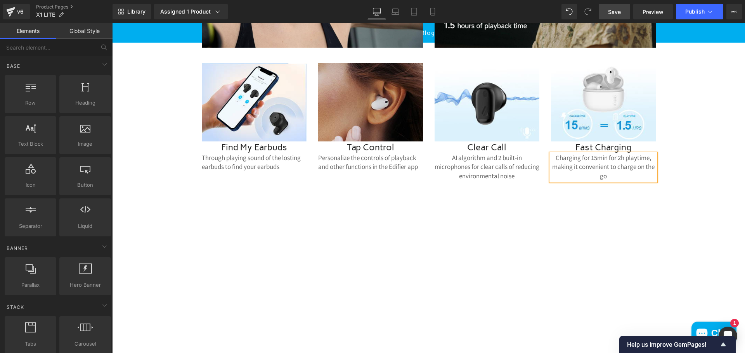
drag, startPoint x: 643, startPoint y: 177, endPoint x: 646, endPoint y: 186, distance: 9.4
click at [644, 178] on p "Charging for 15min for 2h playtime, making it convenient to charge on the go" at bounding box center [603, 167] width 105 height 27
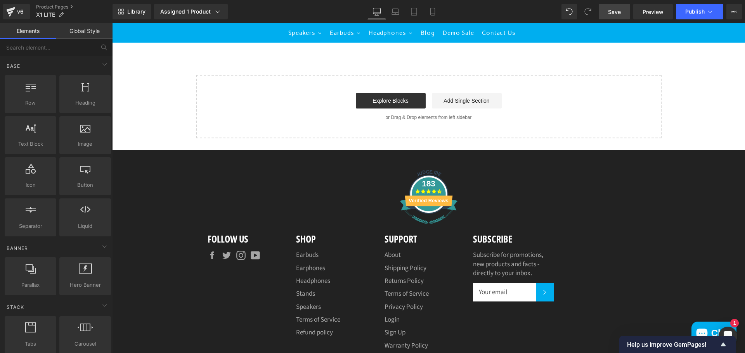
scroll to position [1612, 0]
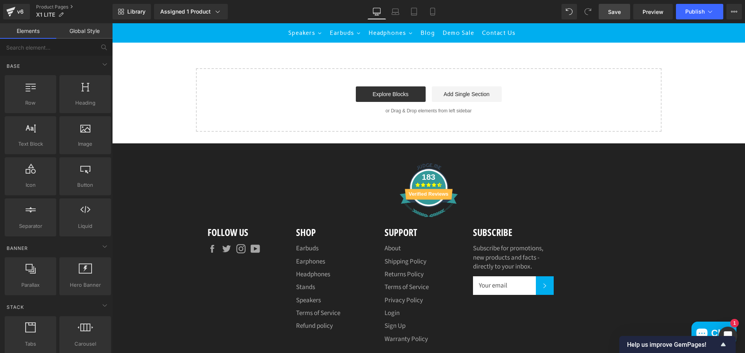
click at [617, 11] on span "Save" at bounding box center [614, 12] width 13 height 8
click at [693, 10] on span "Publish" at bounding box center [694, 12] width 19 height 6
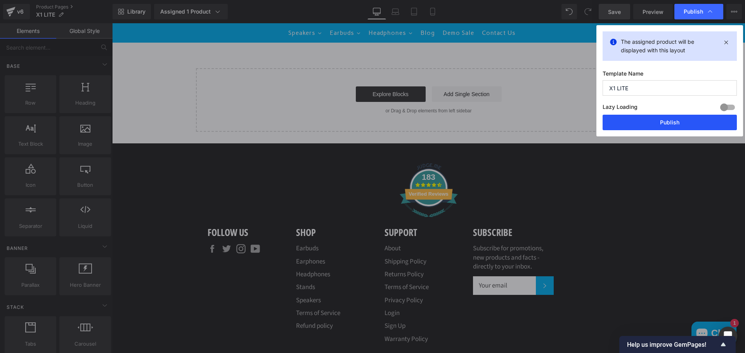
drag, startPoint x: 679, startPoint y: 125, endPoint x: 569, endPoint y: 102, distance: 112.2
click at [679, 125] on button "Publish" at bounding box center [669, 123] width 134 height 16
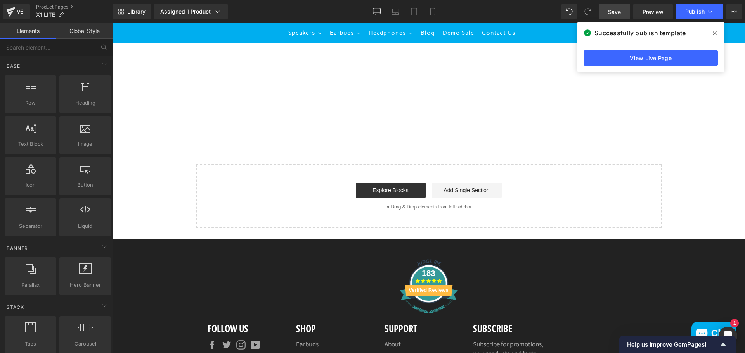
scroll to position [1485, 0]
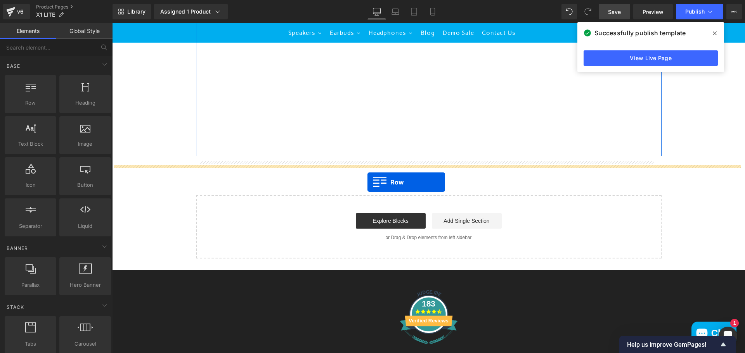
drag, startPoint x: 138, startPoint y: 125, endPoint x: 367, endPoint y: 182, distance: 236.8
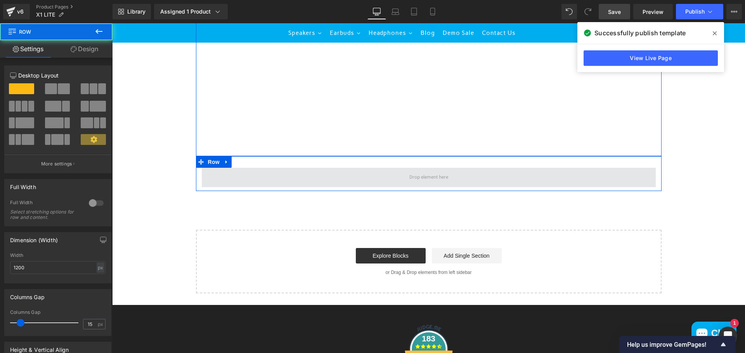
click at [274, 187] on span at bounding box center [429, 177] width 454 height 19
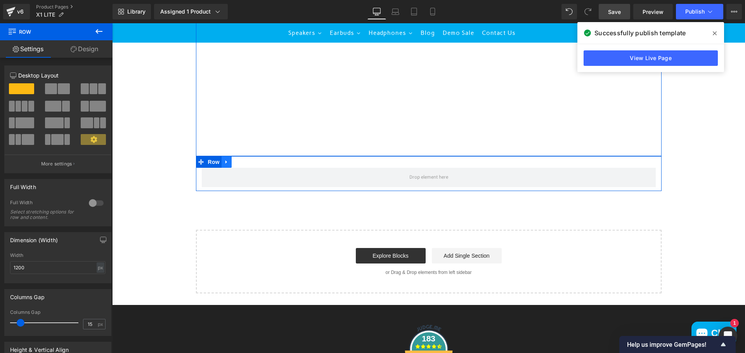
click at [224, 165] on icon at bounding box center [226, 162] width 5 height 6
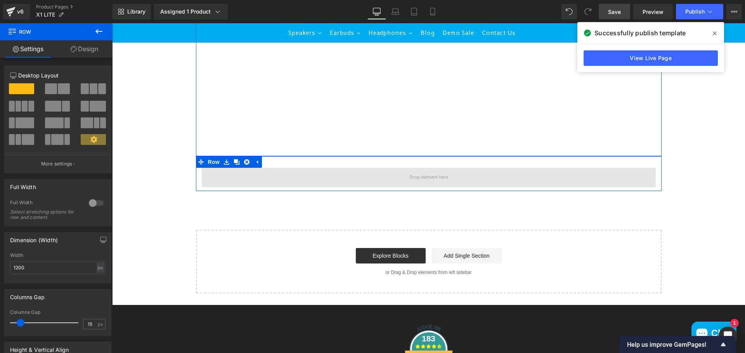
click at [234, 187] on span at bounding box center [429, 177] width 454 height 19
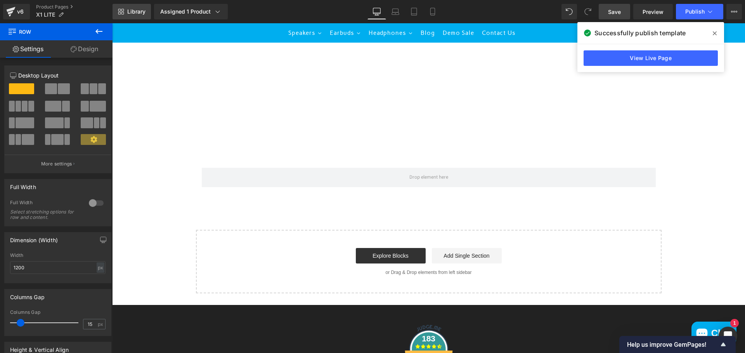
click at [130, 13] on span "Library" at bounding box center [136, 11] width 18 height 7
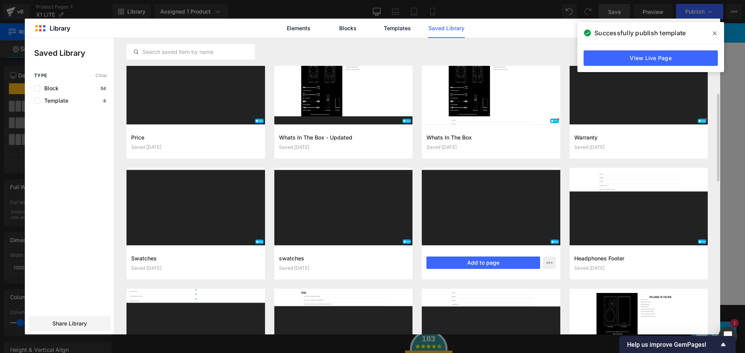
scroll to position [97, 0]
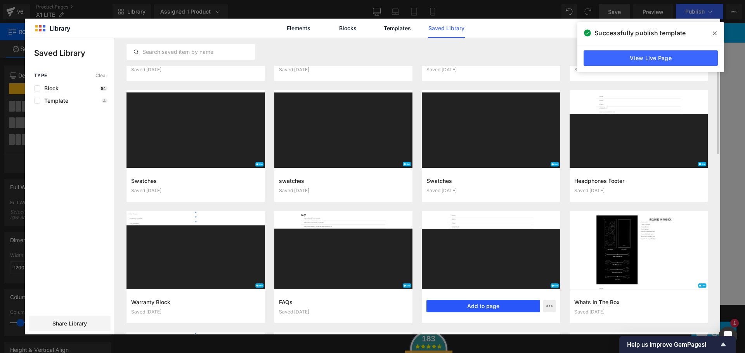
click at [487, 306] on button "Add to page" at bounding box center [483, 306] width 114 height 12
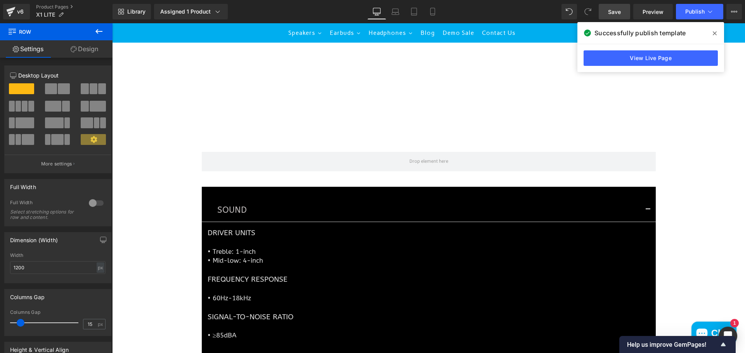
scroll to position [1506, 0]
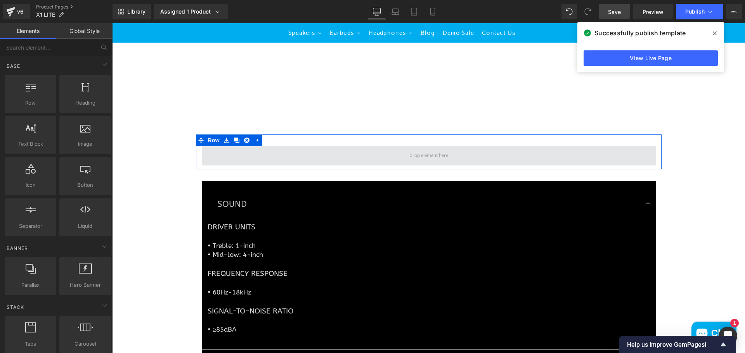
click at [430, 161] on span at bounding box center [428, 155] width 44 height 11
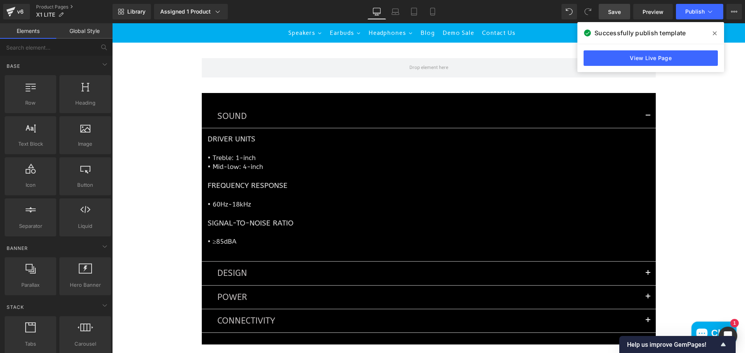
scroll to position [1513, 0]
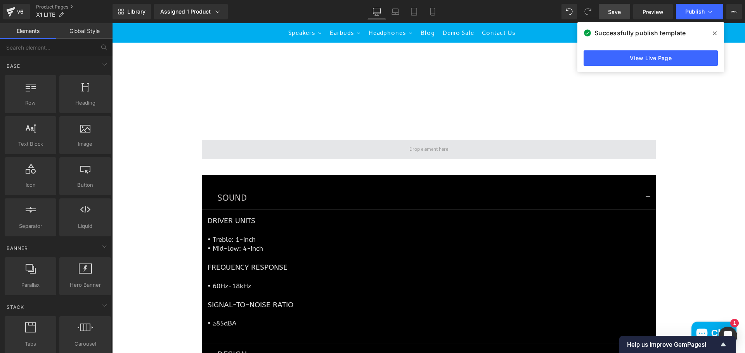
click at [263, 159] on span at bounding box center [429, 149] width 454 height 19
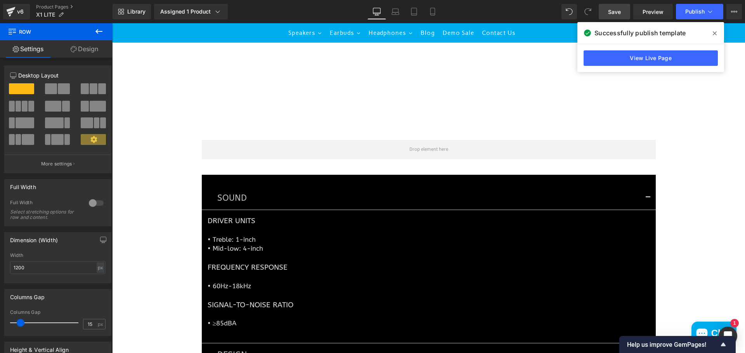
click at [101, 32] on icon at bounding box center [98, 31] width 7 height 5
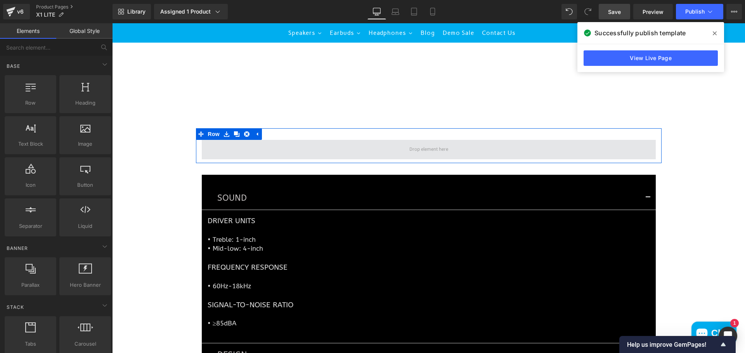
click at [336, 158] on span at bounding box center [429, 149] width 454 height 19
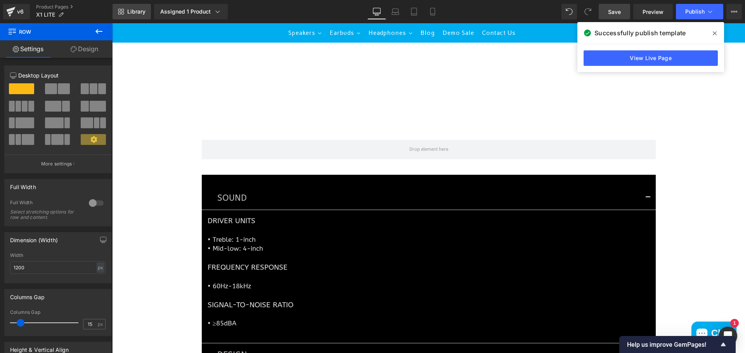
click at [141, 15] on span "Library" at bounding box center [136, 11] width 18 height 7
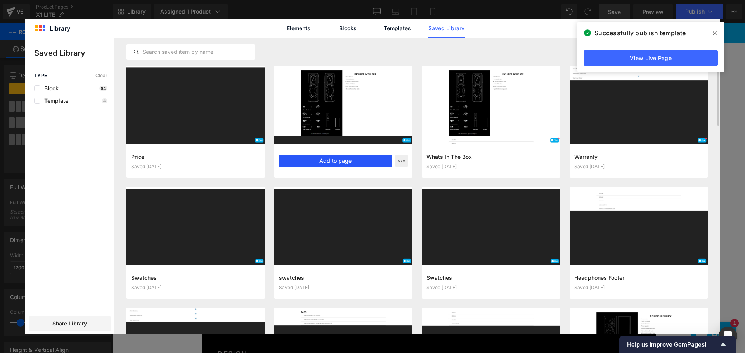
click at [326, 164] on button "Add to page" at bounding box center [336, 161] width 114 height 12
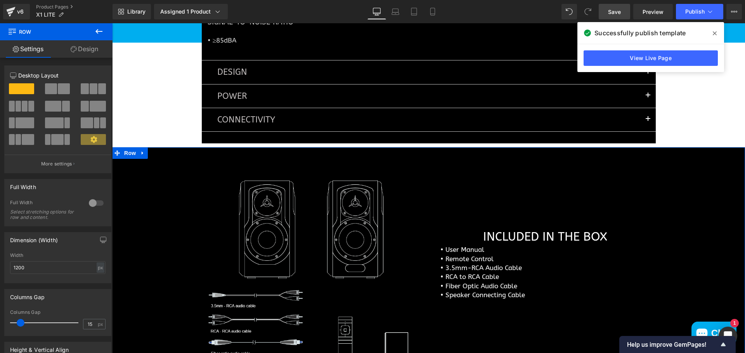
scroll to position [1774, 0]
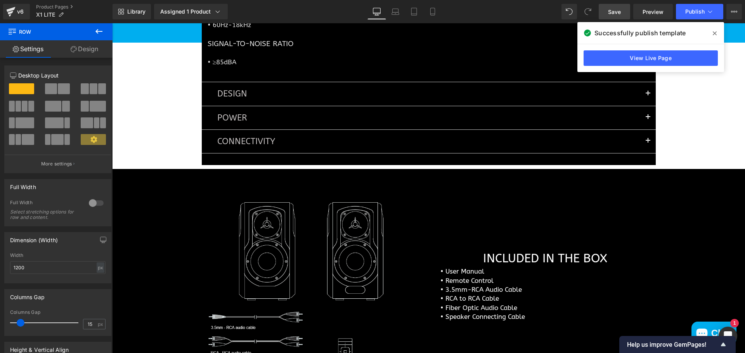
click at [151, 226] on div "Image INCLUDED IN THE BOX Heading • User Manual • Remote Control • 3.5mm-RCA Au…" at bounding box center [428, 300] width 633 height 239
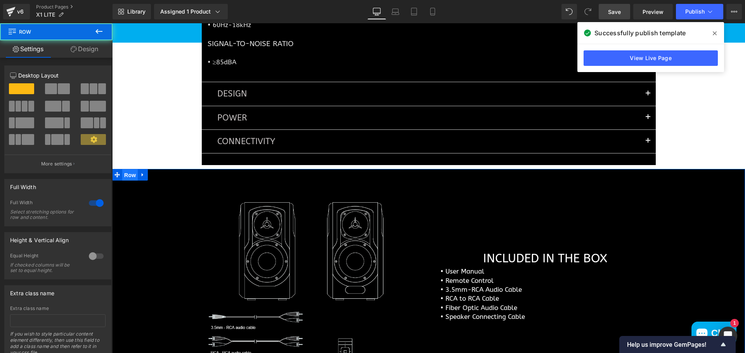
drag, startPoint x: 125, startPoint y: 184, endPoint x: 174, endPoint y: 99, distance: 98.0
click at [125, 181] on span "Row" at bounding box center [130, 175] width 16 height 12
click at [82, 52] on link "Design" at bounding box center [84, 48] width 56 height 17
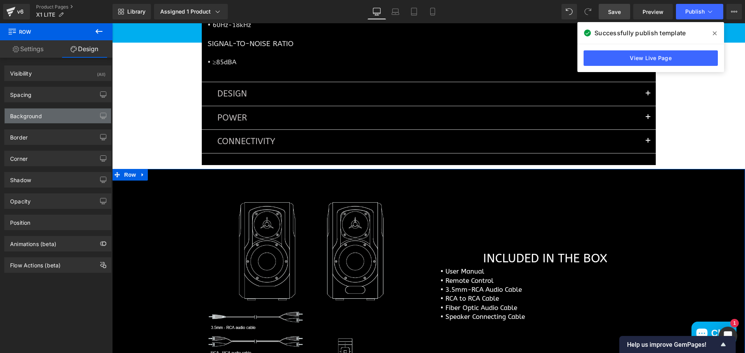
click at [62, 122] on div "Background" at bounding box center [58, 116] width 106 height 15
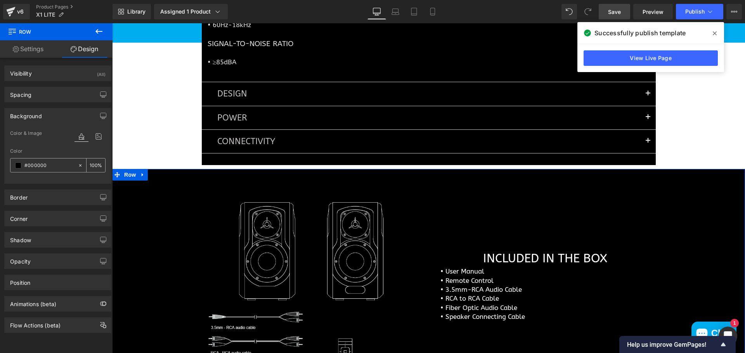
click at [17, 166] on span at bounding box center [18, 166] width 6 height 6
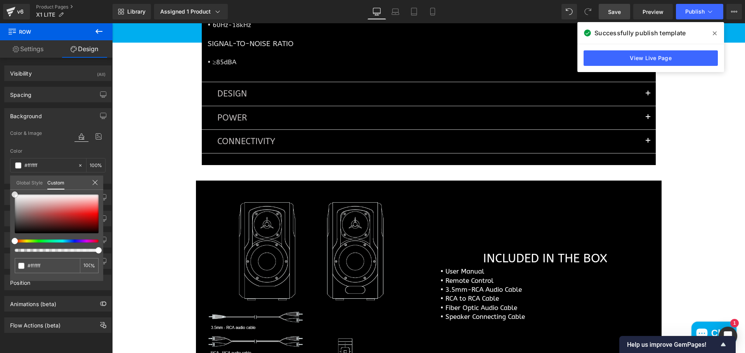
drag, startPoint x: 19, startPoint y: 191, endPoint x: -2, endPoint y: 171, distance: 28.8
click at [0, 171] on html "Row You are previewing how the will restyle your page. You can not edit Element…" at bounding box center [372, 176] width 745 height 353
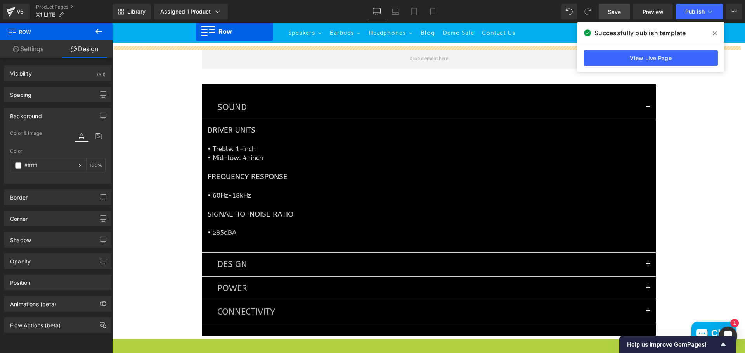
scroll to position [1565, 0]
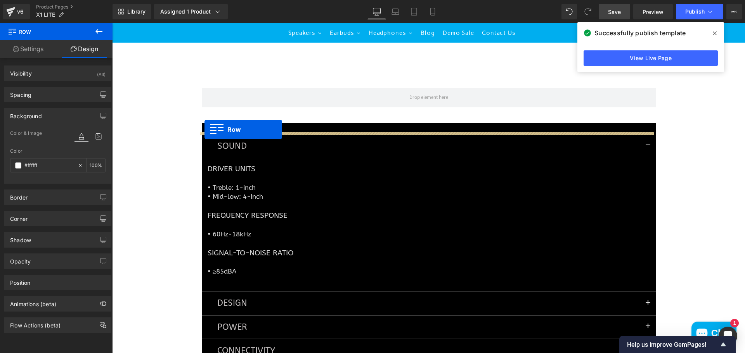
drag, startPoint x: 114, startPoint y: 185, endPoint x: 204, endPoint y: 130, distance: 105.5
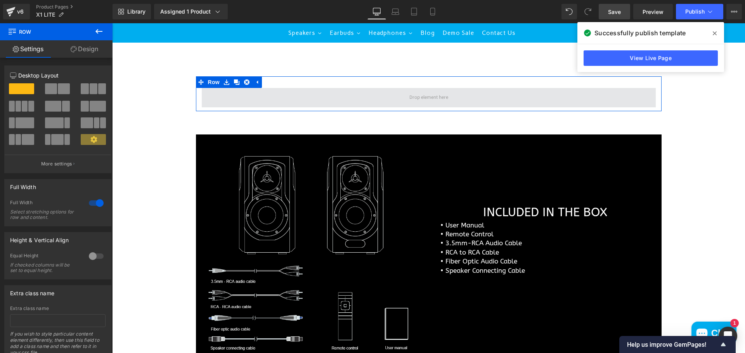
click at [297, 107] on span at bounding box center [429, 97] width 454 height 19
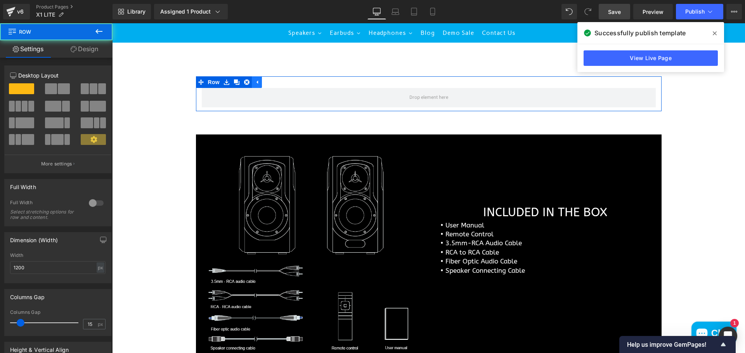
click at [254, 85] on icon at bounding box center [256, 82] width 5 height 6
click at [224, 85] on icon at bounding box center [226, 82] width 5 height 6
click at [244, 85] on icon at bounding box center [246, 82] width 5 height 5
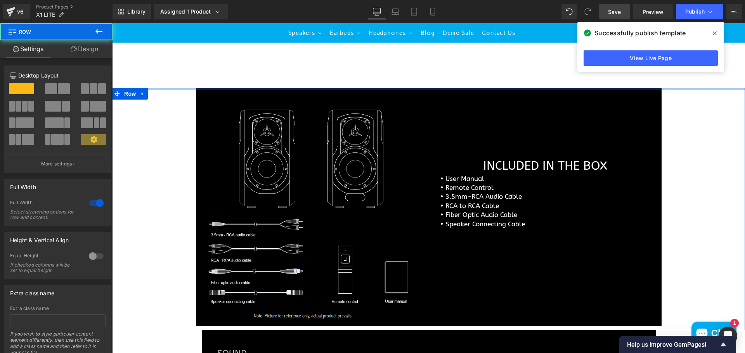
drag, startPoint x: 546, startPoint y: 99, endPoint x: 542, endPoint y: 82, distance: 17.7
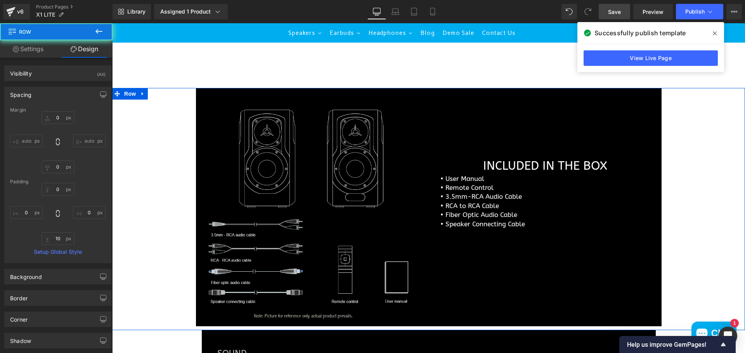
click at [323, 192] on img at bounding box center [312, 211] width 221 height 223
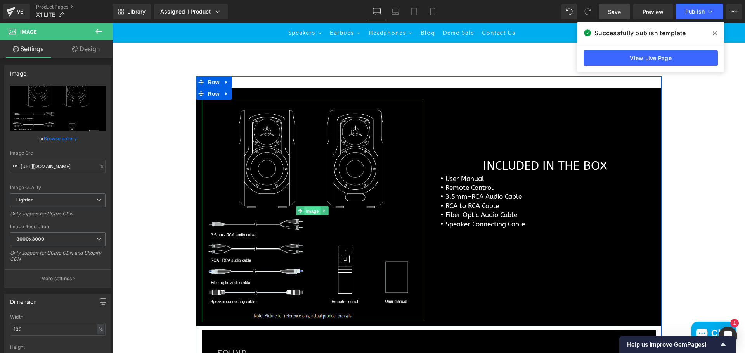
click at [310, 216] on span "Image" at bounding box center [312, 211] width 16 height 9
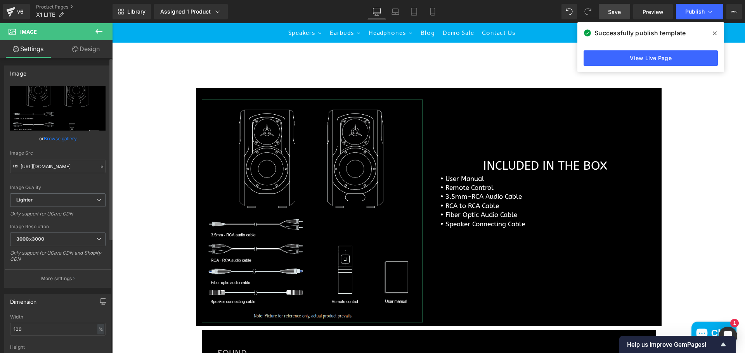
click at [58, 142] on link "Browse gallery" at bounding box center [60, 139] width 33 height 14
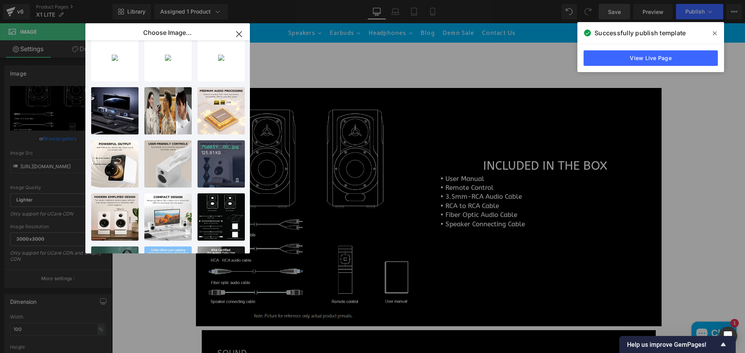
scroll to position [233, 0]
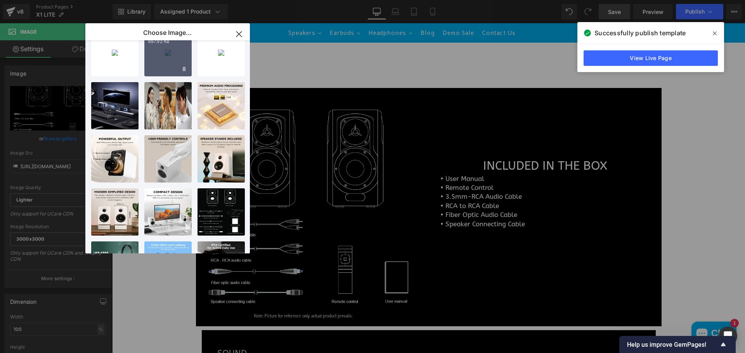
click at [162, 57] on div "Line Dr...copy.jpg 697.92 KB" at bounding box center [167, 52] width 47 height 47
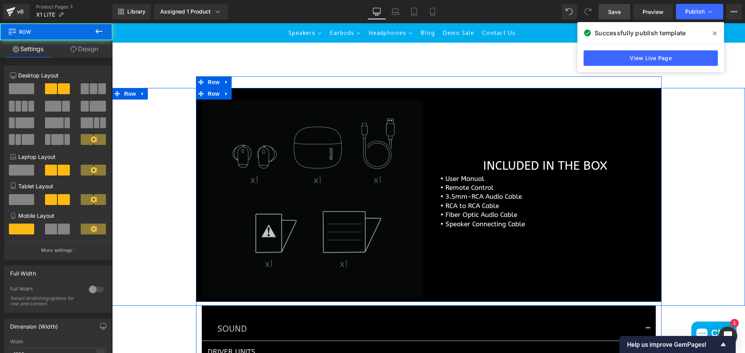
click at [505, 130] on div "INCLUDED IN THE BOX Heading • User Manual • Remote Control • 3.5mm-RCA Audio Ca…" at bounding box center [545, 166] width 233 height 133
click at [481, 121] on div "INCLUDED IN THE BOX Heading • User Manual • Remote Control • 3.5mm-RCA Audio Ca…" at bounding box center [545, 166] width 233 height 133
click at [212, 100] on span "Row" at bounding box center [214, 94] width 16 height 12
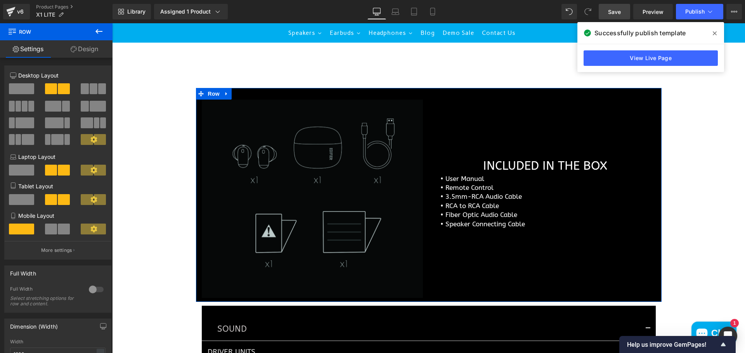
click at [85, 49] on link "Design" at bounding box center [84, 48] width 56 height 17
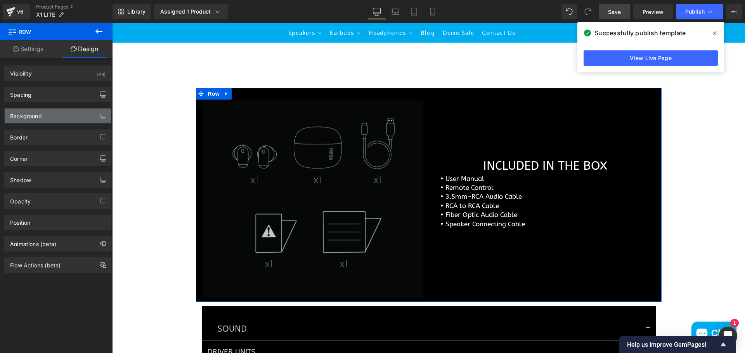
click at [43, 119] on div "Background" at bounding box center [58, 116] width 106 height 15
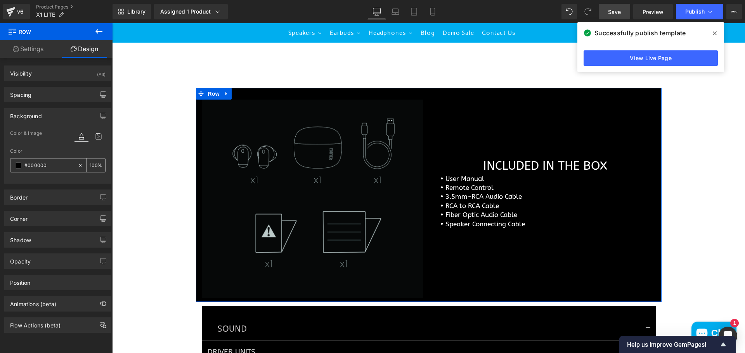
click at [17, 166] on span at bounding box center [18, 166] width 6 height 6
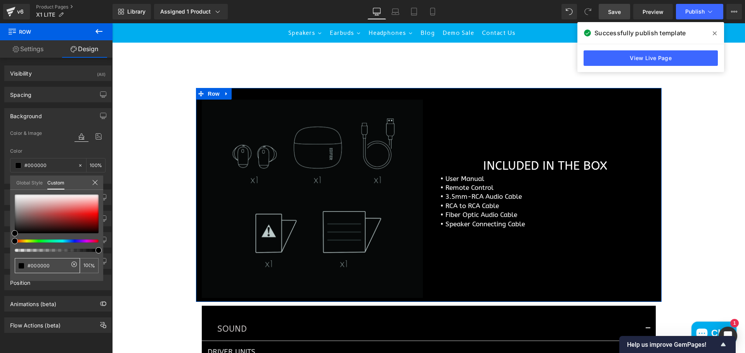
click at [57, 266] on input "#000000" at bounding box center [48, 266] width 41 height 8
drag, startPoint x: 57, startPoint y: 266, endPoint x: 4, endPoint y: 263, distance: 53.2
click at [4, 184] on div "Background Color & Image color Color #000000 100 % Image Replace Image Upload i…" at bounding box center [58, 142] width 116 height 81
paste input "090a0a"
type input "090a0a"
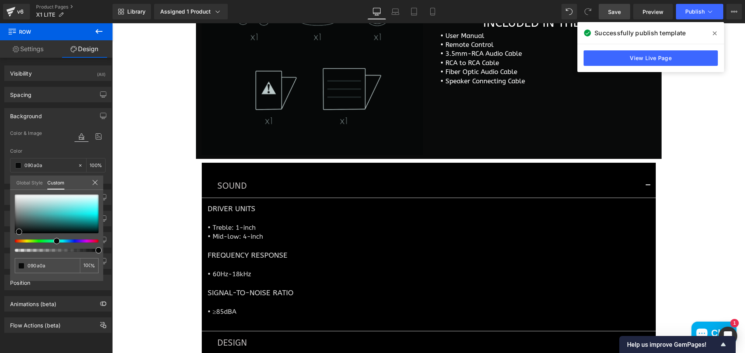
scroll to position [1720, 0]
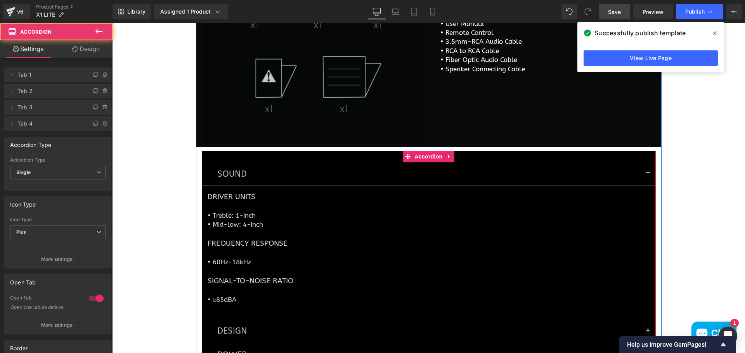
click at [335, 173] on div "SOUND Text Block" at bounding box center [429, 175] width 454 height 24
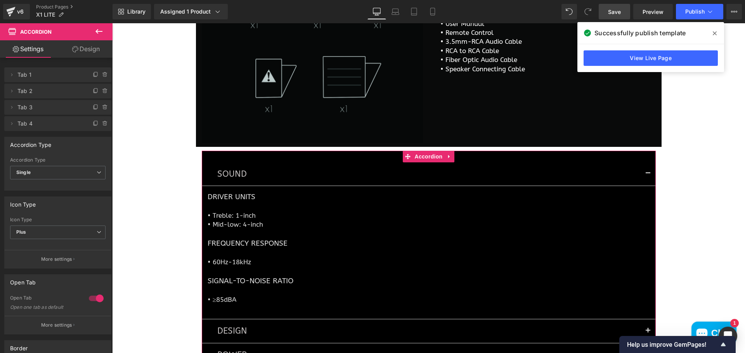
click at [77, 48] on icon at bounding box center [75, 49] width 6 height 6
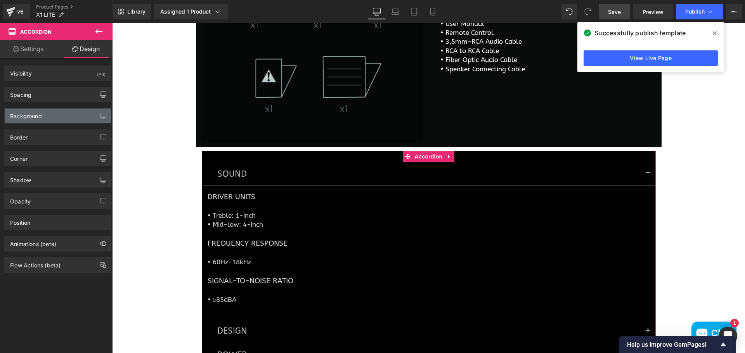
click at [51, 115] on div "Background" at bounding box center [58, 116] width 106 height 15
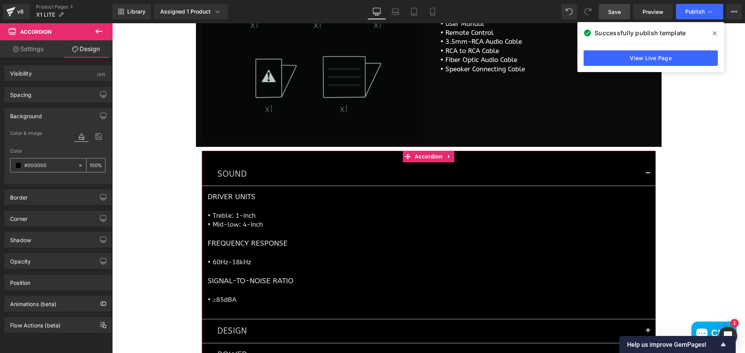
click at [16, 166] on span at bounding box center [18, 166] width 6 height 6
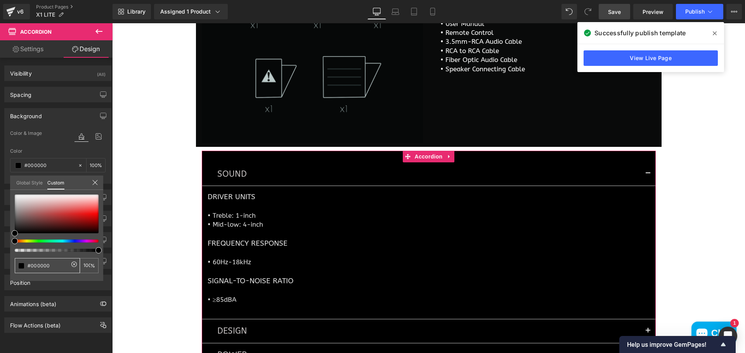
click at [57, 261] on div "#000000" at bounding box center [47, 265] width 65 height 15
click at [55, 262] on div "#000000" at bounding box center [47, 265] width 65 height 15
drag, startPoint x: 55, startPoint y: 267, endPoint x: 13, endPoint y: 268, distance: 42.3
click at [13, 268] on div "#000000 100 %" at bounding box center [56, 238] width 93 height 86
paste input "090a0a"
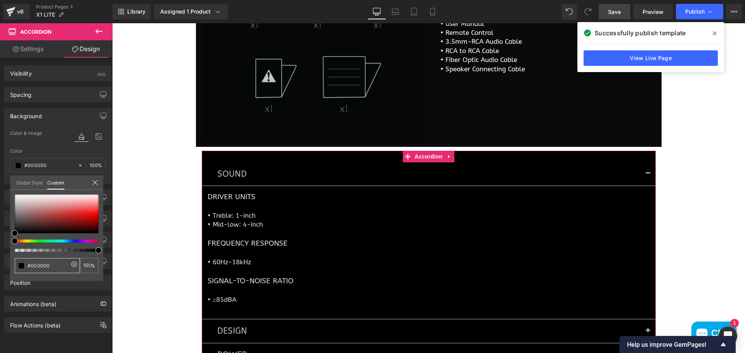
type input "090a0a"
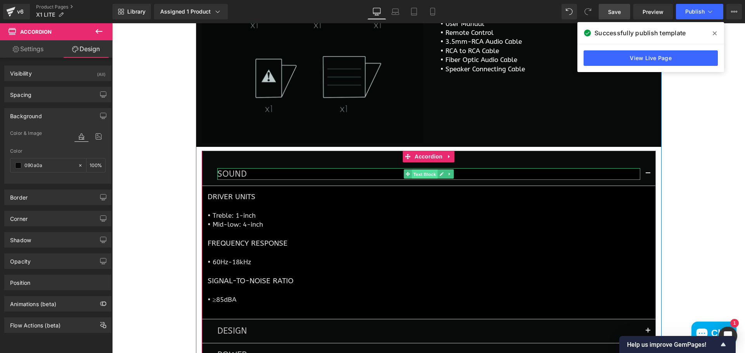
click at [421, 179] on span "Text Block" at bounding box center [425, 174] width 26 height 9
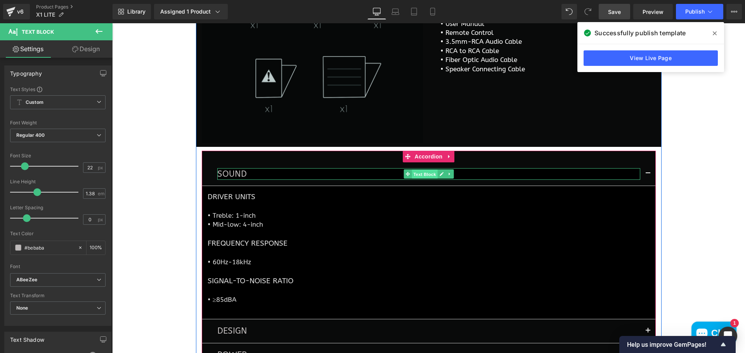
click at [421, 179] on span "Text Block" at bounding box center [425, 174] width 26 height 9
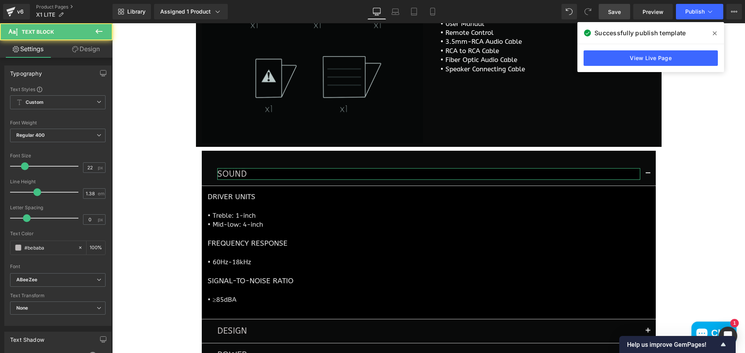
drag, startPoint x: 82, startPoint y: 47, endPoint x: 80, endPoint y: 54, distance: 6.5
click at [82, 47] on link "Design" at bounding box center [86, 48] width 56 height 17
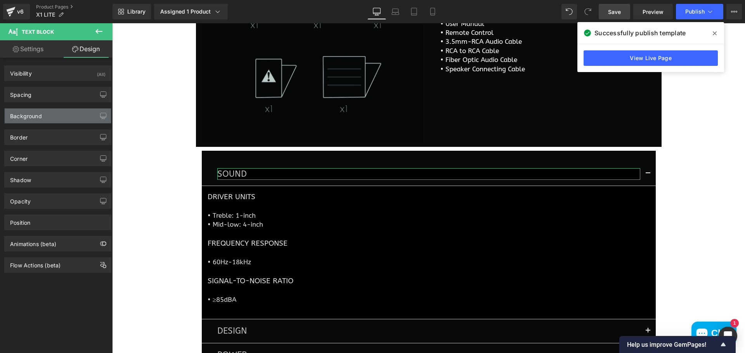
click at [40, 123] on div "Background" at bounding box center [58, 116] width 106 height 15
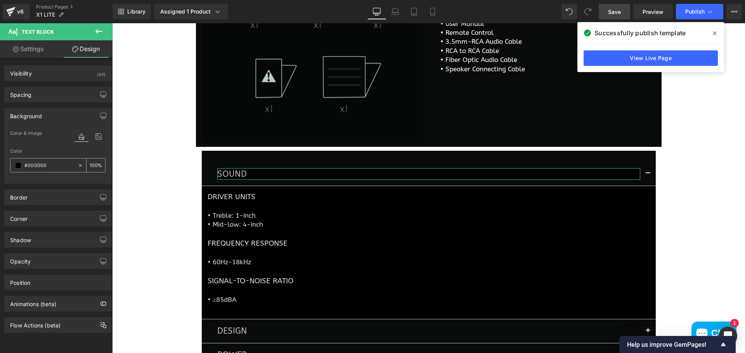
click at [16, 167] on span at bounding box center [18, 166] width 6 height 6
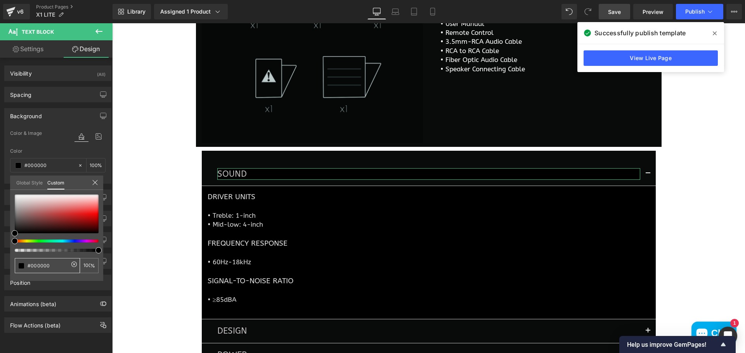
drag, startPoint x: 57, startPoint y: 264, endPoint x: 9, endPoint y: 263, distance: 47.7
click at [9, 184] on div "Background Color & Image color Color #000000 100 % Image Replace Image Upload i…" at bounding box center [58, 142] width 116 height 81
paste input "090a0a"
type input "090a0a"
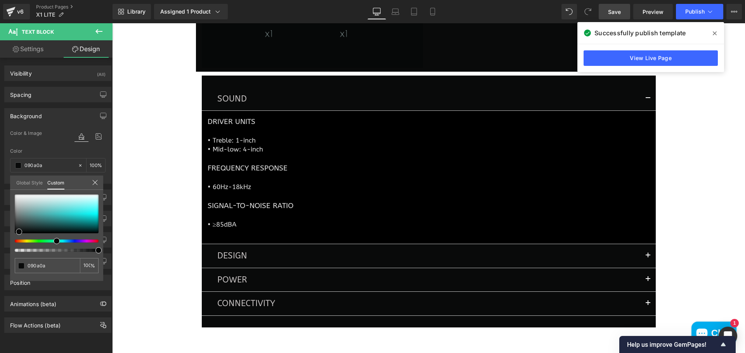
scroll to position [1797, 0]
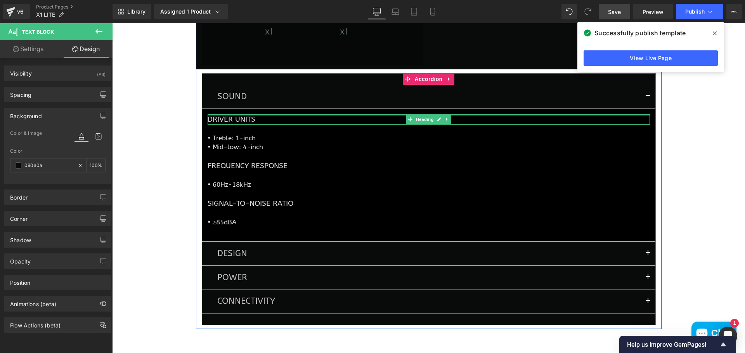
click at [346, 116] on div at bounding box center [429, 115] width 442 height 2
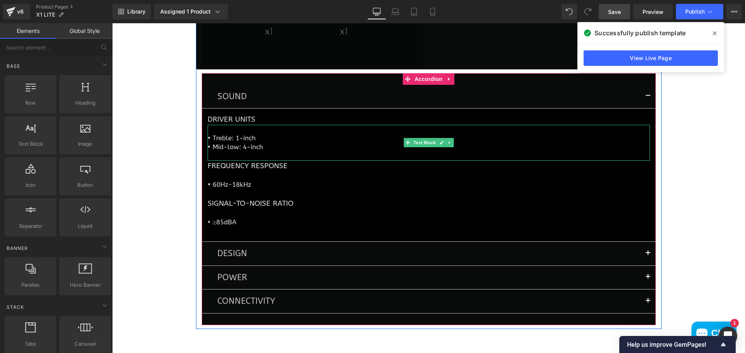
click at [327, 143] on p "• Treble: 1-inch" at bounding box center [429, 138] width 442 height 9
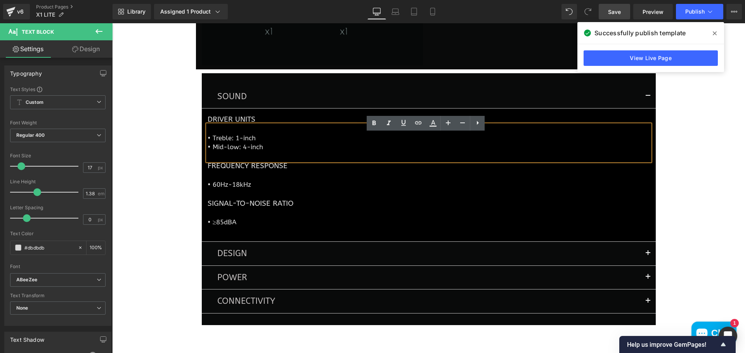
click at [307, 123] on article "DRIVER UNITS Heading • Treble: 1-inch • Mid-low: 4-inch Text Block FREQUENCY RE…" at bounding box center [429, 175] width 454 height 133
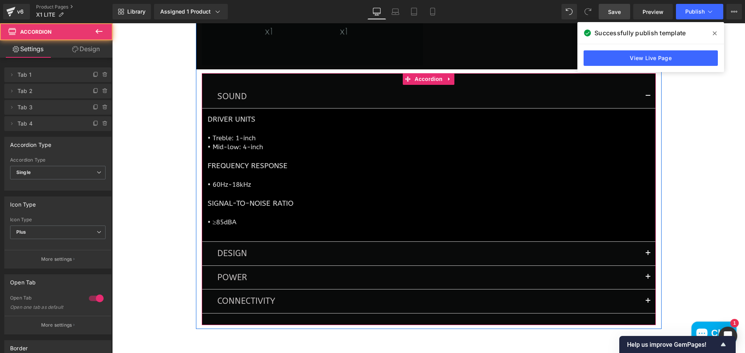
click at [648, 105] on button "button" at bounding box center [648, 96] width 16 height 23
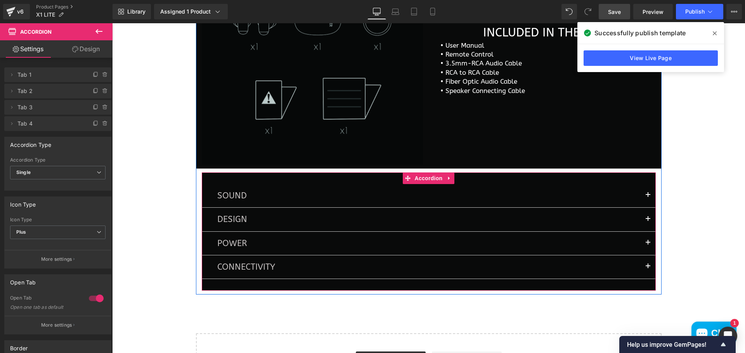
scroll to position [1681, 0]
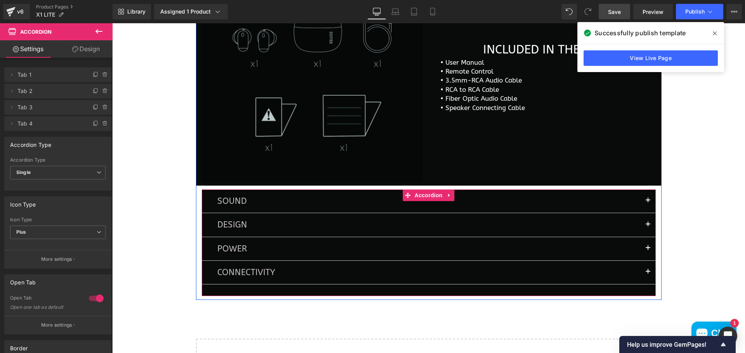
click at [571, 202] on div "SOUND Text Block DRIVER UNITS Heading • Treble: 1-inch • Mid-low: 4-inch Text B…" at bounding box center [429, 243] width 454 height 107
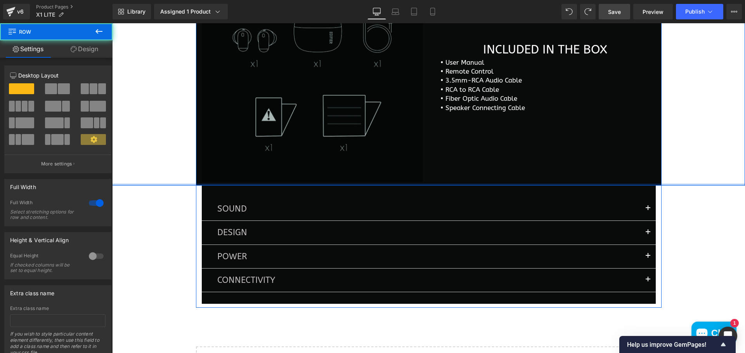
drag, startPoint x: 295, startPoint y: 195, endPoint x: 295, endPoint y: 187, distance: 8.1
click at [295, 186] on div "Image INCLUDED IN THE BOX Heading • User Manual • Remote Control • 3.5mm-RCA Au…" at bounding box center [428, 79] width 633 height 214
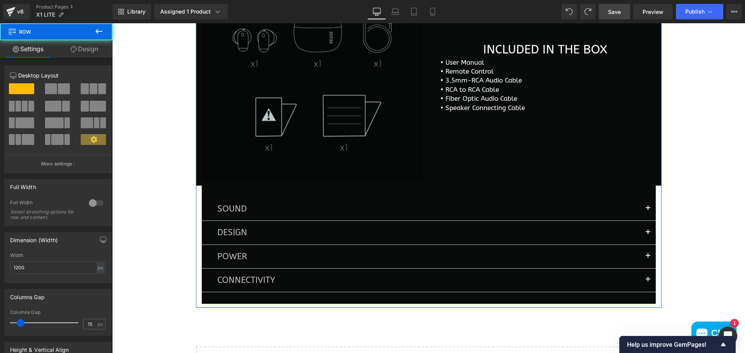
click at [198, 214] on div "Image INCLUDED IN THE BOX Heading • User Manual • Remote Control • 3.5mm-RCA Au…" at bounding box center [428, 138] width 465 height 333
click at [196, 213] on div "Image INCLUDED IN THE BOX Heading • User Manual • Remote Control • 3.5mm-RCA Au…" at bounding box center [428, 138] width 465 height 333
click at [94, 48] on link "Design" at bounding box center [84, 48] width 56 height 17
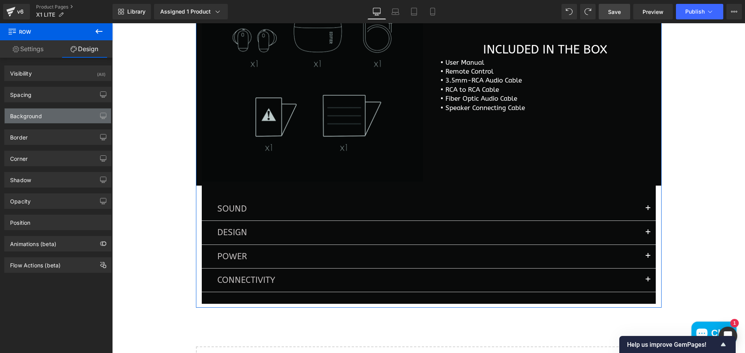
click at [41, 118] on div "Background" at bounding box center [26, 114] width 32 height 11
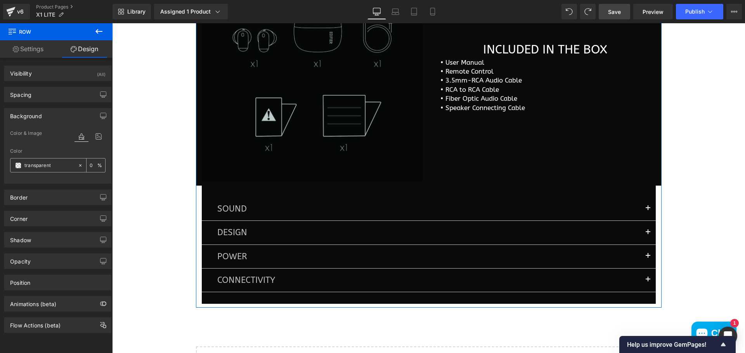
click at [18, 167] on span at bounding box center [18, 166] width 6 height 6
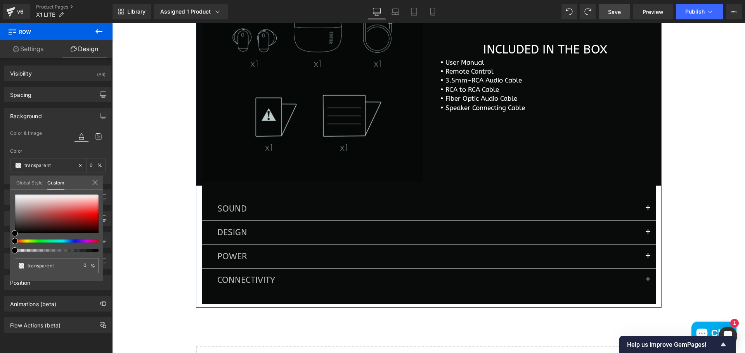
drag, startPoint x: 64, startPoint y: 264, endPoint x: 9, endPoint y: 265, distance: 55.1
click at [9, 184] on div "Background Color & Image color Color % Image Replace Image Upload image or Brow…" at bounding box center [58, 142] width 116 height 81
paste input "090a0a"
type input "090a0a"
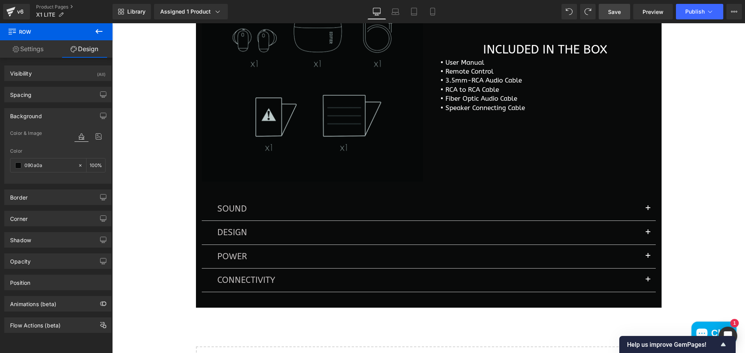
click at [617, 7] on link "Save" at bounding box center [613, 12] width 31 height 16
click at [498, 94] on p "• RCA to RCA Cable" at bounding box center [544, 89] width 209 height 9
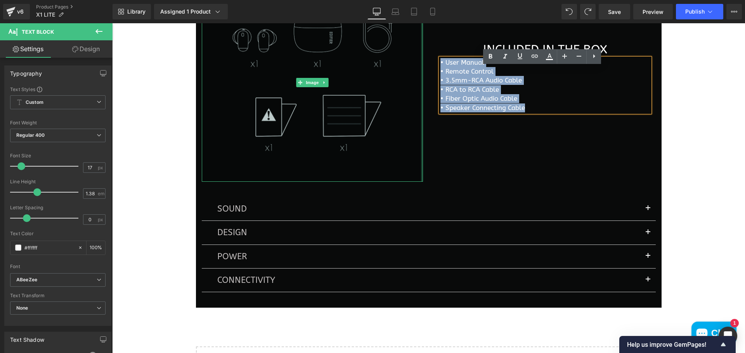
drag, startPoint x: 524, startPoint y: 118, endPoint x: 418, endPoint y: 74, distance: 115.6
click at [418, 74] on div "Image INCLUDED IN THE BOX Heading • User Manual • Remote Control • 3.5mm-RCA Au…" at bounding box center [428, 79] width 465 height 214
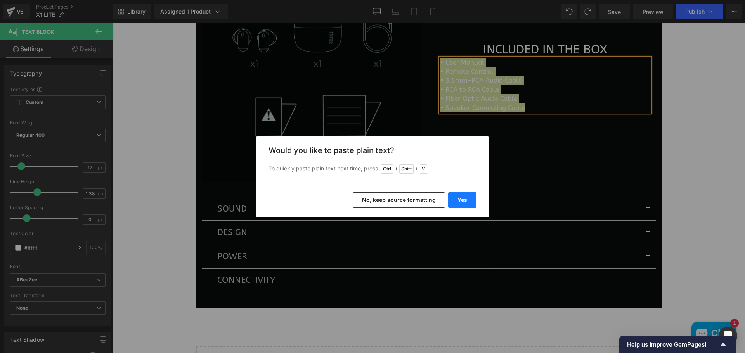
click at [463, 198] on button "Yes" at bounding box center [462, 200] width 28 height 16
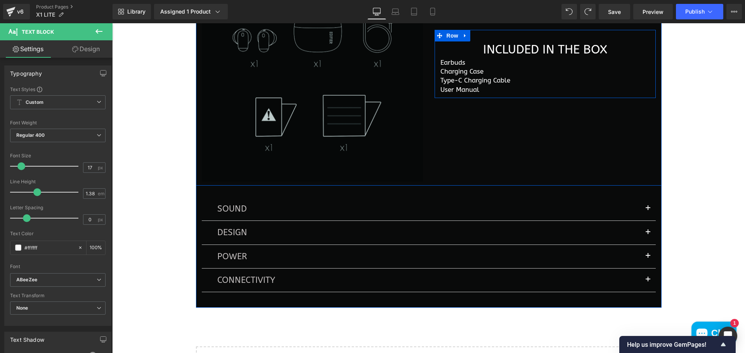
click at [436, 71] on div "INCLUDED IN THE BOX Heading Earbuds Charging Case Type-C Charging Cable User…" at bounding box center [544, 68] width 221 height 53
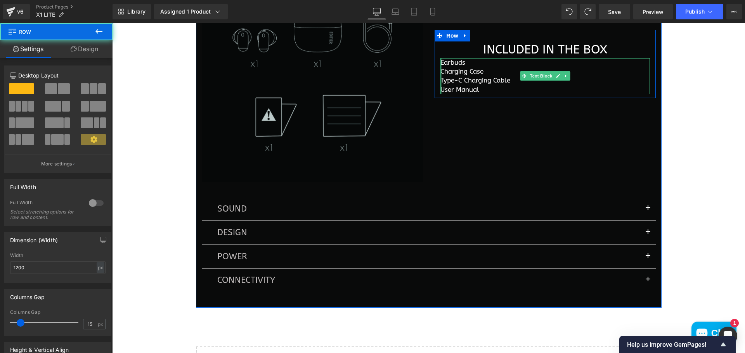
drag, startPoint x: 438, startPoint y: 73, endPoint x: 450, endPoint y: 74, distance: 11.3
click at [440, 71] on div "Earbuds Charging Case Type-C Charging Cable User Manual Text Block" at bounding box center [544, 76] width 209 height 36
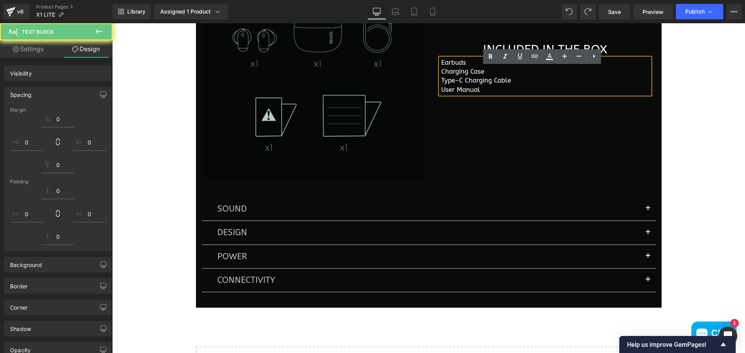
click at [450, 67] on p "Earbuds" at bounding box center [545, 62] width 209 height 9
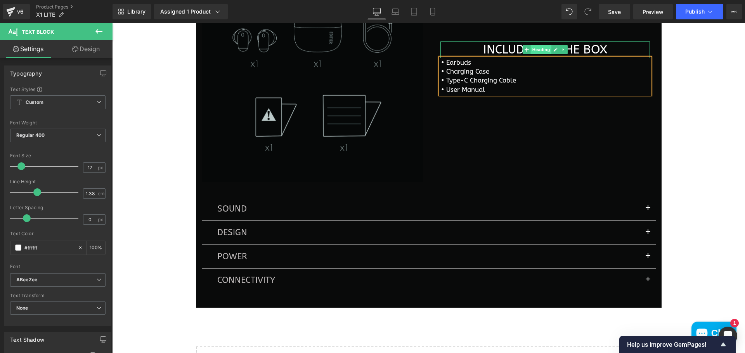
click at [538, 54] on span "Heading" at bounding box center [540, 49] width 21 height 9
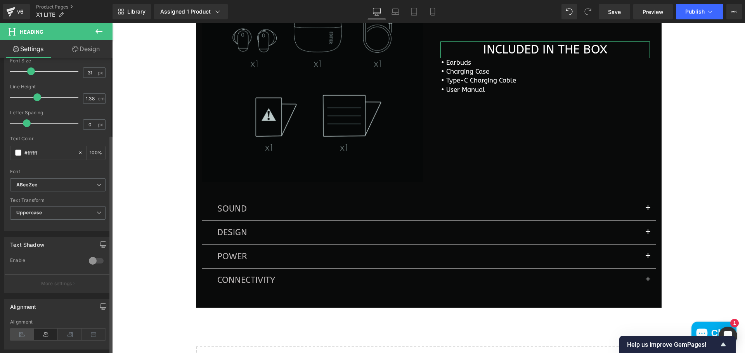
scroll to position [255, 0]
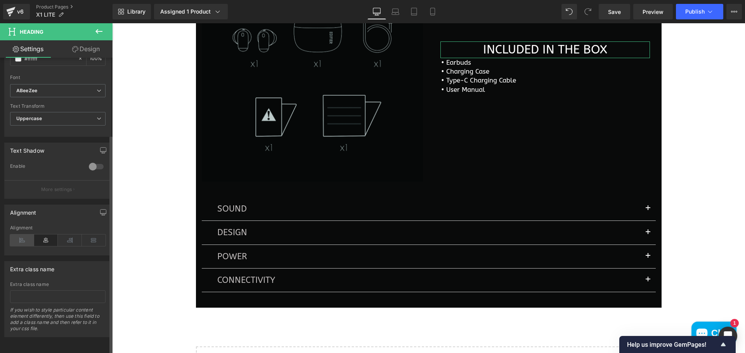
click at [19, 235] on icon at bounding box center [22, 241] width 24 height 12
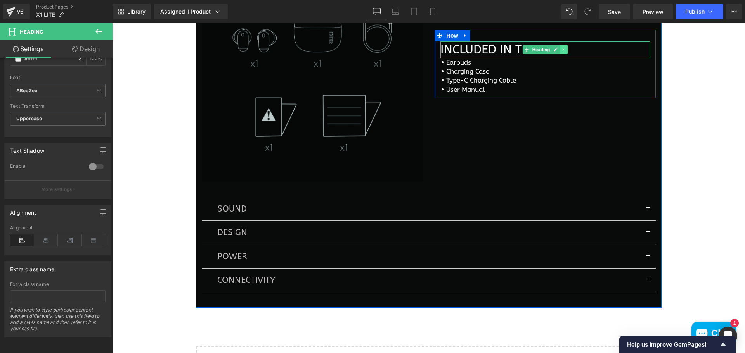
click at [563, 54] on link at bounding box center [563, 49] width 8 height 9
click at [591, 55] on h1 "INCLUDED IN THE BOX" at bounding box center [544, 50] width 209 height 17
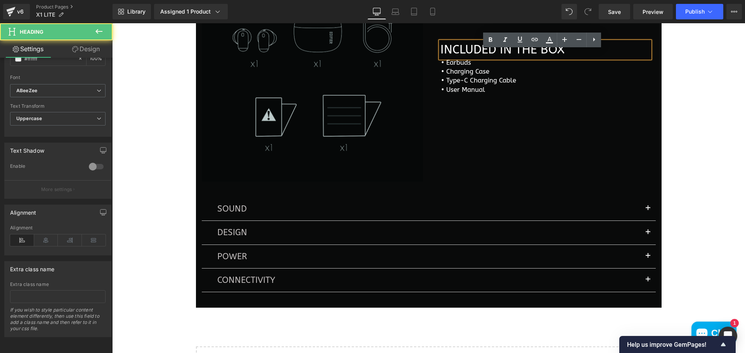
click at [588, 57] on h1 "INCLUDED IN THE BOX" at bounding box center [544, 50] width 209 height 17
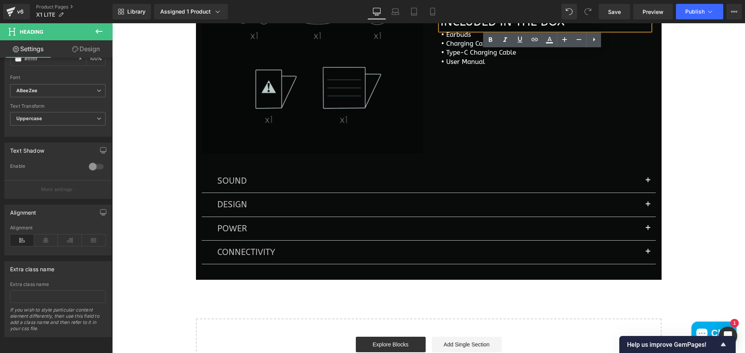
scroll to position [1797, 0]
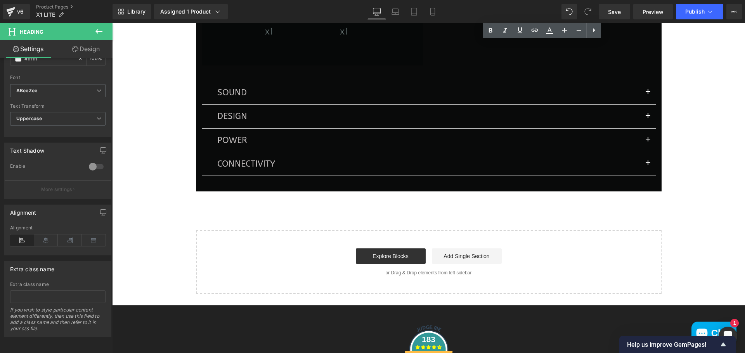
click at [563, 99] on p "SOUND" at bounding box center [428, 93] width 423 height 12
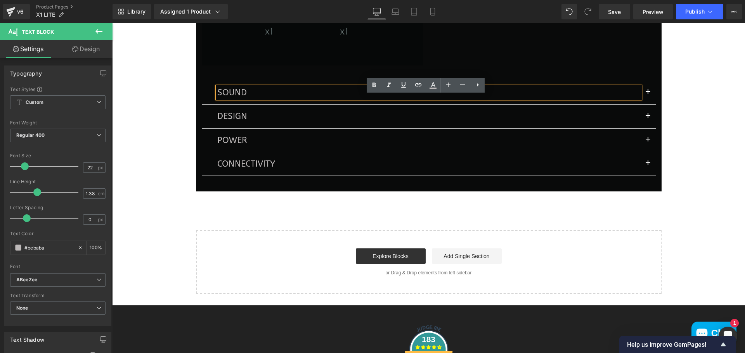
click at [642, 101] on button "button" at bounding box center [648, 92] width 16 height 23
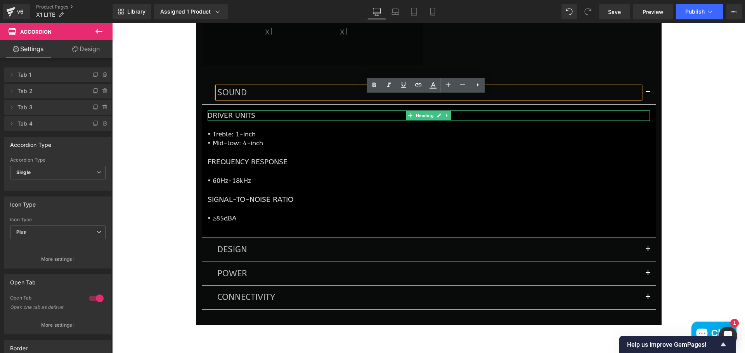
click at [242, 121] on h1 "DRIVER UNITS" at bounding box center [429, 116] width 442 height 10
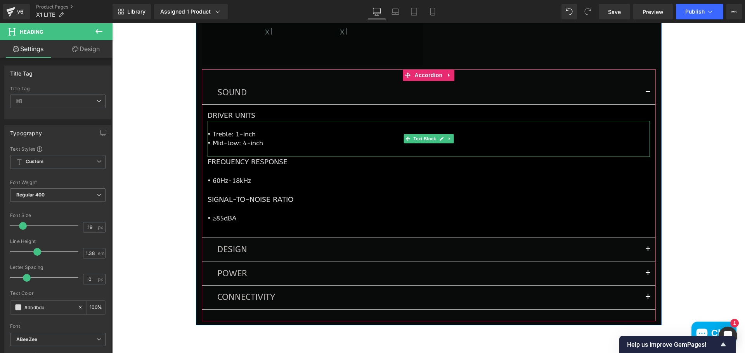
drag, startPoint x: 230, startPoint y: 126, endPoint x: 258, endPoint y: 123, distance: 28.1
click at [230, 121] on h1 "DRIVER UNITS" at bounding box center [429, 116] width 442 height 10
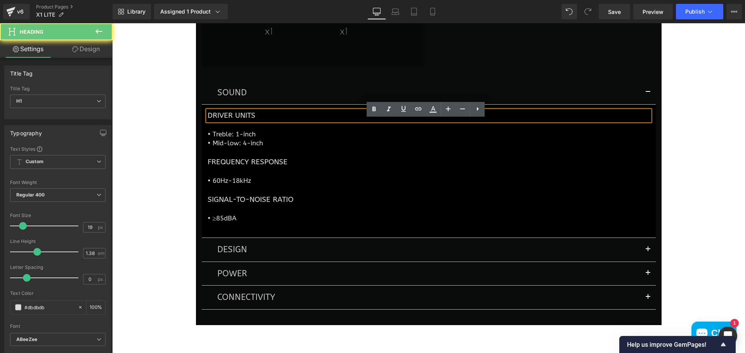
drag, startPoint x: 260, startPoint y: 124, endPoint x: 203, endPoint y: 125, distance: 57.0
click at [208, 121] on div "DRIVER UNITS" at bounding box center [429, 116] width 442 height 10
drag, startPoint x: 260, startPoint y: 125, endPoint x: 200, endPoint y: 122, distance: 60.2
click at [202, 122] on article "DRIVER UNITS Heading • Treble: 1-inch • Mid-low: 4-inch Text Block FREQUENCY RE…" at bounding box center [429, 171] width 454 height 133
paste div
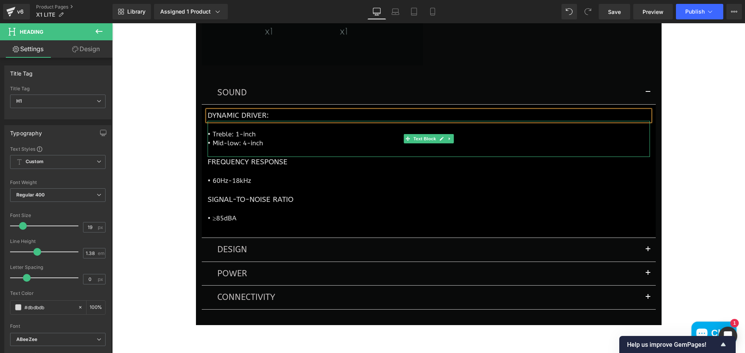
click at [258, 148] on p "• Mid-low: 4-inch" at bounding box center [429, 143] width 442 height 9
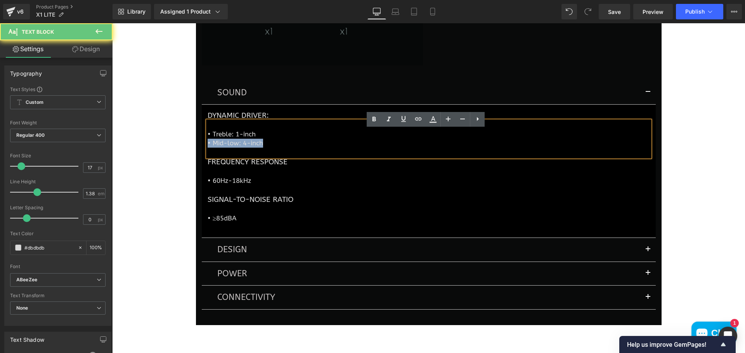
drag, startPoint x: 263, startPoint y: 154, endPoint x: 179, endPoint y: 151, distance: 84.6
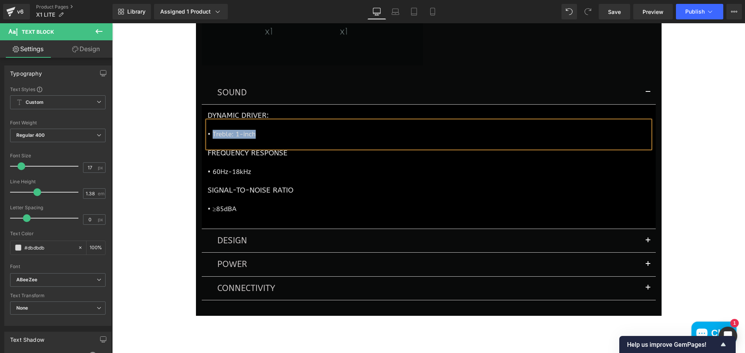
drag, startPoint x: 254, startPoint y: 142, endPoint x: 211, endPoint y: 143, distance: 43.5
click at [211, 139] on p "• Treble: 1-inch" at bounding box center [429, 134] width 442 height 9
click at [255, 158] on h1 "FREQUENCY RESPONSE" at bounding box center [429, 153] width 442 height 10
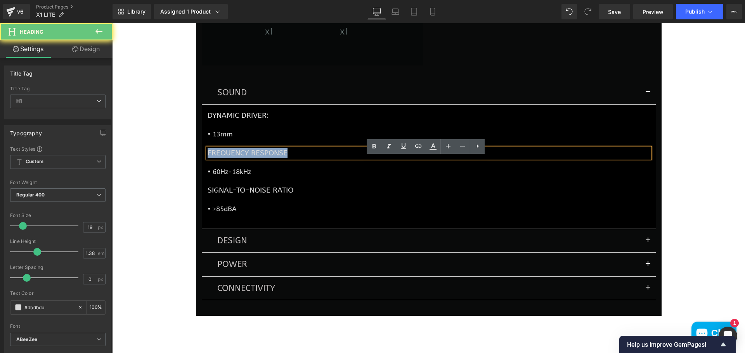
drag, startPoint x: 324, startPoint y: 164, endPoint x: 195, endPoint y: 161, distance: 129.6
click at [196, 161] on div "Image INCLUDED IN THE BOX Heading • Earbuds • Charging Case • Type-C Charging…" at bounding box center [428, 83] width 465 height 457
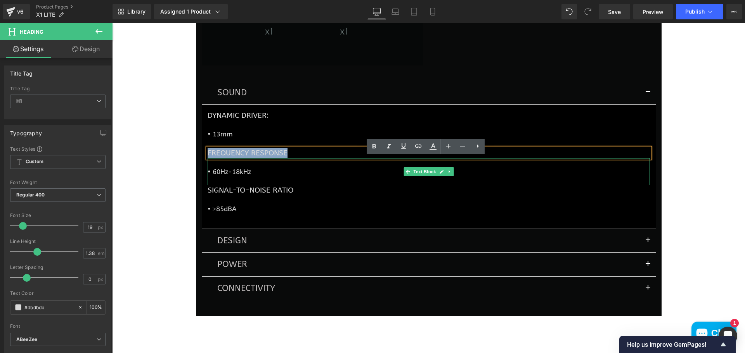
click at [220, 176] on p "• 60Hz-18kHz" at bounding box center [429, 172] width 442 height 9
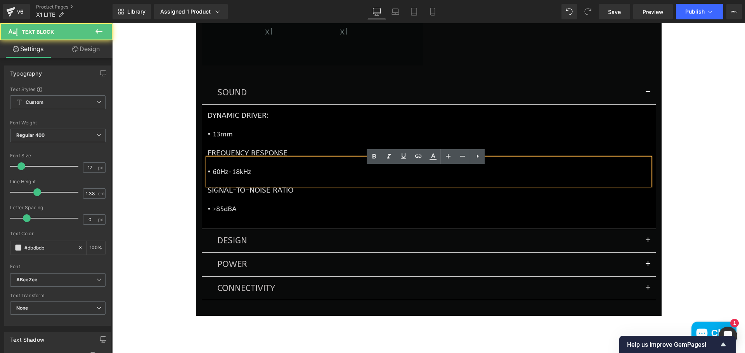
click at [214, 176] on p "• 60Hz-18kHz" at bounding box center [429, 172] width 442 height 9
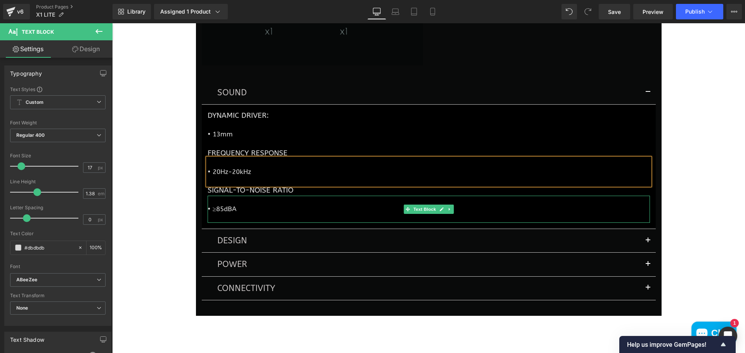
click at [353, 205] on p at bounding box center [429, 200] width 442 height 9
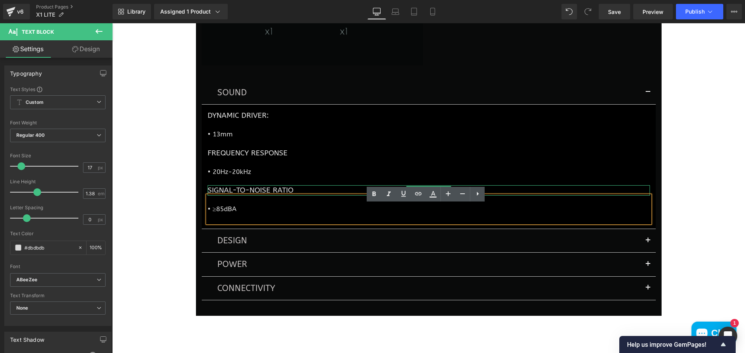
click at [264, 195] on h1 "SIGNAL-TO-NOISE RATIO" at bounding box center [429, 190] width 442 height 10
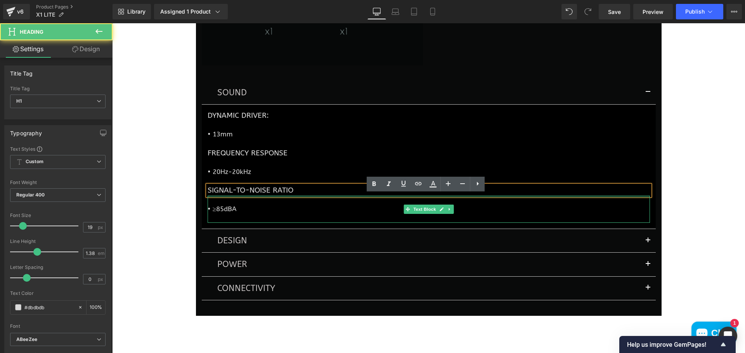
click at [245, 195] on h1 "SIGNAL-TO-NOISE RATIO" at bounding box center [429, 190] width 442 height 10
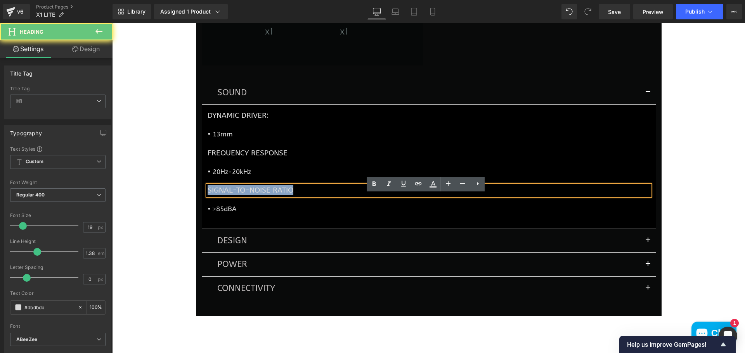
drag, startPoint x: 314, startPoint y: 200, endPoint x: 182, endPoint y: 205, distance: 132.0
paste div
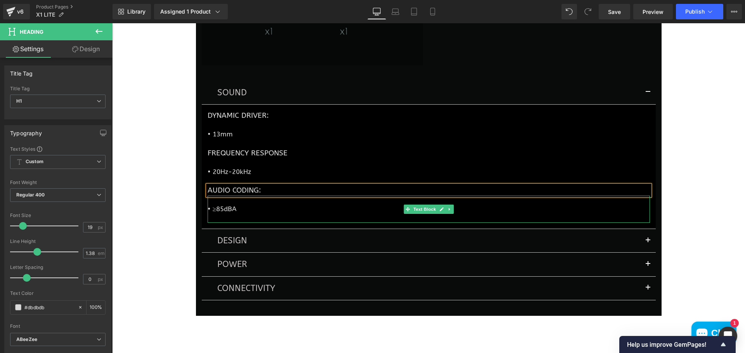
click at [247, 223] on p at bounding box center [429, 218] width 442 height 9
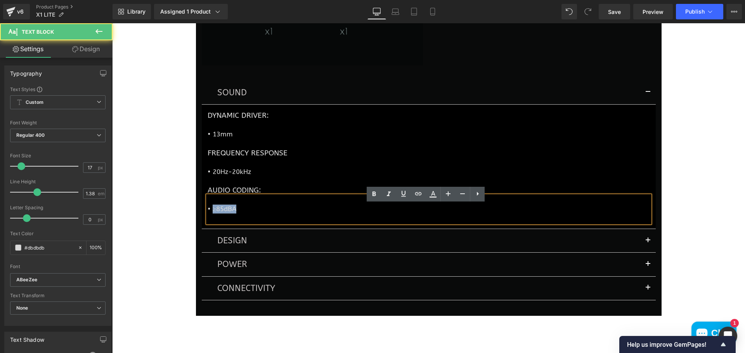
drag, startPoint x: 242, startPoint y: 217, endPoint x: 209, endPoint y: 218, distance: 32.6
click at [209, 214] on p "• ≥85dBA" at bounding box center [429, 209] width 442 height 9
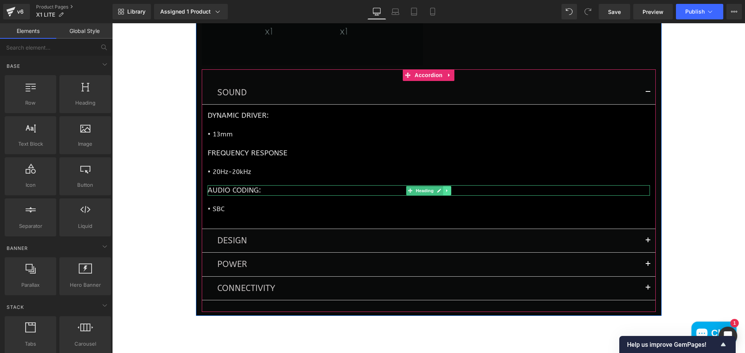
click at [445, 193] on icon at bounding box center [447, 191] width 4 height 5
click at [441, 193] on icon at bounding box center [443, 191] width 4 height 4
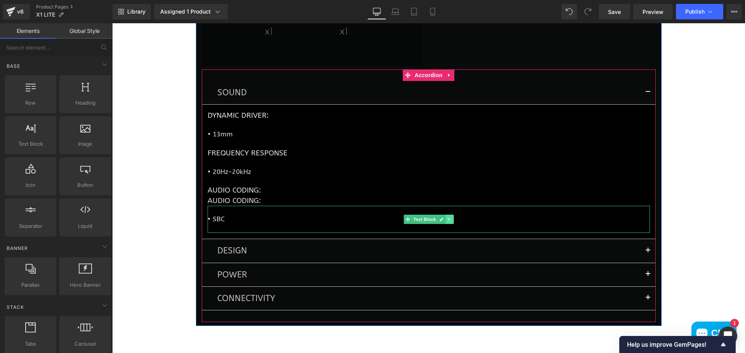
click at [447, 222] on icon at bounding box center [449, 219] width 4 height 5
click at [443, 221] on icon at bounding box center [445, 219] width 4 height 4
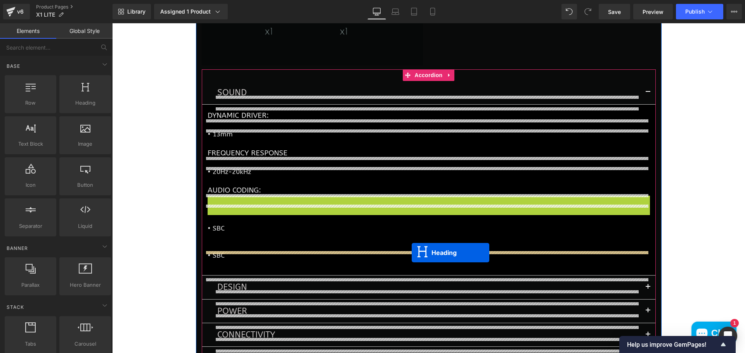
drag, startPoint x: 406, startPoint y: 209, endPoint x: 411, endPoint y: 253, distance: 44.5
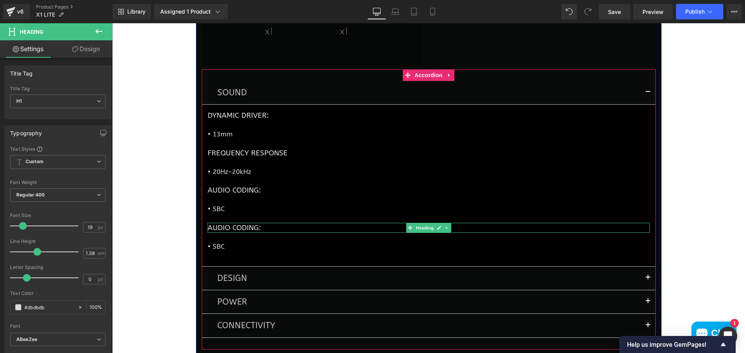
click at [287, 233] on h1 "Audio Coding:" at bounding box center [429, 228] width 442 height 10
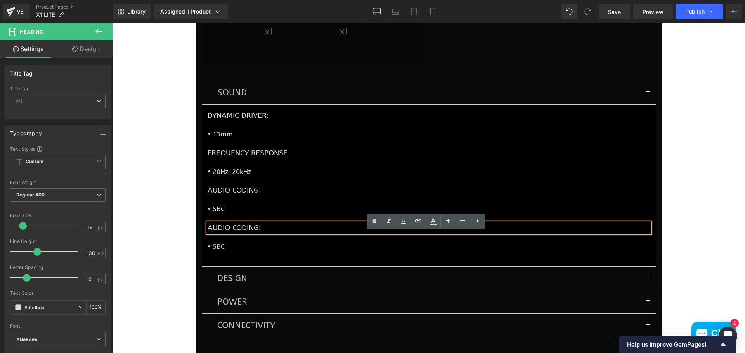
drag, startPoint x: 238, startPoint y: 240, endPoint x: 255, endPoint y: 239, distance: 17.1
click at [238, 233] on h1 "Audio Coding:" at bounding box center [429, 228] width 442 height 10
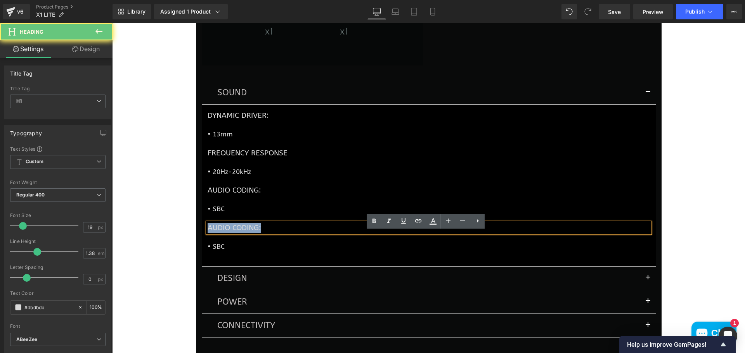
drag, startPoint x: 278, startPoint y: 238, endPoint x: 200, endPoint y: 244, distance: 78.6
click at [202, 244] on article "Dynamic Driver: Heading • 13mm Text Block FREQUENCY RESPONSE Heading • 20Hz-20k…" at bounding box center [429, 186] width 454 height 162
paste div
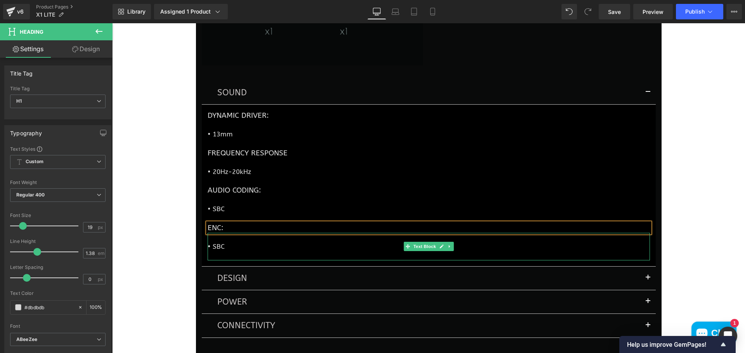
click at [245, 251] on p "• SBC" at bounding box center [429, 246] width 442 height 9
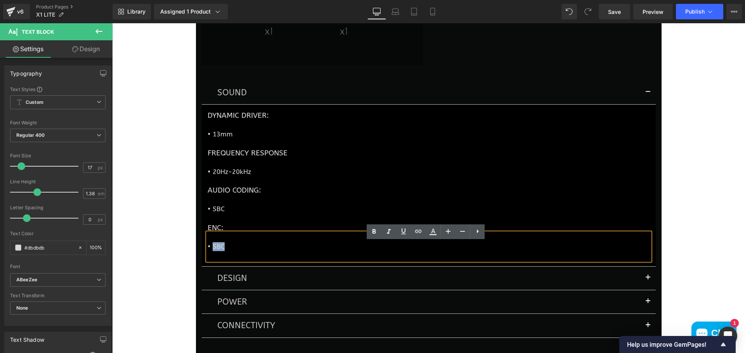
drag, startPoint x: 228, startPoint y: 255, endPoint x: 210, endPoint y: 254, distance: 18.3
click at [210, 251] on p "• SBC" at bounding box center [429, 246] width 442 height 9
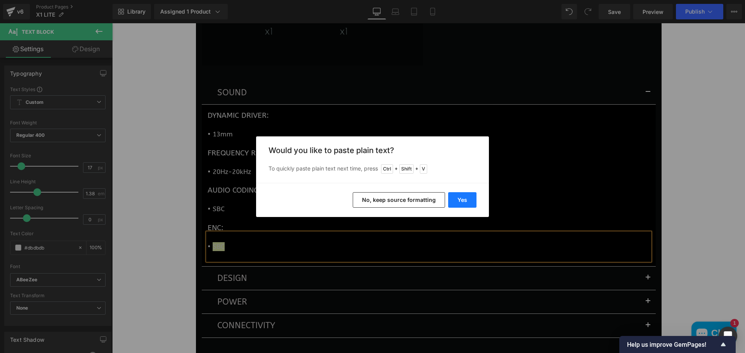
click at [461, 203] on button "Yes" at bounding box center [462, 200] width 28 height 16
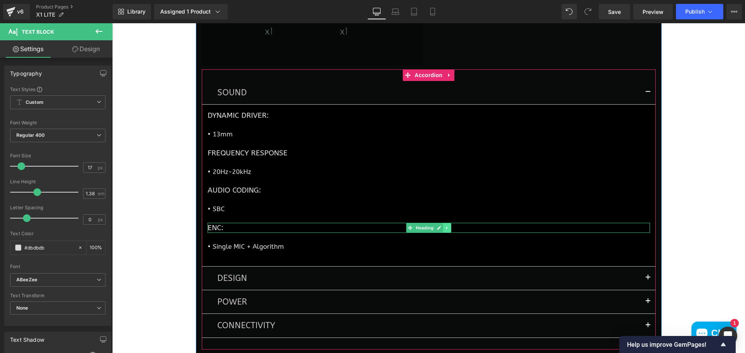
click at [446, 230] on icon at bounding box center [446, 228] width 1 height 3
click at [441, 230] on icon at bounding box center [443, 228] width 4 height 4
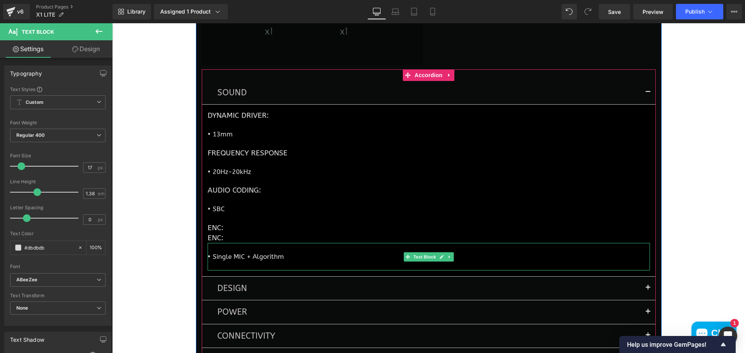
click at [447, 259] on icon at bounding box center [449, 257] width 4 height 5
click at [441, 262] on link at bounding box center [445, 256] width 8 height 9
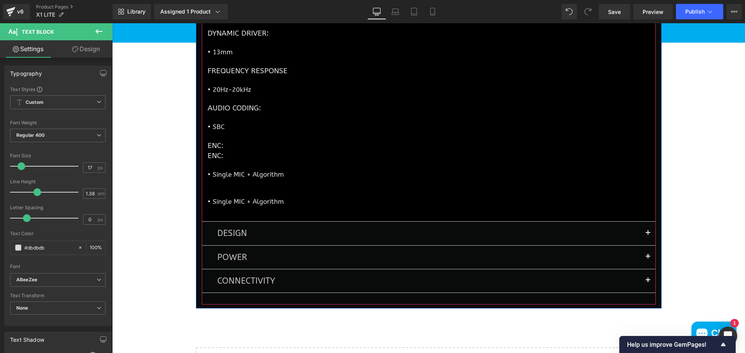
scroll to position [1868, 0]
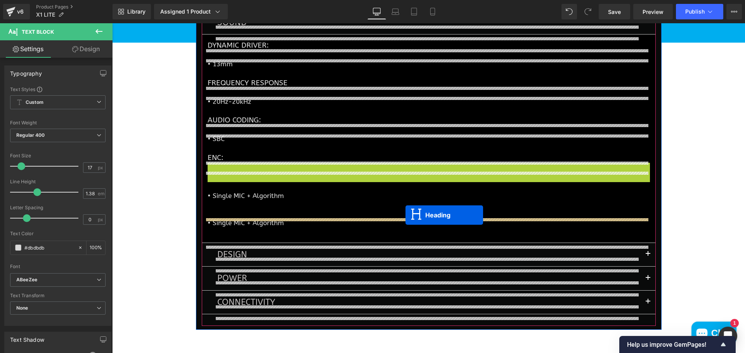
drag, startPoint x: 408, startPoint y: 176, endPoint x: 405, endPoint y: 215, distance: 39.6
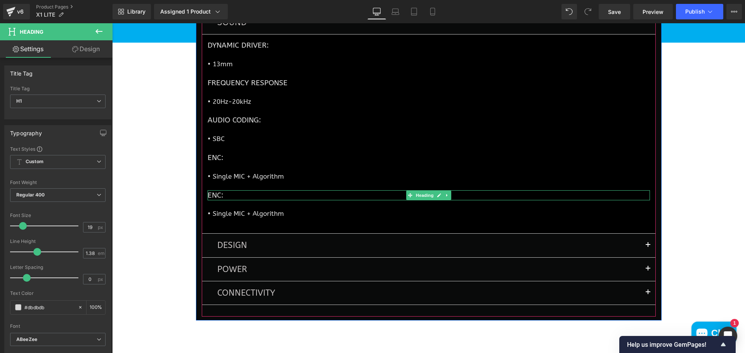
click at [219, 201] on h1 "ENC:" at bounding box center [429, 195] width 442 height 10
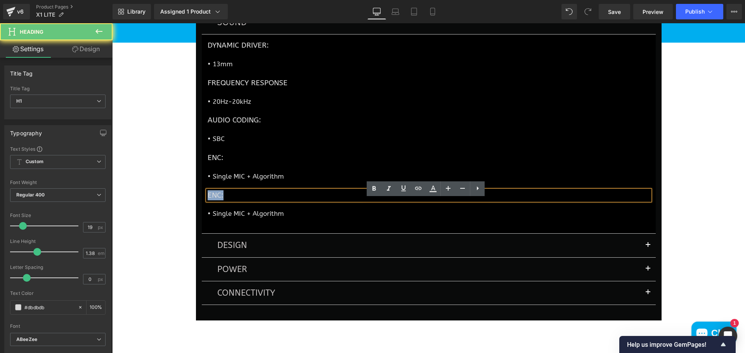
drag, startPoint x: 216, startPoint y: 206, endPoint x: 202, endPoint y: 206, distance: 14.0
click at [202, 206] on article "Dynamic Driver: Heading • 13mm Text Block FREQUENCY RESPONSE Heading • 20Hz-20k…" at bounding box center [429, 134] width 454 height 199
paste div
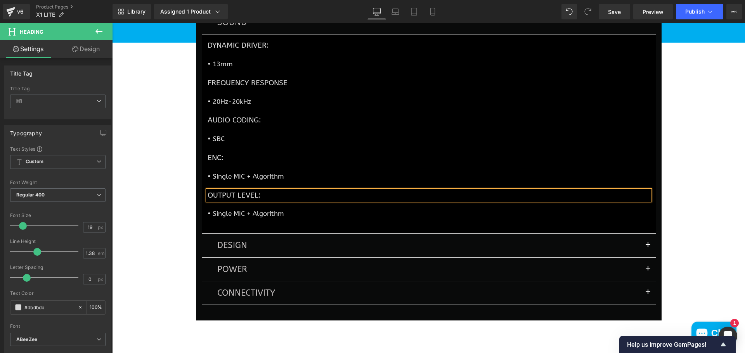
click at [288, 218] on p "• Single MIC + Algorithm" at bounding box center [429, 213] width 442 height 9
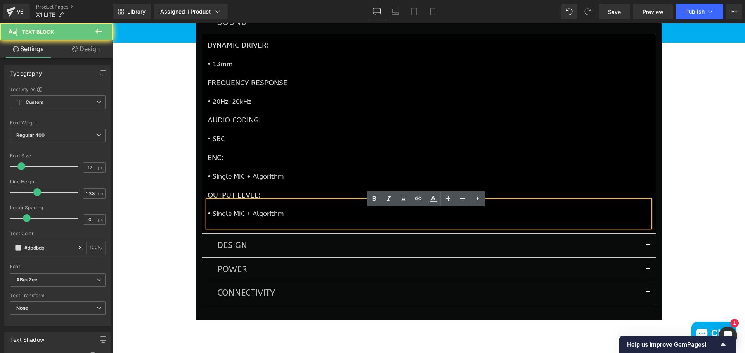
click at [275, 218] on p "• Single MIC + Algorithm" at bounding box center [429, 213] width 442 height 9
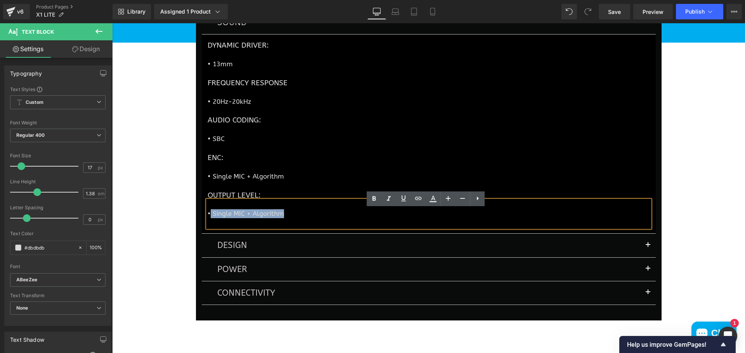
drag, startPoint x: 288, startPoint y: 225, endPoint x: 208, endPoint y: 221, distance: 80.0
click at [208, 218] on p "• Single MIC + Algorithm" at bounding box center [429, 213] width 442 height 9
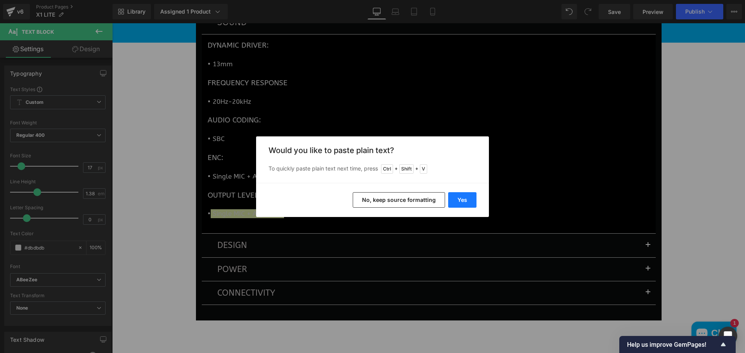
click at [455, 203] on button "Yes" at bounding box center [462, 200] width 28 height 16
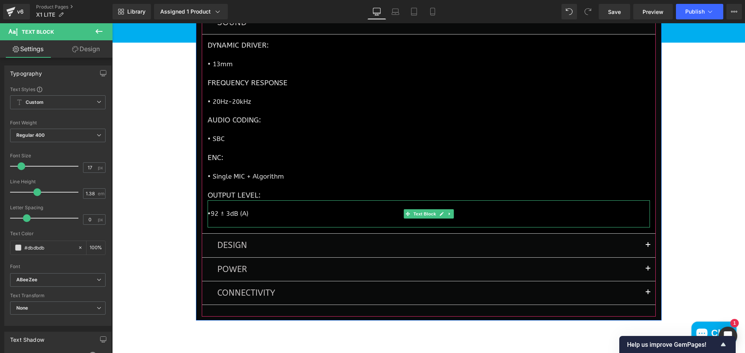
click at [208, 218] on p "•92 ± 3dB (A)" at bounding box center [429, 213] width 442 height 9
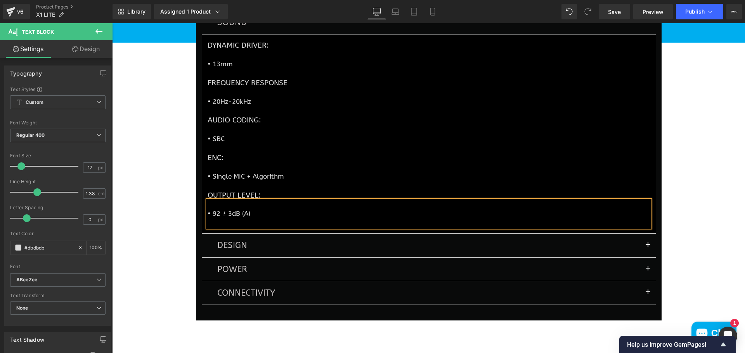
click at [645, 31] on button "button" at bounding box center [648, 22] width 16 height 23
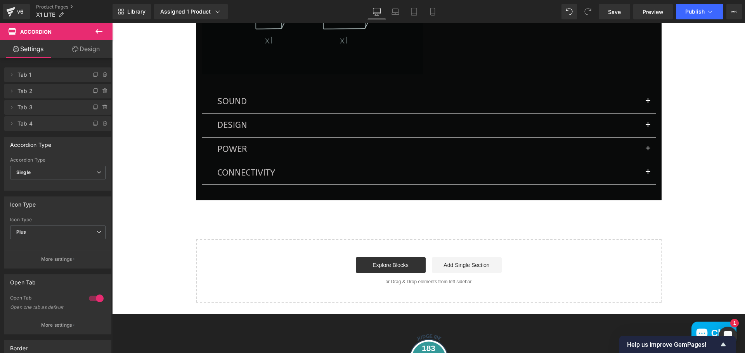
scroll to position [1751, 0]
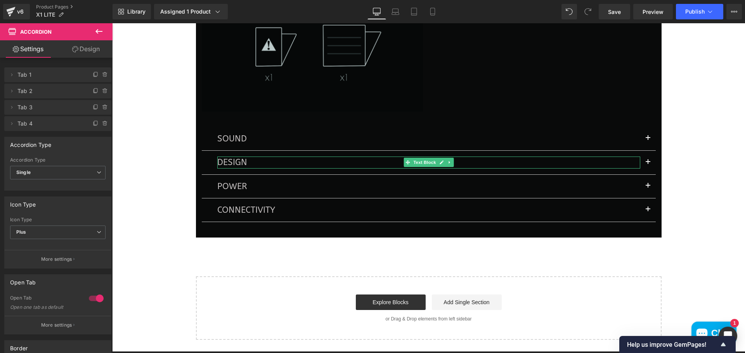
click at [477, 168] on p "DESIGN" at bounding box center [428, 163] width 423 height 12
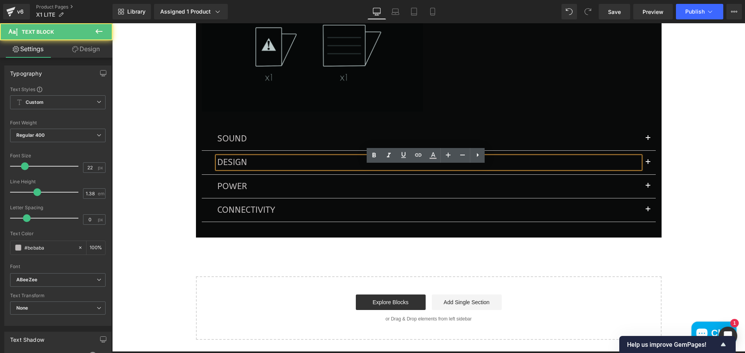
click at [645, 172] on button "button" at bounding box center [648, 162] width 16 height 23
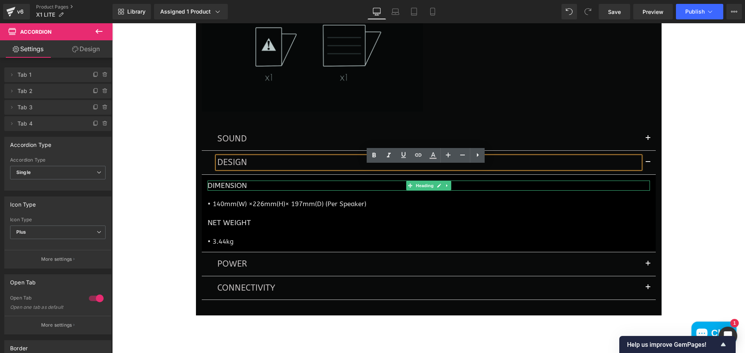
click at [232, 191] on h1 "DIMENSION" at bounding box center [429, 186] width 442 height 10
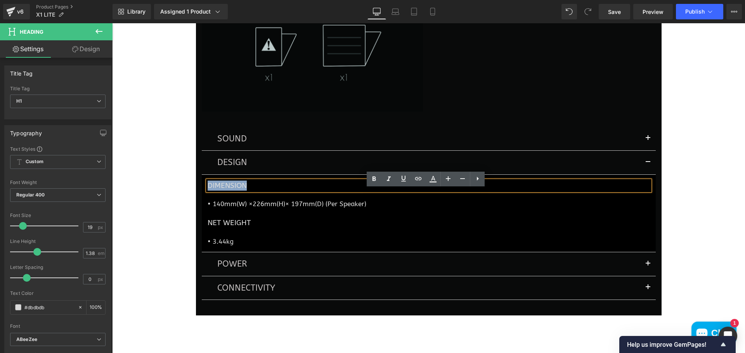
drag, startPoint x: 270, startPoint y: 192, endPoint x: 213, endPoint y: 192, distance: 57.4
click at [208, 191] on h1 "DIMENSION" at bounding box center [429, 186] width 442 height 10
click at [250, 191] on h1 "DIMENSION" at bounding box center [429, 186] width 442 height 10
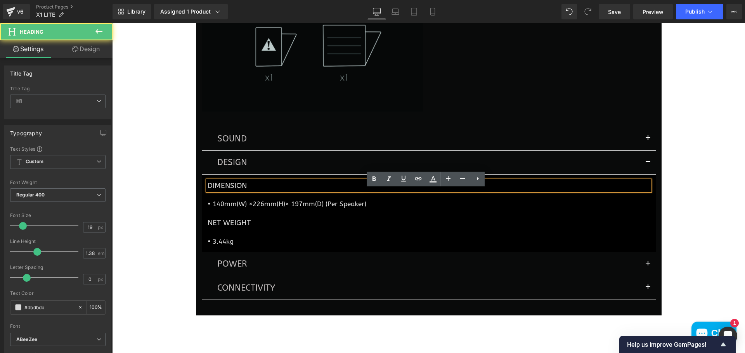
click at [256, 191] on h1 "DIMENSION" at bounding box center [429, 186] width 442 height 10
drag, startPoint x: 256, startPoint y: 195, endPoint x: 192, endPoint y: 192, distance: 64.1
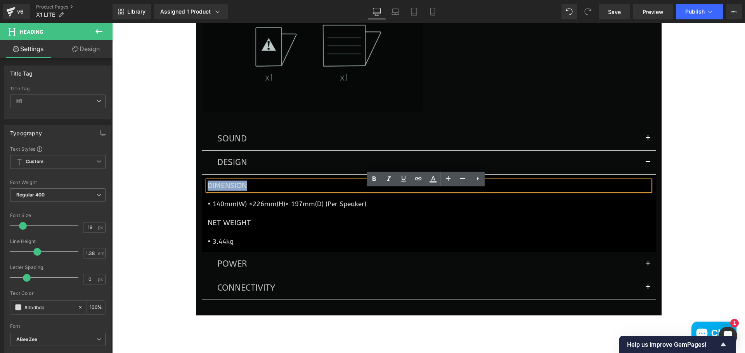
paste div
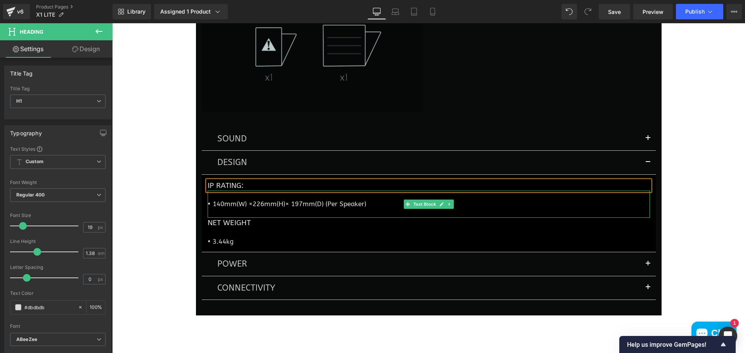
click at [225, 209] on p "• 140mm(W) ×226mm(H)× 197mm(D) (Per Speaker)" at bounding box center [429, 204] width 442 height 9
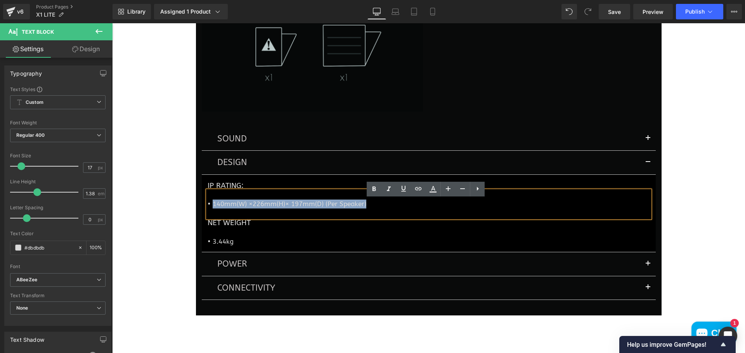
drag, startPoint x: 380, startPoint y: 211, endPoint x: 211, endPoint y: 214, distance: 169.1
click at [211, 209] on p "• 140mm(W) ×226mm(H)× 197mm(D) (Per Speaker)" at bounding box center [429, 204] width 442 height 9
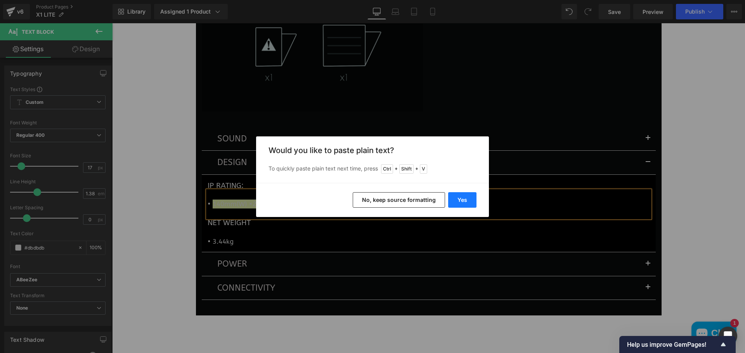
click at [467, 199] on button "Yes" at bounding box center [462, 200] width 28 height 16
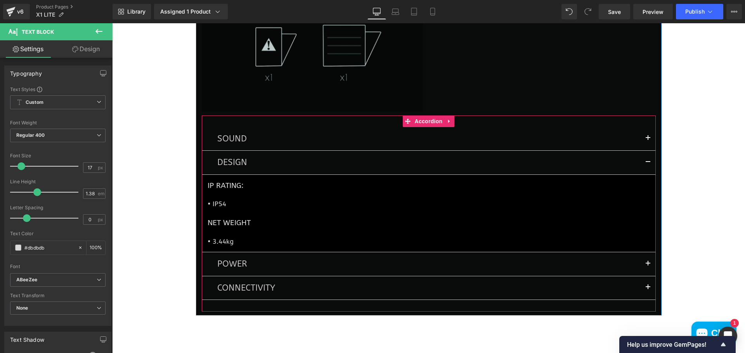
click at [225, 228] on div "NET WEIGHT Heading" at bounding box center [429, 223] width 442 height 10
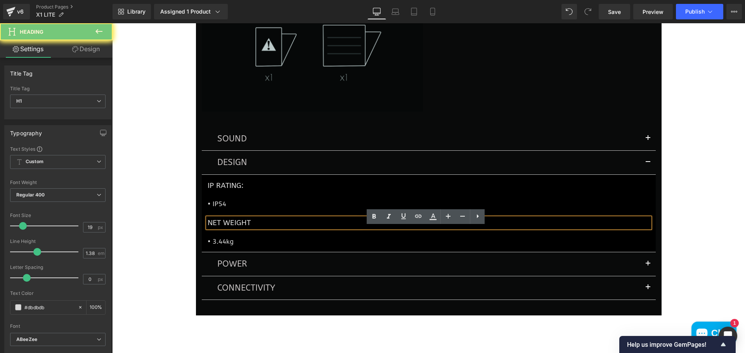
click at [202, 231] on article "IP Rating: Heading • IP54 Text Block NET WEIGHT Heading • 3.44kg Text Block" at bounding box center [429, 214] width 454 height 78
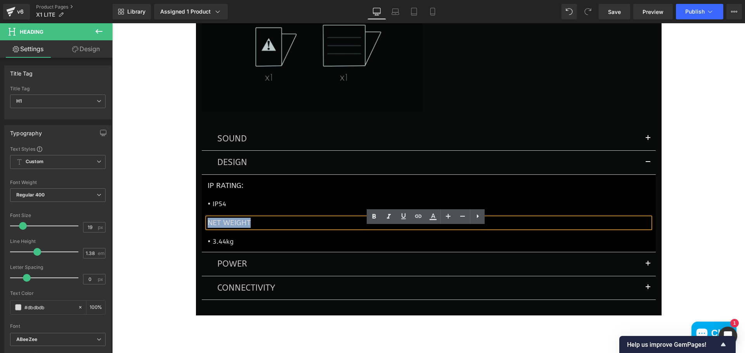
paste div
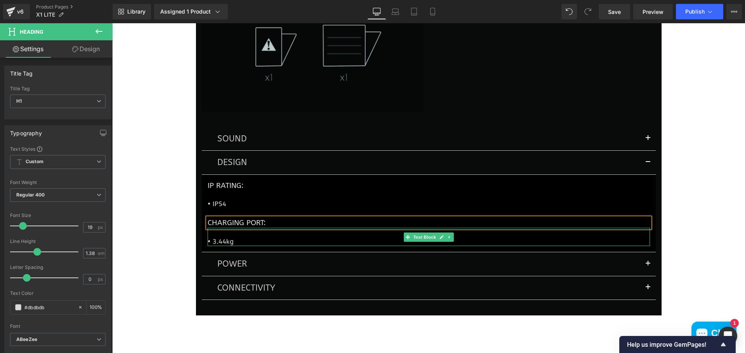
drag, startPoint x: 240, startPoint y: 251, endPoint x: 236, endPoint y: 251, distance: 3.9
click at [239, 246] on p "• 3.44kg" at bounding box center [429, 241] width 442 height 9
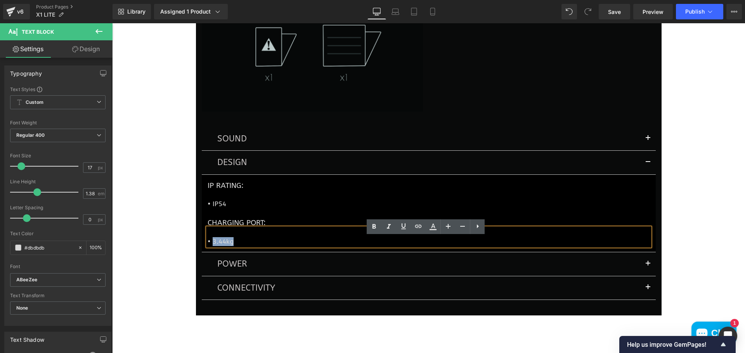
drag, startPoint x: 234, startPoint y: 250, endPoint x: 209, endPoint y: 250, distance: 25.6
click at [209, 246] on p "• 3.44kg" at bounding box center [429, 241] width 442 height 9
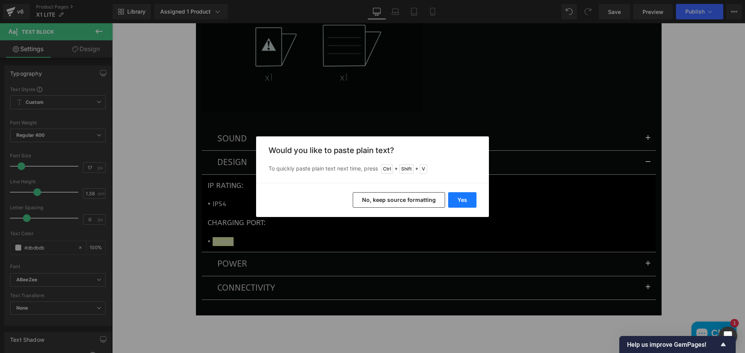
click at [467, 203] on button "Yes" at bounding box center [462, 200] width 28 height 16
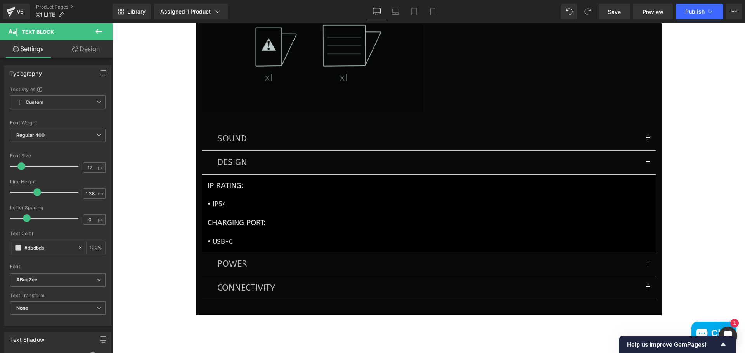
click at [648, 164] on span "button" at bounding box center [648, 164] width 0 height 0
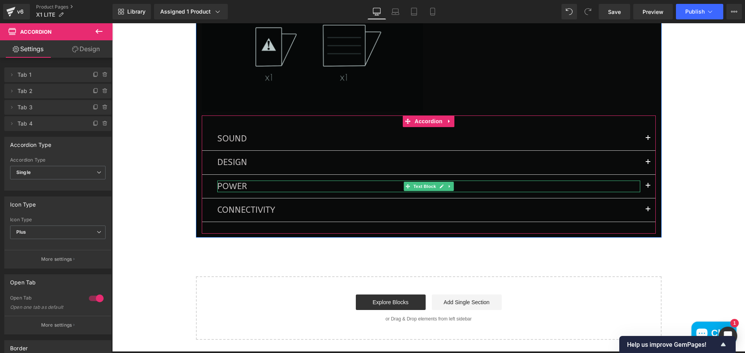
click at [231, 192] on p "POWER" at bounding box center [428, 187] width 423 height 12
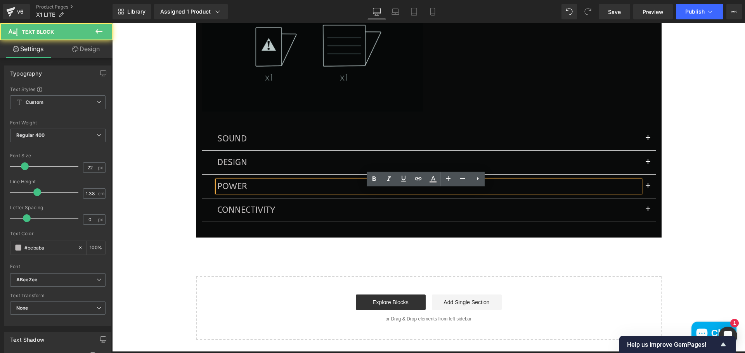
click at [645, 194] on button "button" at bounding box center [648, 186] width 16 height 23
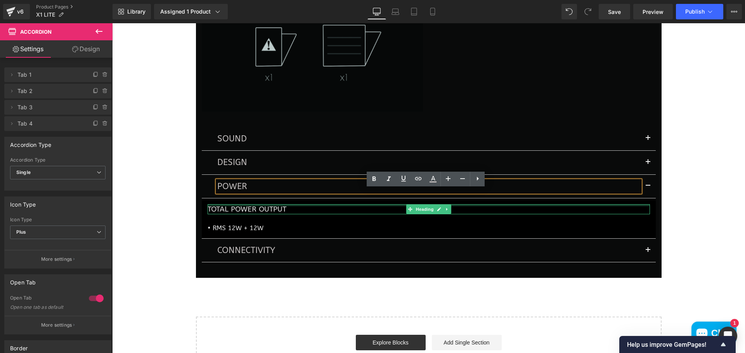
drag, startPoint x: 258, startPoint y: 220, endPoint x: 285, endPoint y: 224, distance: 28.3
click at [258, 214] on h1 "TOTAL POWER OUTPUT" at bounding box center [429, 209] width 442 height 10
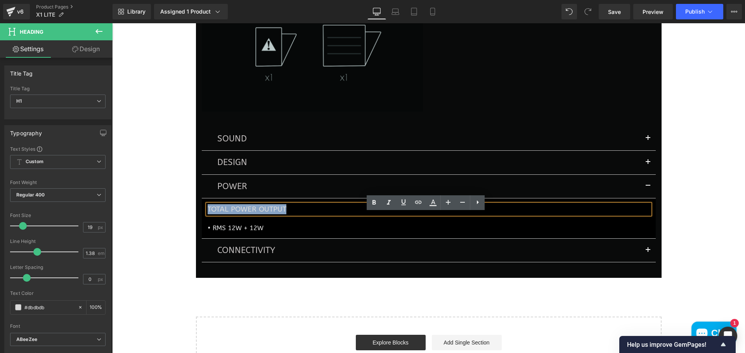
drag, startPoint x: 291, startPoint y: 220, endPoint x: 201, endPoint y: 216, distance: 90.0
click at [202, 217] on article "TOTAL POWER OUTPUT Heading • RMS 12W + 12W Text Block" at bounding box center [429, 219] width 454 height 40
paste div
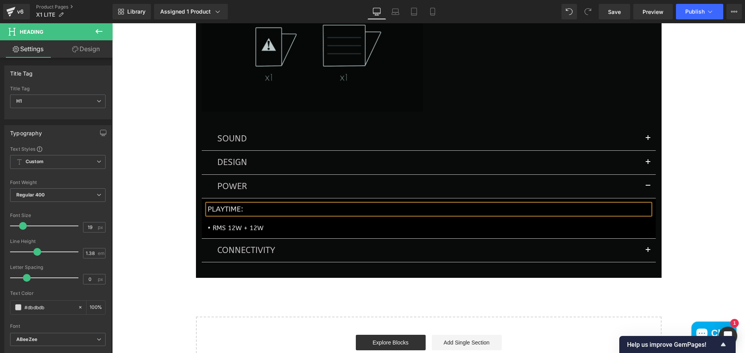
click at [249, 233] on p "• RMS 12W + 12W" at bounding box center [429, 228] width 442 height 9
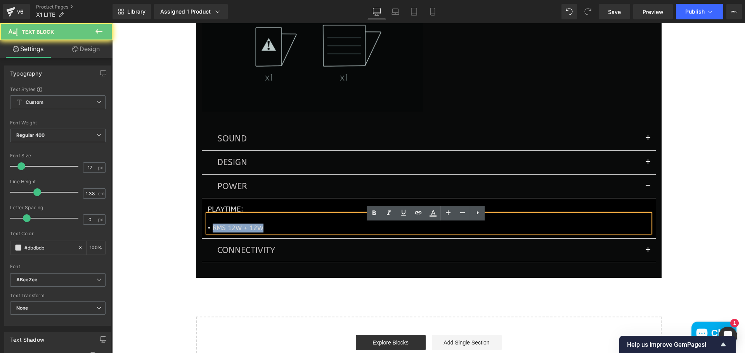
drag, startPoint x: 268, startPoint y: 236, endPoint x: 210, endPoint y: 237, distance: 58.2
click at [210, 233] on p "• RMS 12W + 12W" at bounding box center [429, 228] width 442 height 9
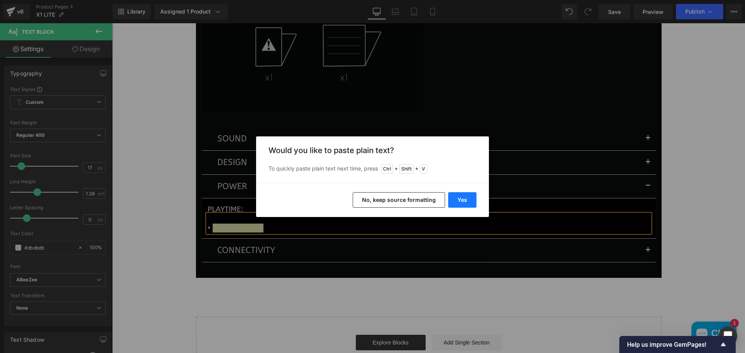
drag, startPoint x: 458, startPoint y: 203, endPoint x: 351, endPoint y: 180, distance: 109.0
click at [458, 203] on button "Yes" at bounding box center [462, 200] width 28 height 16
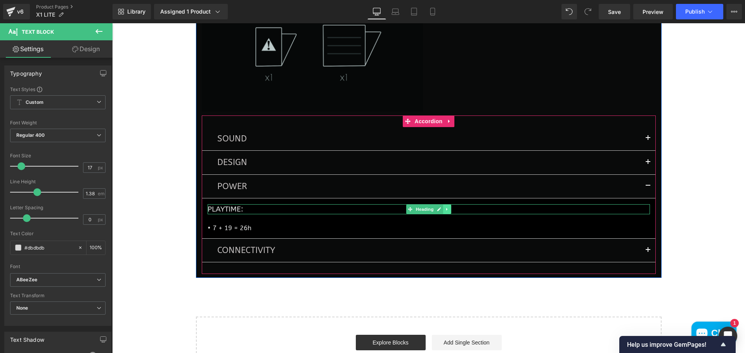
click at [445, 212] on icon at bounding box center [447, 209] width 4 height 5
click at [441, 212] on icon at bounding box center [443, 210] width 4 height 4
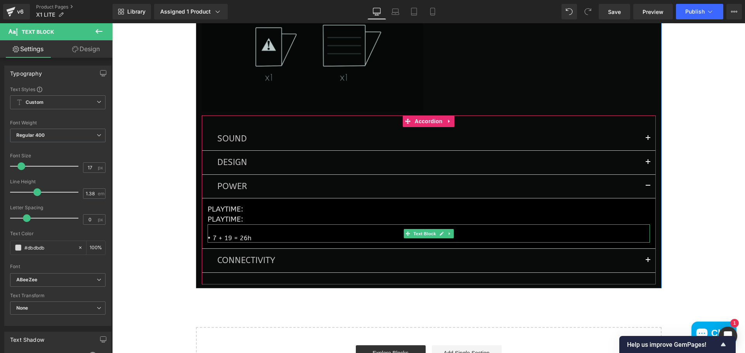
click at [446, 239] on link at bounding box center [449, 233] width 8 height 9
click at [443, 236] on icon at bounding box center [445, 234] width 4 height 5
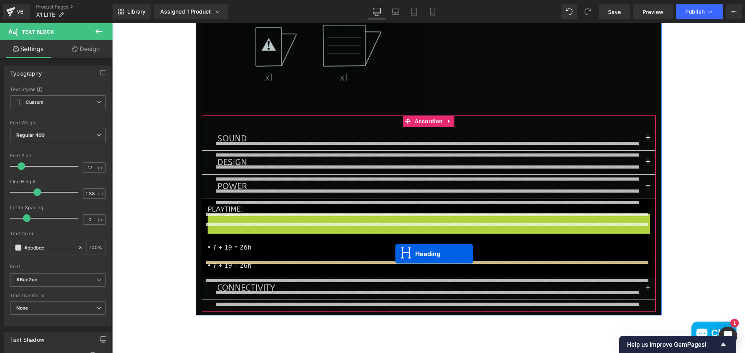
drag, startPoint x: 407, startPoint y: 229, endPoint x: 395, endPoint y: 254, distance: 27.8
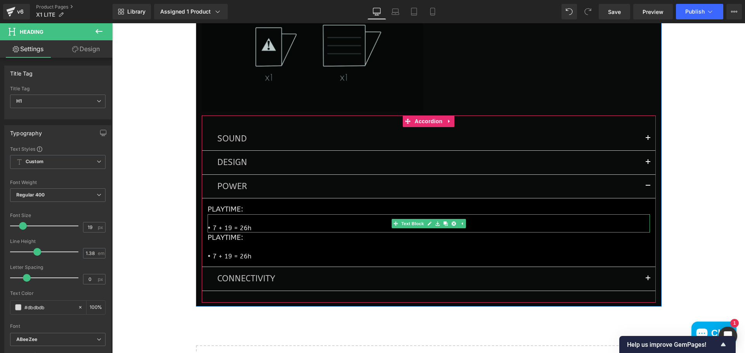
click at [262, 233] on p "• 7 + 19 = 26h" at bounding box center [429, 228] width 442 height 9
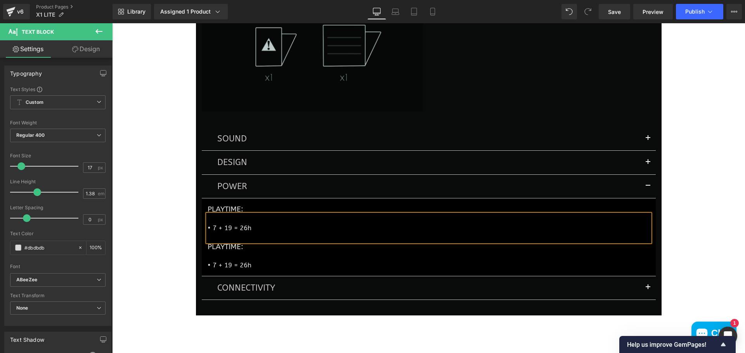
click at [259, 261] on p at bounding box center [429, 256] width 442 height 9
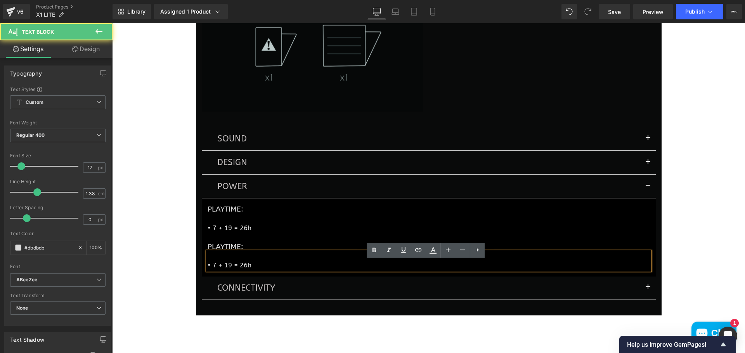
click at [238, 261] on p at bounding box center [429, 256] width 442 height 9
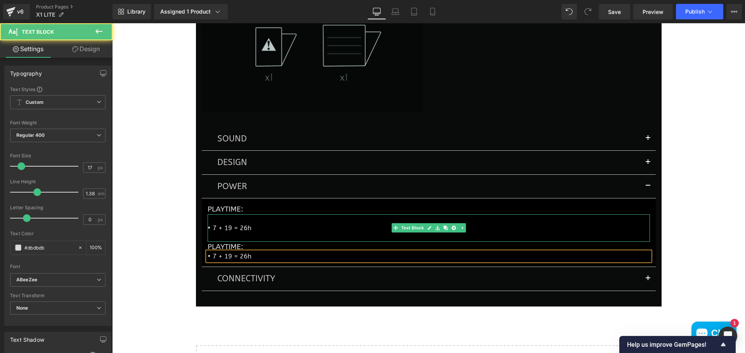
click at [311, 223] on p at bounding box center [429, 218] width 442 height 9
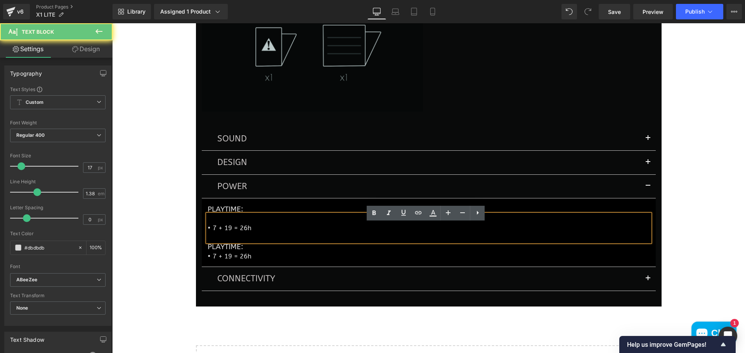
click at [274, 223] on p at bounding box center [429, 218] width 442 height 9
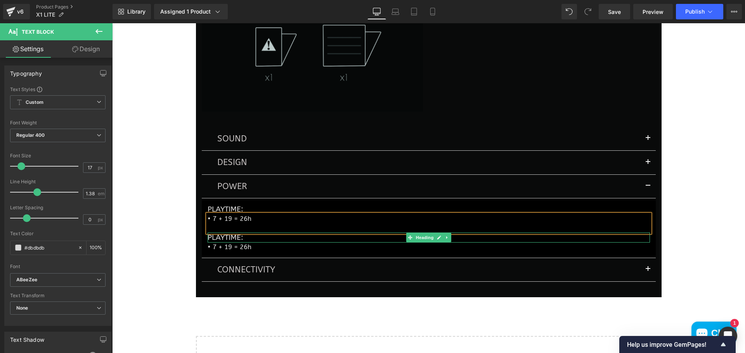
click at [308, 243] on h1 "Playtime:" at bounding box center [429, 238] width 442 height 10
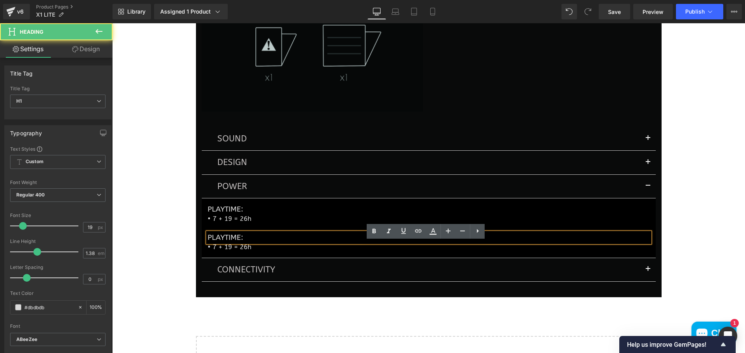
click at [254, 252] on p "• 7 + 19 = 26h" at bounding box center [429, 247] width 442 height 9
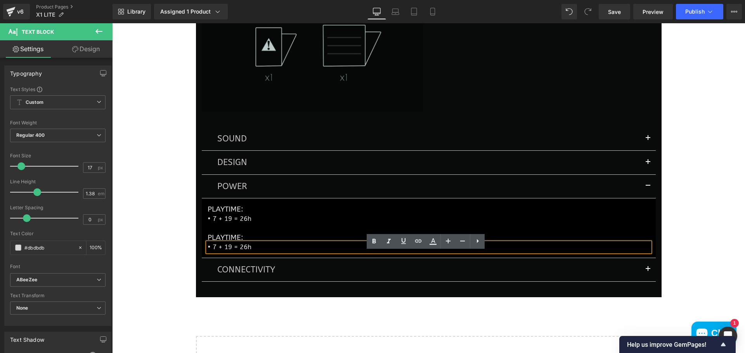
click at [240, 243] on h1 "Playtime:" at bounding box center [429, 238] width 442 height 10
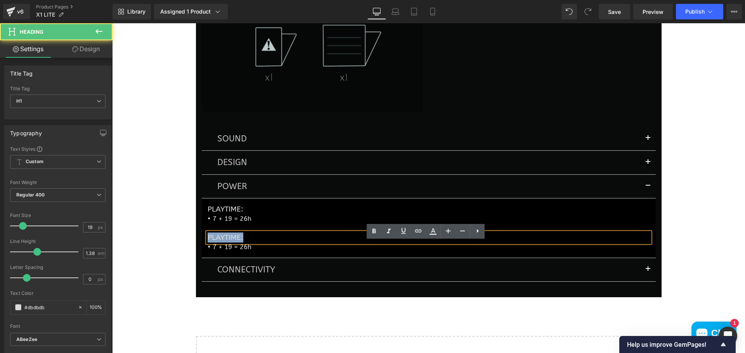
drag, startPoint x: 243, startPoint y: 249, endPoint x: 202, endPoint y: 250, distance: 41.1
click at [202, 250] on article "Playtime: Heading • 7 + 19 = 26h Text Block Playtime: Heading • 7 + 19 = 26h Te…" at bounding box center [429, 229] width 454 height 60
paste div
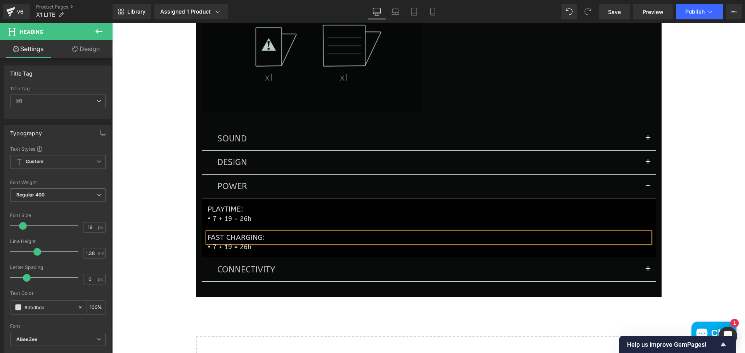
click at [247, 251] on span "• 7 + 19 = 26h" at bounding box center [230, 247] width 44 height 8
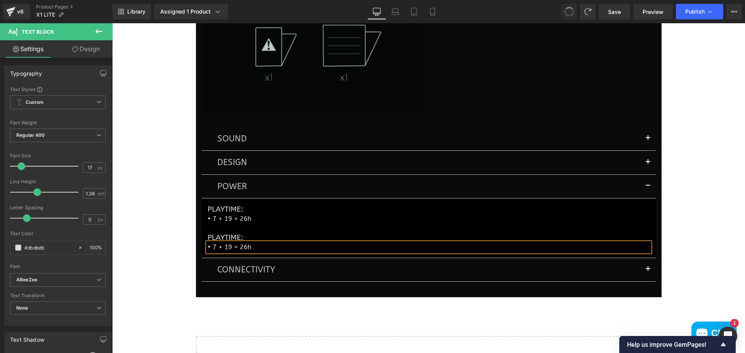
click at [256, 252] on p "• 7 + 19 = 26h" at bounding box center [429, 247] width 442 height 9
drag, startPoint x: 226, startPoint y: 259, endPoint x: 209, endPoint y: 259, distance: 16.3
click at [209, 252] on p "• 7 + 19 = 26h" at bounding box center [429, 247] width 442 height 9
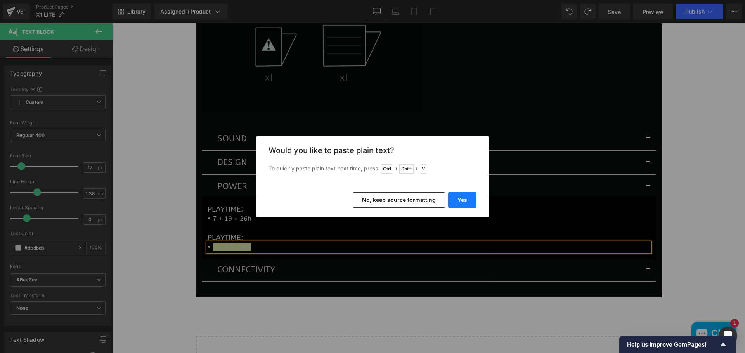
click at [469, 201] on button "Yes" at bounding box center [462, 200] width 28 height 16
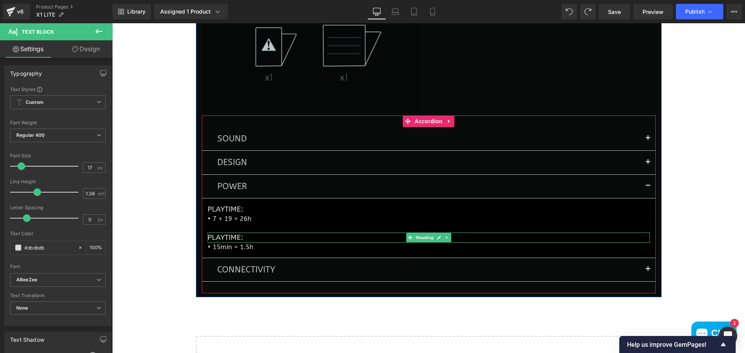
click at [239, 243] on h1 "Playtime:" at bounding box center [429, 238] width 442 height 10
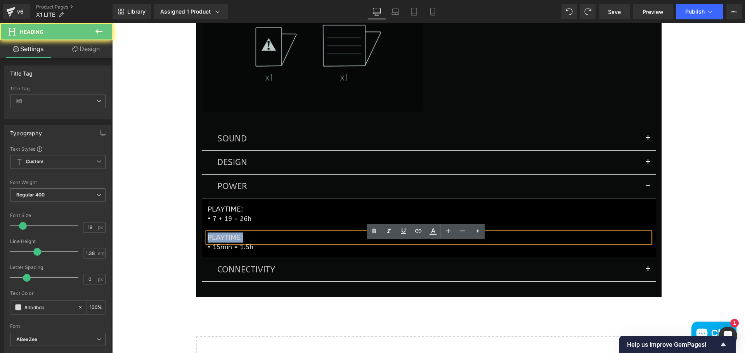
drag, startPoint x: 237, startPoint y: 247, endPoint x: 204, endPoint y: 246, distance: 33.0
click at [208, 243] on h1 "Playtime:" at bounding box center [429, 238] width 442 height 10
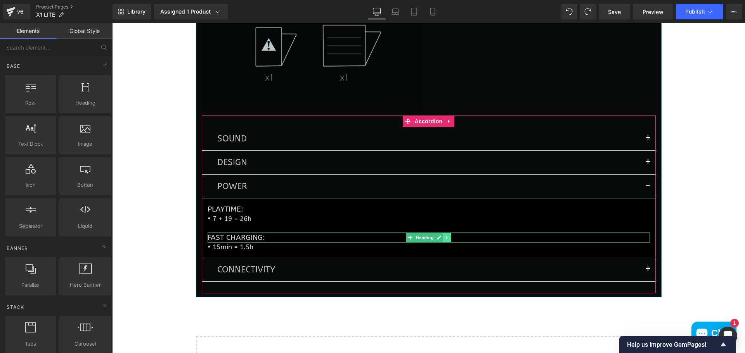
click at [446, 239] on icon at bounding box center [446, 238] width 1 height 3
click at [441, 240] on icon at bounding box center [443, 237] width 4 height 5
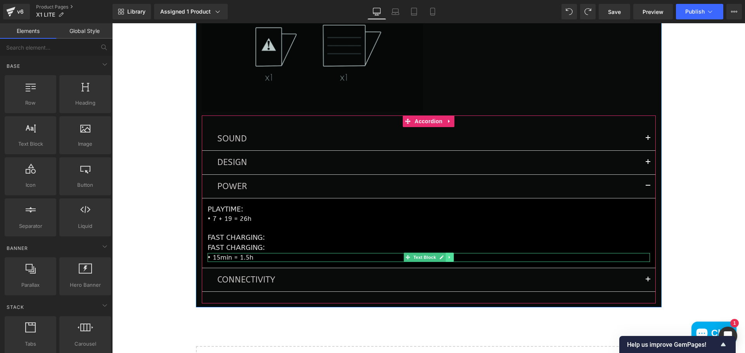
click at [448, 260] on icon at bounding box center [449, 257] width 4 height 5
click at [443, 260] on icon at bounding box center [445, 258] width 4 height 4
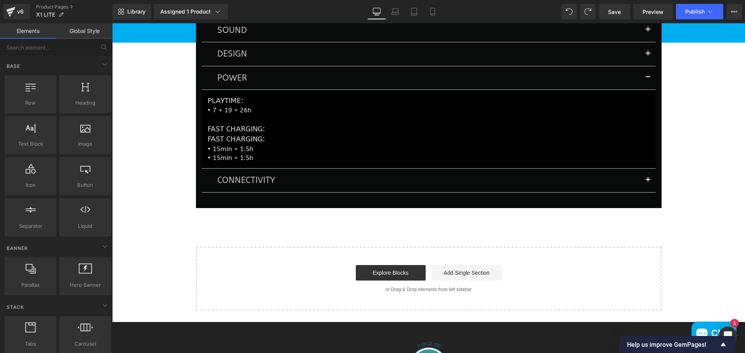
scroll to position [1852, 0]
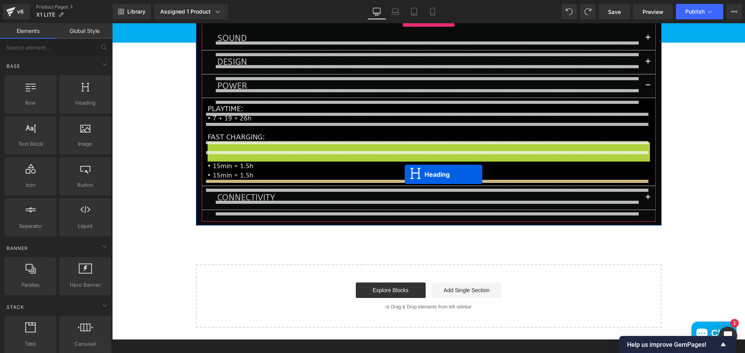
drag, startPoint x: 408, startPoint y: 156, endPoint x: 405, endPoint y: 175, distance: 18.9
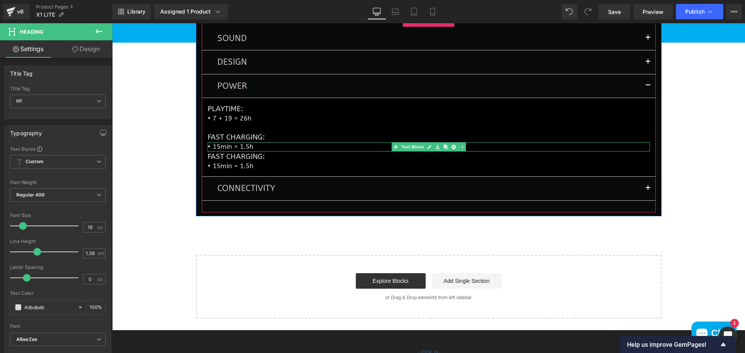
click at [271, 151] on p "• 15min = 1.5h" at bounding box center [429, 146] width 442 height 9
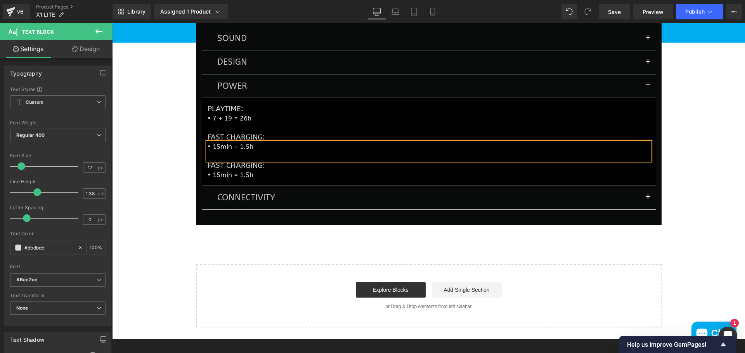
click at [279, 171] on h1 "Fast Charging:" at bounding box center [429, 166] width 442 height 10
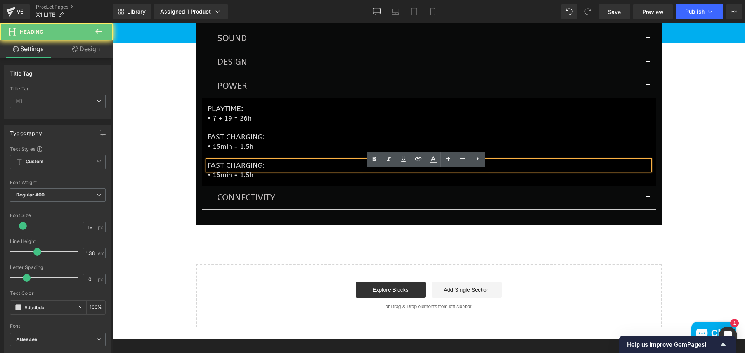
click at [275, 171] on h1 "Fast Charging:" at bounding box center [429, 166] width 442 height 10
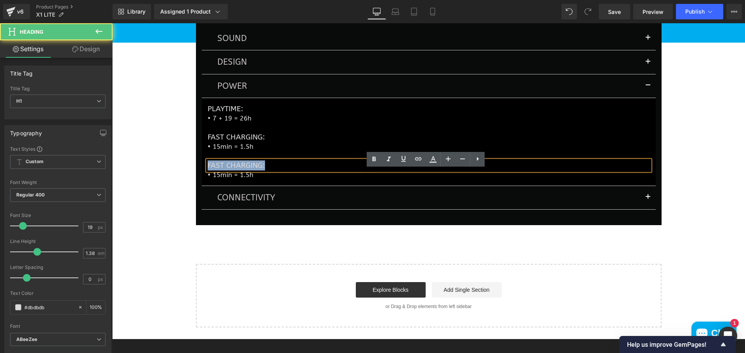
drag, startPoint x: 284, startPoint y: 175, endPoint x: 200, endPoint y: 177, distance: 84.6
click at [202, 177] on article "Playtime: Heading • 7 + 19 = 26h Text Block Fast Charging: Heading • 15min = 1.…" at bounding box center [429, 142] width 454 height 88
paste div
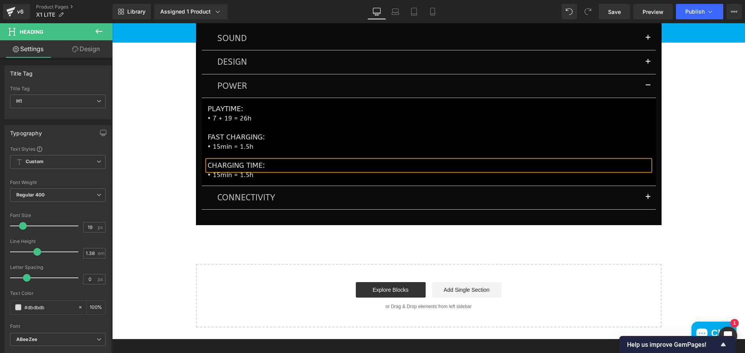
click at [255, 180] on p "• 15min = 1.5h" at bounding box center [429, 175] width 442 height 9
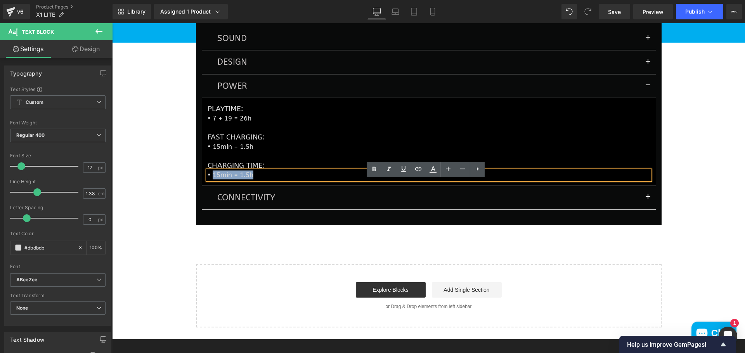
drag, startPoint x: 258, startPoint y: 185, endPoint x: 209, endPoint y: 185, distance: 49.7
click at [209, 180] on p "• 15min = 1.5h" at bounding box center [429, 175] width 442 height 9
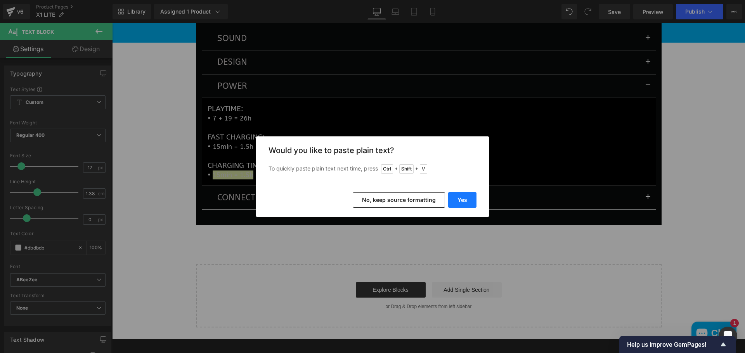
click at [459, 203] on button "Yes" at bounding box center [462, 200] width 28 height 16
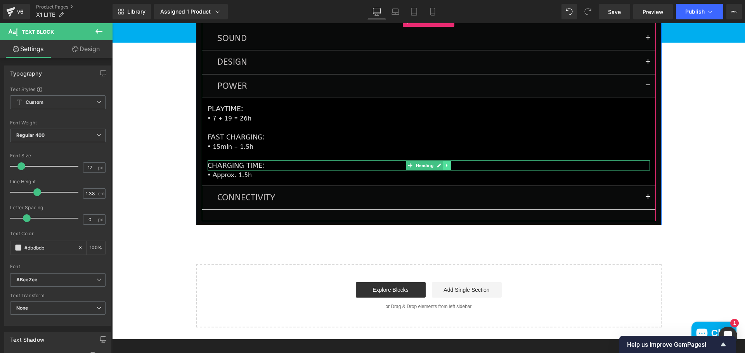
click at [446, 167] on icon at bounding box center [446, 165] width 1 height 3
click at [441, 168] on icon at bounding box center [443, 166] width 4 height 4
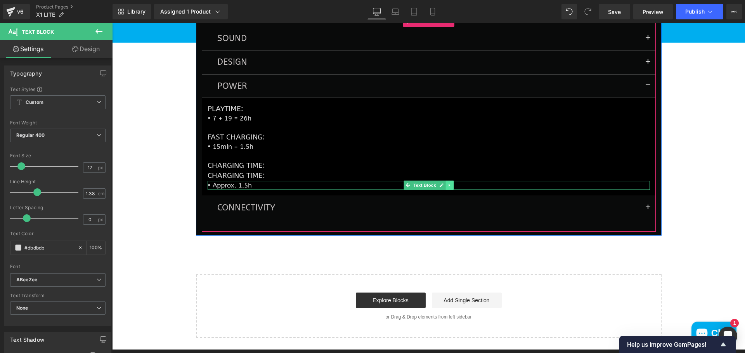
click at [448, 190] on link at bounding box center [449, 185] width 8 height 9
click at [444, 190] on link at bounding box center [445, 185] width 8 height 9
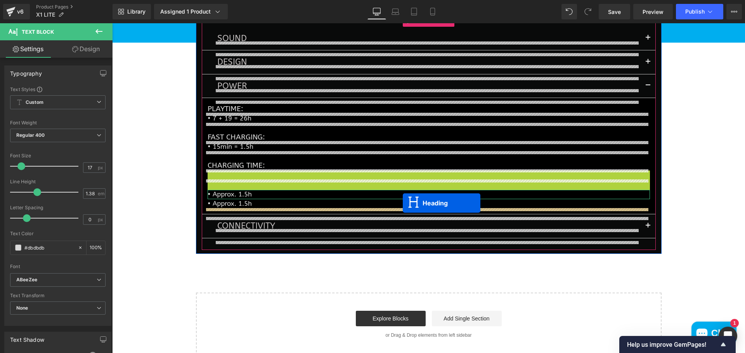
drag, startPoint x: 406, startPoint y: 186, endPoint x: 403, endPoint y: 202, distance: 16.7
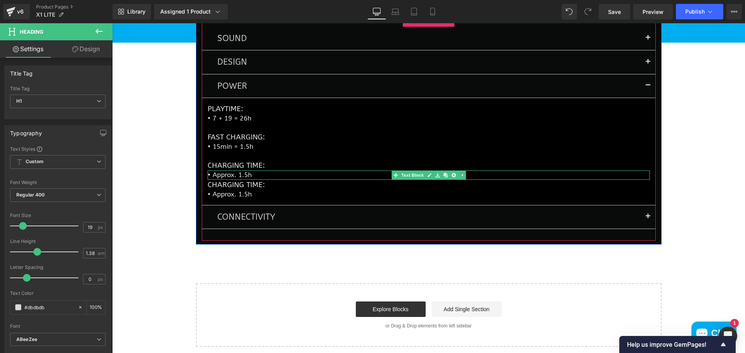
click at [267, 180] on p "• Approx. 1.5h" at bounding box center [429, 175] width 442 height 9
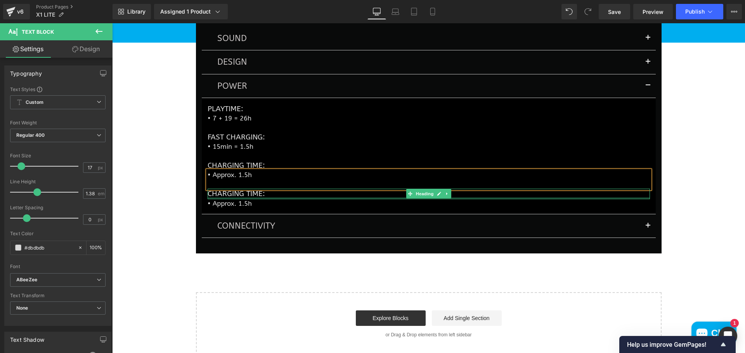
click at [274, 199] on h1 "Charging Time:" at bounding box center [429, 194] width 442 height 10
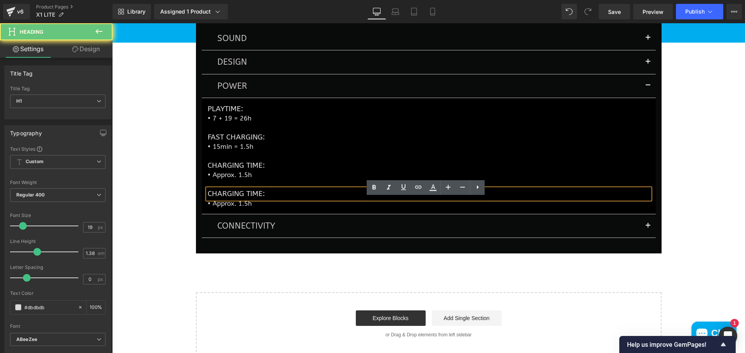
click at [265, 199] on h1 "Charging Time:" at bounding box center [429, 194] width 442 height 10
drag, startPoint x: 266, startPoint y: 203, endPoint x: 202, endPoint y: 204, distance: 63.2
click at [208, 199] on div "Charging Time:" at bounding box center [429, 194] width 442 height 10
paste div
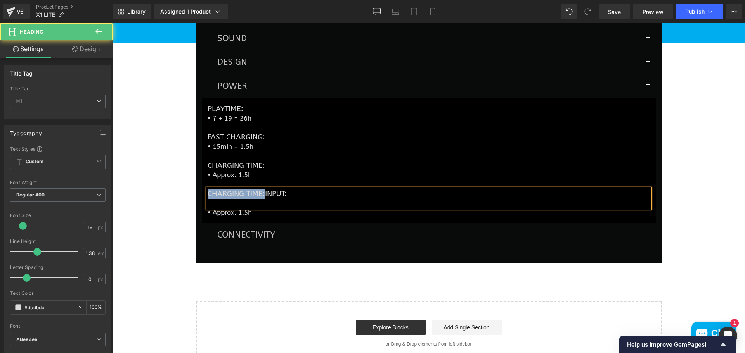
drag, startPoint x: 262, startPoint y: 203, endPoint x: 204, endPoint y: 204, distance: 57.8
click at [208, 204] on div "Charging Time:Input:" at bounding box center [429, 198] width 442 height 19
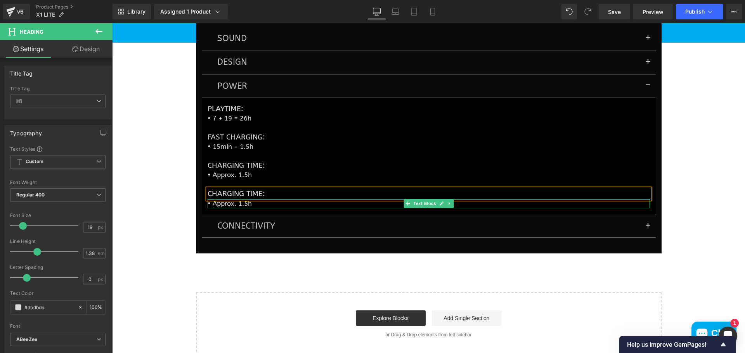
click at [264, 208] on p "• Approx. 1.5h" at bounding box center [429, 203] width 442 height 9
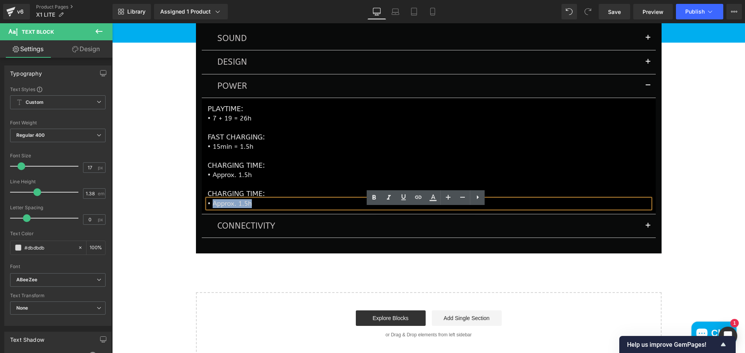
drag, startPoint x: 253, startPoint y: 213, endPoint x: 210, endPoint y: 216, distance: 42.7
click at [210, 208] on p "• Approx. 1.5h" at bounding box center [429, 203] width 442 height 9
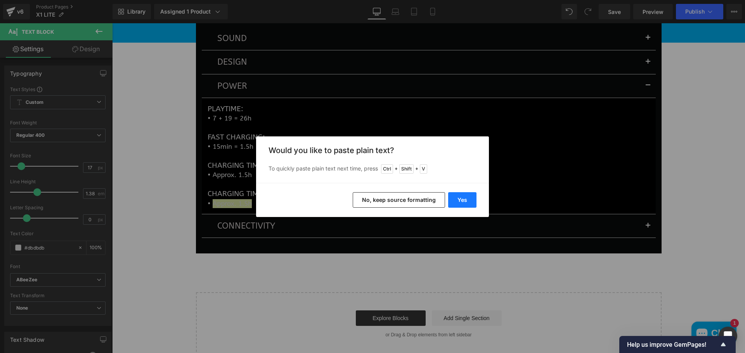
click at [472, 201] on button "Yes" at bounding box center [462, 200] width 28 height 16
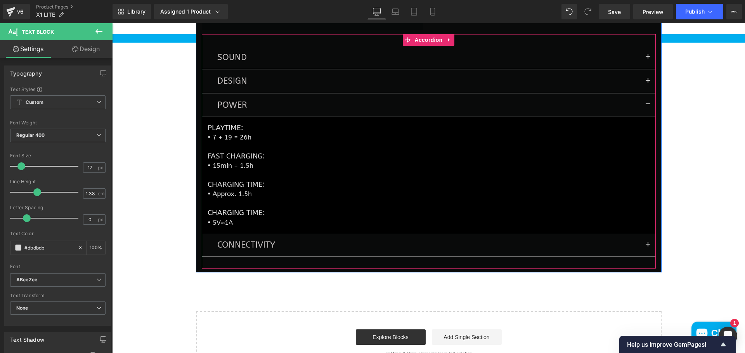
scroll to position [1813, 0]
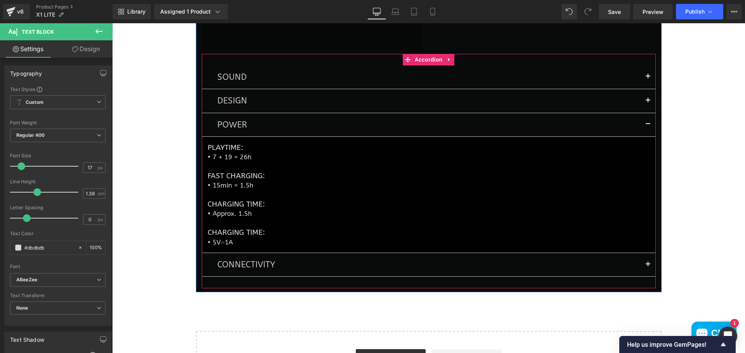
click at [645, 135] on button "button" at bounding box center [648, 124] width 16 height 23
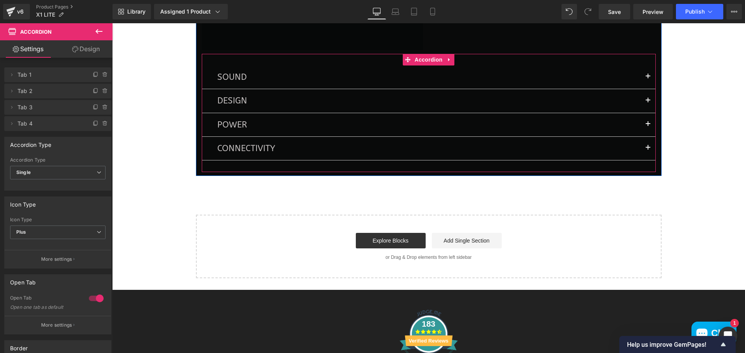
click at [644, 157] on button "button" at bounding box center [648, 148] width 16 height 23
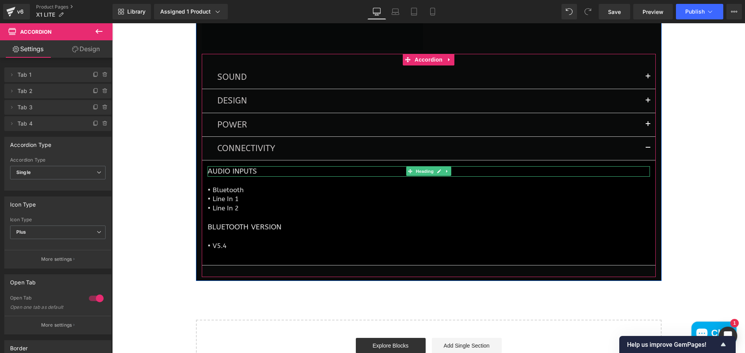
click at [242, 176] on h1 "AUDIO INPUTS" at bounding box center [429, 171] width 442 height 10
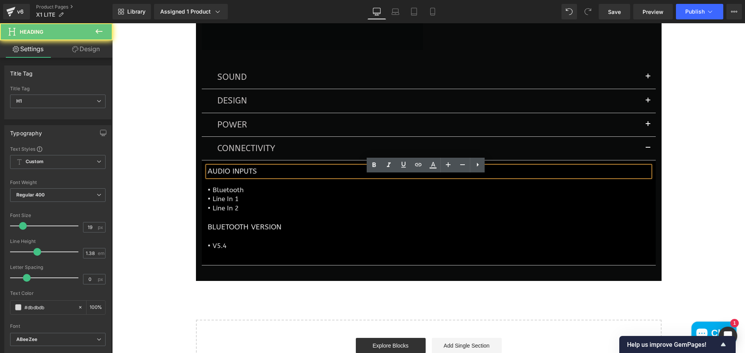
drag, startPoint x: 265, startPoint y: 181, endPoint x: 202, endPoint y: 181, distance: 62.4
click at [208, 176] on div "AUDIO INPUTS" at bounding box center [429, 171] width 442 height 10
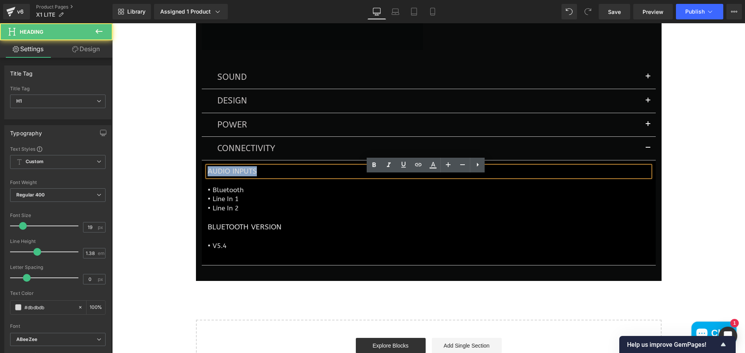
drag, startPoint x: 257, startPoint y: 181, endPoint x: 197, endPoint y: 182, distance: 60.1
click at [197, 182] on div "Image INCLUDED IN THE BOX Heading • Earbuds • Charging Case • Type-C Charging…" at bounding box center [428, 59] width 465 height 438
paste div
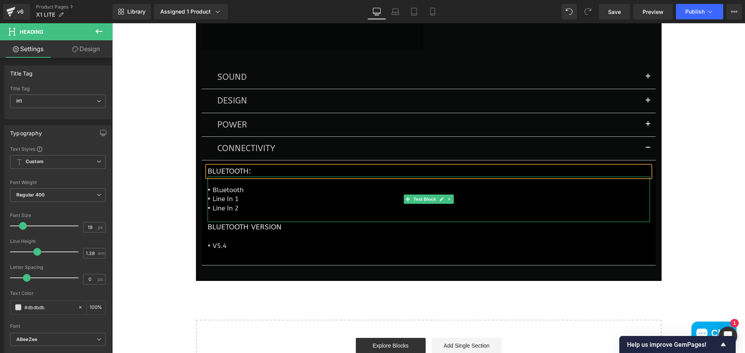
click at [243, 213] on p "• Line In 2" at bounding box center [429, 208] width 442 height 9
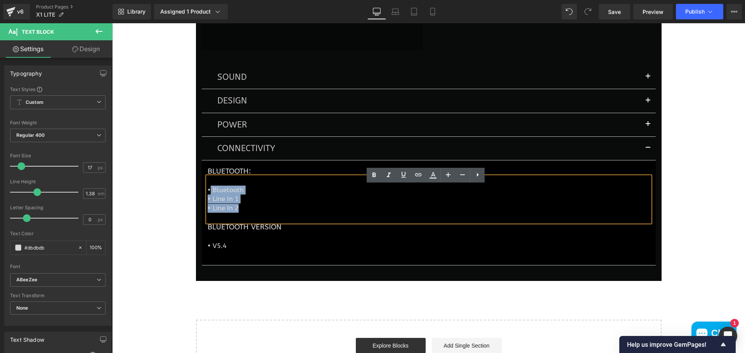
drag, startPoint x: 239, startPoint y: 220, endPoint x: 208, endPoint y: 200, distance: 36.5
click at [208, 200] on div "• Bluetooth • Line In 1 • Line In 2" at bounding box center [429, 199] width 442 height 45
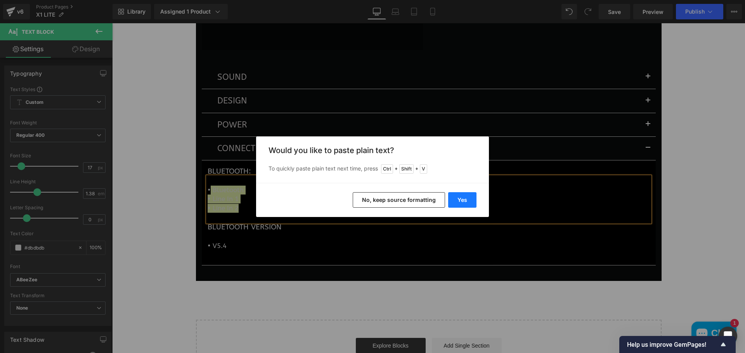
drag, startPoint x: 460, startPoint y: 202, endPoint x: 347, endPoint y: 179, distance: 116.0
click at [460, 202] on button "Yes" at bounding box center [462, 200] width 28 height 16
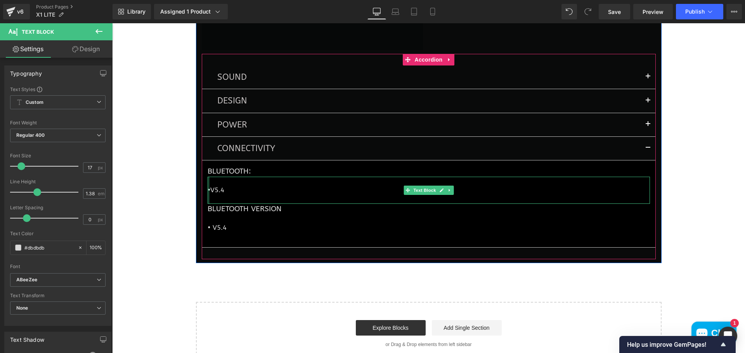
drag, startPoint x: 206, startPoint y: 199, endPoint x: 214, endPoint y: 202, distance: 9.2
click at [208, 199] on div "•V5.4 Text Block" at bounding box center [429, 190] width 442 height 27
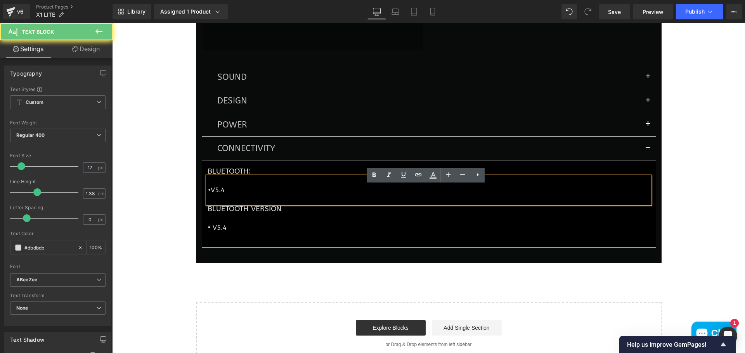
click at [208, 195] on p "•V5.4" at bounding box center [429, 190] width 442 height 9
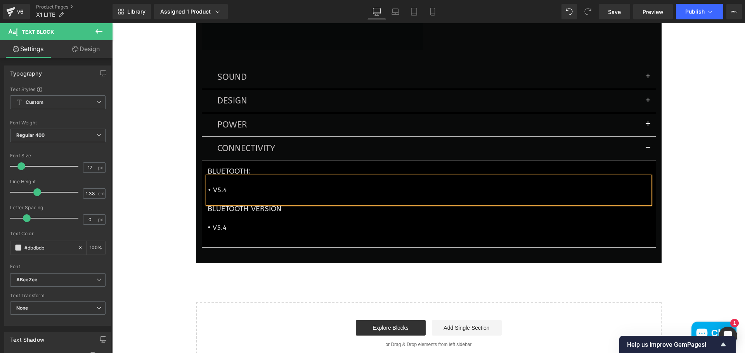
drag, startPoint x: 235, startPoint y: 221, endPoint x: 246, endPoint y: 221, distance: 11.2
click at [235, 214] on h1 "BLUETOOTH VERSION" at bounding box center [429, 209] width 442 height 10
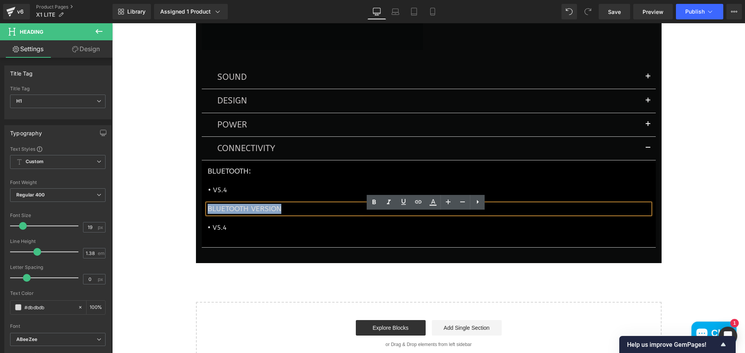
drag, startPoint x: 283, startPoint y: 217, endPoint x: 205, endPoint y: 215, distance: 77.6
click at [208, 214] on h1 "BLUETOOTH VERSION" at bounding box center [429, 209] width 442 height 10
paste div
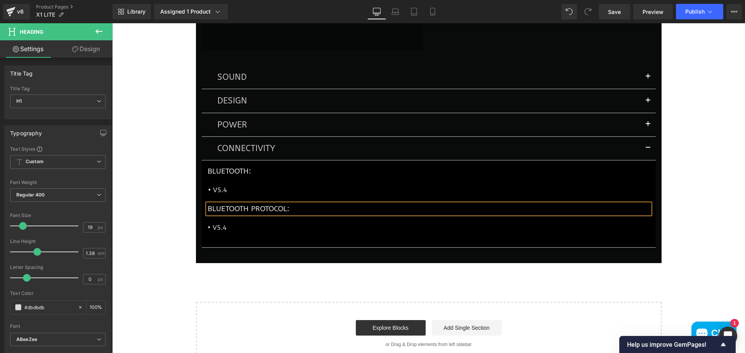
drag, startPoint x: 231, startPoint y: 236, endPoint x: 225, endPoint y: 238, distance: 6.5
click at [231, 232] on p "• V5.4" at bounding box center [429, 227] width 442 height 9
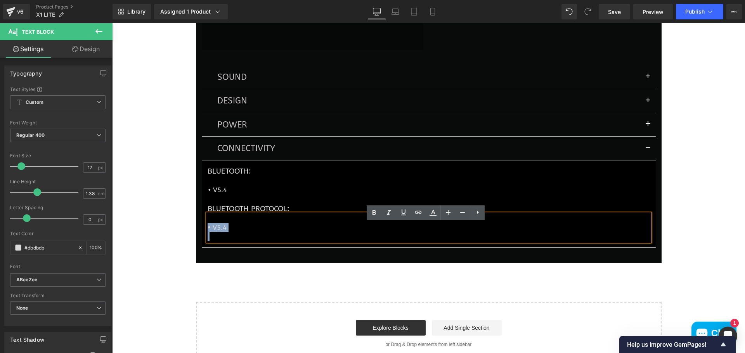
drag, startPoint x: 227, startPoint y: 241, endPoint x: 204, endPoint y: 238, distance: 22.3
click at [208, 238] on div "• V5.4" at bounding box center [429, 227] width 442 height 27
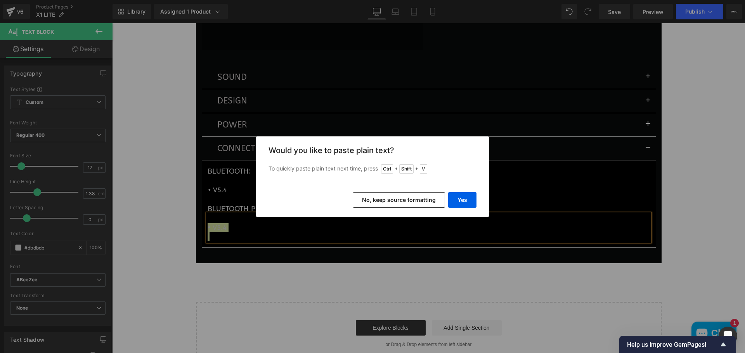
click at [476, 197] on div "Yes No, keep source formatting" at bounding box center [372, 200] width 233 height 34
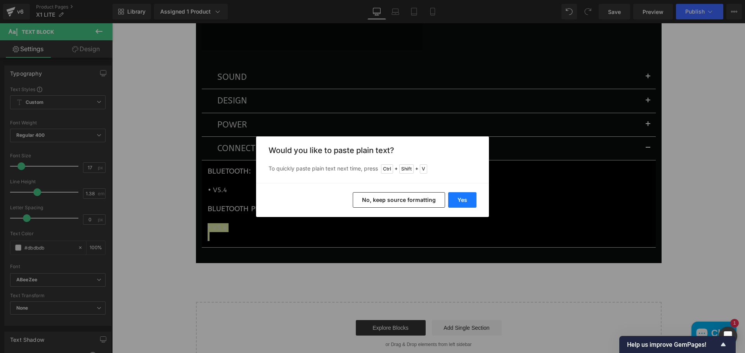
drag, startPoint x: 467, startPoint y: 200, endPoint x: 343, endPoint y: 184, distance: 125.5
click at [467, 200] on button "Yes" at bounding box center [462, 200] width 28 height 16
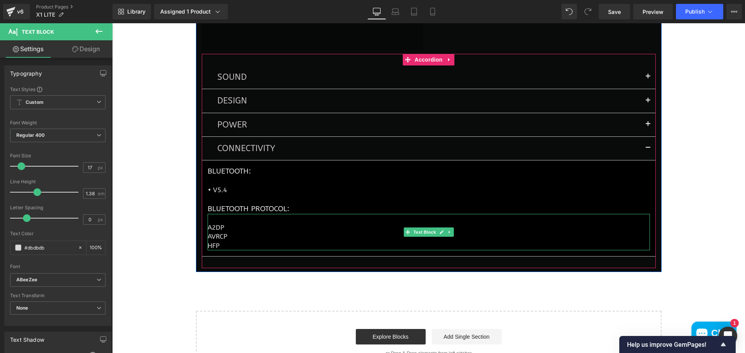
click at [205, 237] on article "Bluetooth: Heading • V5.4 Text Block Bluetooth Protocol: Heading A2DP AVRCP H…" at bounding box center [429, 209] width 454 height 96
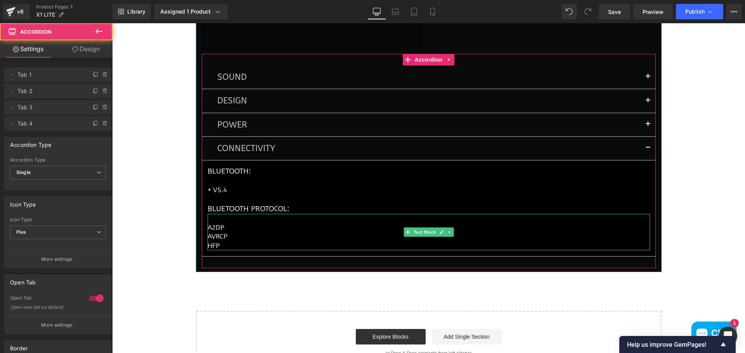
click at [208, 237] on div at bounding box center [209, 232] width 2 height 36
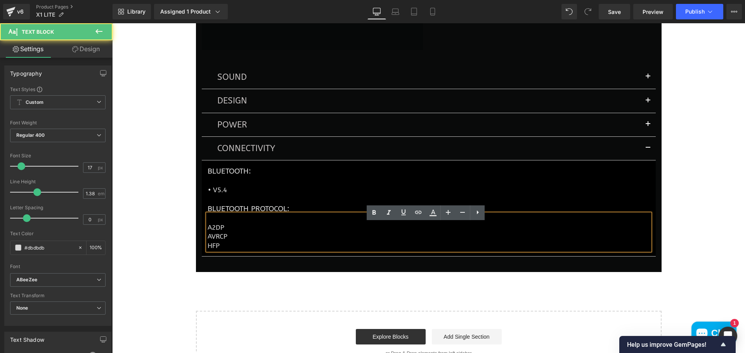
click at [208, 232] on p "A2DP" at bounding box center [429, 227] width 442 height 9
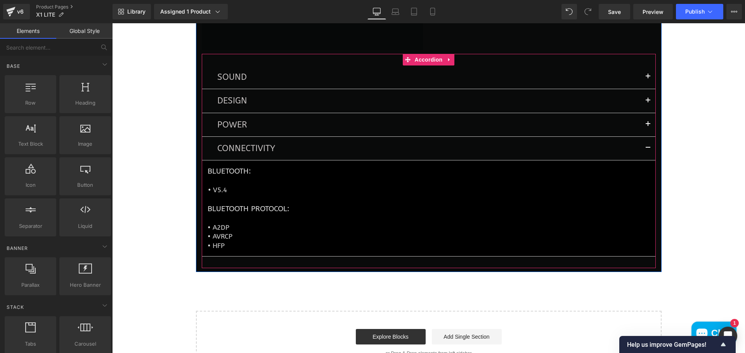
click at [647, 155] on button "button" at bounding box center [648, 148] width 16 height 23
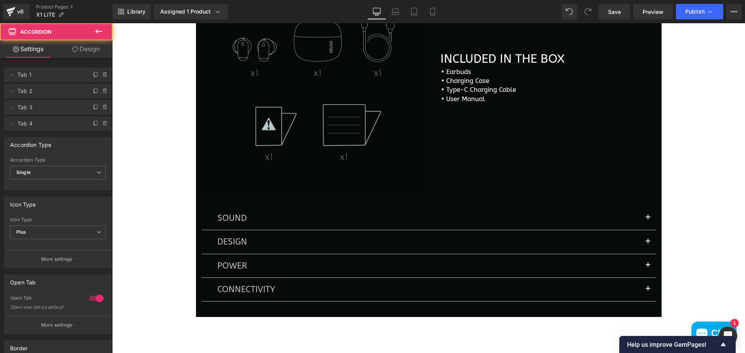
scroll to position [1658, 0]
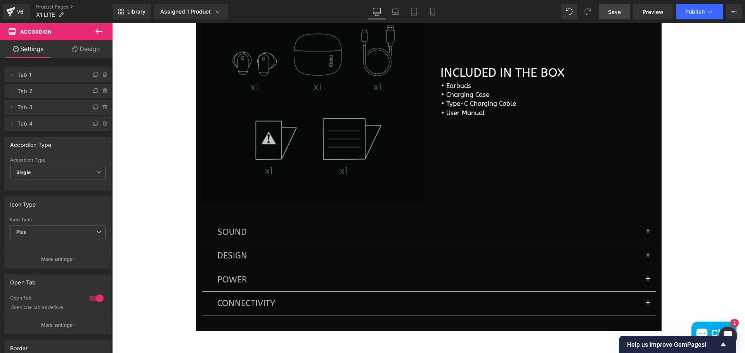
click at [607, 12] on link "Save" at bounding box center [613, 12] width 31 height 16
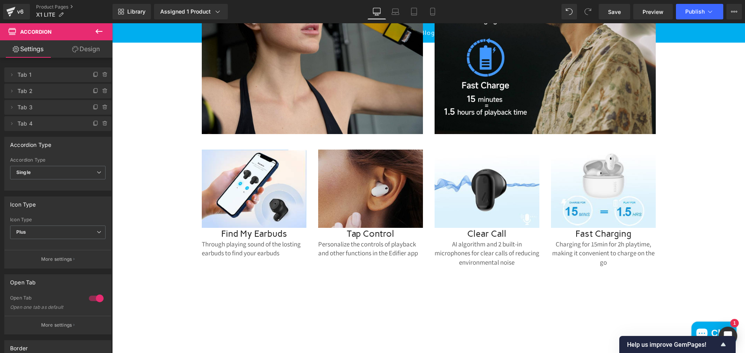
scroll to position [1076, 0]
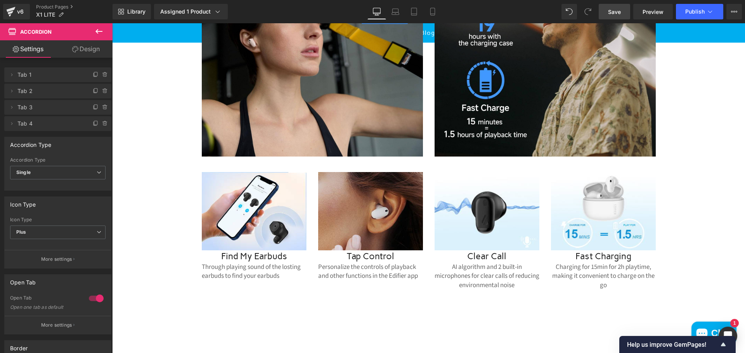
click at [614, 14] on span "Save" at bounding box center [614, 12] width 13 height 8
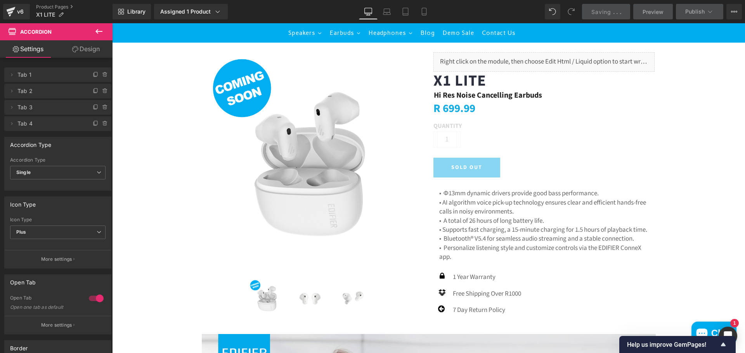
scroll to position [0, 0]
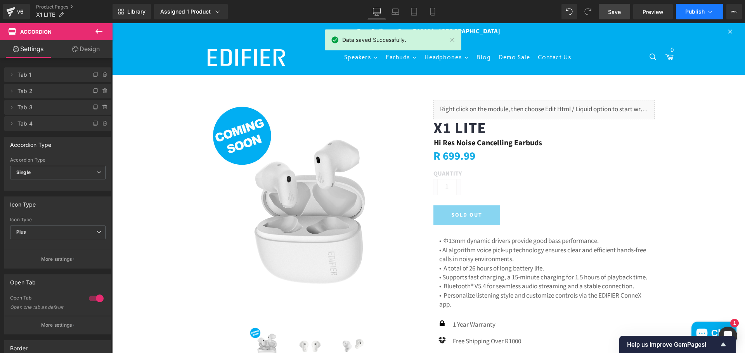
click at [693, 11] on span "Publish" at bounding box center [694, 12] width 19 height 6
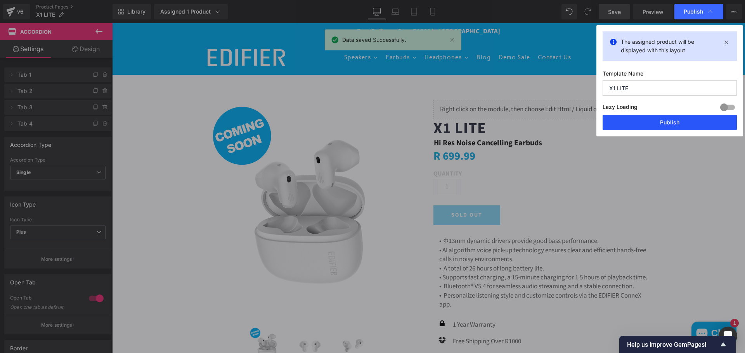
click at [686, 122] on button "Publish" at bounding box center [669, 123] width 134 height 16
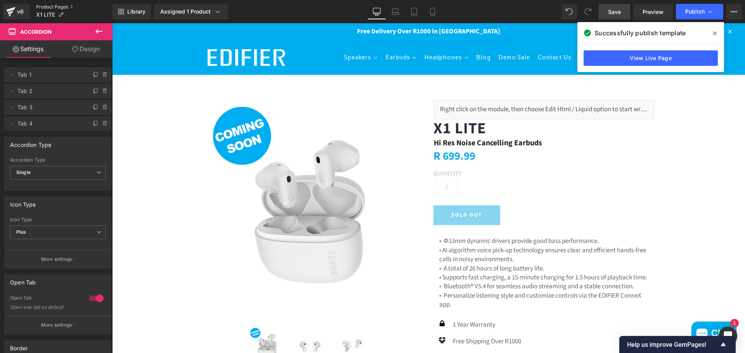
click at [61, 7] on link "Product Pages" at bounding box center [74, 7] width 76 height 6
